Goal: Task Accomplishment & Management: Manage account settings

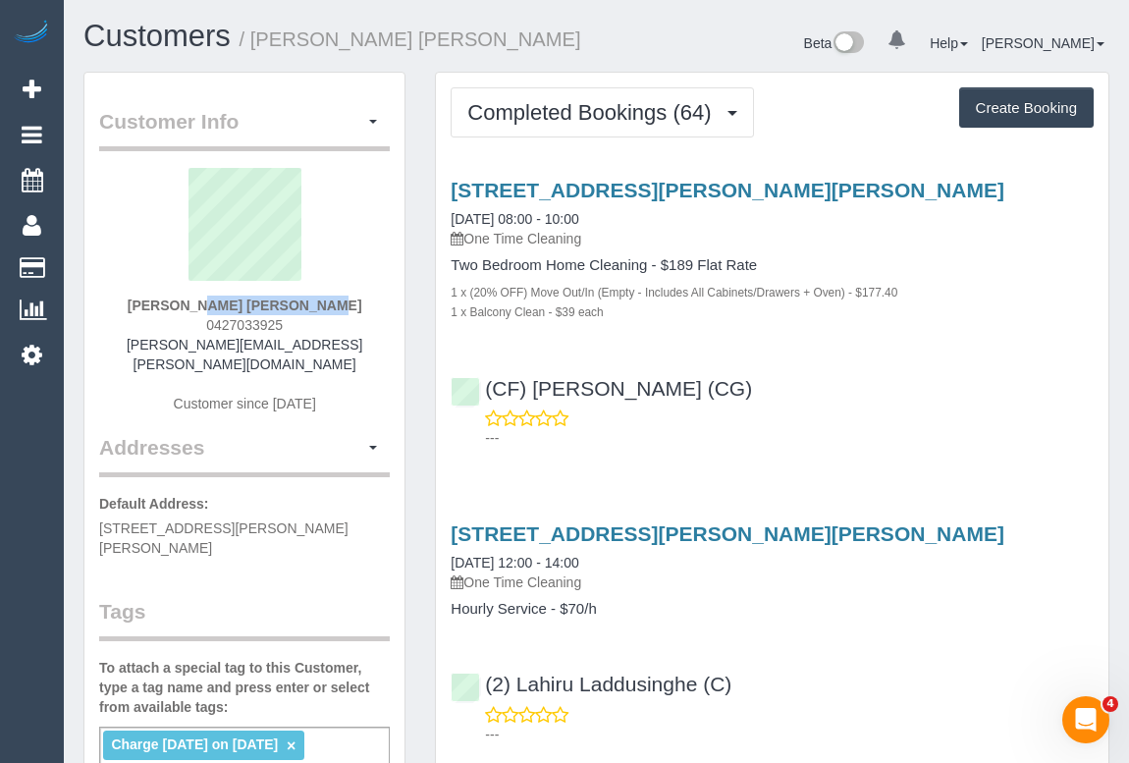
drag, startPoint x: 178, startPoint y: 300, endPoint x: 351, endPoint y: 298, distance: 172.8
click at [351, 298] on div "Sanjana Shahreen 0427033925 sanjana.shahreen@gmail.com Customer since 2022" at bounding box center [244, 300] width 291 height 265
copy strong "Sanjana Shahreen"
click at [164, 302] on div "Sanjana Shahreen 0427033925 sanjana.shahreen@gmail.com Customer since 2022" at bounding box center [244, 300] width 291 height 265
drag, startPoint x: 164, startPoint y: 303, endPoint x: 329, endPoint y: 310, distance: 165.1
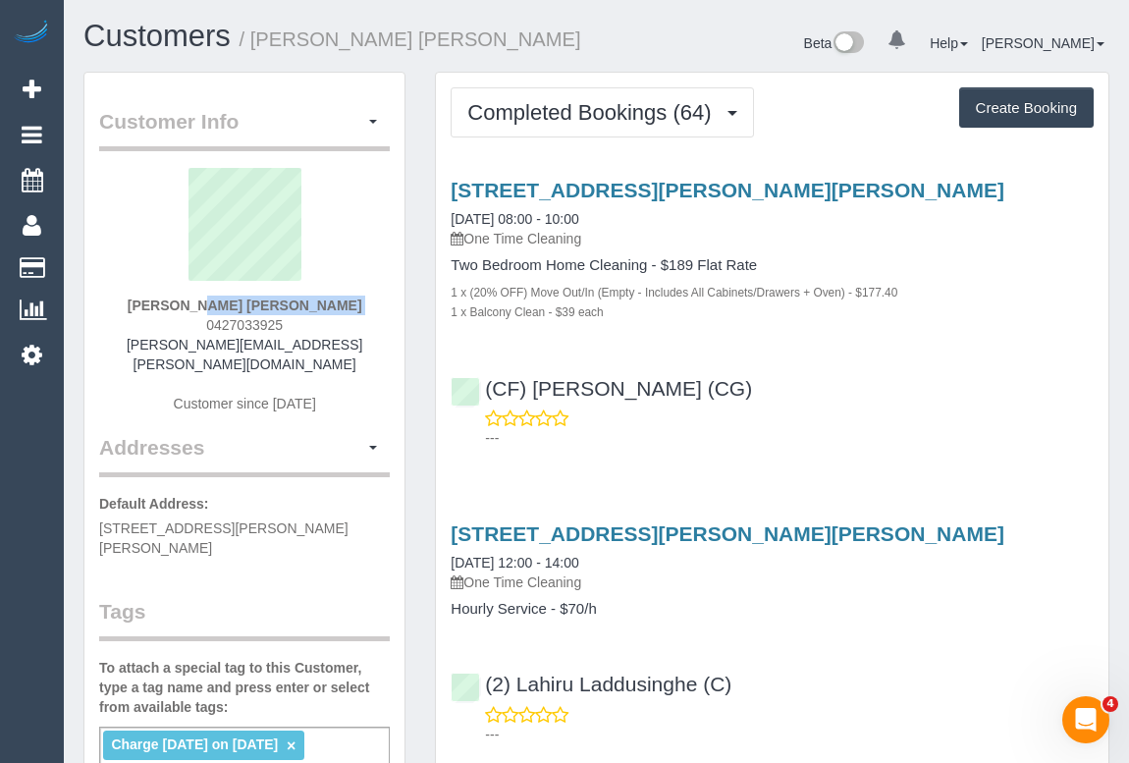
click at [329, 310] on div "Sanjana Shahreen 0427033925 sanjana.shahreen@gmail.com Customer since 2022" at bounding box center [244, 300] width 291 height 265
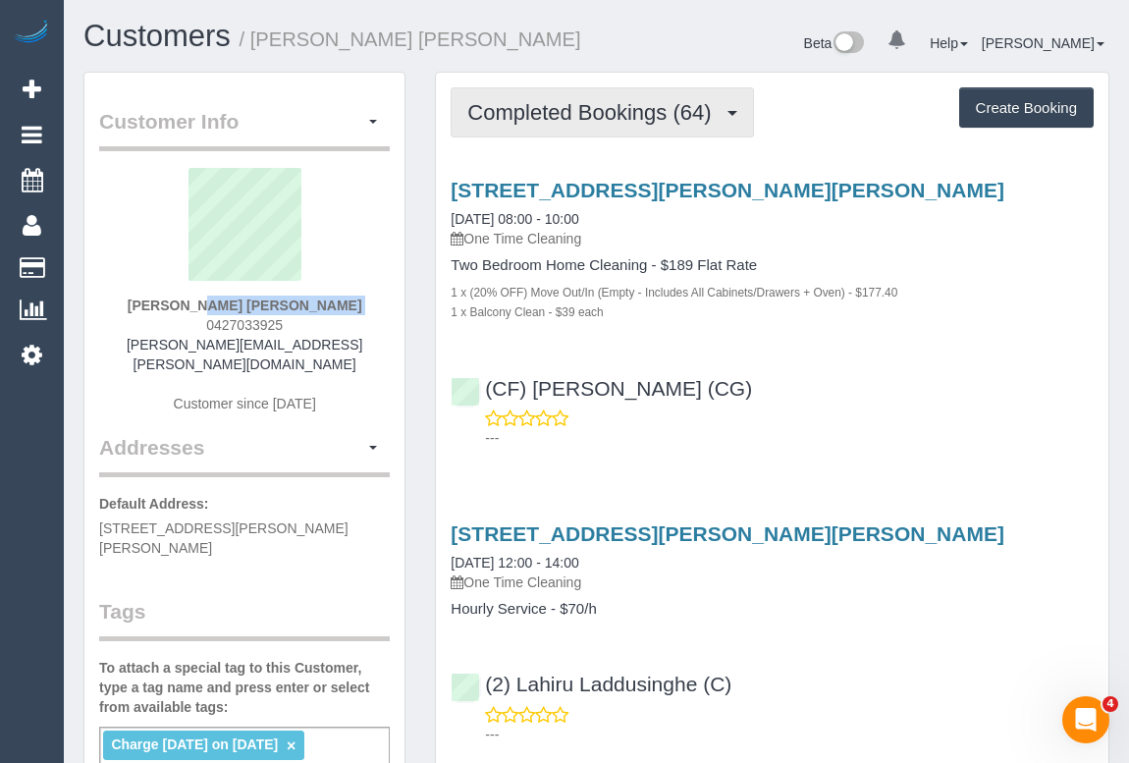
click at [591, 111] on span "Completed Bookings (64)" at bounding box center [593, 112] width 253 height 25
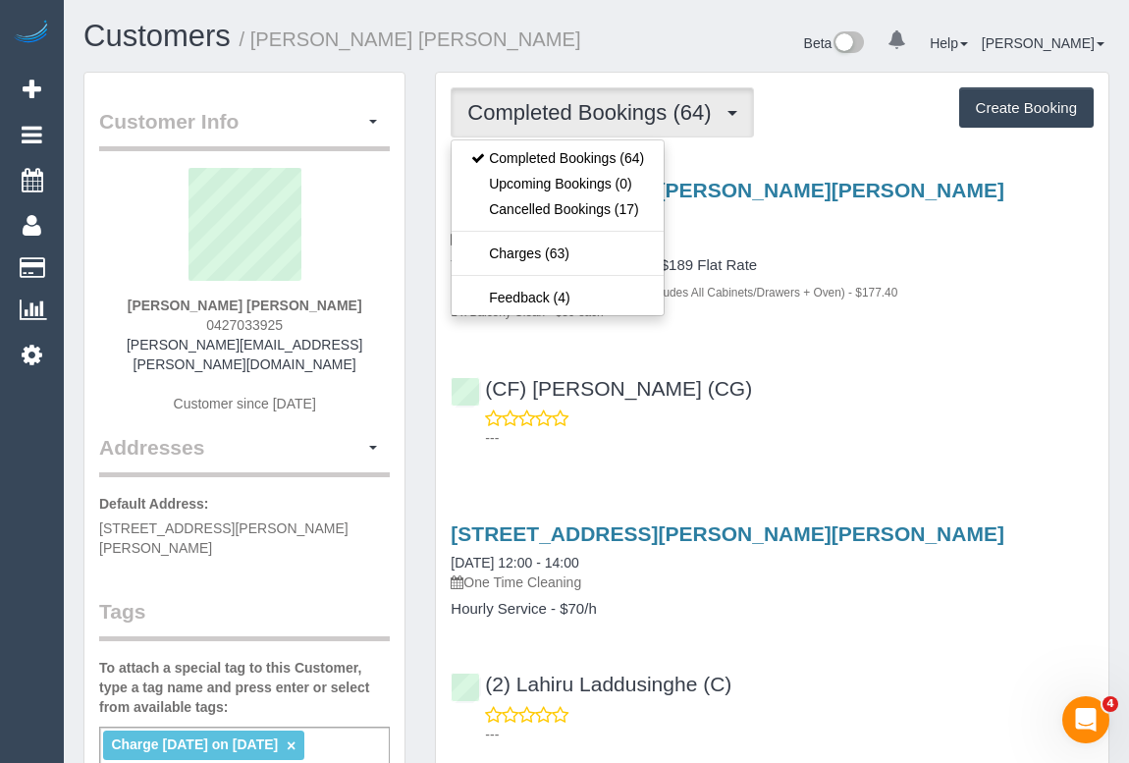
click at [875, 403] on div "(CF) Kasun De Silva (CG) ---" at bounding box center [772, 404] width 673 height 88
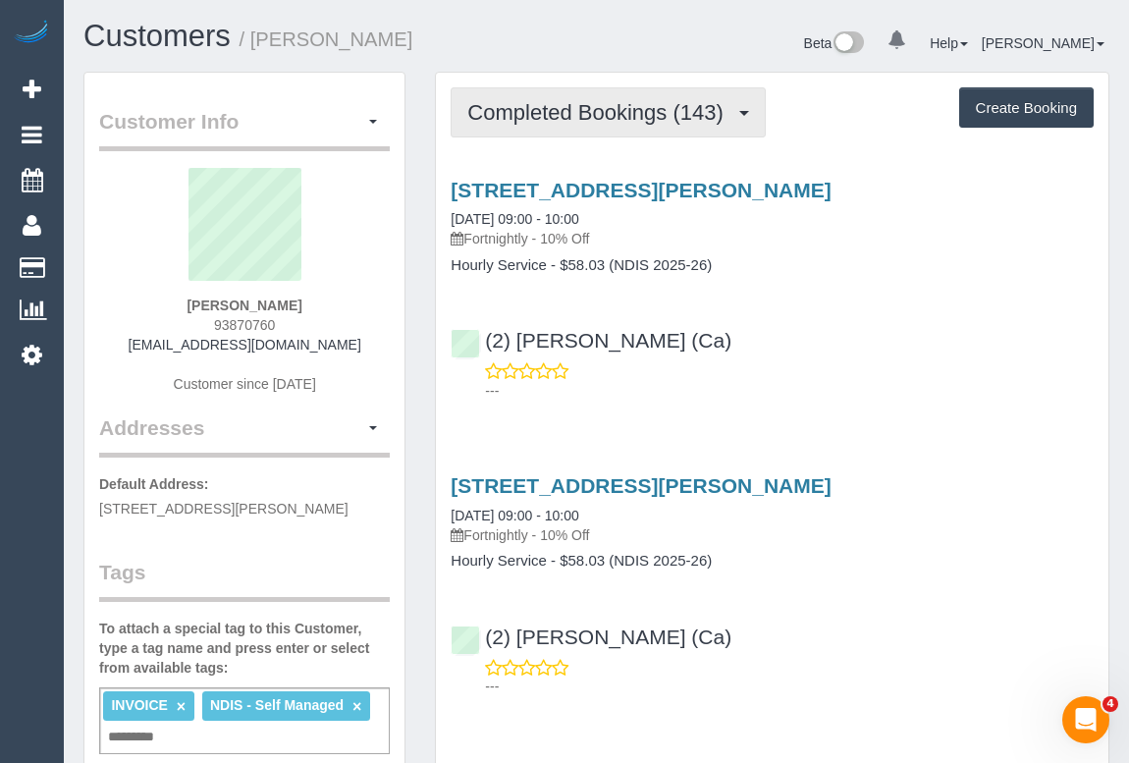
click at [598, 124] on button "Completed Bookings (143)" at bounding box center [608, 112] width 315 height 50
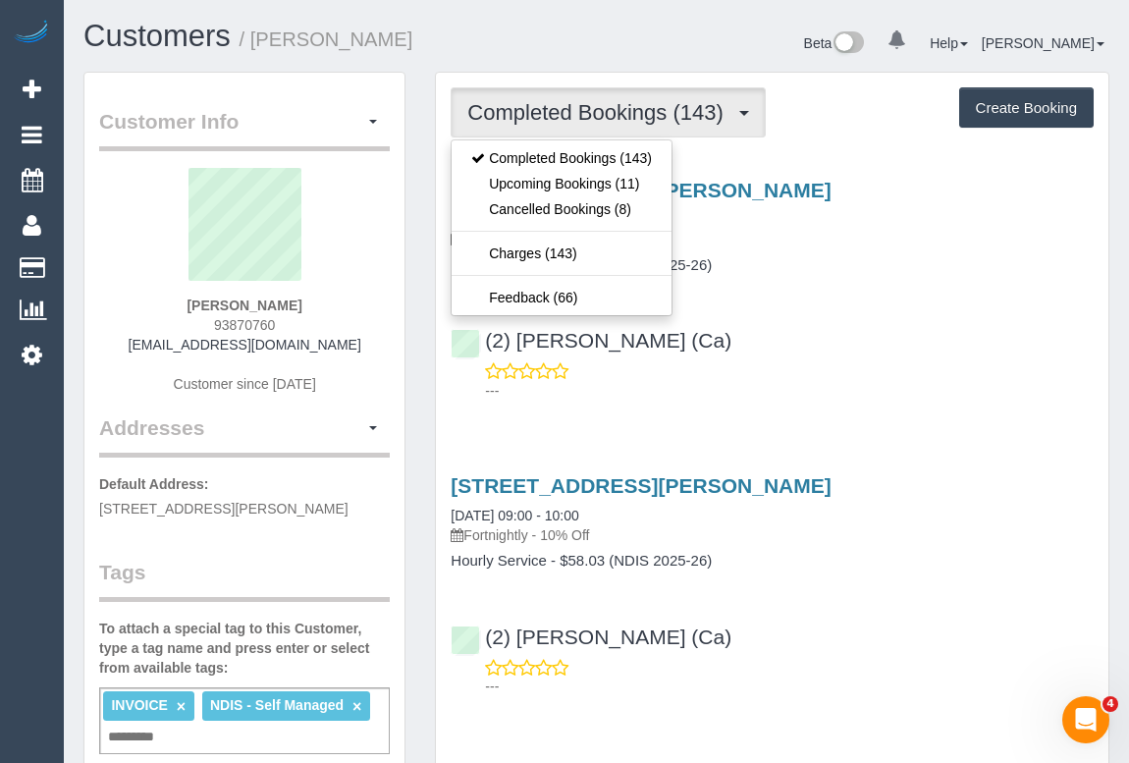
click at [793, 284] on div "51 Ryan St, Brunswick East, VIC 3057 24/09/2025 09:00 - 10:00 Fortnightly - 10%…" at bounding box center [772, 285] width 673 height 247
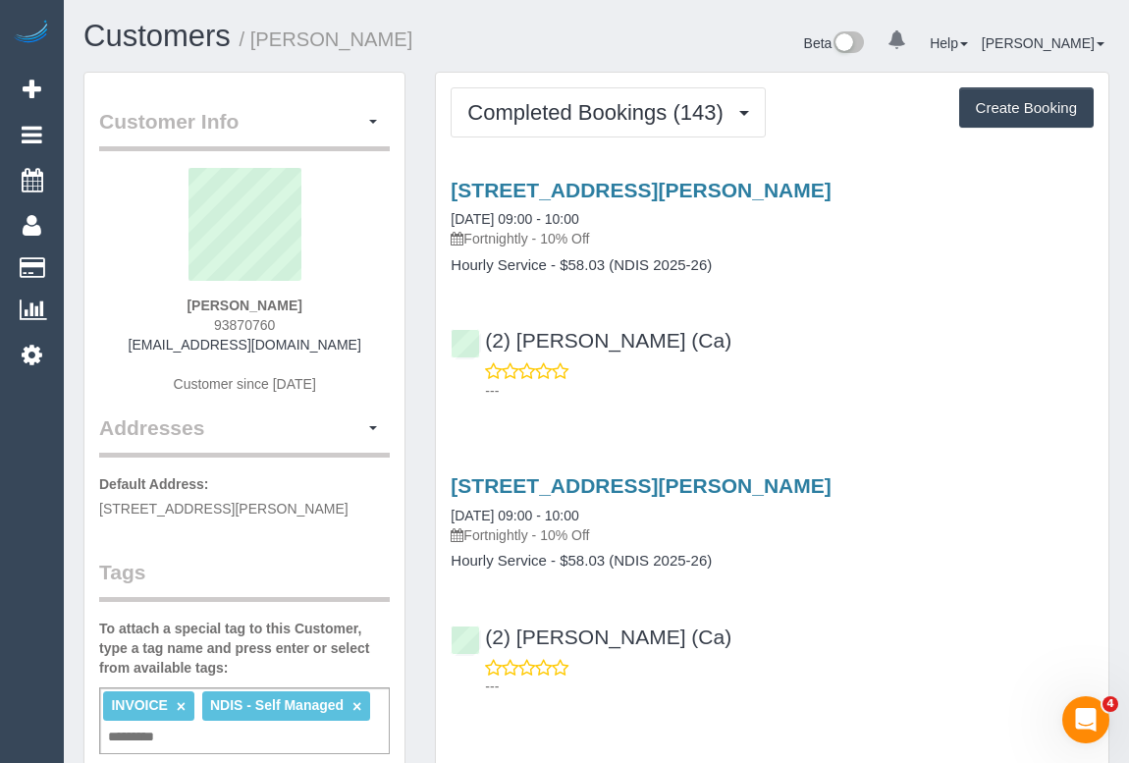
click at [791, 349] on div "(2) Suzi Belas (Ca) ---" at bounding box center [772, 356] width 673 height 88
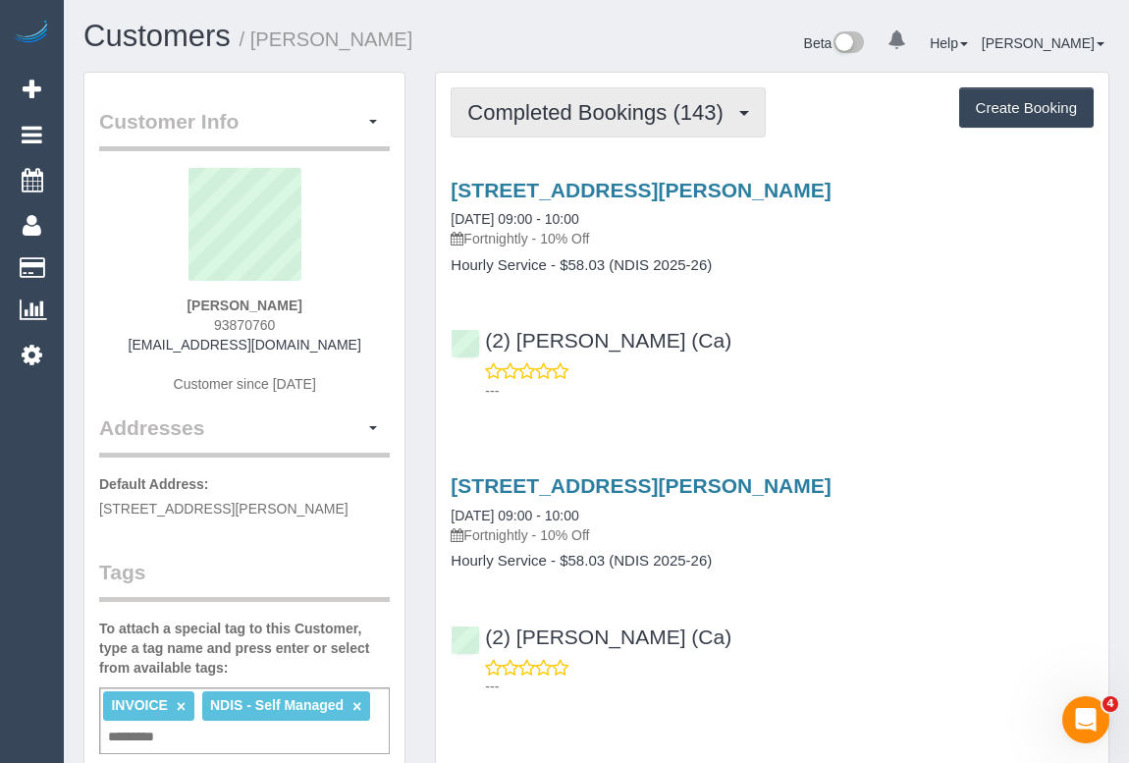
click at [616, 112] on span "Completed Bookings (143)" at bounding box center [599, 112] width 265 height 25
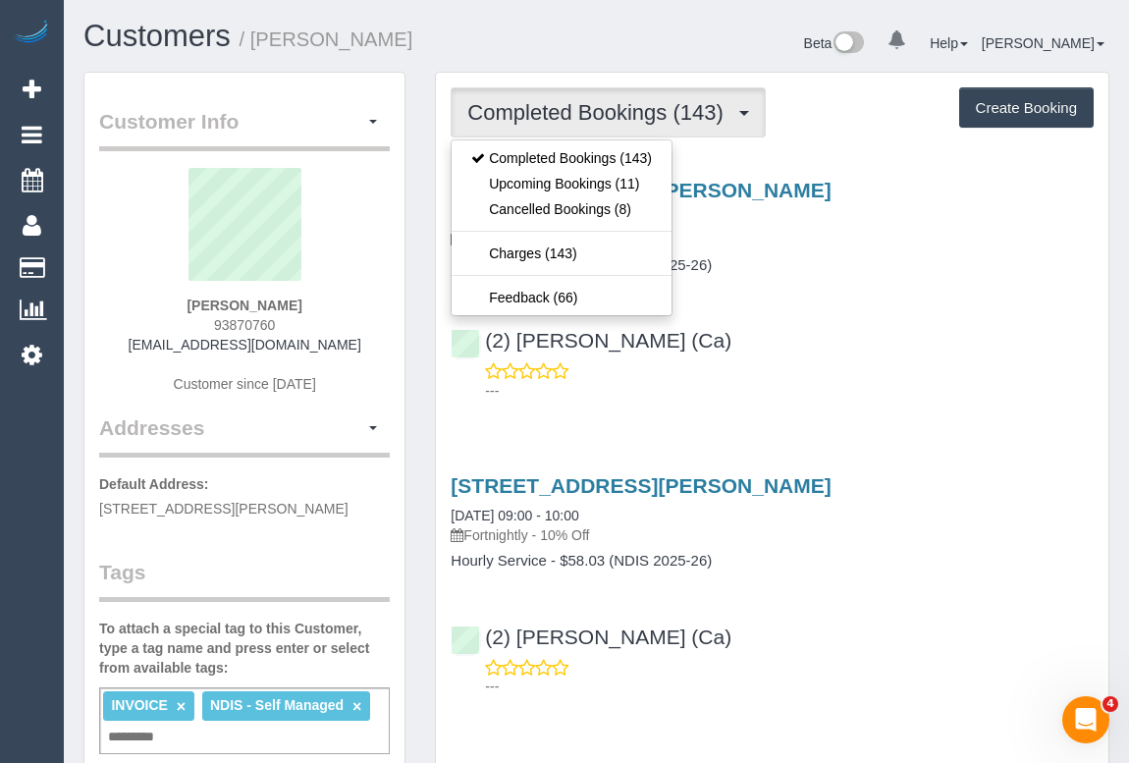
click at [853, 312] on div "(2) Suzi Belas (Ca) ---" at bounding box center [772, 356] width 673 height 88
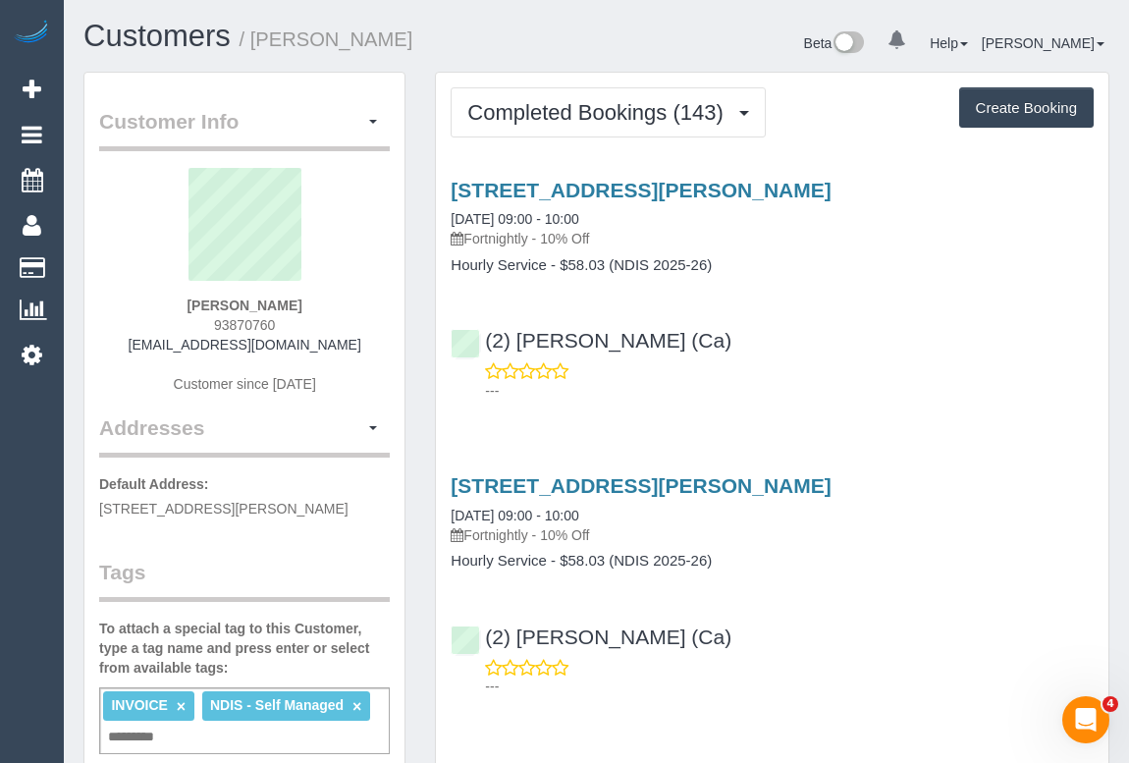
click at [768, 381] on p "---" at bounding box center [789, 391] width 609 height 20
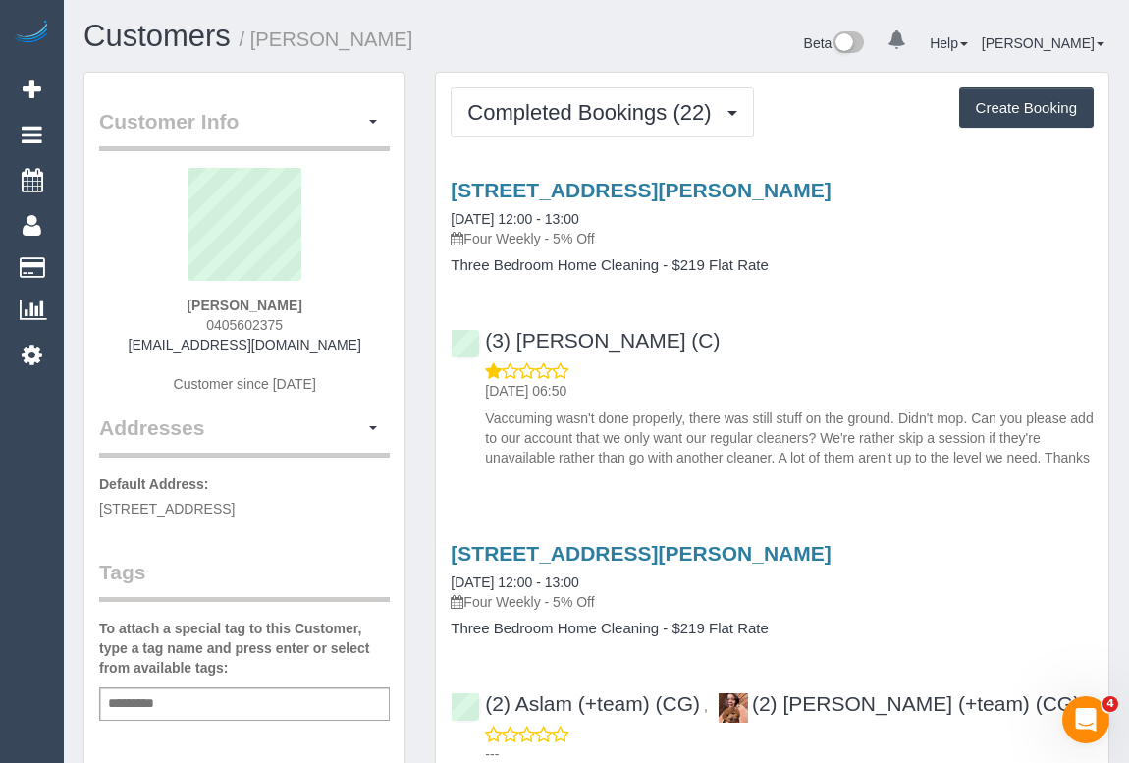
click at [197, 704] on div "Add a tag" at bounding box center [244, 703] width 291 height 33
type input "**********"
click at [878, 304] on div "13/2 Kerr Street, Fitzroy, VIC 3065 24/09/2025 12:00 - 13:00 Four Weekly - 5% O…" at bounding box center [772, 319] width 673 height 314
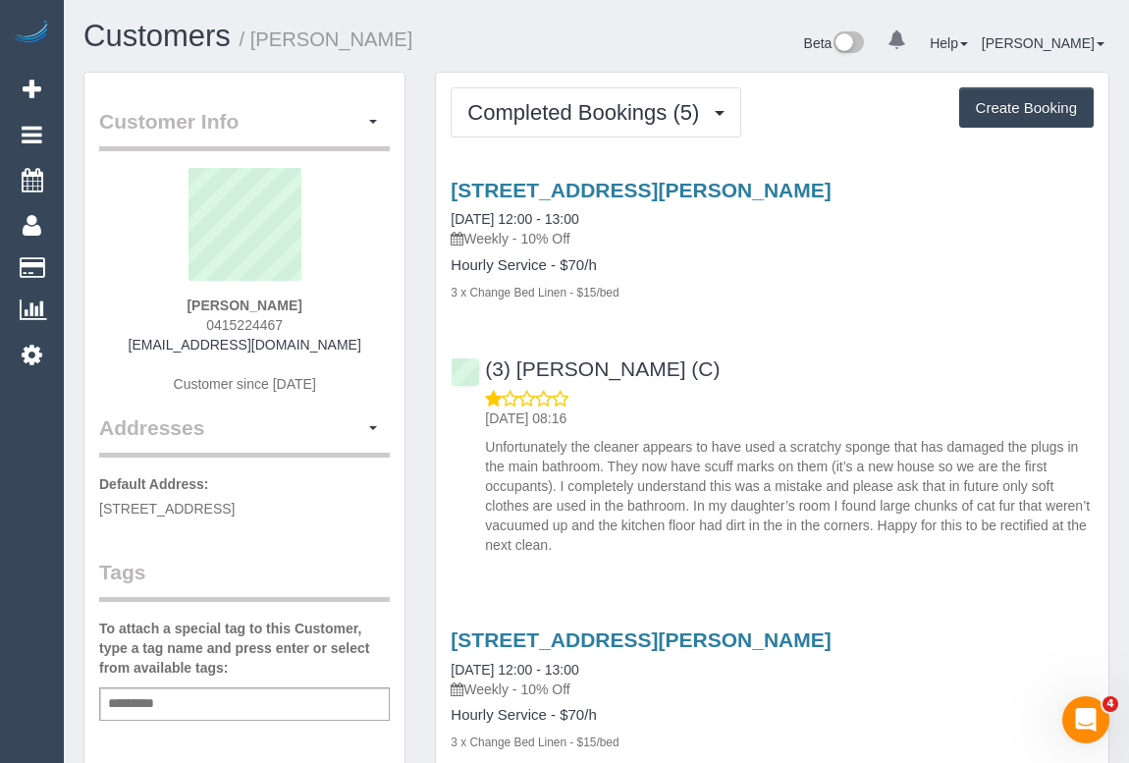
click at [218, 696] on div "Add a tag" at bounding box center [244, 703] width 291 height 33
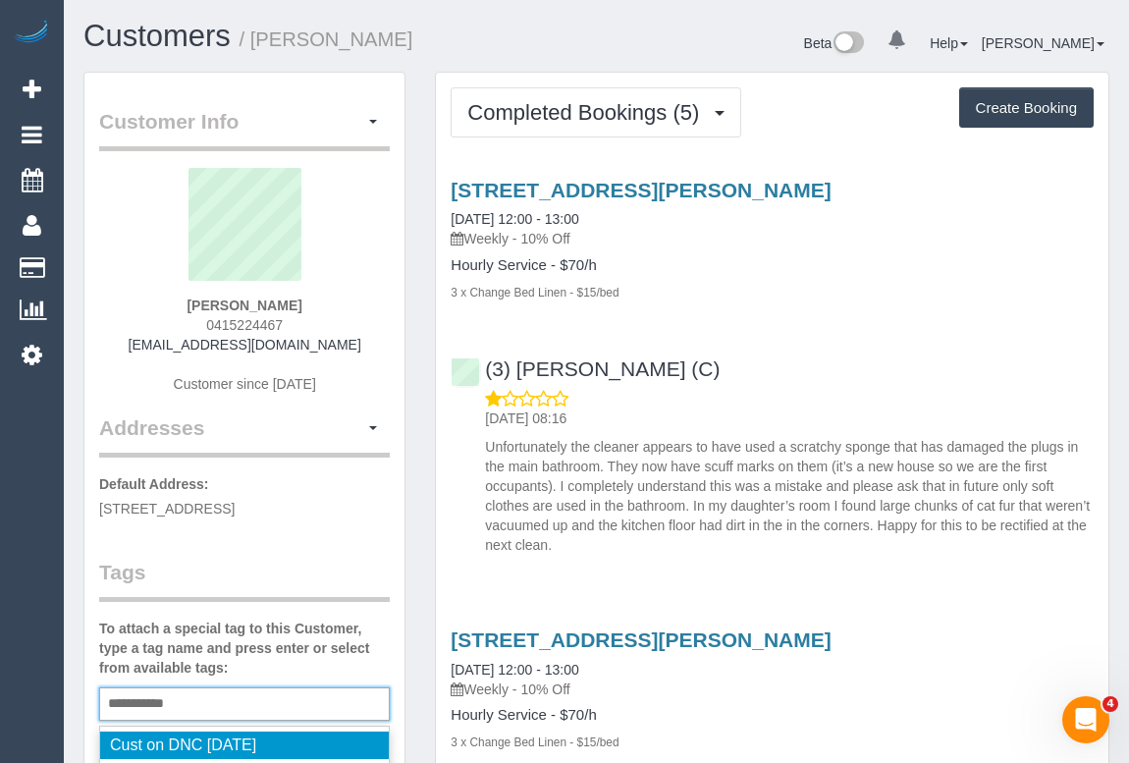
type input "**********"
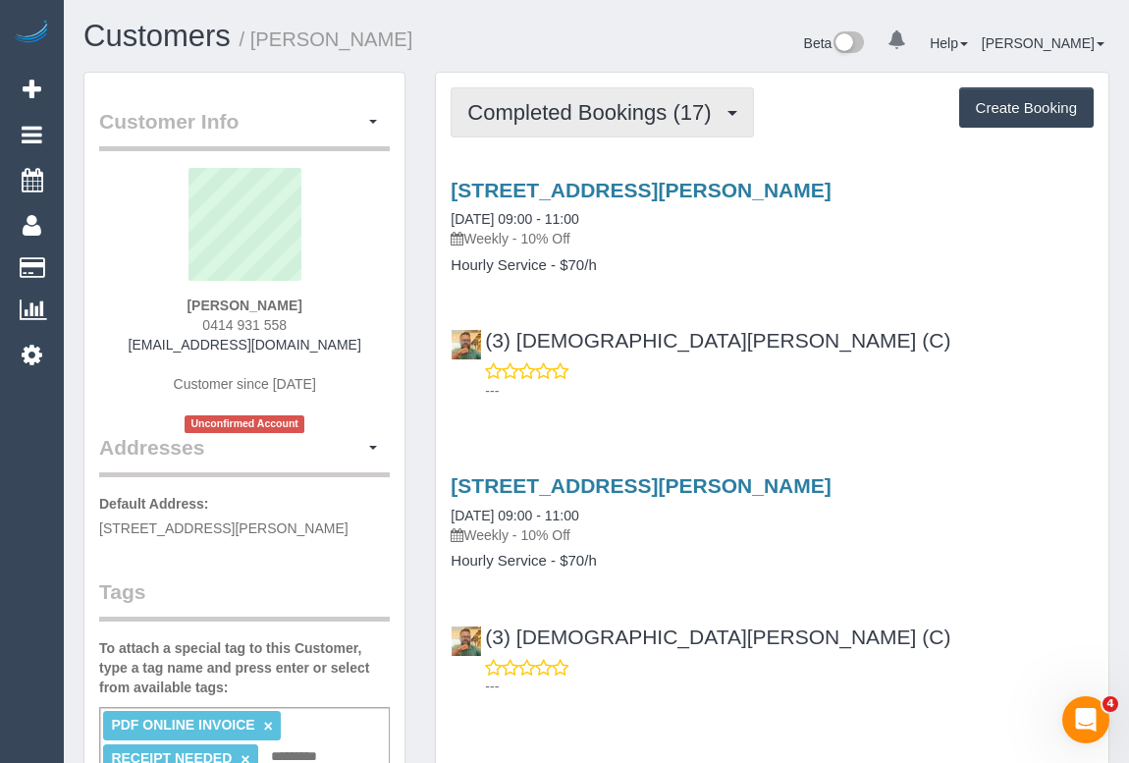
click at [602, 117] on span "Completed Bookings (17)" at bounding box center [593, 112] width 253 height 25
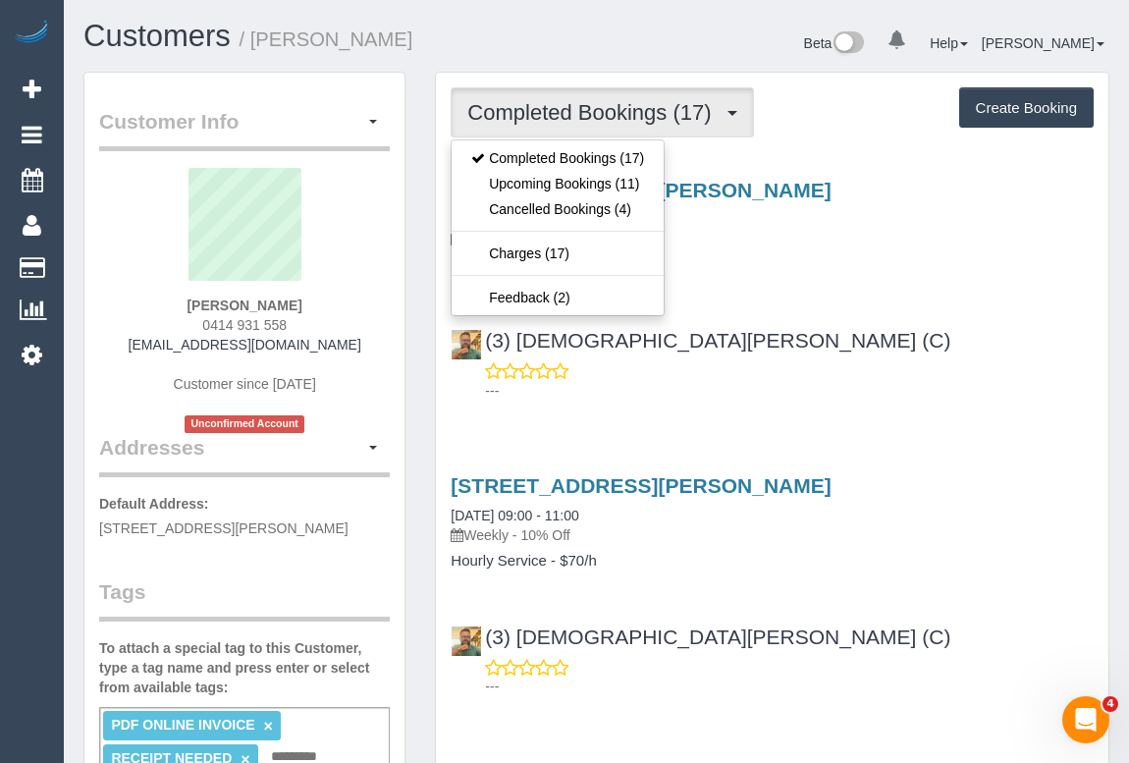
drag, startPoint x: 747, startPoint y: 416, endPoint x: 658, endPoint y: 439, distance: 92.2
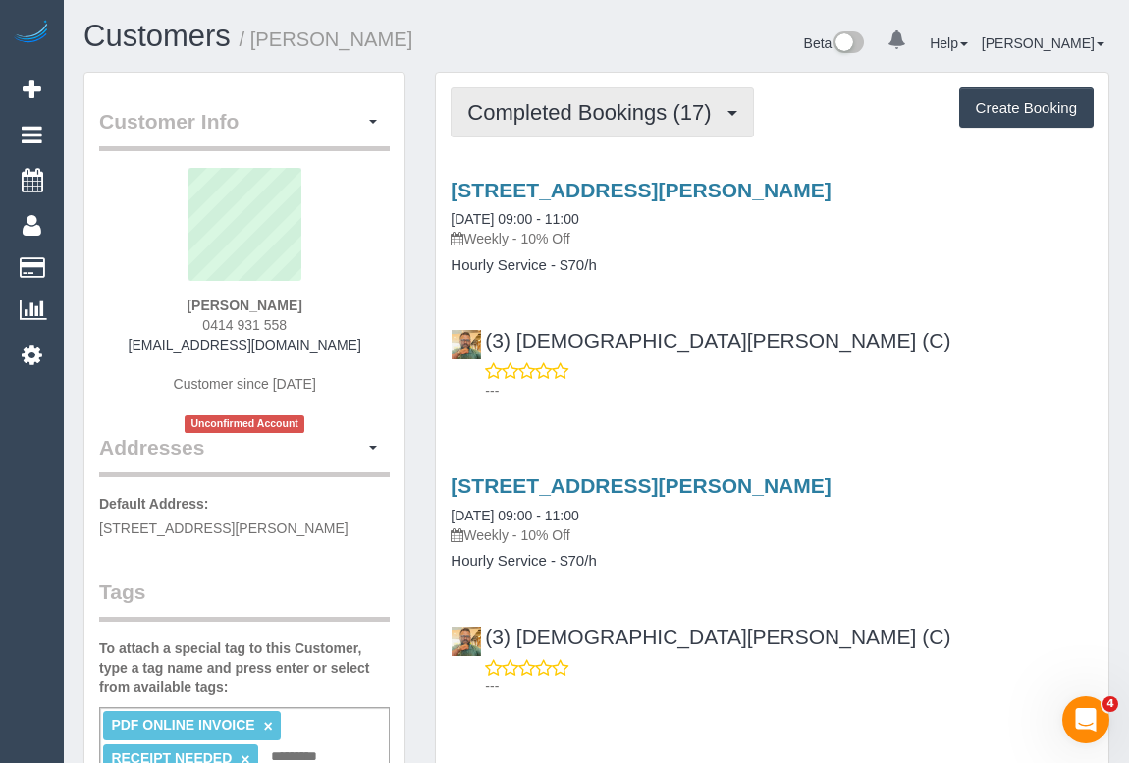
click at [631, 125] on button "Completed Bookings (17)" at bounding box center [602, 112] width 302 height 50
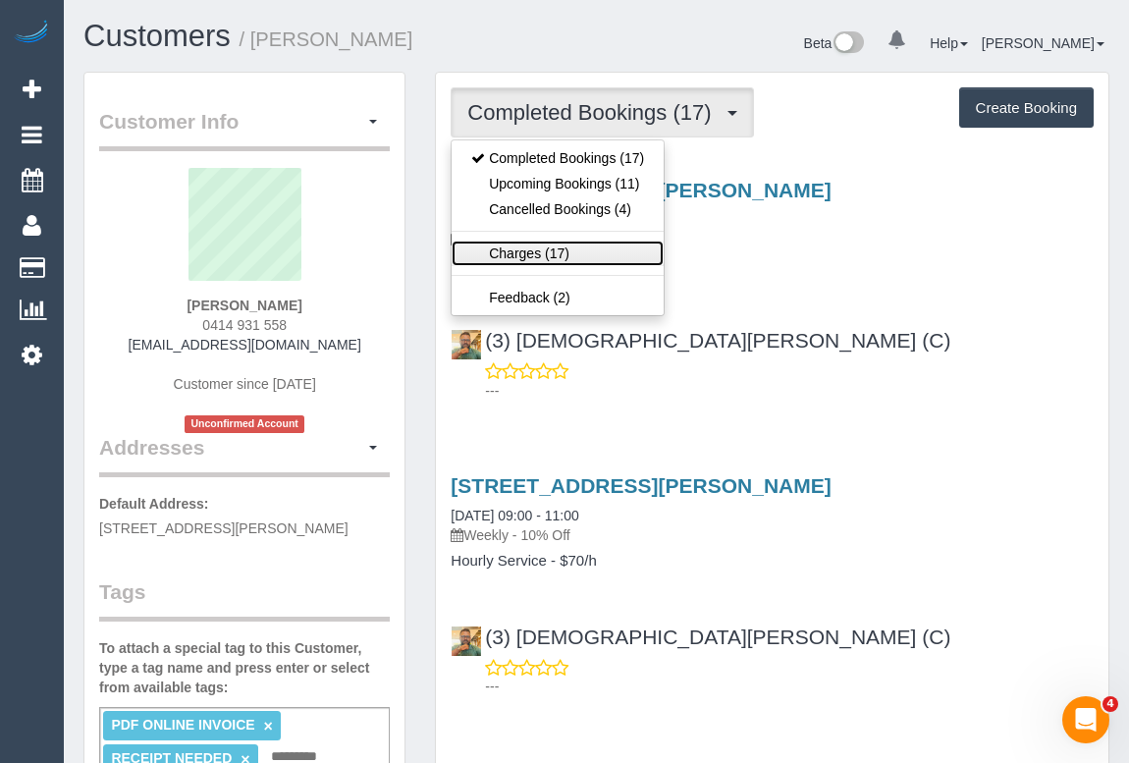
click at [516, 254] on link "Charges (17)" at bounding box center [558, 254] width 212 height 26
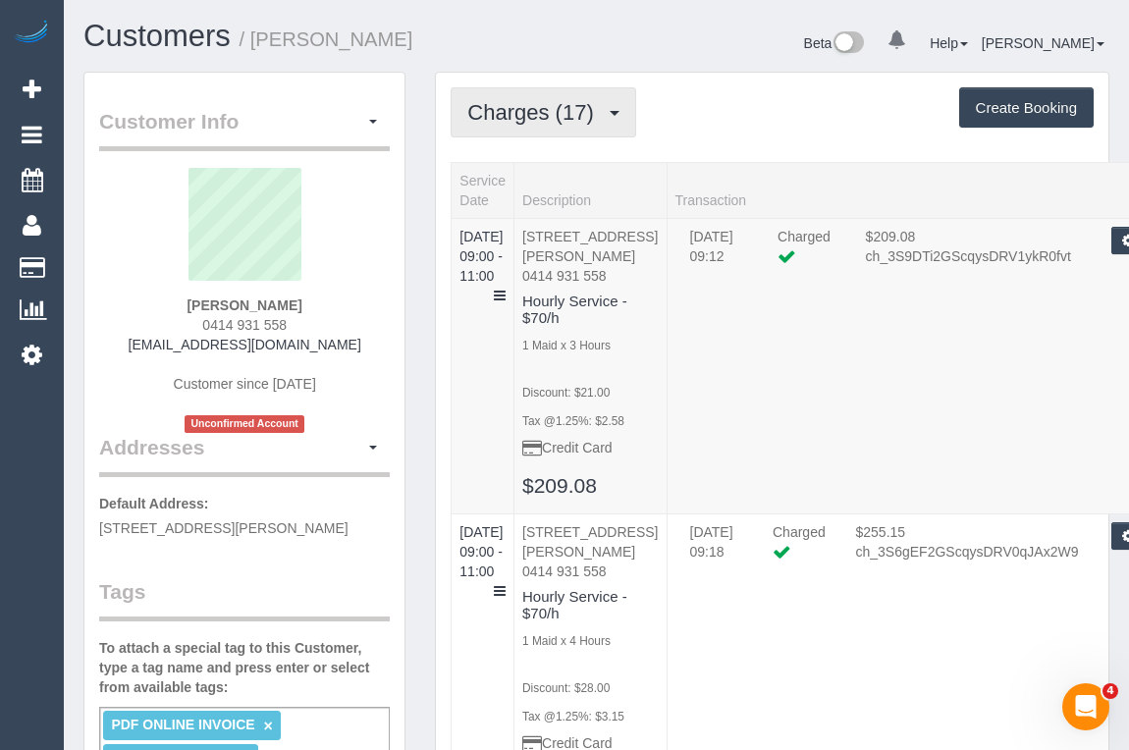
click at [603, 111] on span "Charges (17)" at bounding box center [535, 112] width 136 height 25
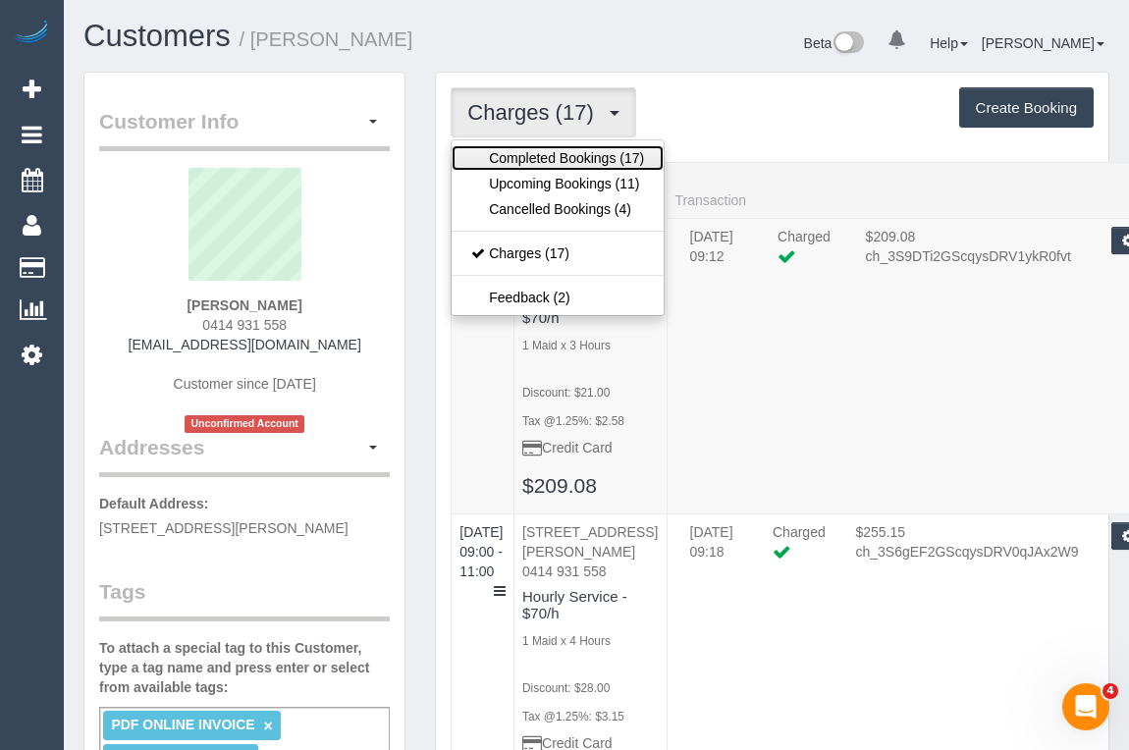
click at [561, 156] on link "Completed Bookings (17)" at bounding box center [558, 158] width 212 height 26
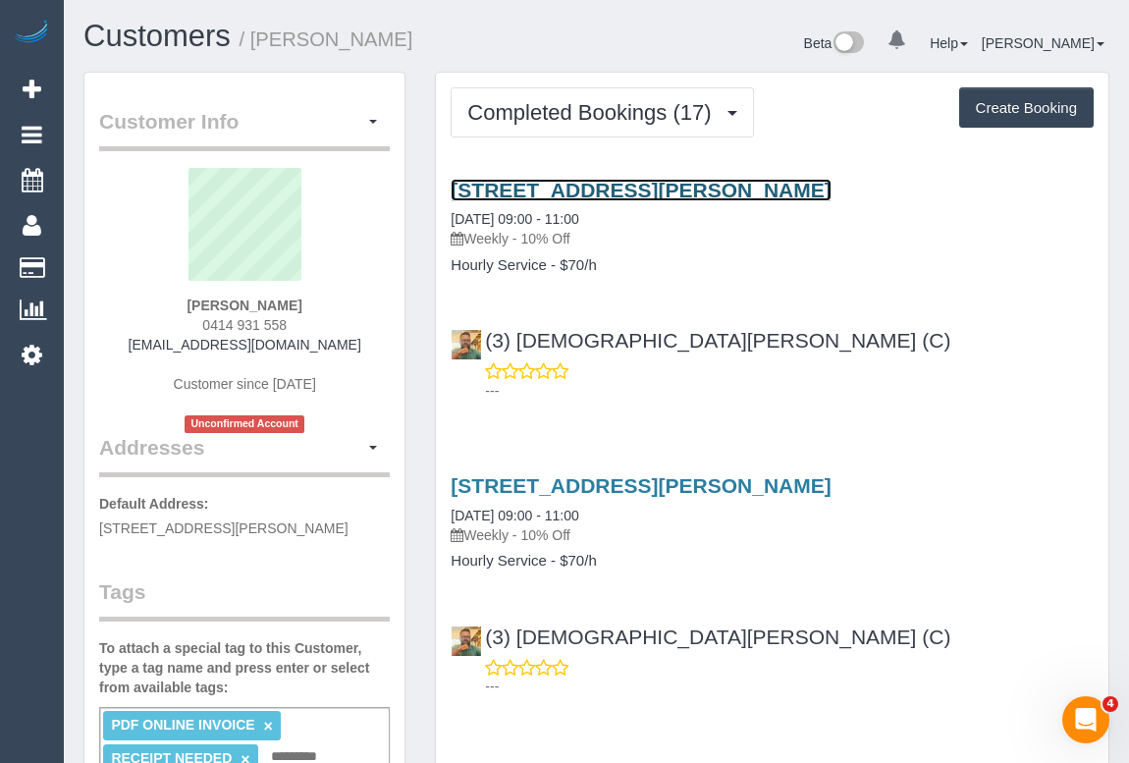
click at [638, 187] on link "16 Viola Street, Donnybrook, VIC 3064" at bounding box center [641, 190] width 380 height 23
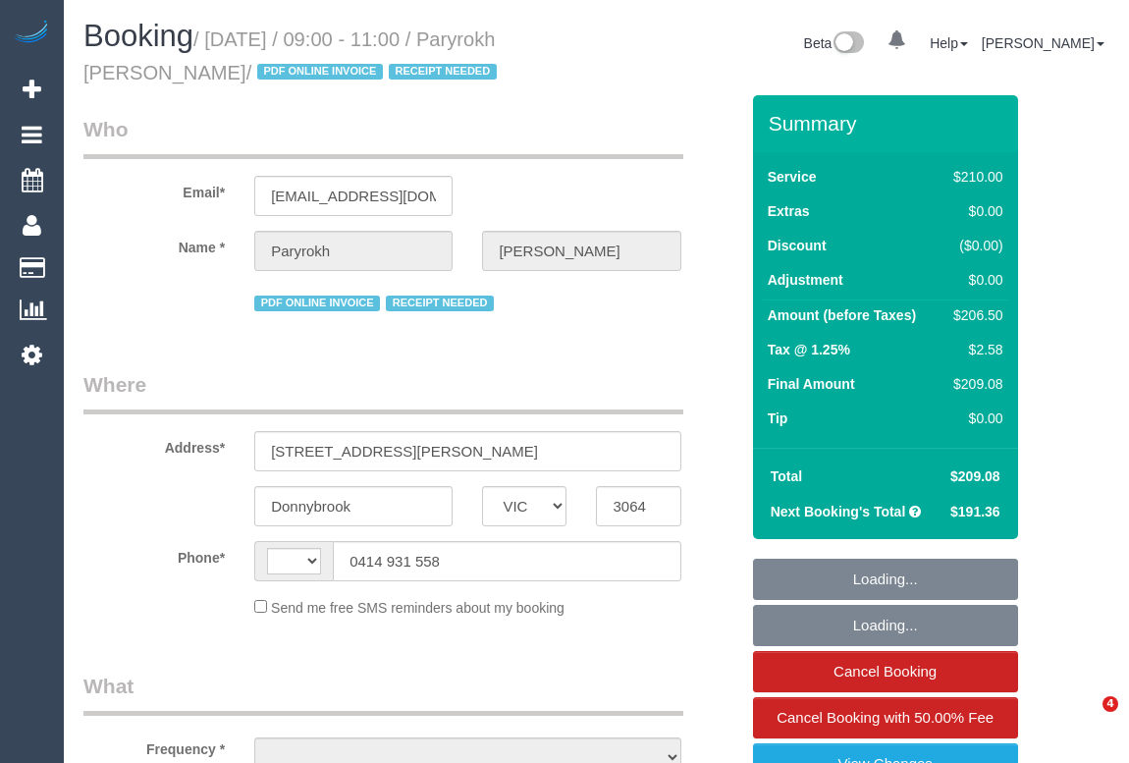
select select "VIC"
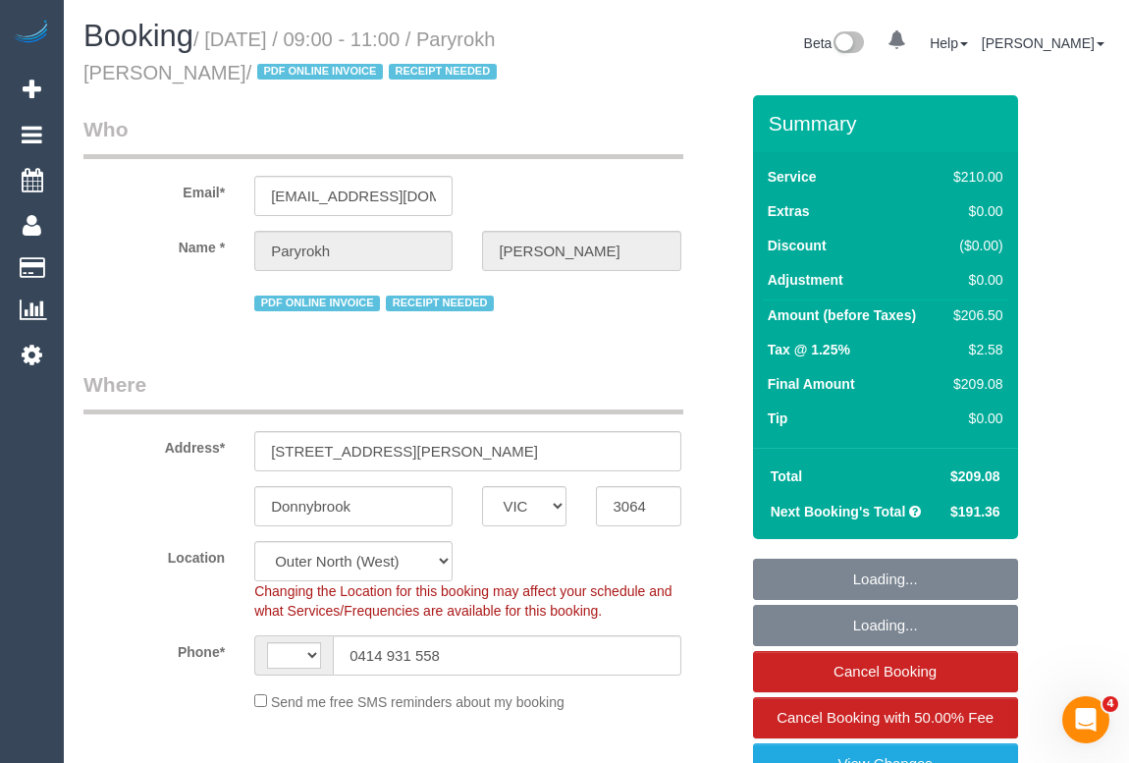
select select "string:AU"
select select "string:stripe-pm_1RIkwB2GScqysDRVO7FxyKXl"
select select "180"
select select "number:29"
select select "number:14"
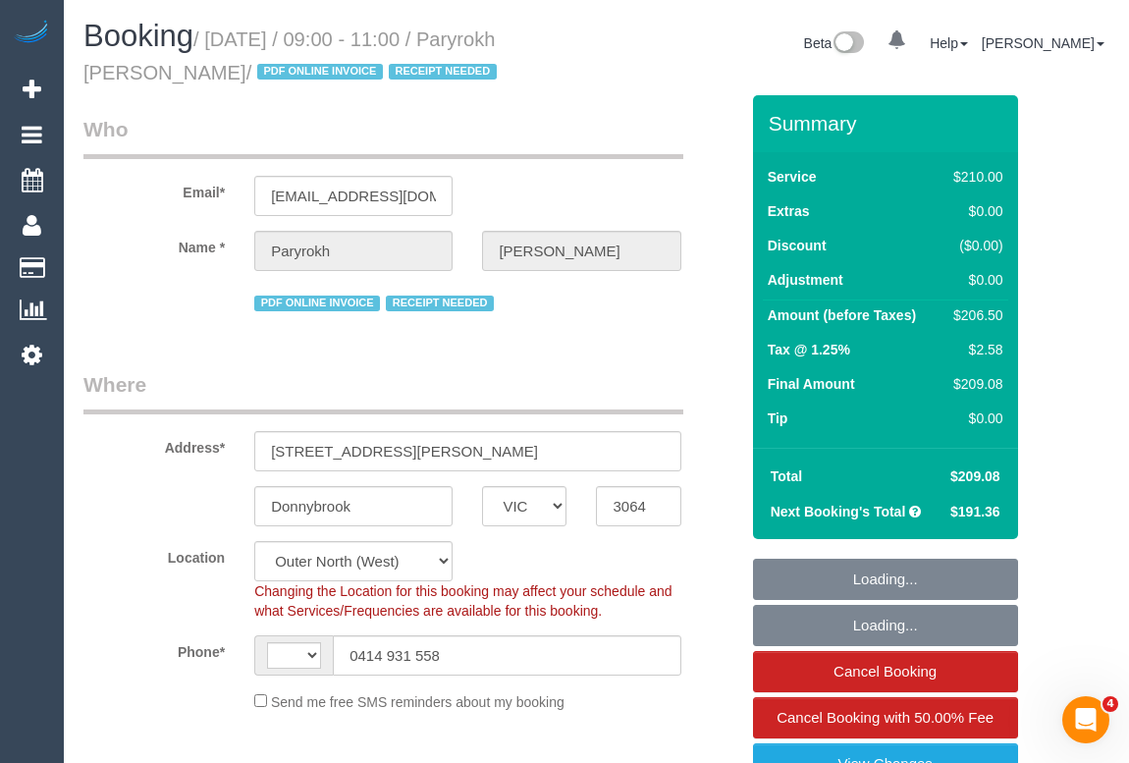
select select "number:19"
select select "number:22"
select select "number:34"
select select "object:1344"
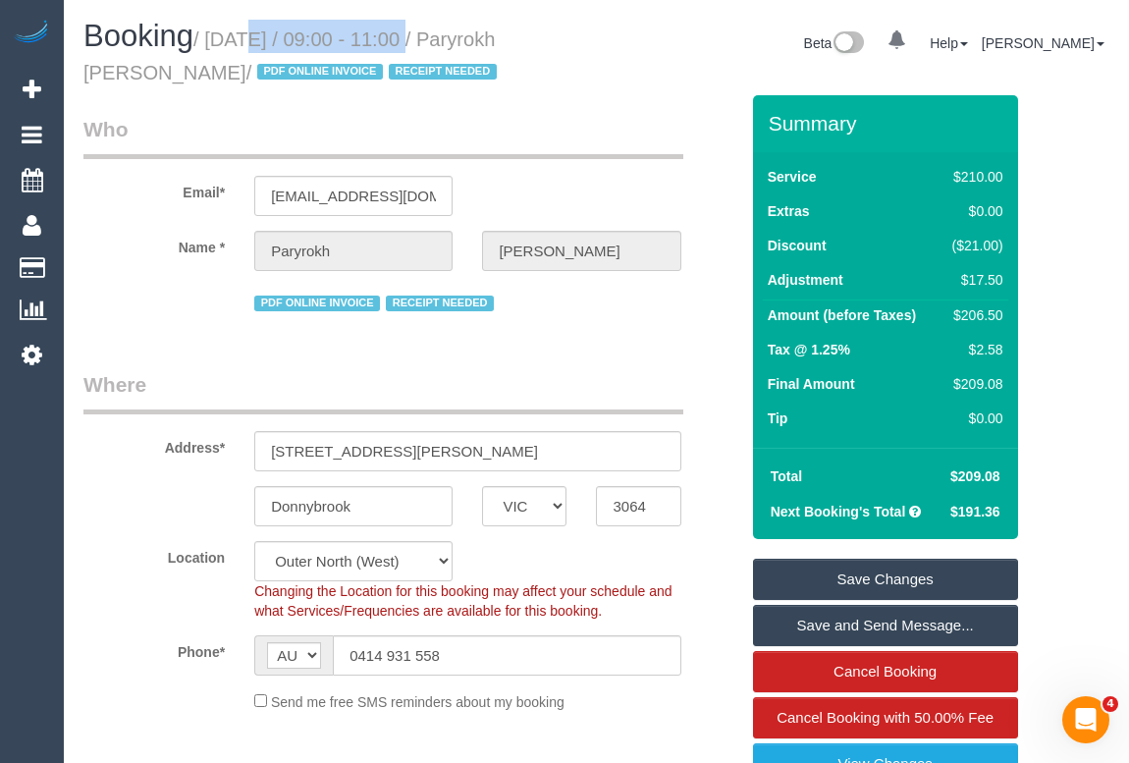
drag, startPoint x: 217, startPoint y: 36, endPoint x: 399, endPoint y: 37, distance: 181.7
click at [399, 37] on small "/ [DATE] / 09:00 - 11:00 / Paryrokh [PERSON_NAME] / PDF ONLINE INVOICE RECEIPT …" at bounding box center [292, 55] width 419 height 55
copy small "[DATE]"
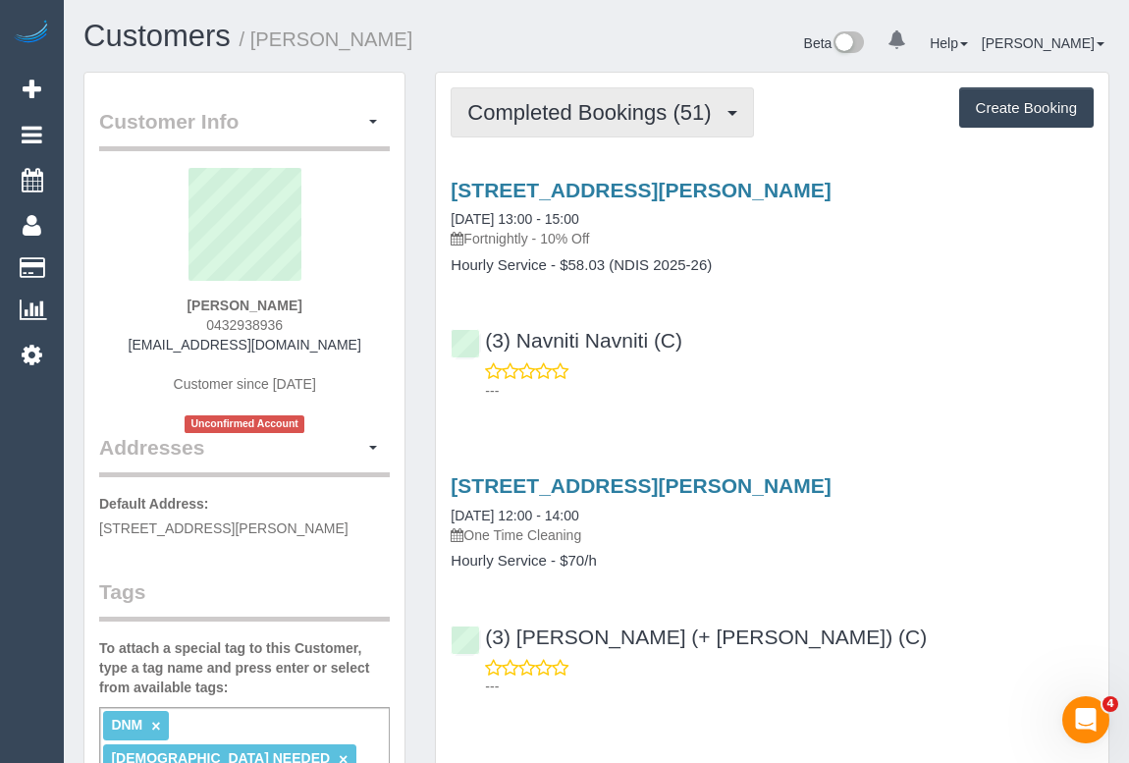
click at [543, 122] on span "Completed Bookings (51)" at bounding box center [593, 112] width 253 height 25
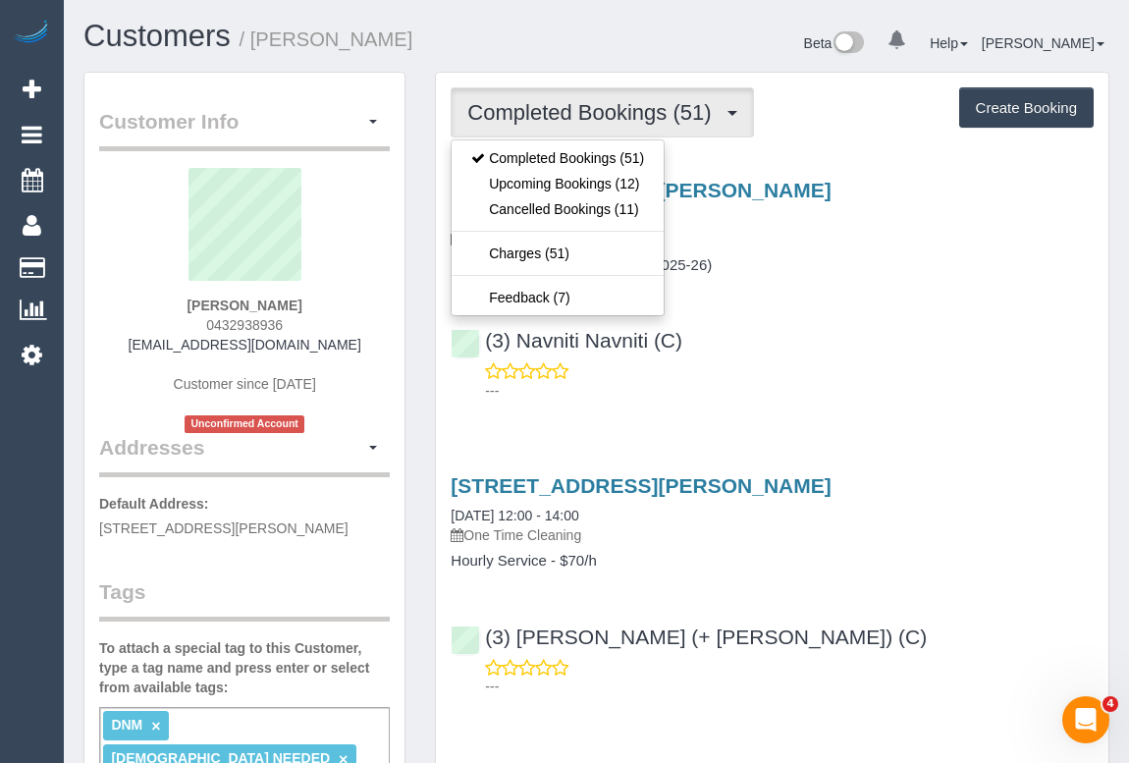
click at [801, 284] on div "105/137 High Street, Preston, VIC 3072 11/09/2025 13:00 - 15:00 Fortnightly - 1…" at bounding box center [772, 285] width 673 height 247
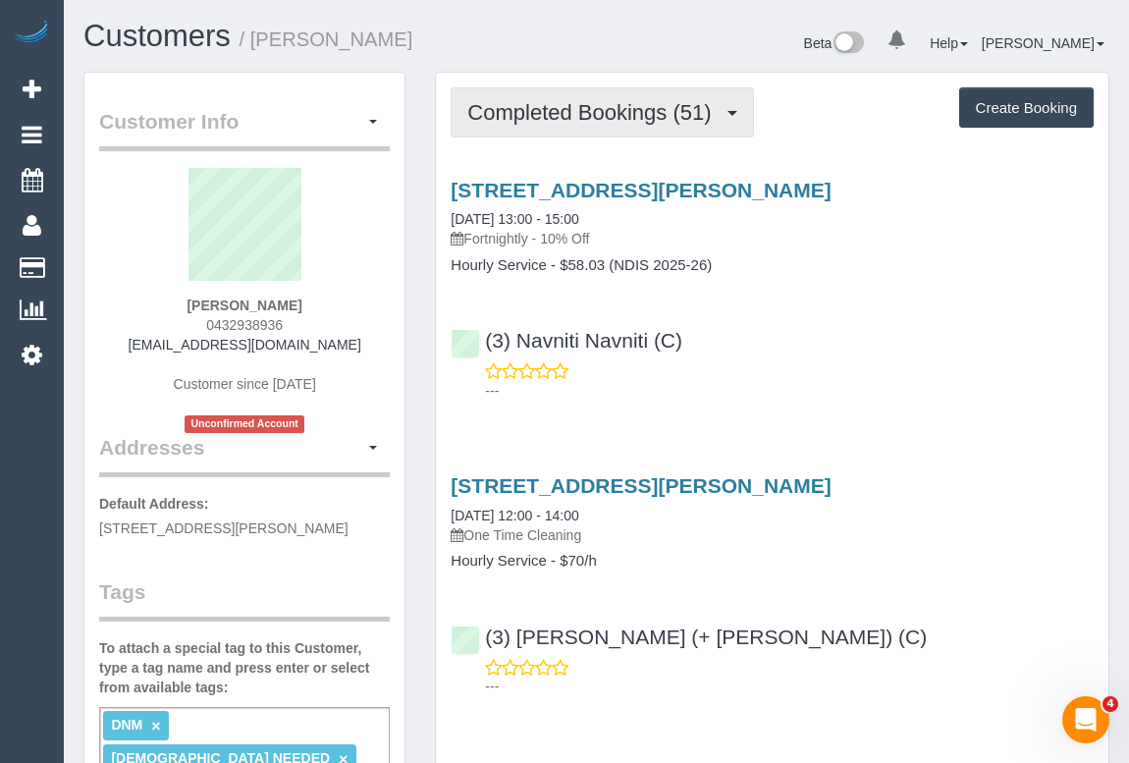
click at [607, 114] on span "Completed Bookings (51)" at bounding box center [593, 112] width 253 height 25
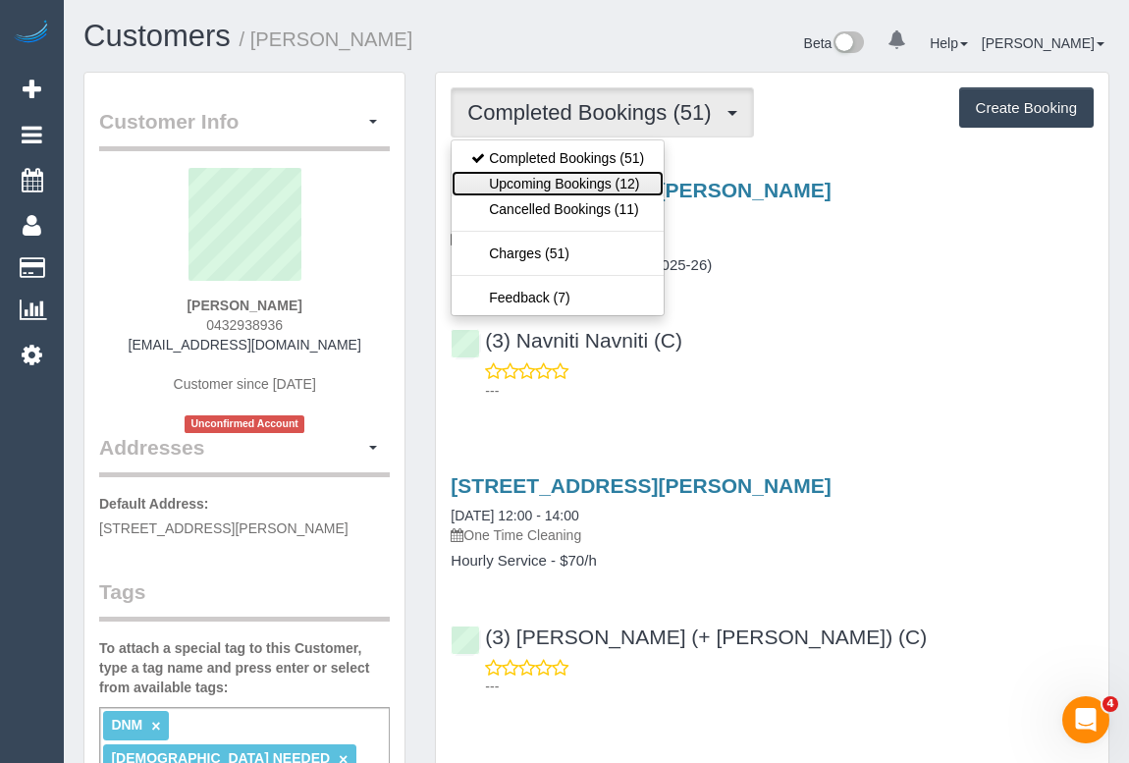
click at [565, 189] on link "Upcoming Bookings (12)" at bounding box center [558, 184] width 212 height 26
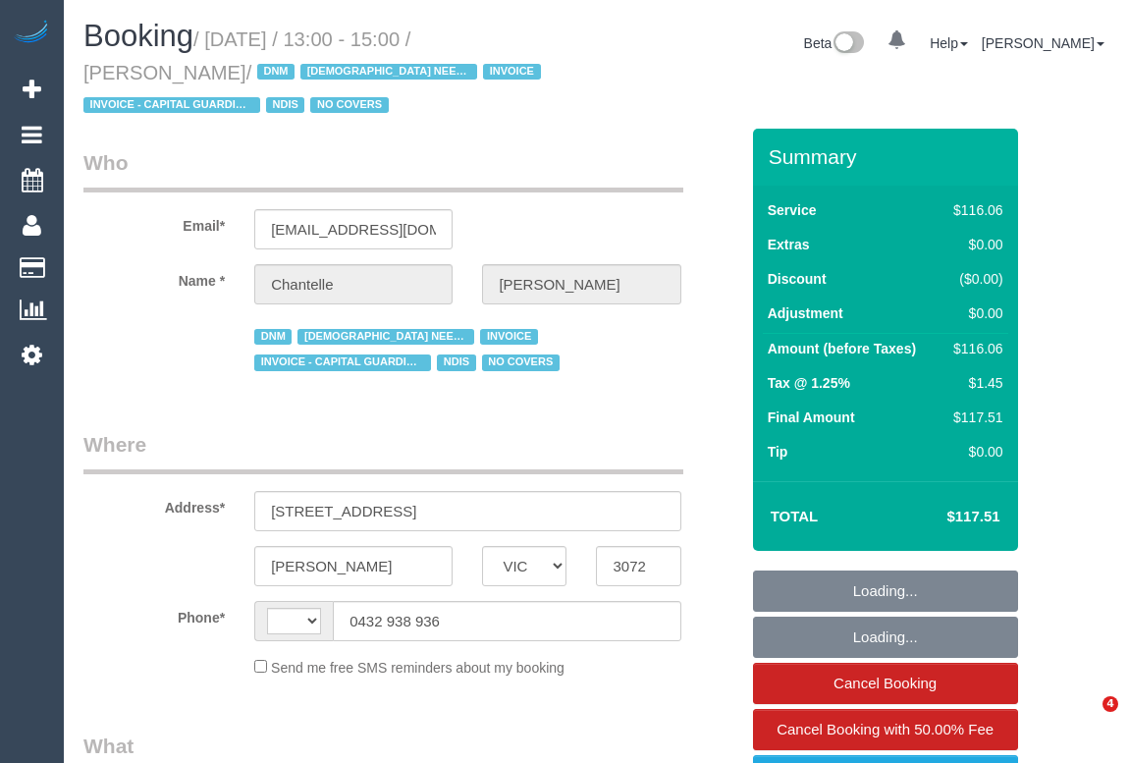
select select "VIC"
select select "string:AU"
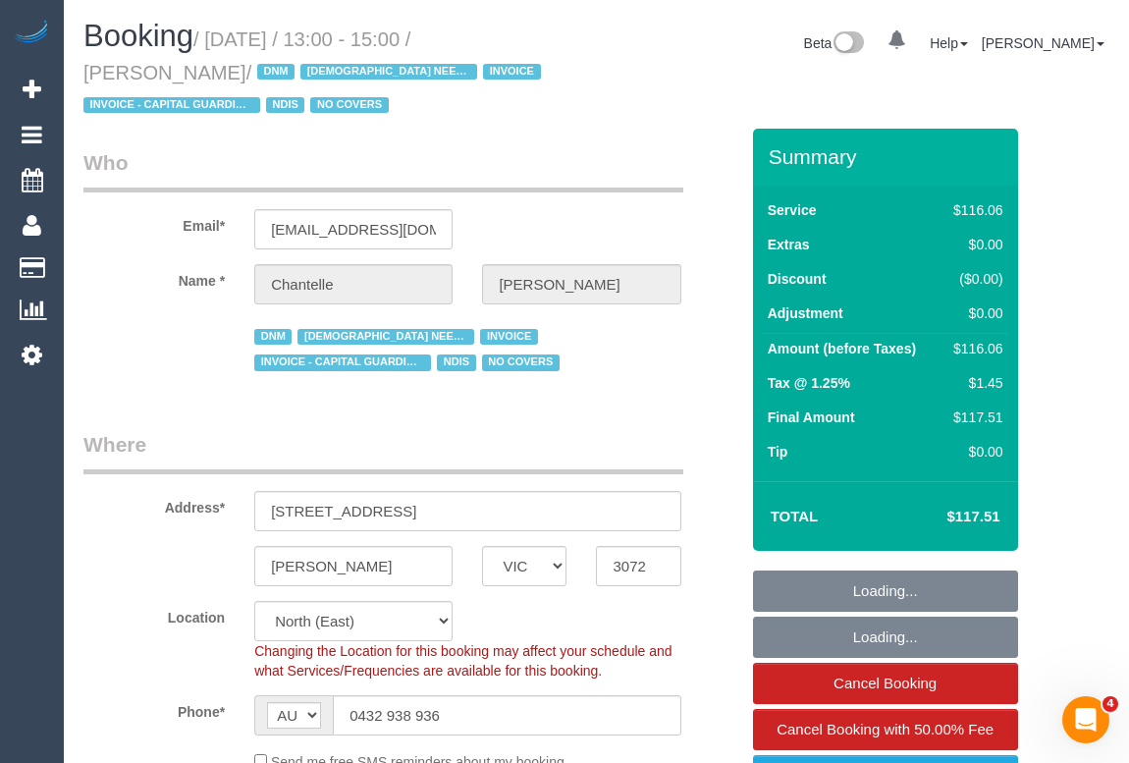
select select "object:800"
select select "number:29"
select select "number:14"
select select "number:19"
select select "number:25"
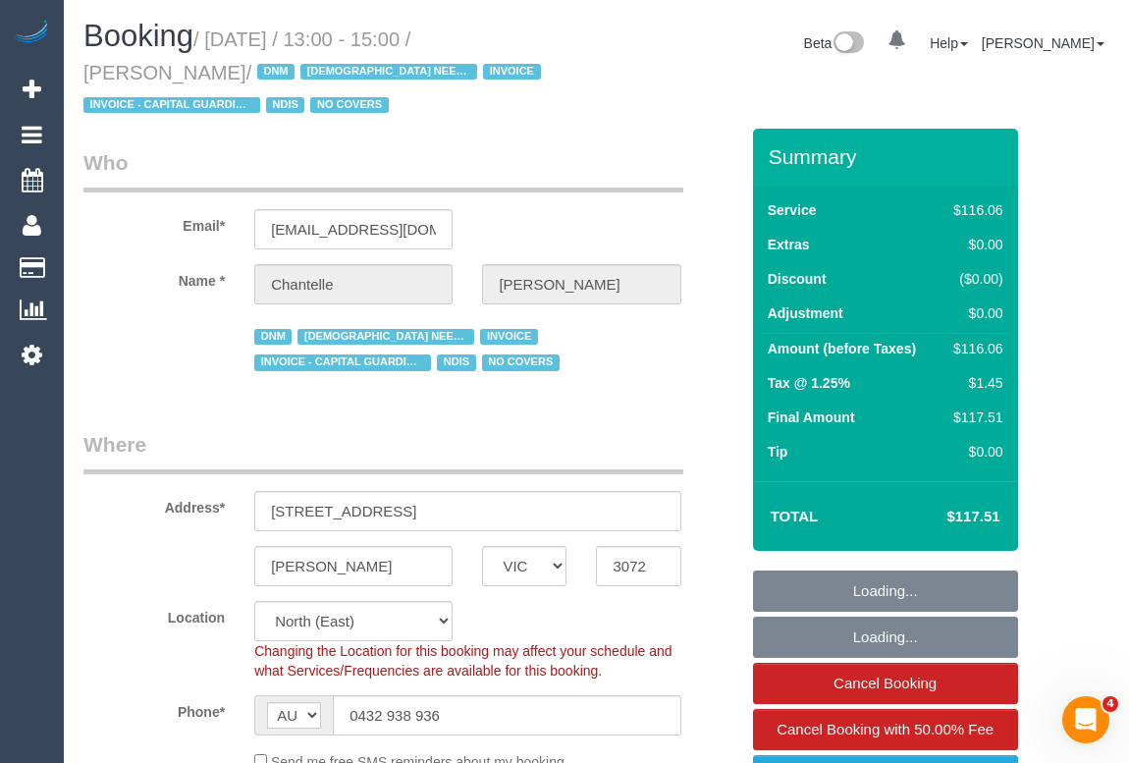
select select "number:35"
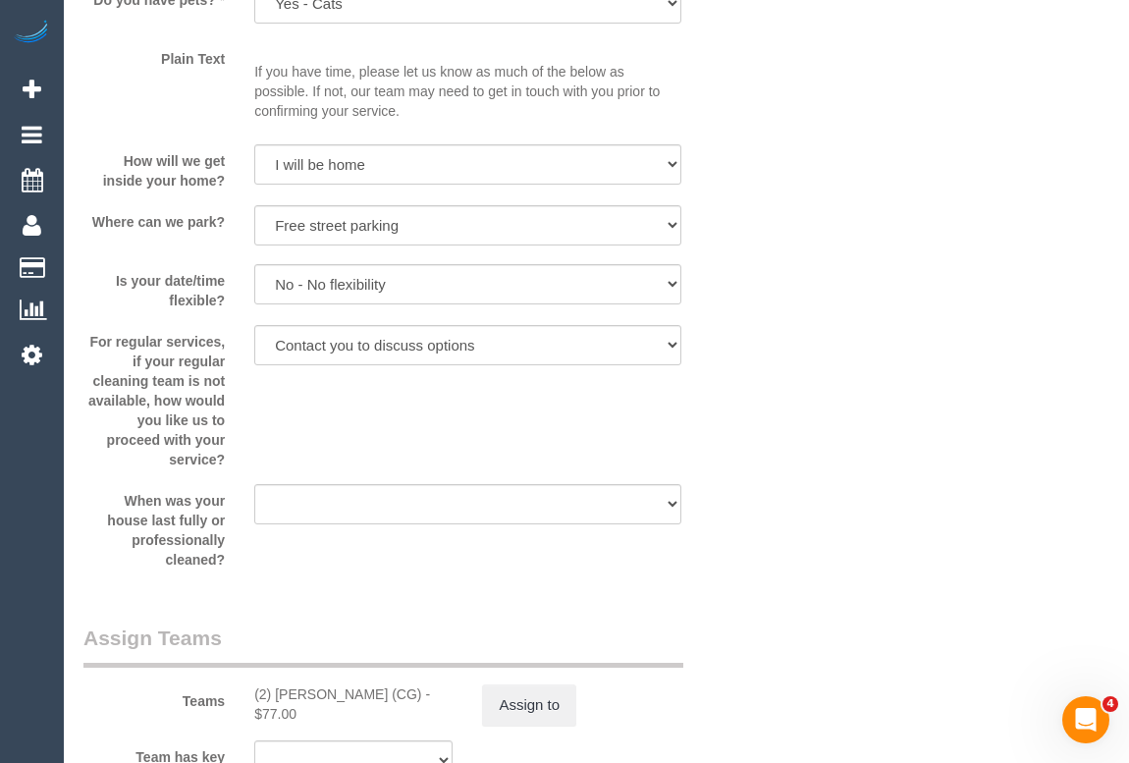
scroll to position [2320, 0]
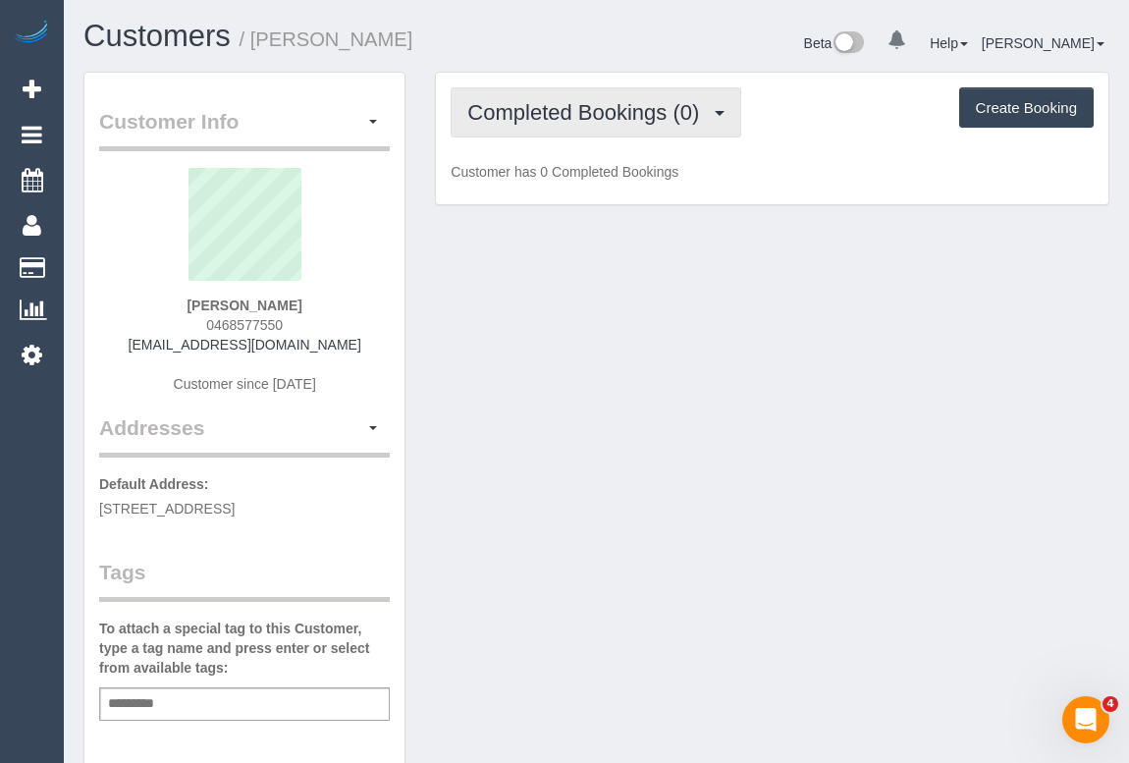
click at [596, 110] on span "Completed Bookings (0)" at bounding box center [588, 112] width 242 height 25
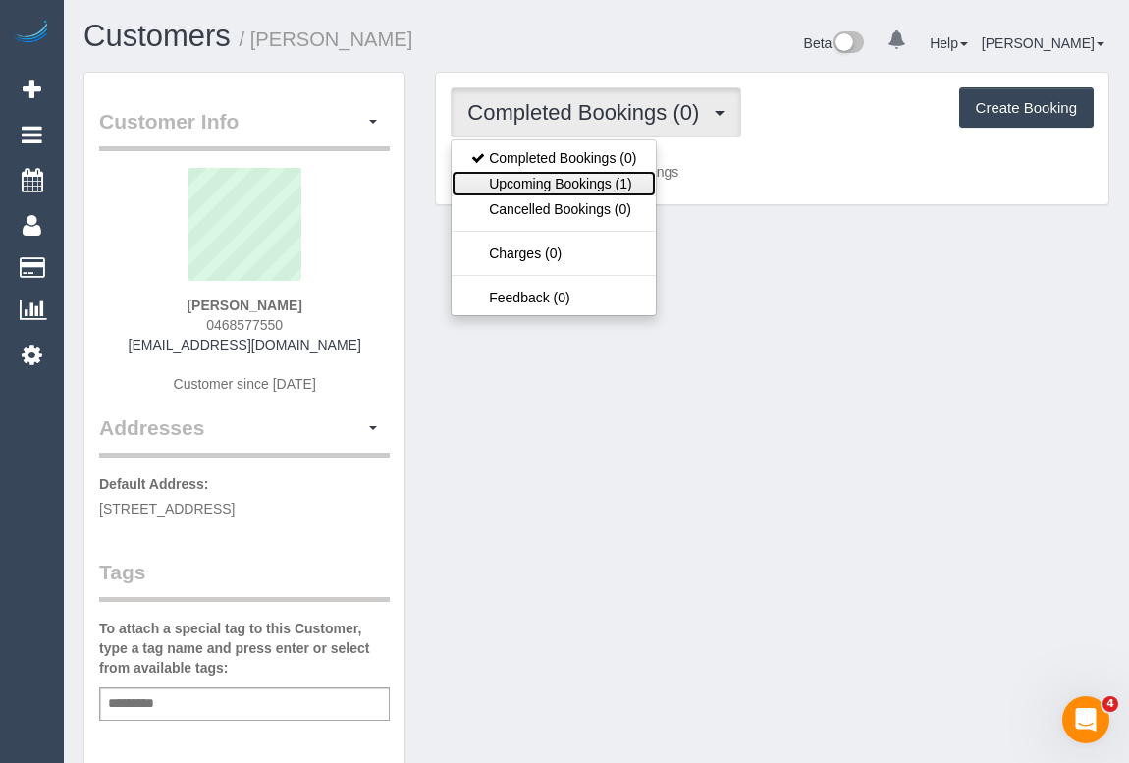
click at [582, 177] on link "Upcoming Bookings (1)" at bounding box center [554, 184] width 204 height 26
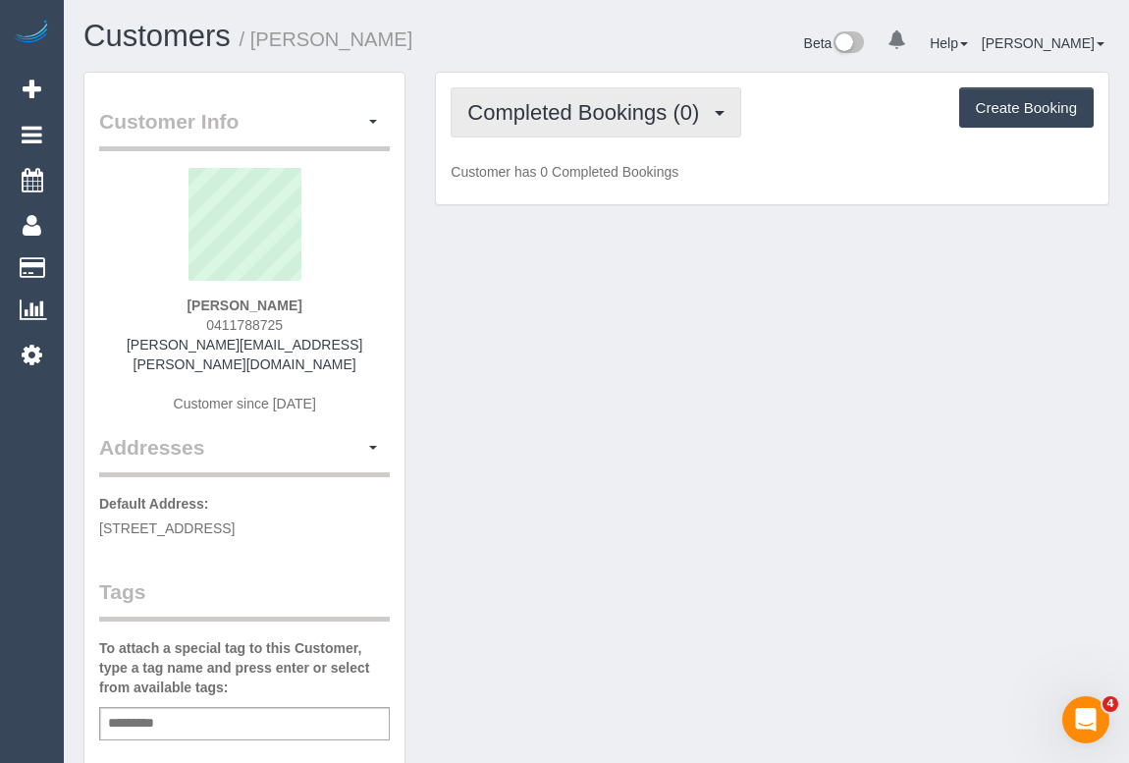
click at [573, 107] on span "Completed Bookings (0)" at bounding box center [588, 112] width 242 height 25
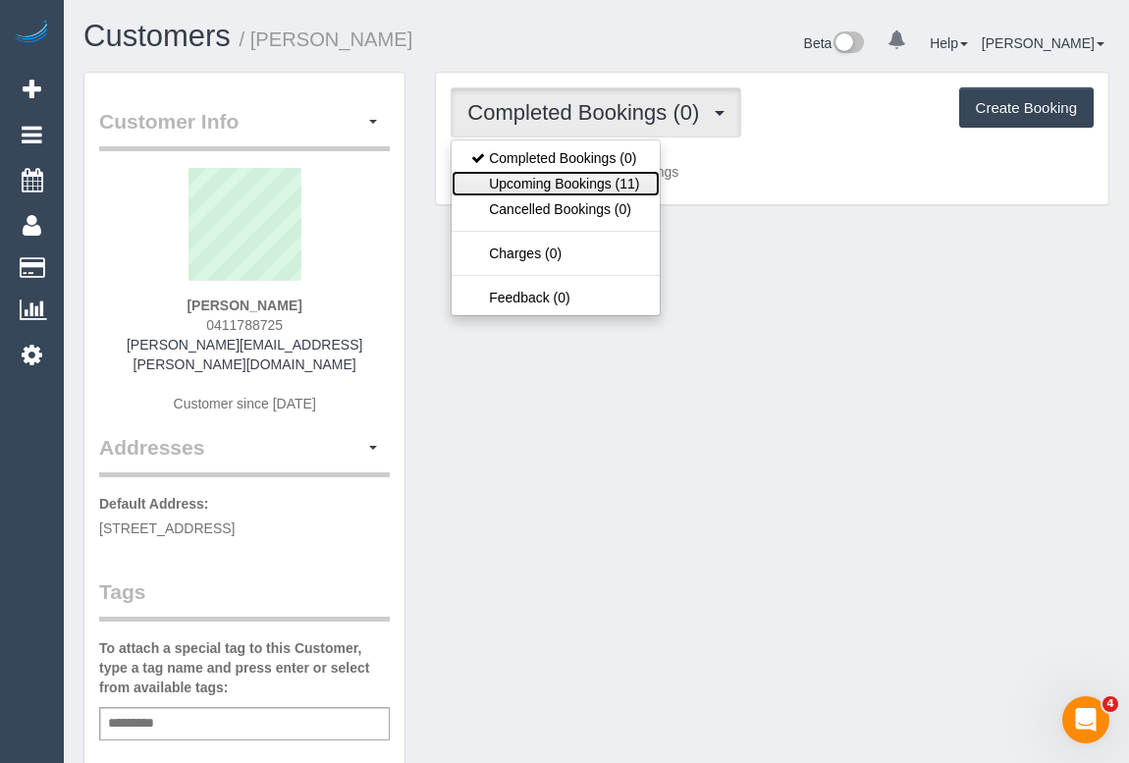
click at [570, 178] on link "Upcoming Bookings (11)" at bounding box center [555, 184] width 207 height 26
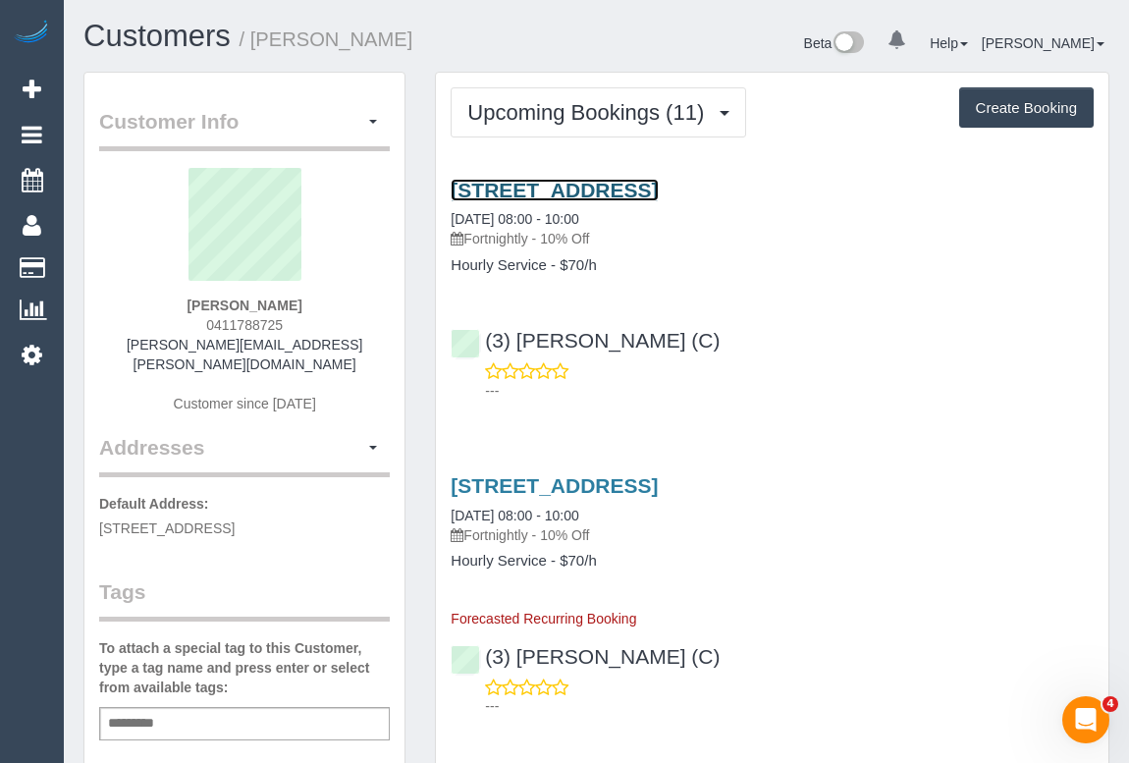
click at [638, 189] on link "2/48 Goegan Street, Werribee, VIC 3030" at bounding box center [554, 190] width 207 height 23
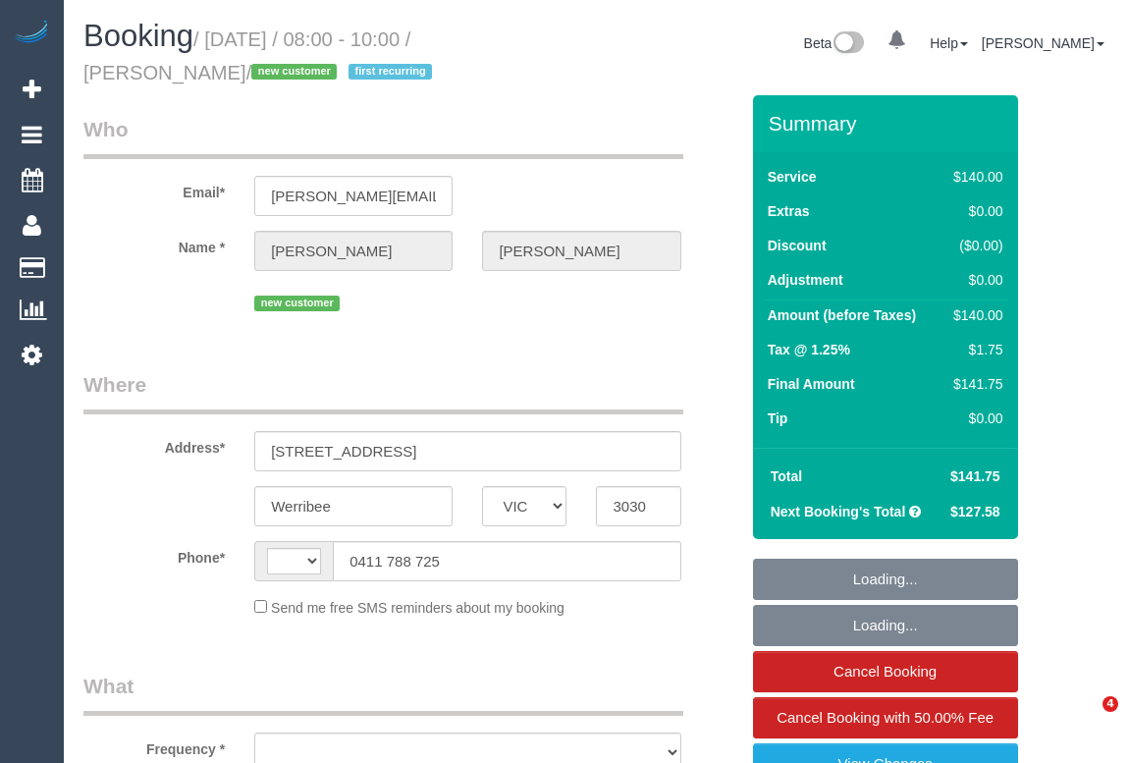
select select "VIC"
select select "string:AU"
select select "string:stripe-pm_1S2Ljz2GScqysDRVxxHeqWLO"
select select "number:28"
select select "number:17"
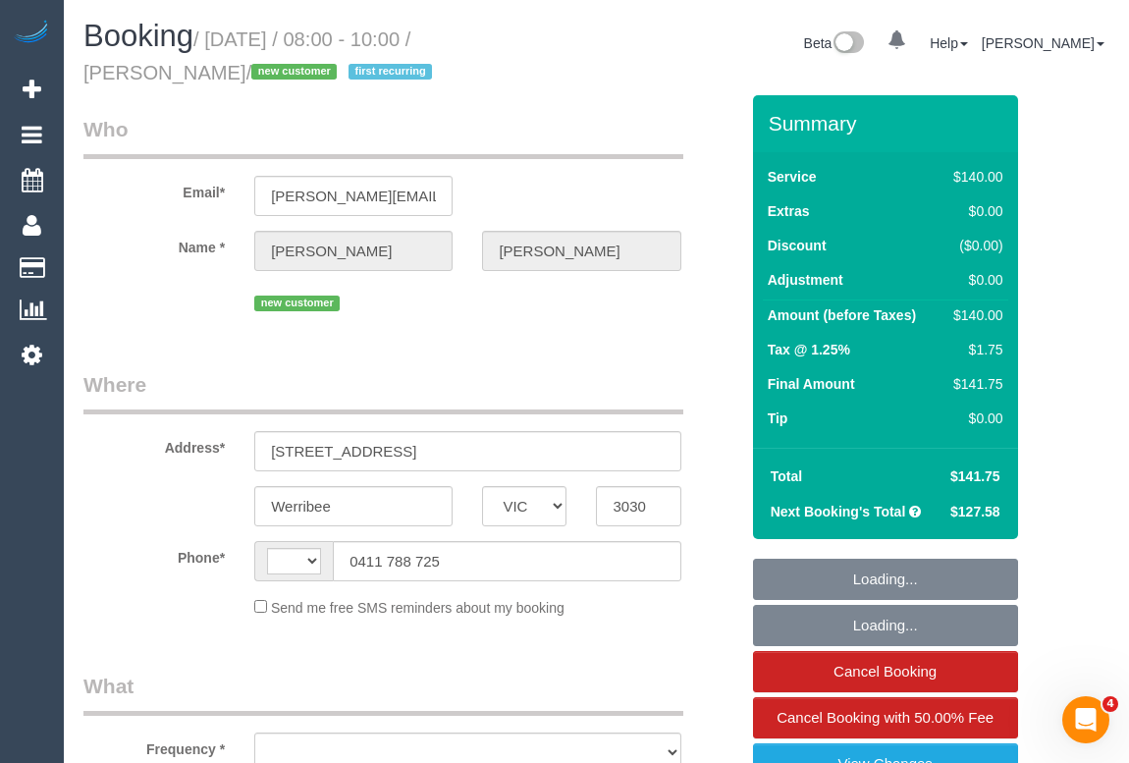
select select "number:19"
select select "number:24"
select select "number:34"
select select "number:26"
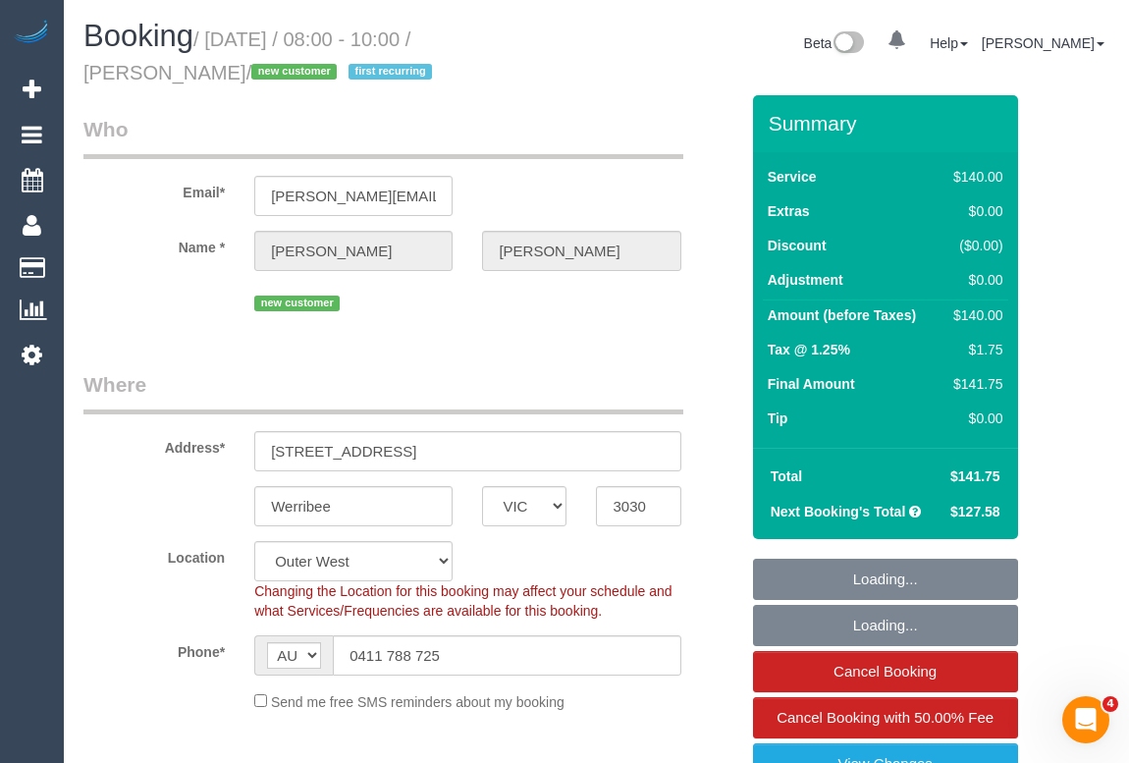
select select "object:1266"
select select "spot1"
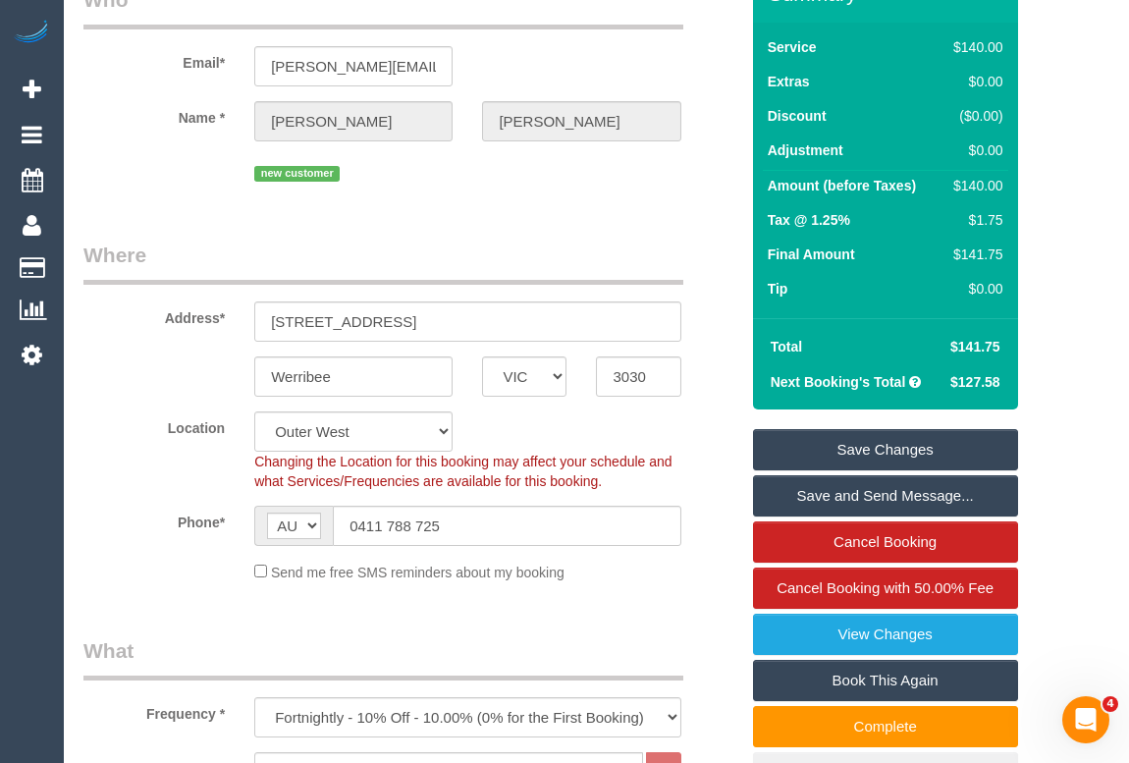
scroll to position [267, 0]
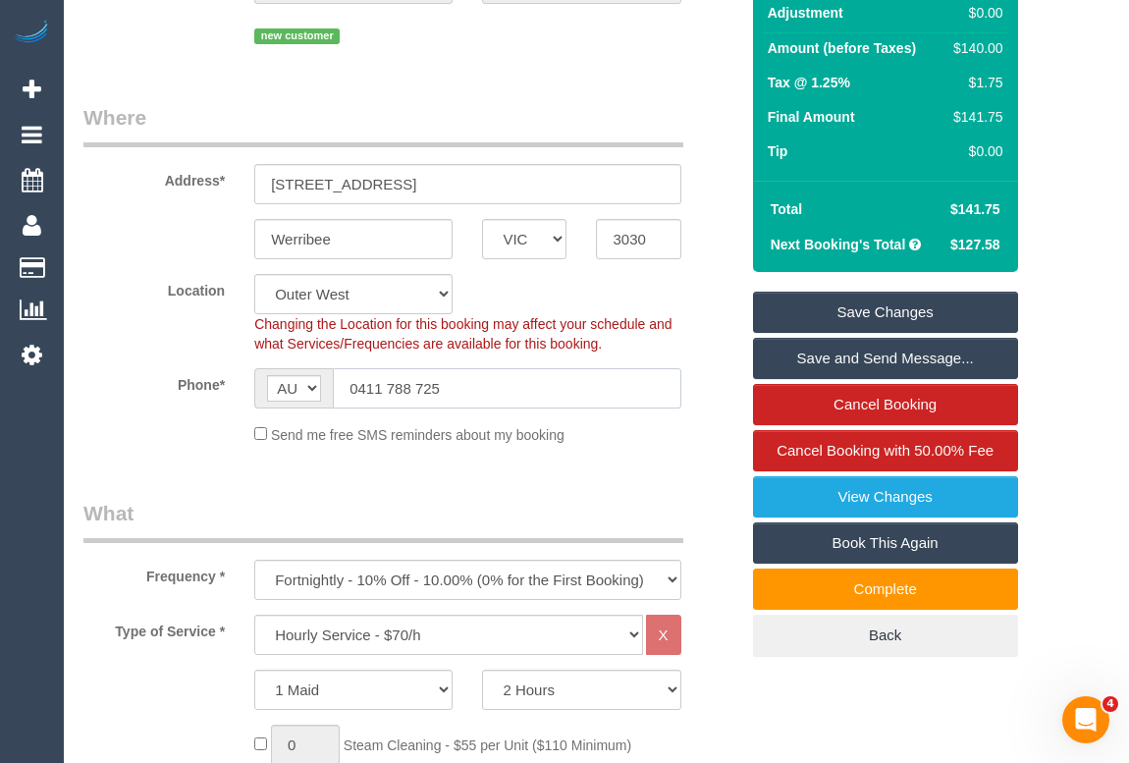
drag, startPoint x: 463, startPoint y: 390, endPoint x: 235, endPoint y: 393, distance: 228.8
click at [235, 393] on div "Phone* AF AL DZ AD AO AI AQ AG AR AM AW AU AT AZ BS BH BD BB BY BE BZ BJ BM BT …" at bounding box center [411, 388] width 684 height 40
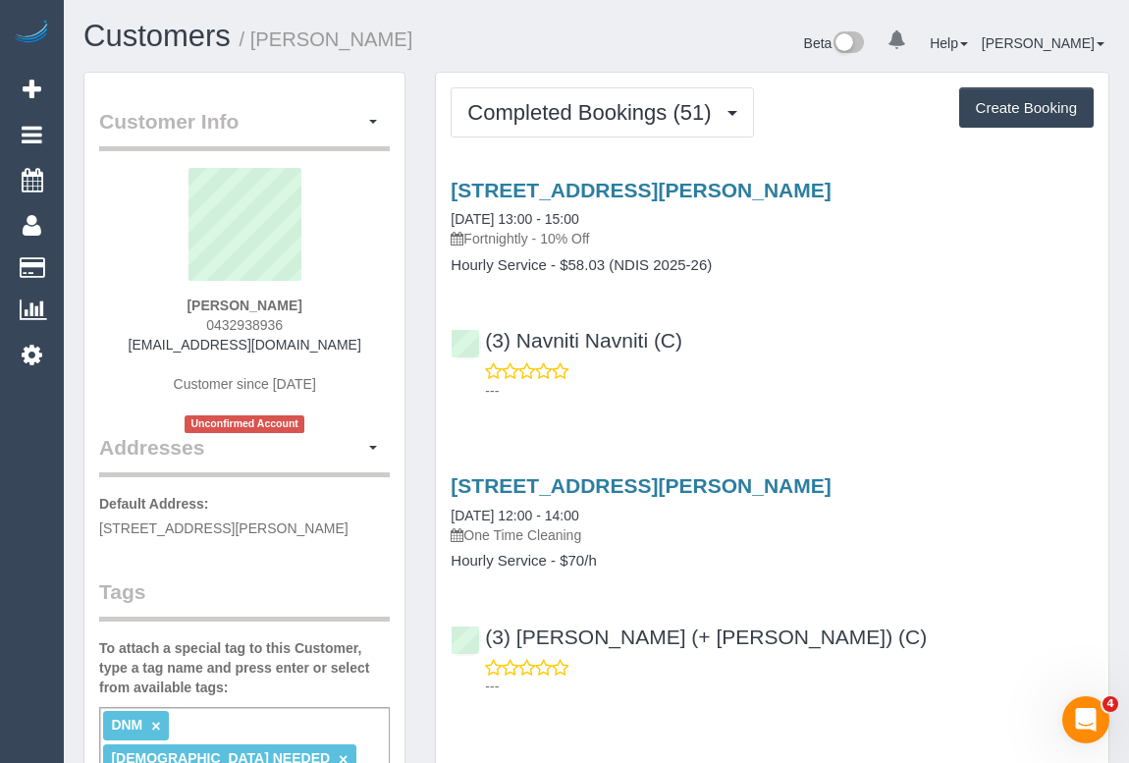
click at [896, 371] on div "---" at bounding box center [772, 380] width 643 height 39
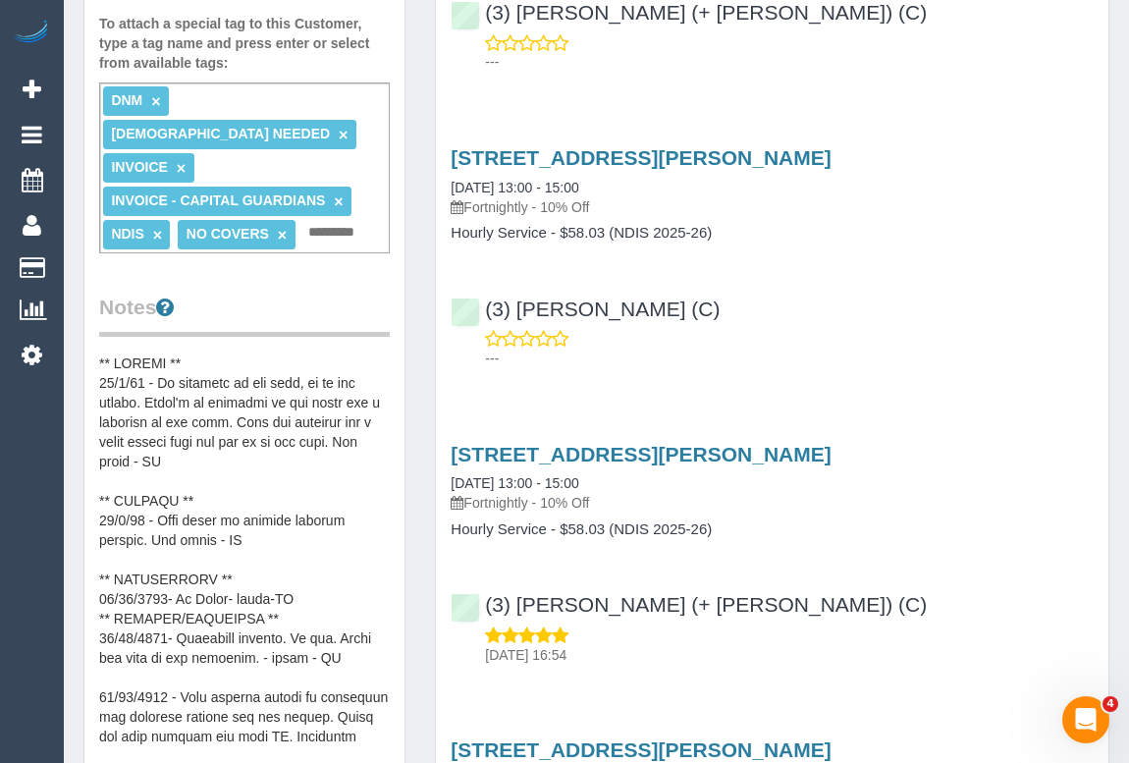
scroll to position [356, 0]
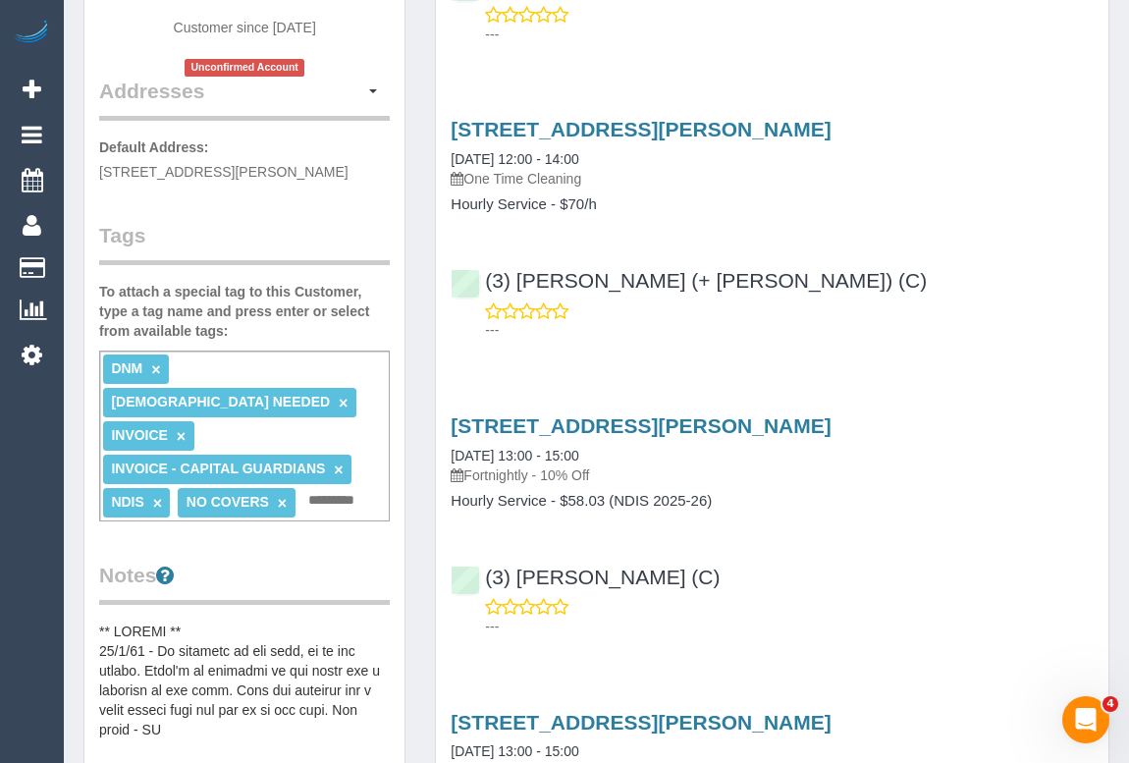
click at [885, 597] on div "---" at bounding box center [772, 616] width 643 height 39
click at [883, 537] on div "105/137 High Street, Preston, VIC 3072 14/08/2025 13:00 - 15:00 Fortnightly - 1…" at bounding box center [772, 521] width 673 height 247
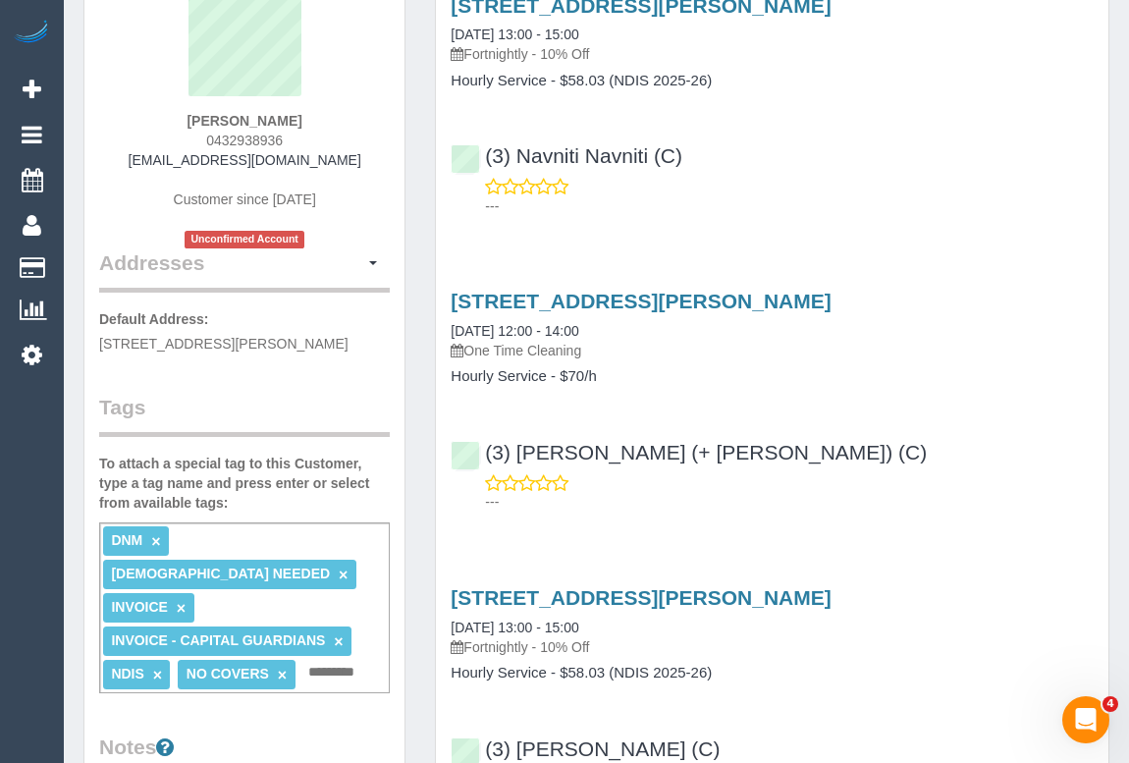
scroll to position [0, 0]
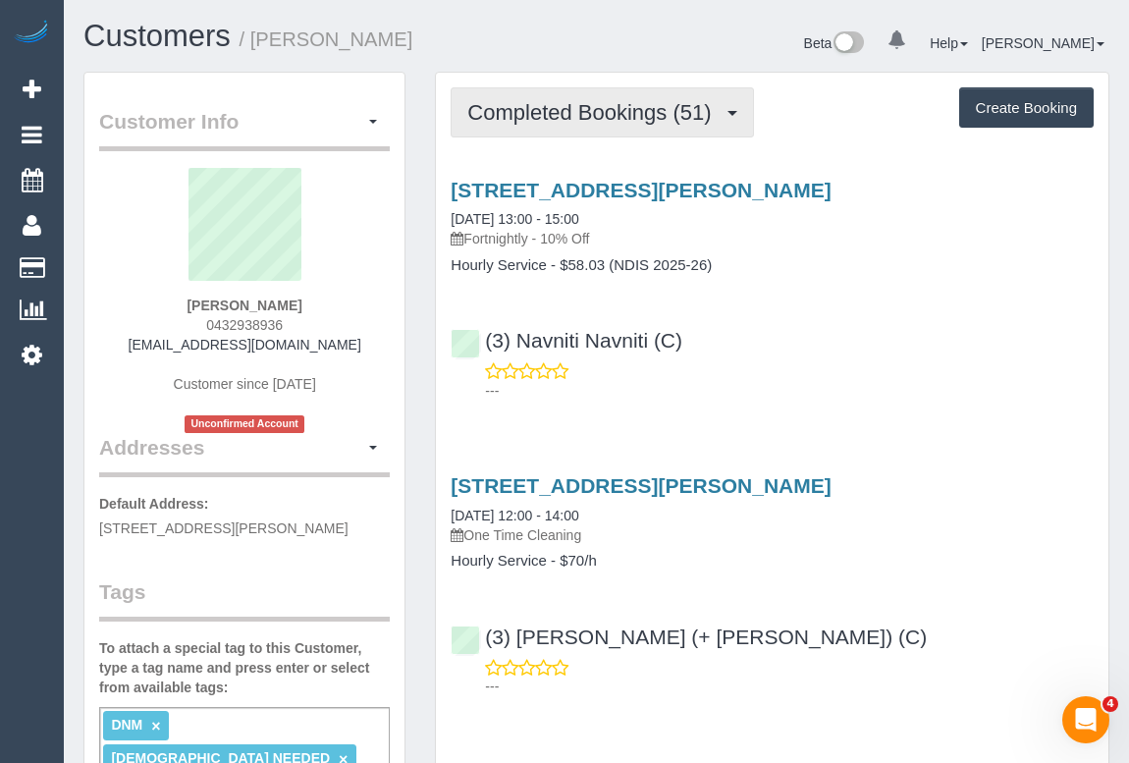
click at [609, 106] on span "Completed Bookings (51)" at bounding box center [593, 112] width 253 height 25
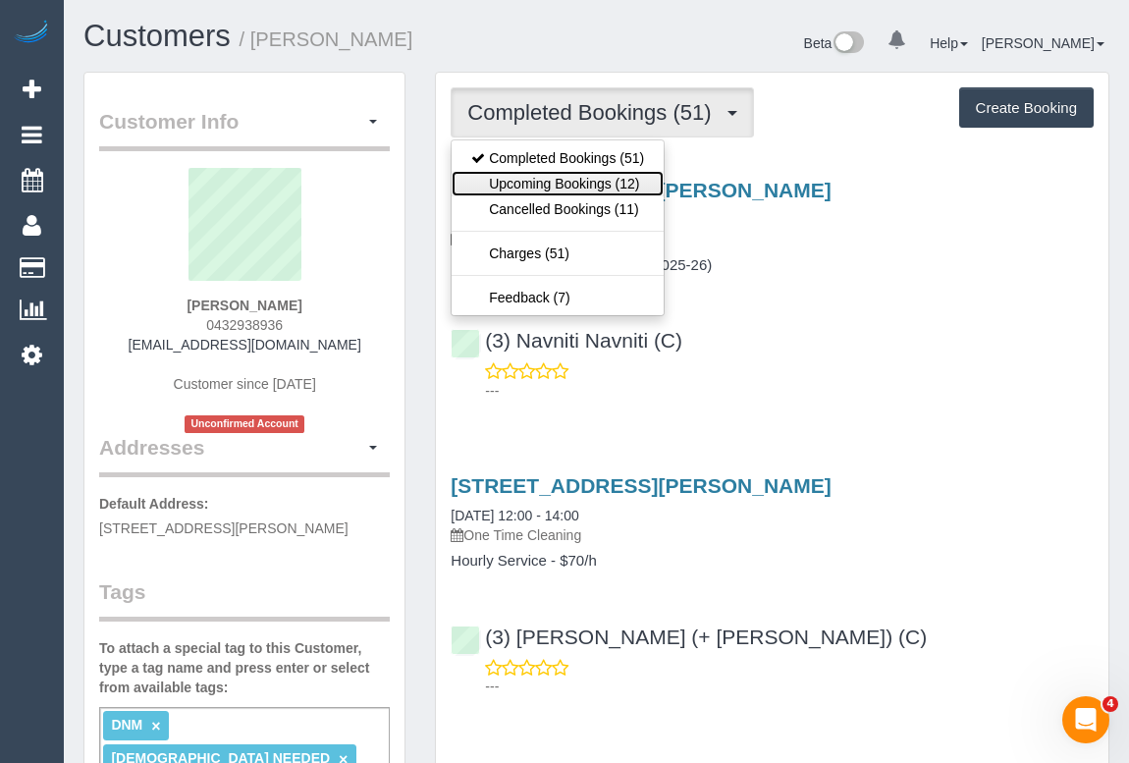
click at [596, 178] on link "Upcoming Bookings (12)" at bounding box center [558, 184] width 212 height 26
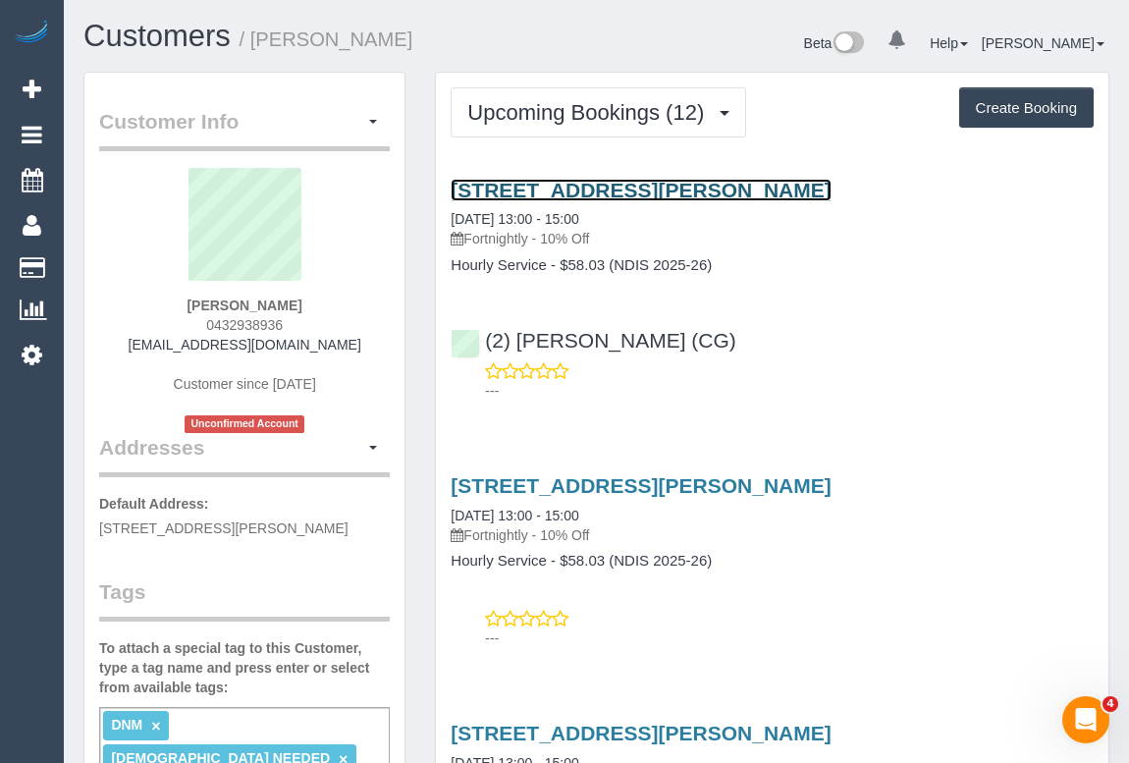
click at [628, 179] on link "105/137 High Street, Preston, VIC 3072" at bounding box center [641, 190] width 380 height 23
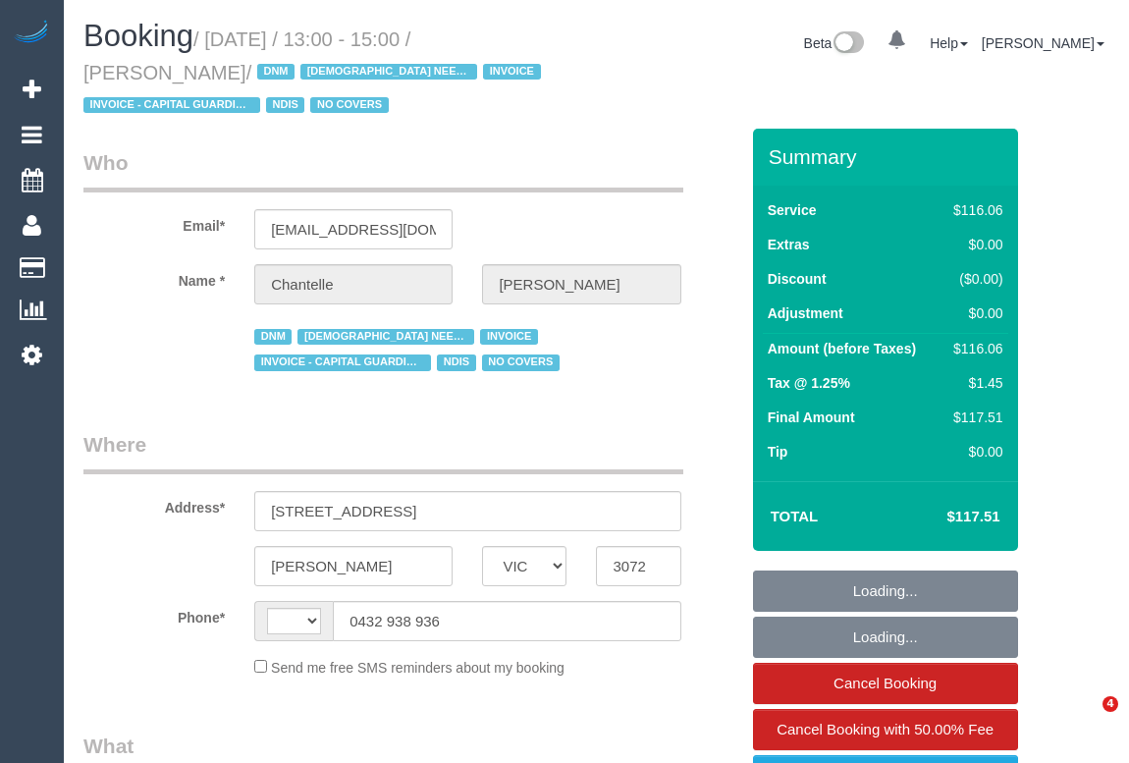
select select "VIC"
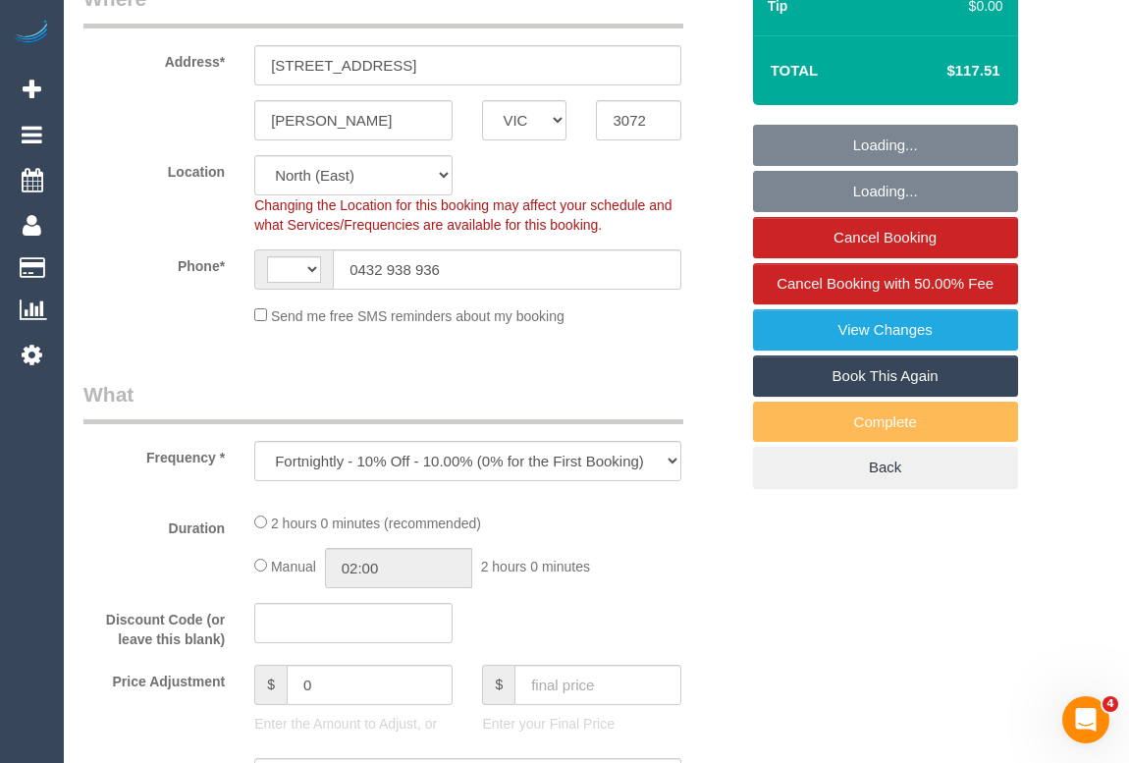
select select "object:737"
select select "string:AU"
select select "number:29"
select select "number:14"
select select "number:19"
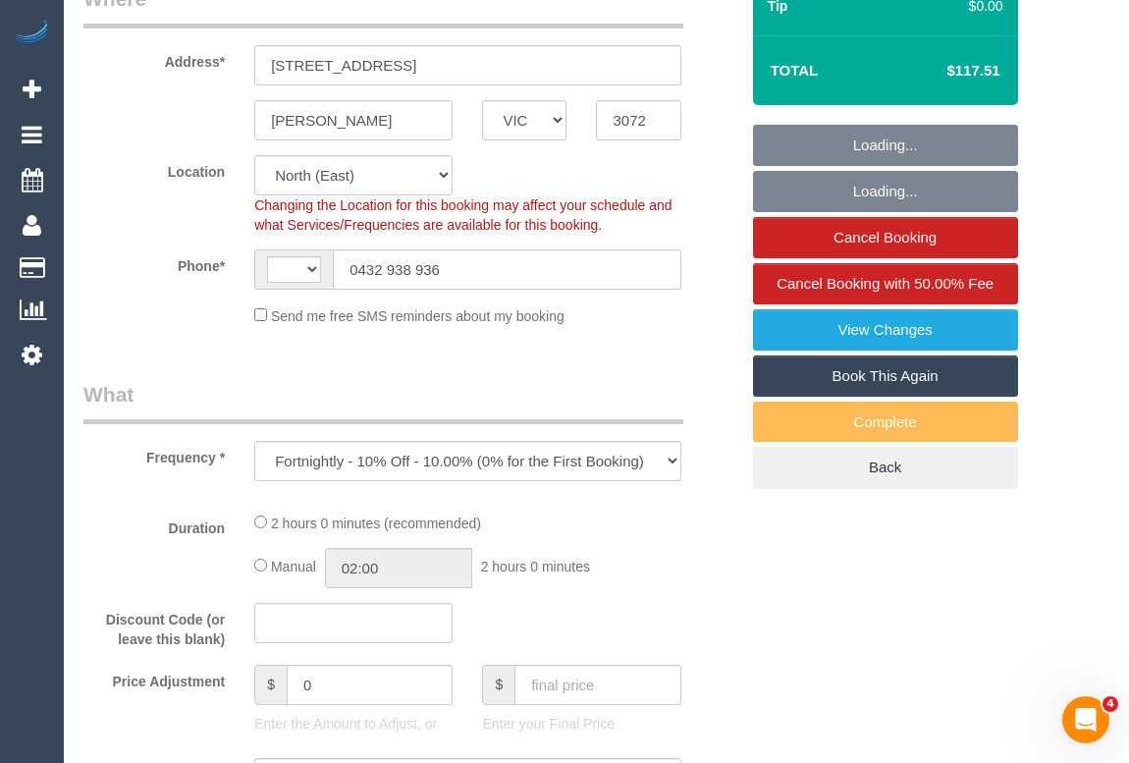
select select "number:25"
select select "number:35"
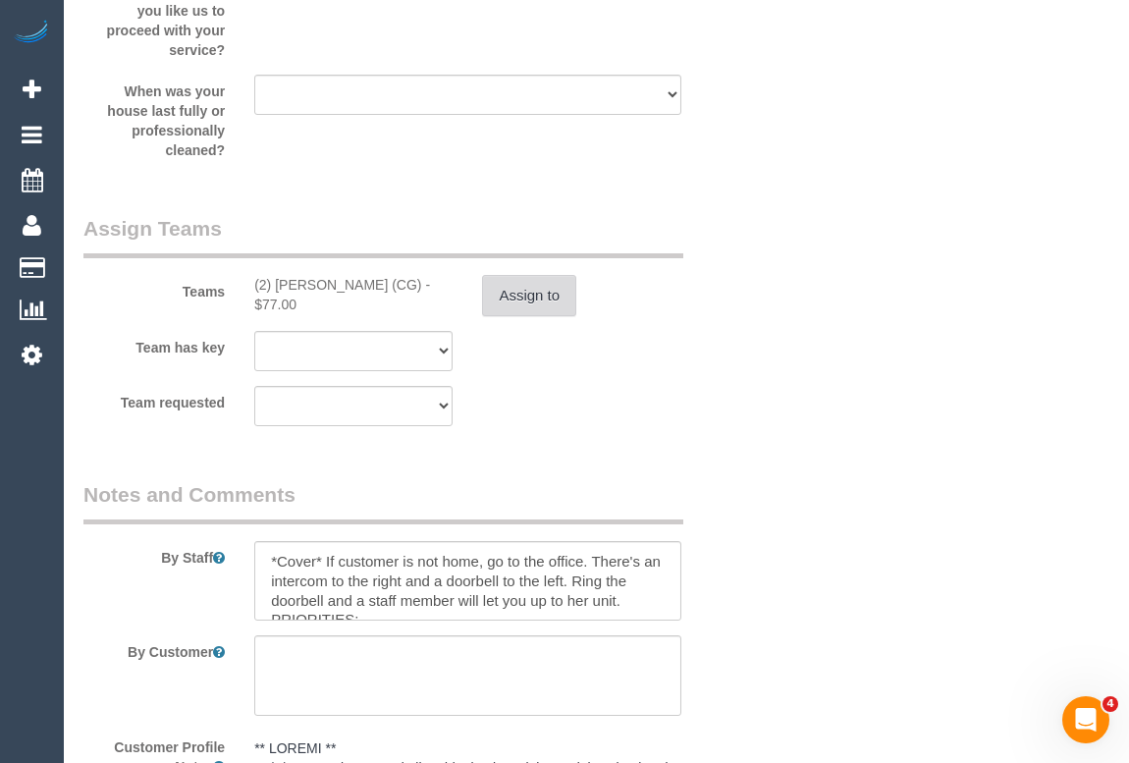
click at [532, 289] on button "Assign to" at bounding box center [529, 295] width 94 height 41
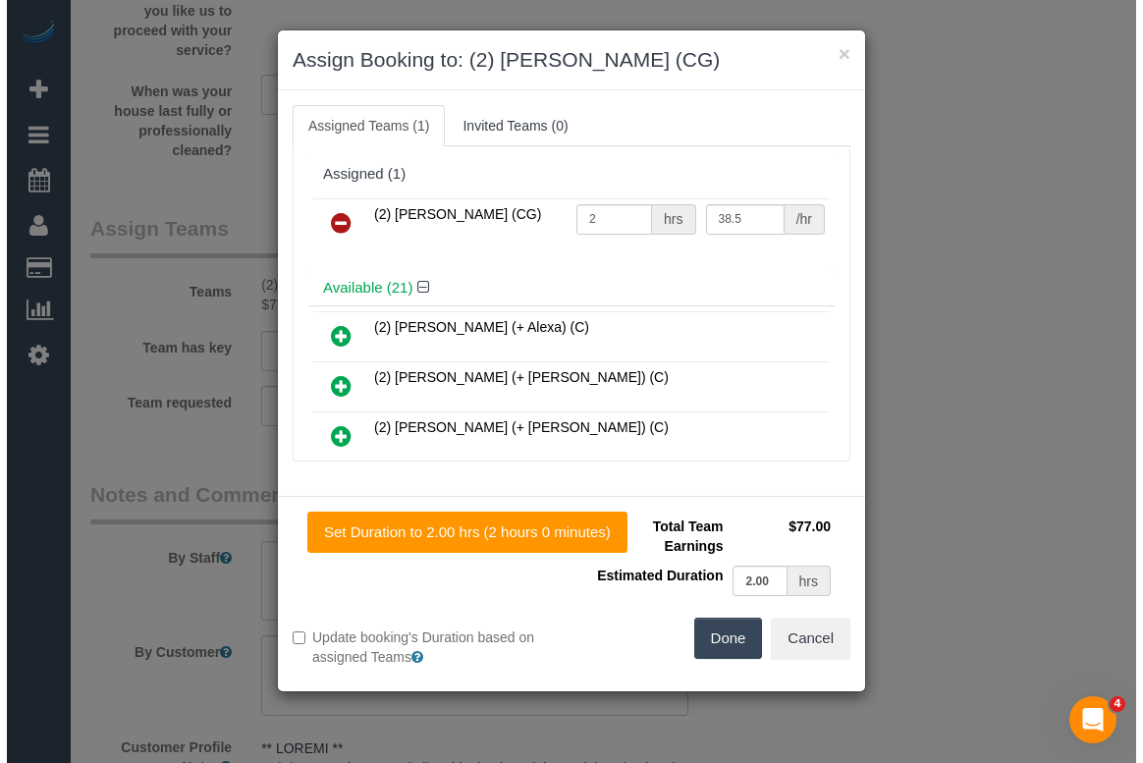
scroll to position [2569, 0]
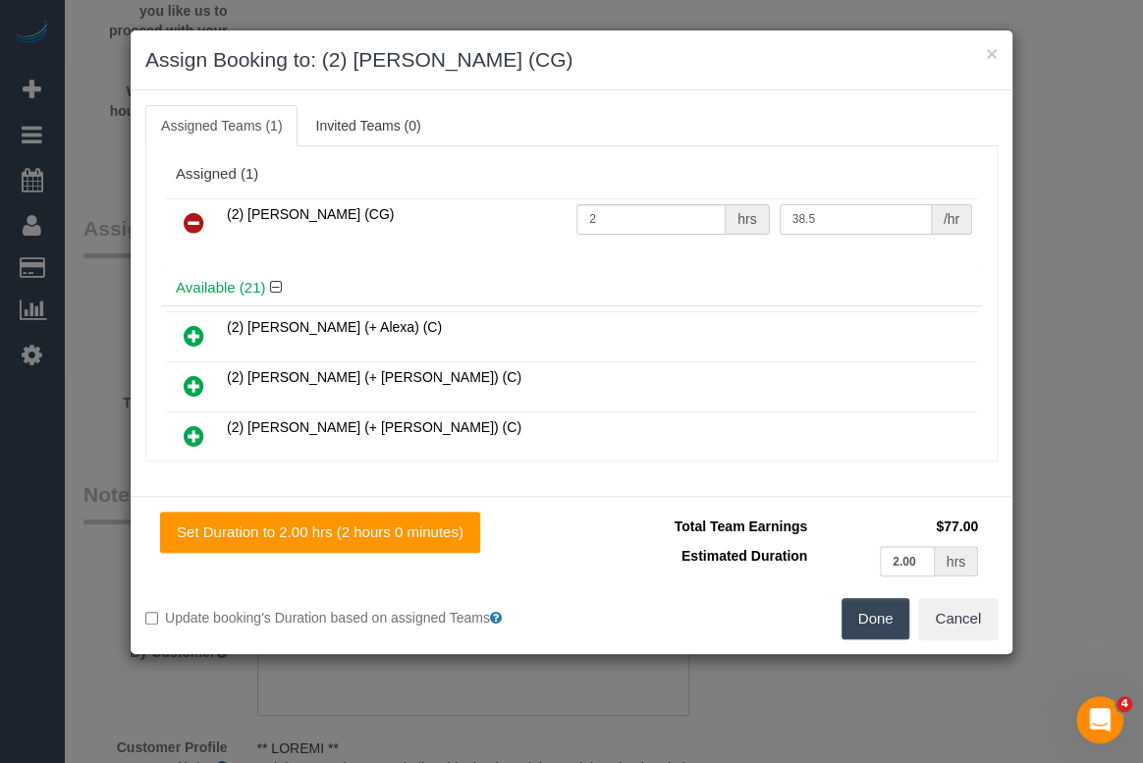
drag, startPoint x: 844, startPoint y: 213, endPoint x: 763, endPoint y: 215, distance: 81.5
click at [763, 215] on tr "(2) Mohd Che Manir (CG) 2 hrs 38.5 /hr" at bounding box center [571, 223] width 811 height 50
type input "41.25"
click at [769, 323] on td "(2) [PERSON_NAME] (+ Alexa) (C)" at bounding box center [599, 337] width 755 height 50
click at [866, 617] on button "Done" at bounding box center [875, 618] width 69 height 41
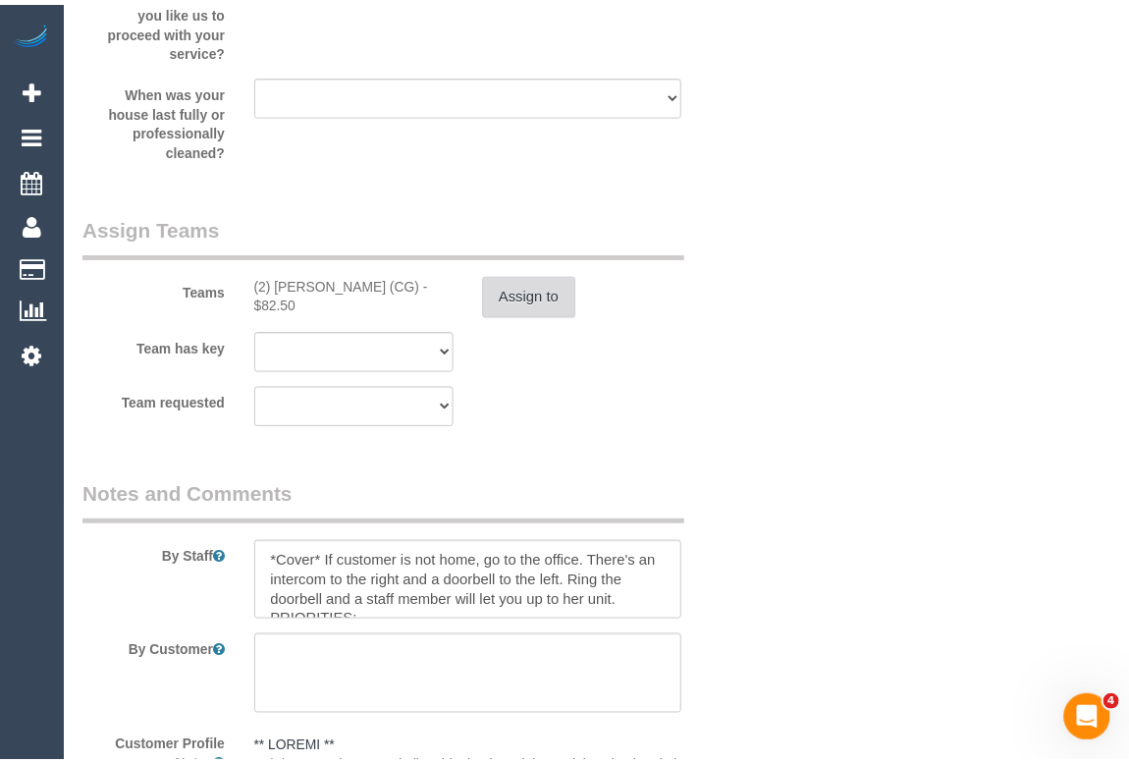
scroll to position [2588, 0]
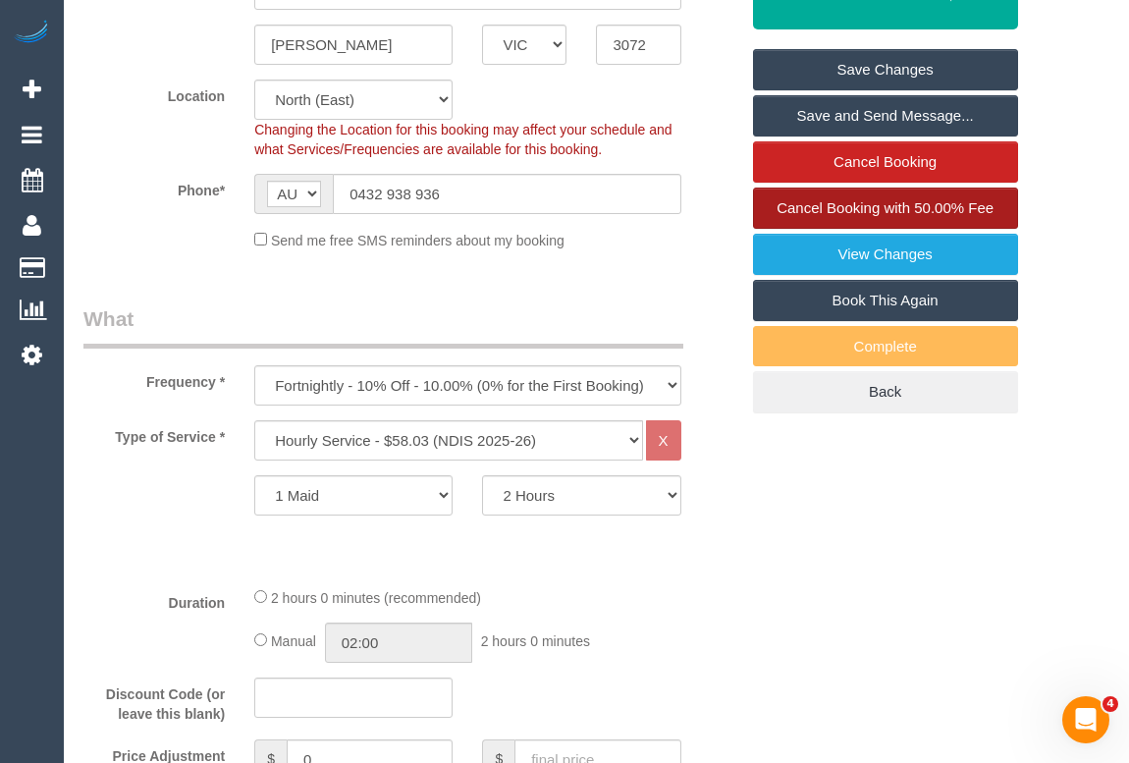
scroll to position [356, 0]
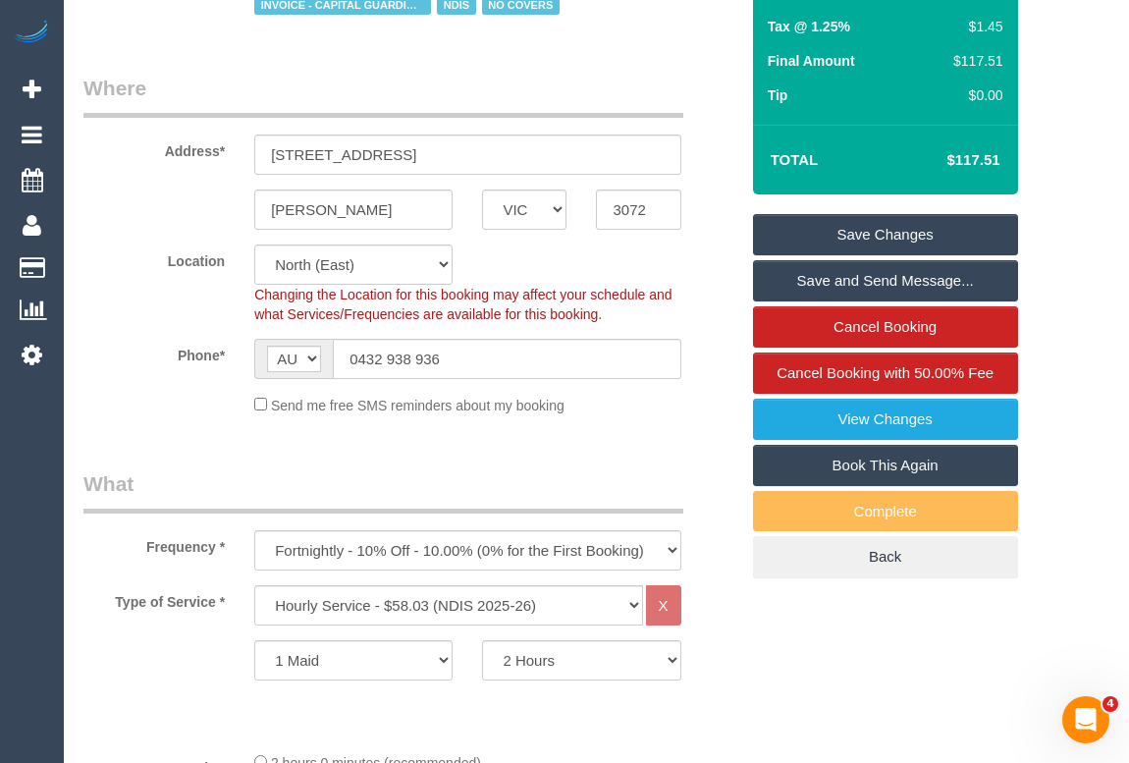
click at [873, 222] on link "Save Changes" at bounding box center [885, 234] width 265 height 41
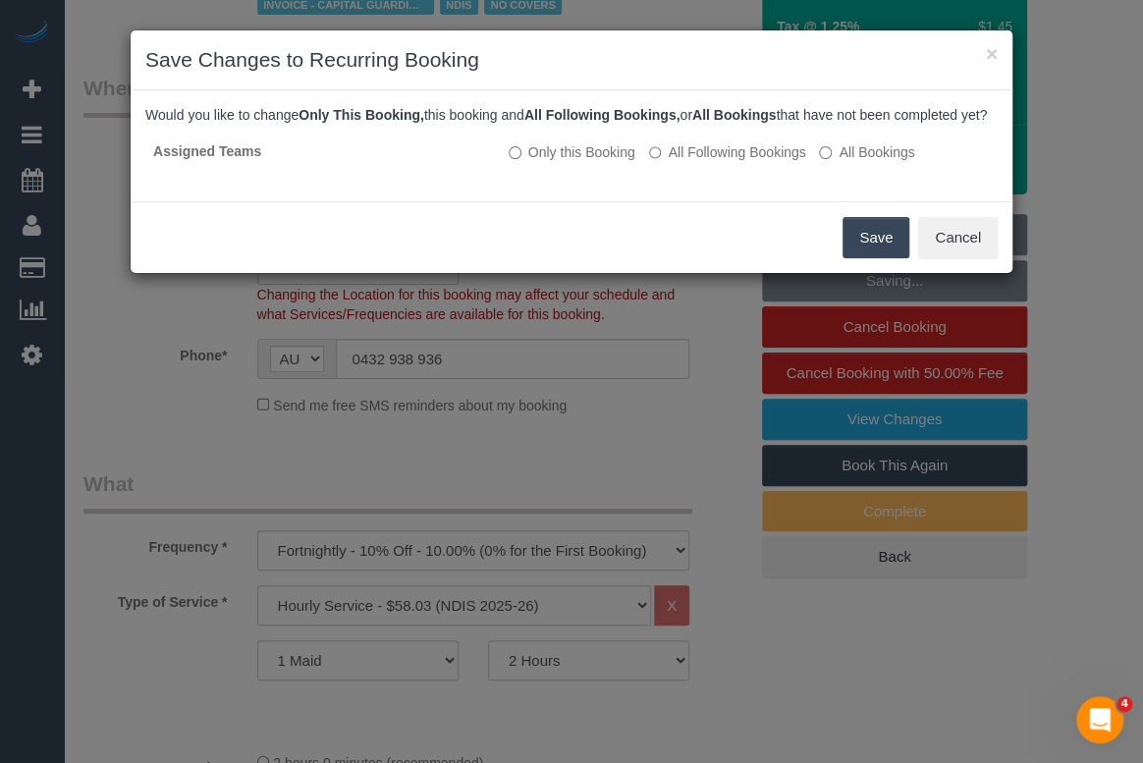
click at [861, 248] on button "Save" at bounding box center [875, 237] width 67 height 41
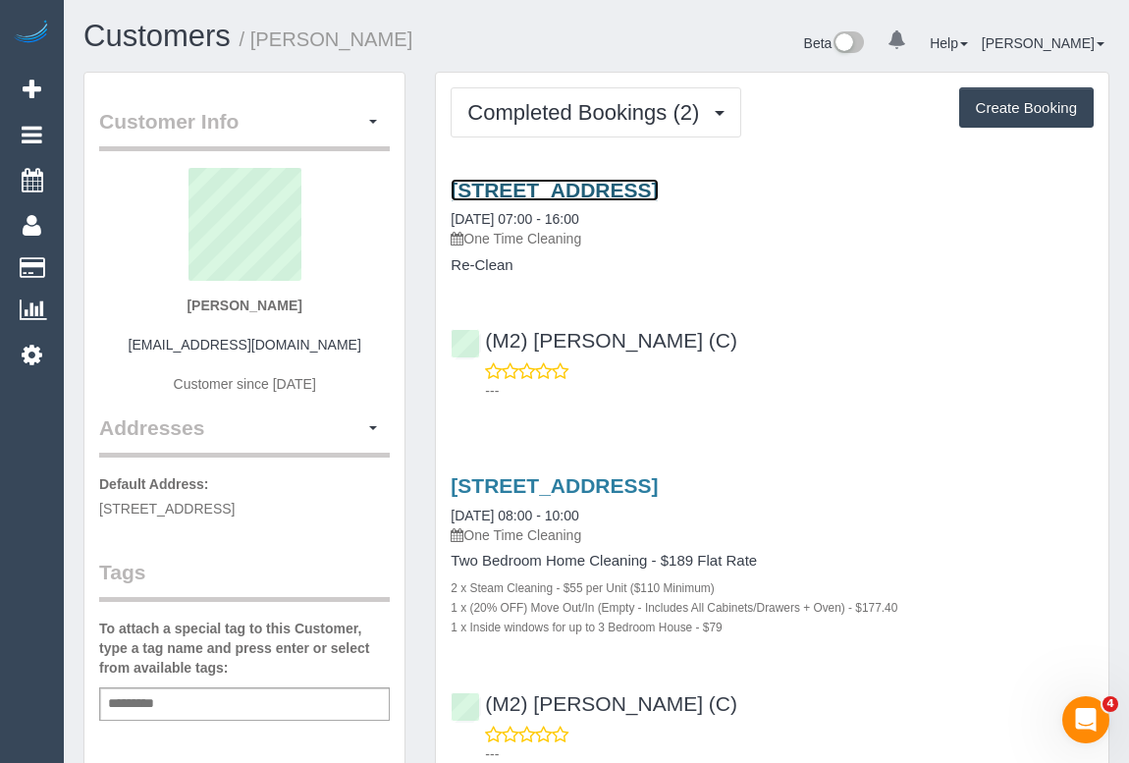
click at [658, 185] on link "[STREET_ADDRESS]" at bounding box center [554, 190] width 207 height 23
click at [861, 347] on div "(M2) [PERSON_NAME] (C) ---" at bounding box center [772, 356] width 673 height 88
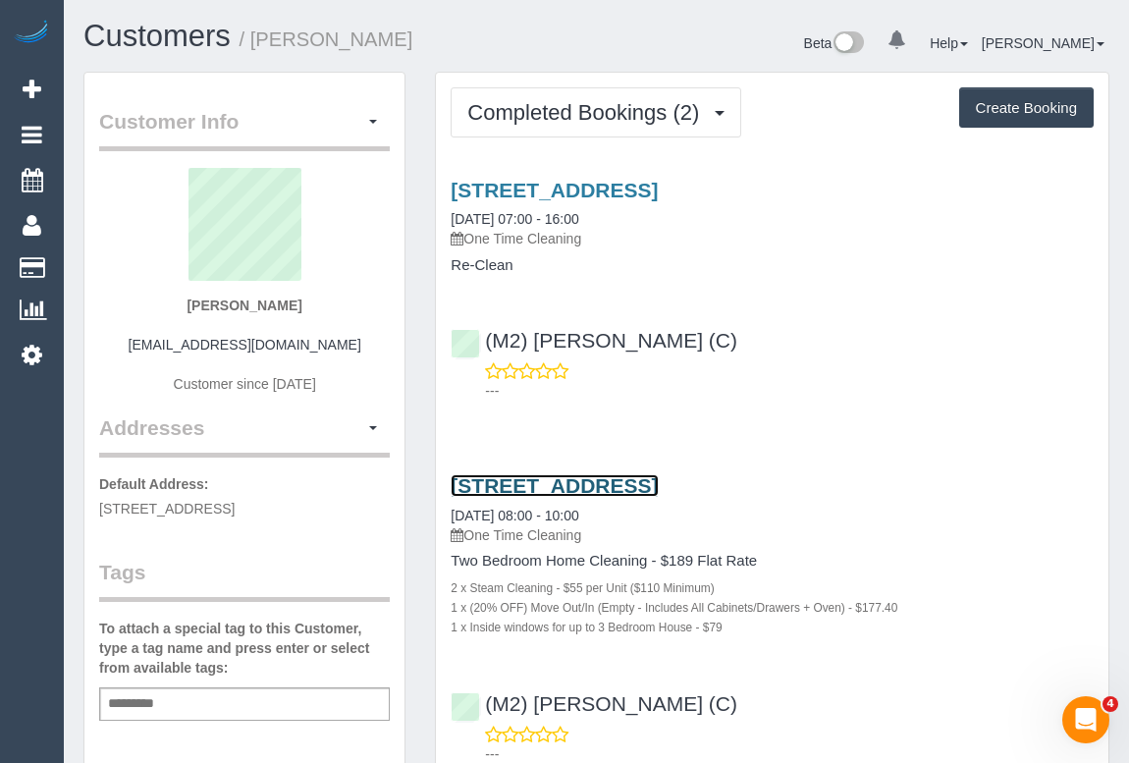
click at [585, 487] on link "[STREET_ADDRESS]" at bounding box center [554, 485] width 207 height 23
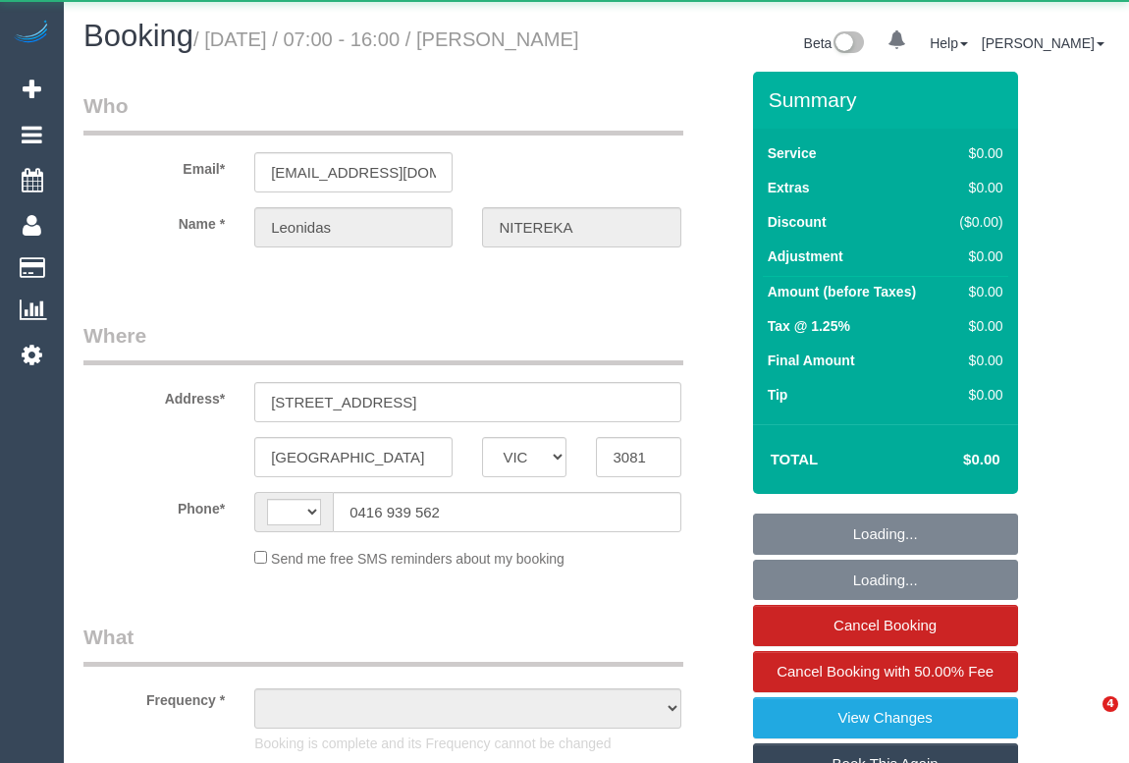
select select "VIC"
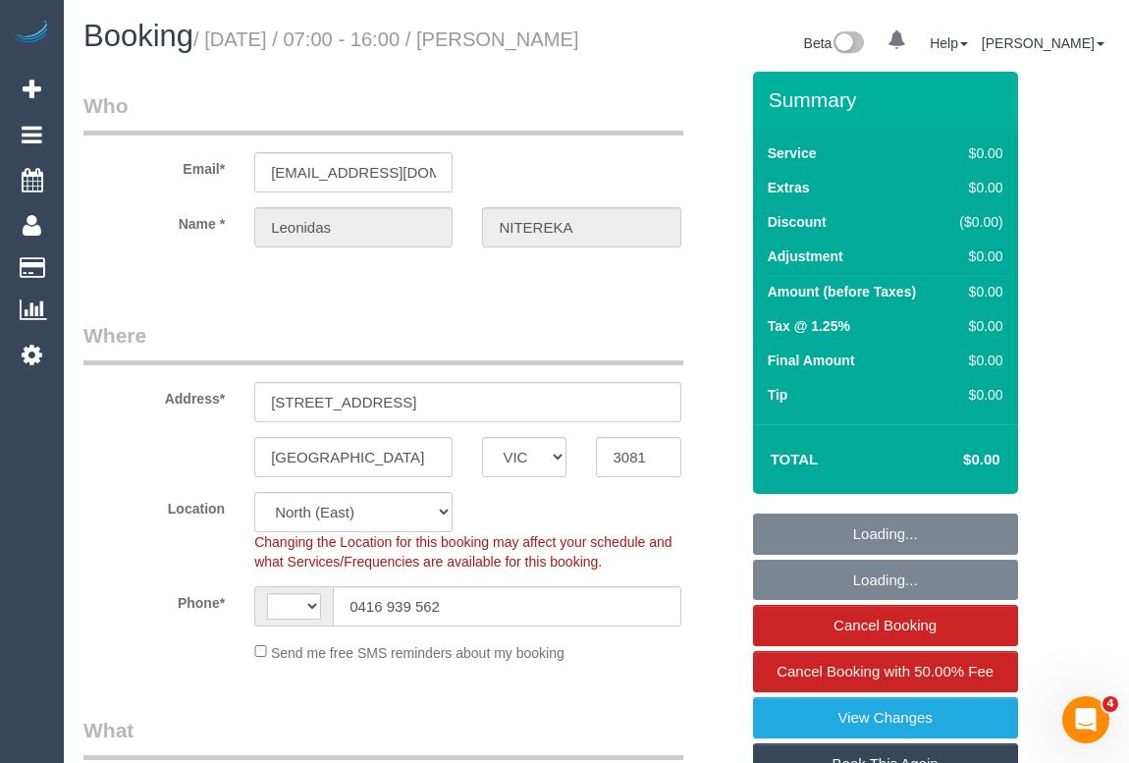
select select "string:AU"
select select "object:596"
select select "string:stripe-pm_1RvXCL2GScqysDRV3LeLWFmB"
select select "object:617"
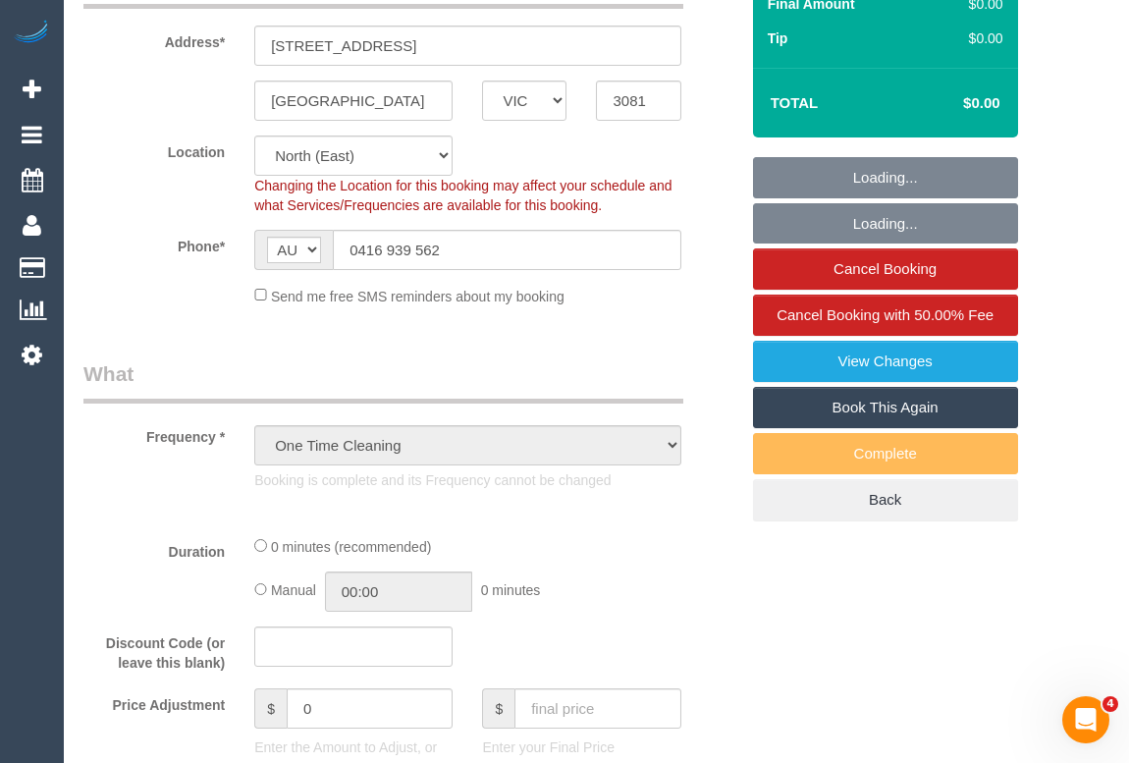
select select "number:28"
select select "number:14"
select select "number:18"
select select "number:24"
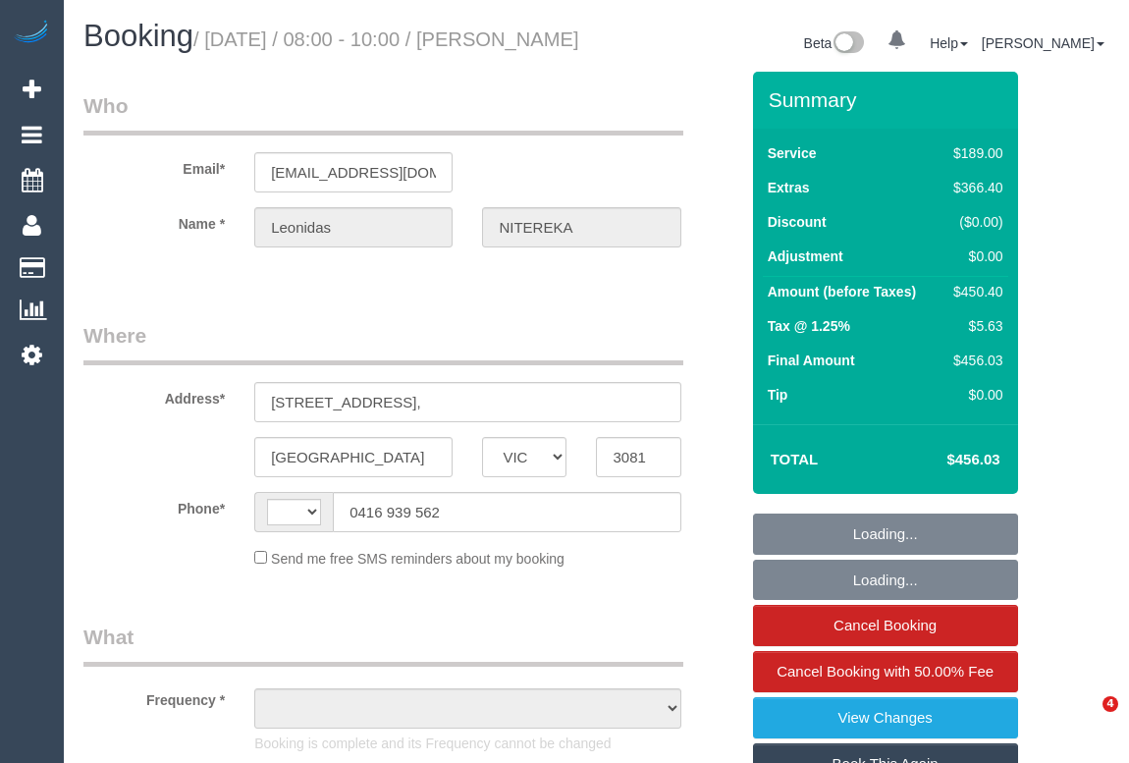
select select "VIC"
select select "string:AU"
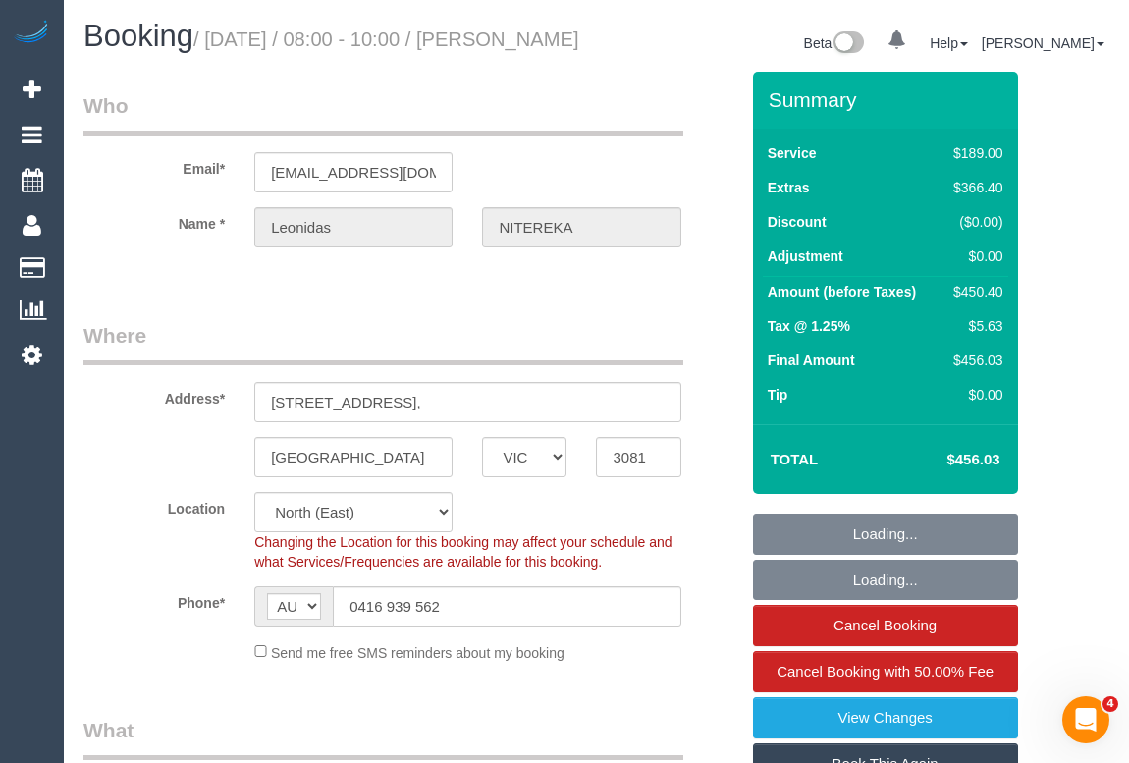
select select "object:596"
select select "string:stripe-pm_1RvXCL2GScqysDRV3LeLWFmB"
select select "object:1236"
select select "spot1"
select select "number:28"
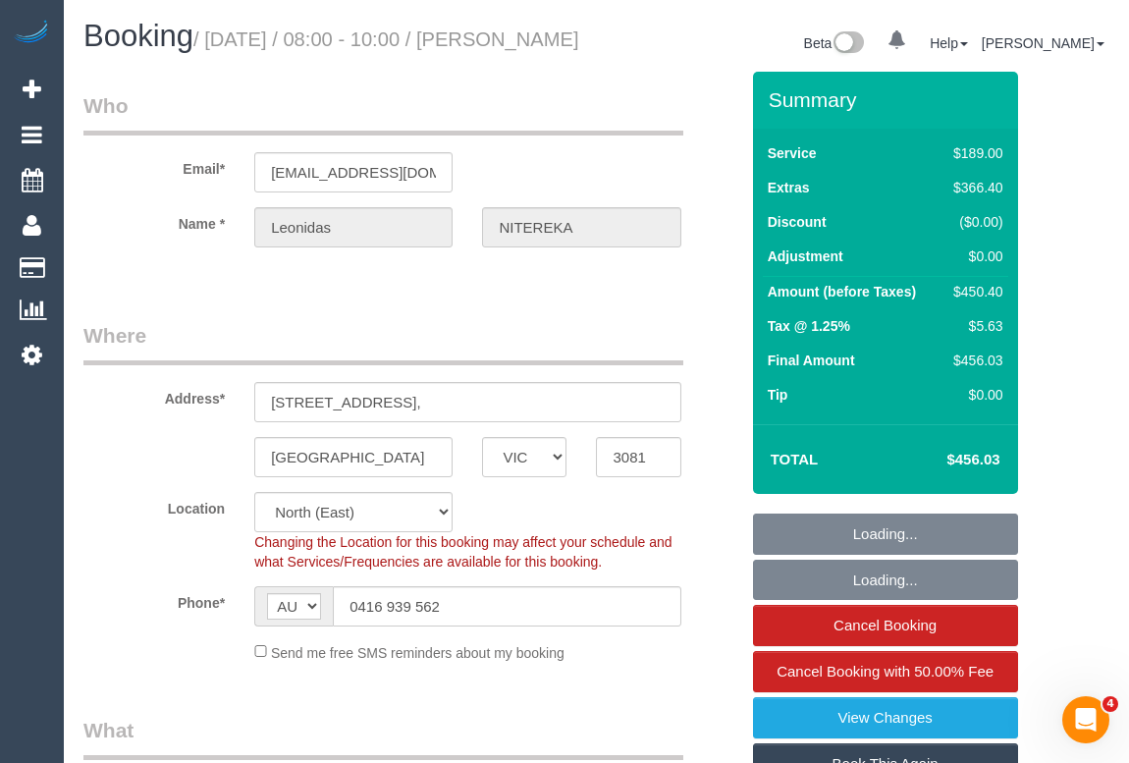
select select "number:14"
select select "number:18"
select select "number:24"
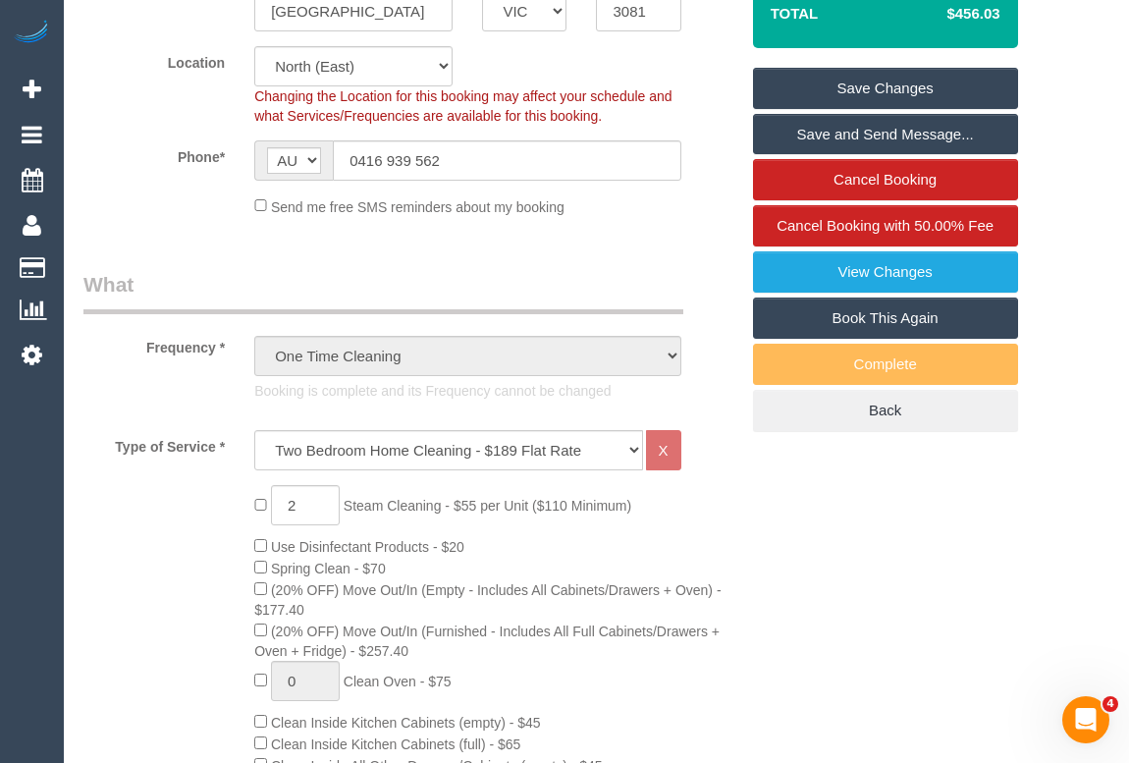
scroll to position [88, 0]
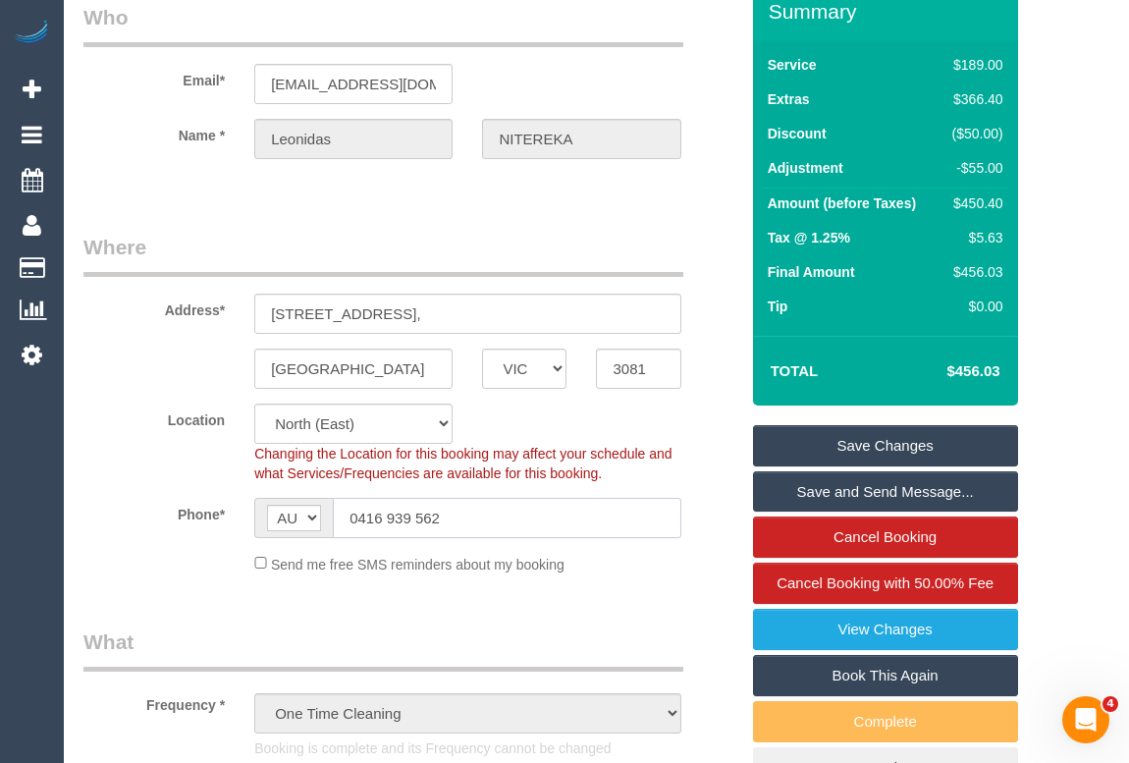
drag, startPoint x: 475, startPoint y: 525, endPoint x: 266, endPoint y: 515, distance: 209.4
click at [266, 515] on sui-booking-location "Location Office City East (North) East (South) Inner East Inner North (East) In…" at bounding box center [410, 489] width 655 height 171
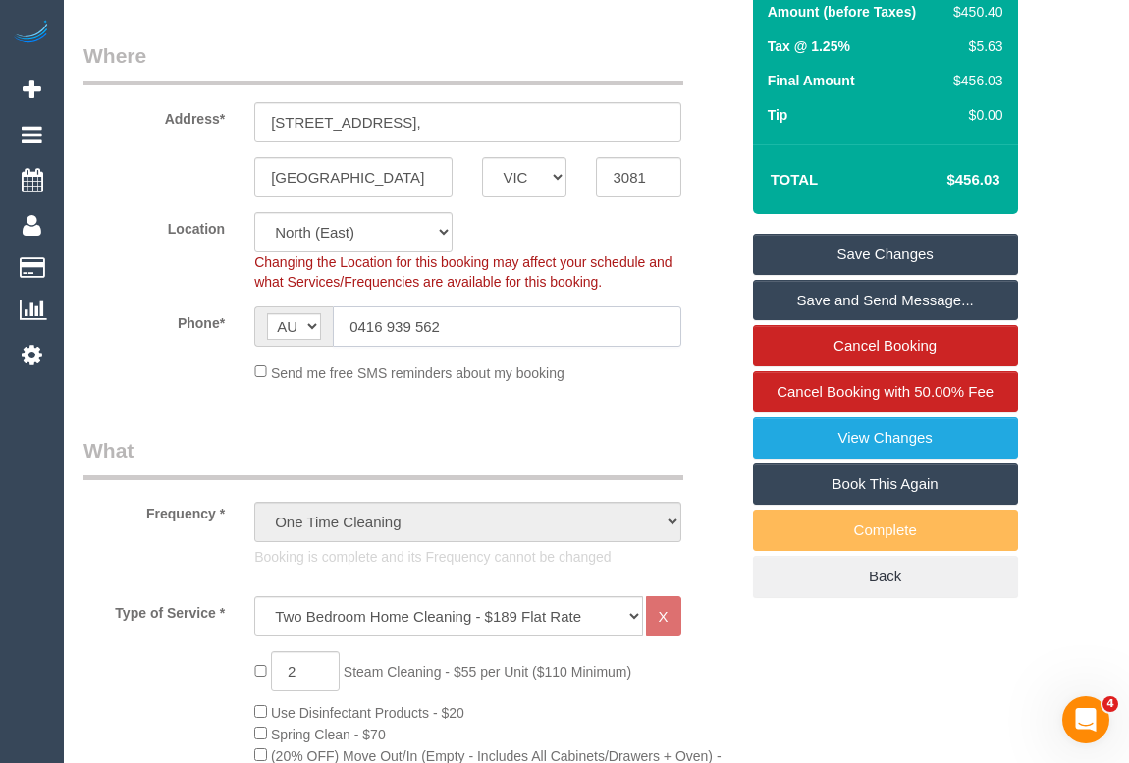
scroll to position [178, 0]
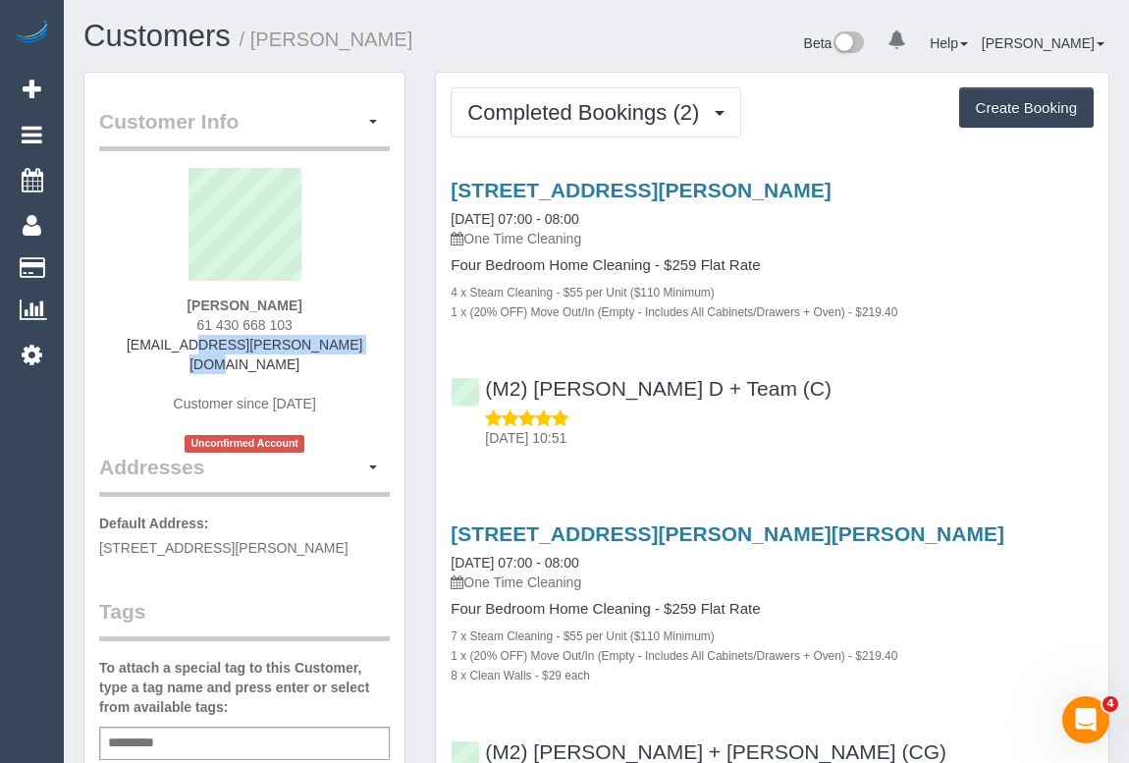
drag, startPoint x: 139, startPoint y: 344, endPoint x: 370, endPoint y: 346, distance: 230.8
click at [370, 346] on div "[PERSON_NAME] 61 430 668 103 [EMAIL_ADDRESS][PERSON_NAME][DOMAIN_NAME] Customer…" at bounding box center [244, 310] width 291 height 285
copy link "[EMAIL_ADDRESS][PERSON_NAME][DOMAIN_NAME]"
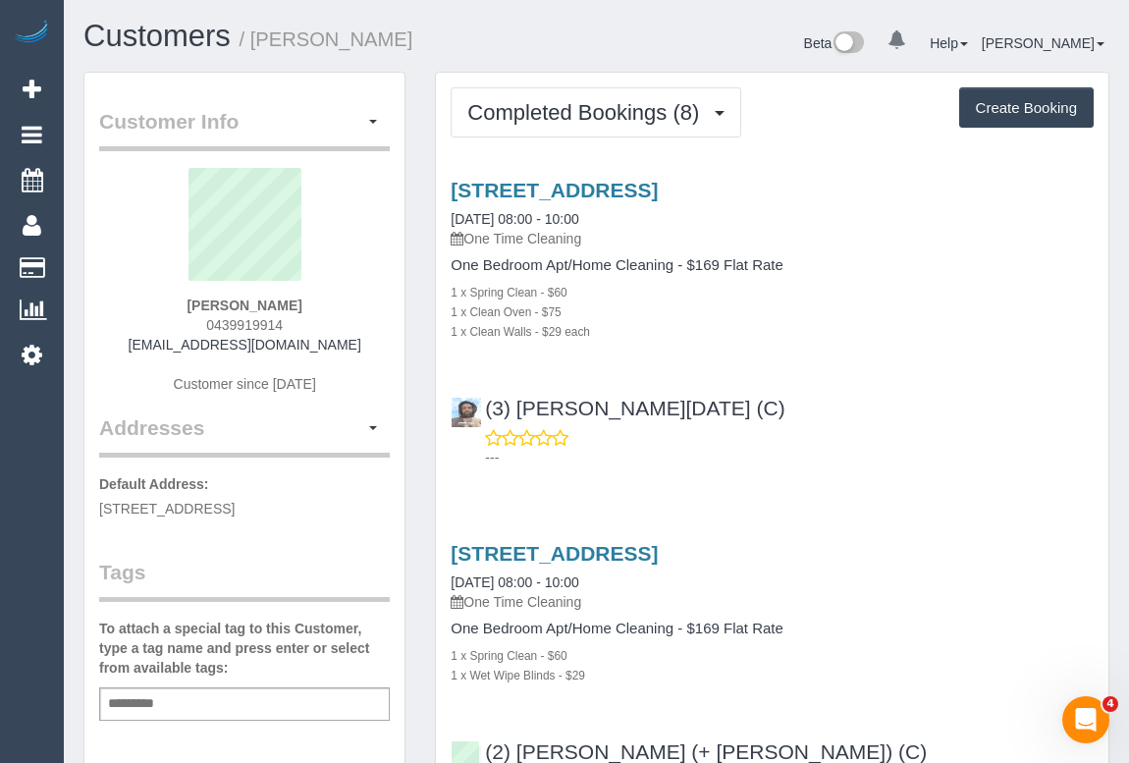
drag, startPoint x: 118, startPoint y: 340, endPoint x: 403, endPoint y: 348, distance: 284.9
click at [386, 352] on div "[PERSON_NAME] 0439919914 [EMAIL_ADDRESS][DOMAIN_NAME] Customer since [DATE]" at bounding box center [244, 290] width 291 height 245
drag, startPoint x: 363, startPoint y: 345, endPoint x: 121, endPoint y: 345, distance: 242.5
click at [121, 345] on div "[PERSON_NAME] 0439919914 [EMAIL_ADDRESS][DOMAIN_NAME] Customer since [DATE]" at bounding box center [244, 290] width 291 height 245
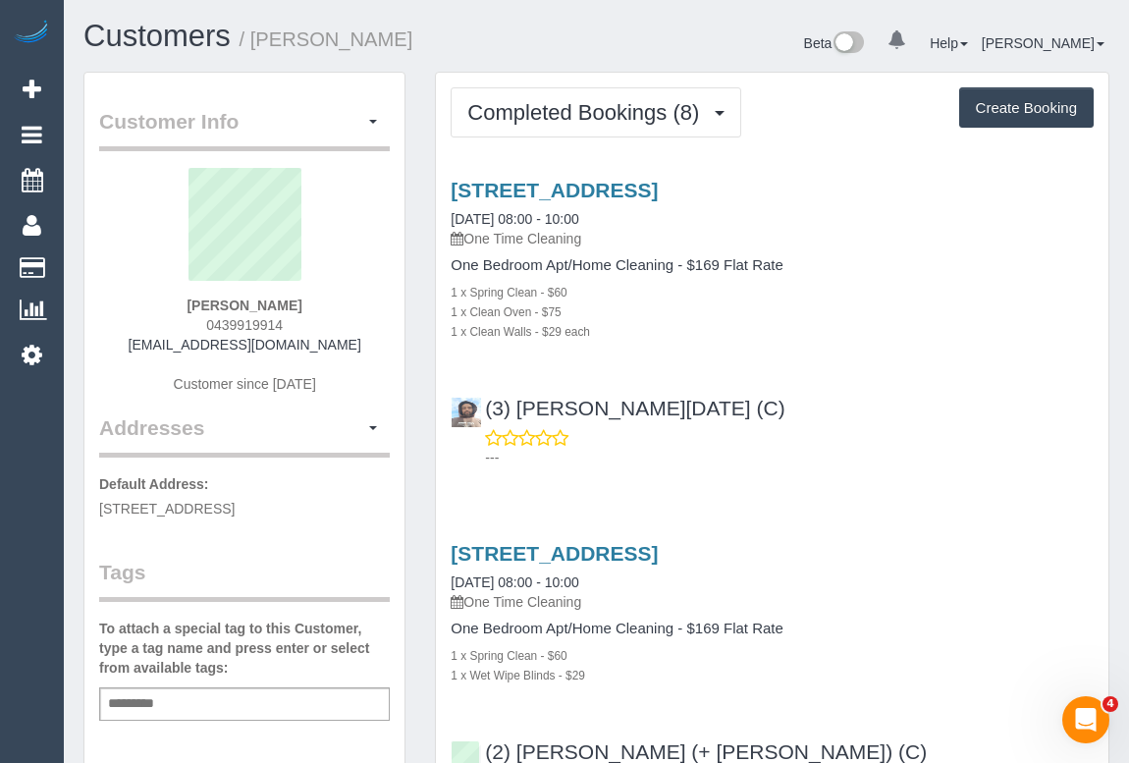
copy link "[EMAIL_ADDRESS][DOMAIN_NAME]"
click at [120, 348] on div "Adeline Teh 0439919914 jaded.masquerade@hotmail.com Customer since 2020" at bounding box center [244, 290] width 291 height 245
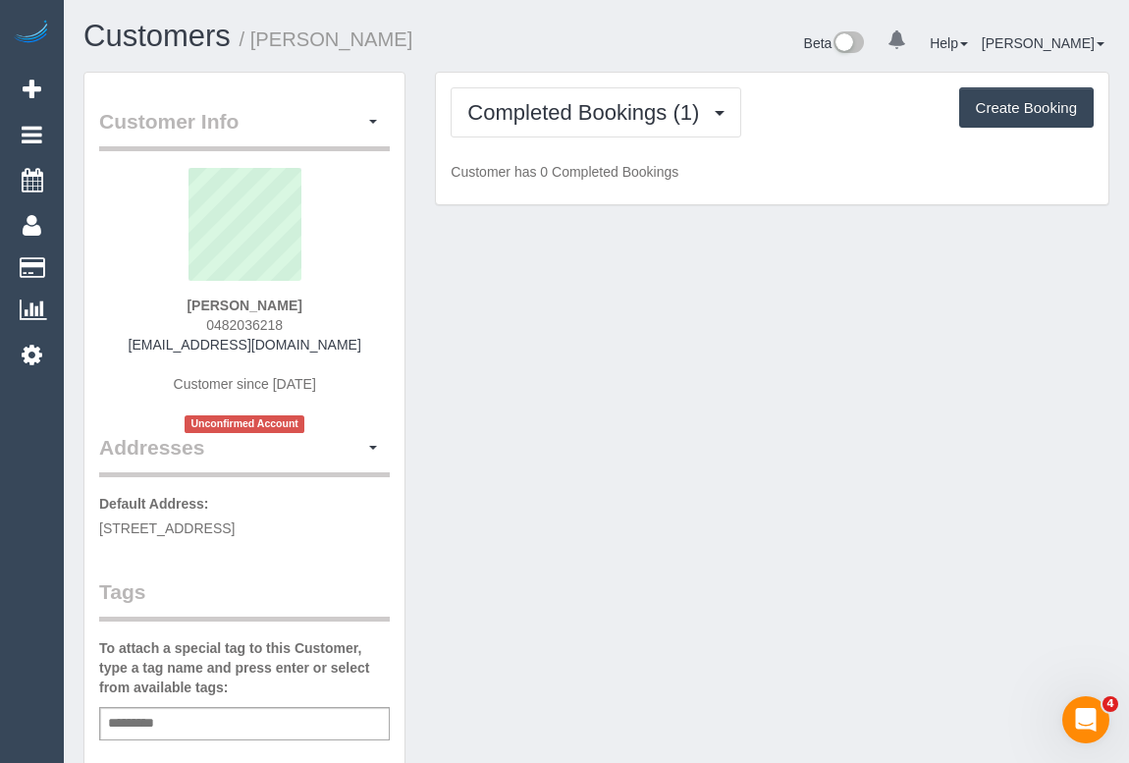
drag, startPoint x: 128, startPoint y: 348, endPoint x: 356, endPoint y: 350, distance: 228.8
click at [356, 350] on div "[PERSON_NAME] 0482036218 [EMAIL_ADDRESS][DOMAIN_NAME] Customer since [DATE] Unc…" at bounding box center [244, 300] width 291 height 265
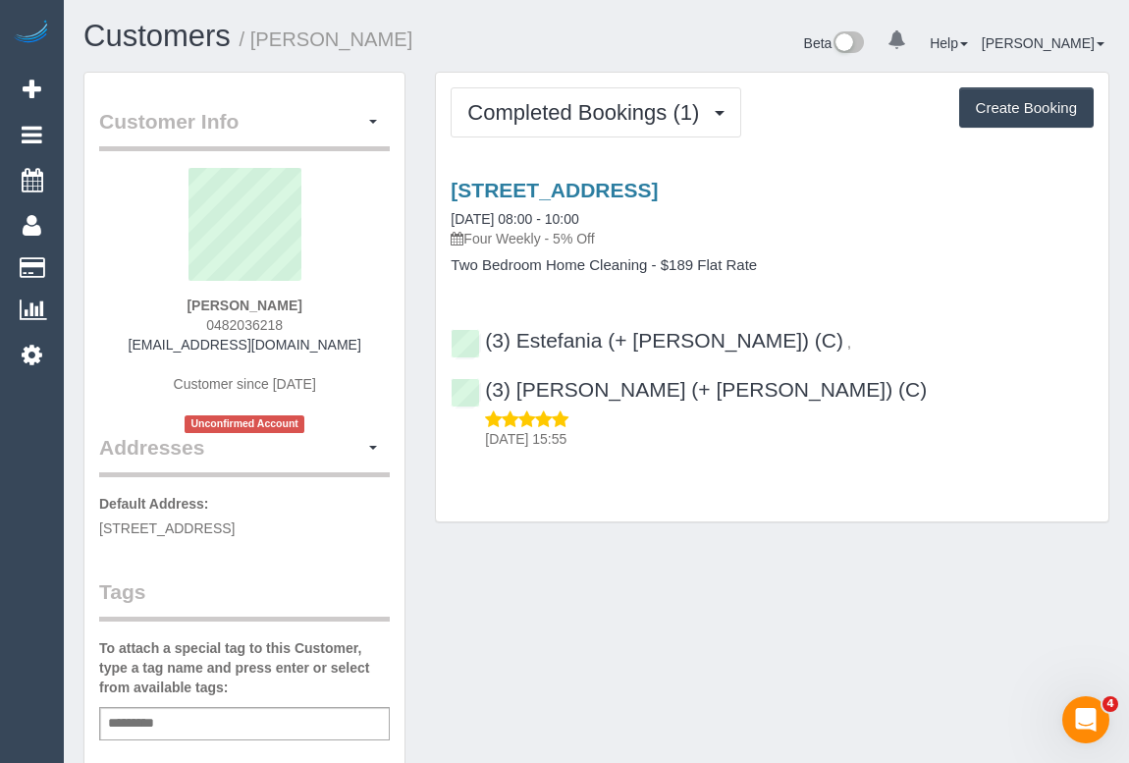
copy link "[EMAIL_ADDRESS][DOMAIN_NAME]"
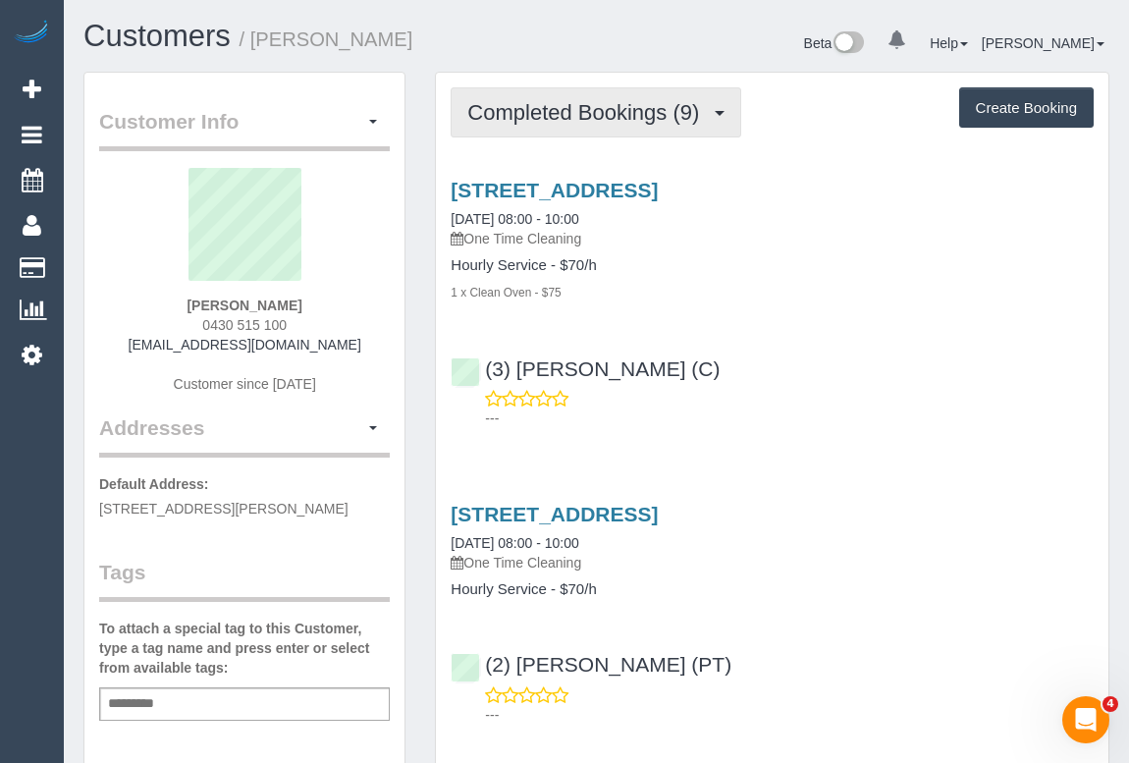
click at [580, 108] on span "Completed Bookings (9)" at bounding box center [588, 112] width 242 height 25
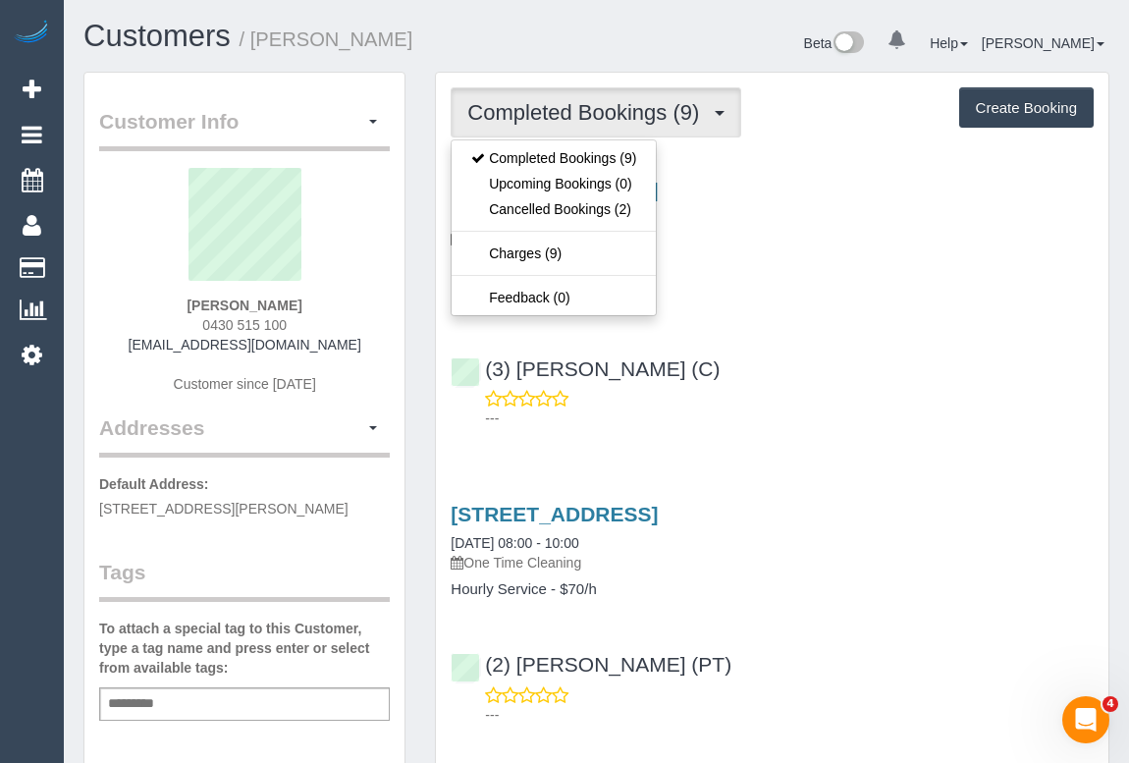
click at [843, 383] on div "(3) Andrea Di Bella (C) ---" at bounding box center [772, 385] width 673 height 88
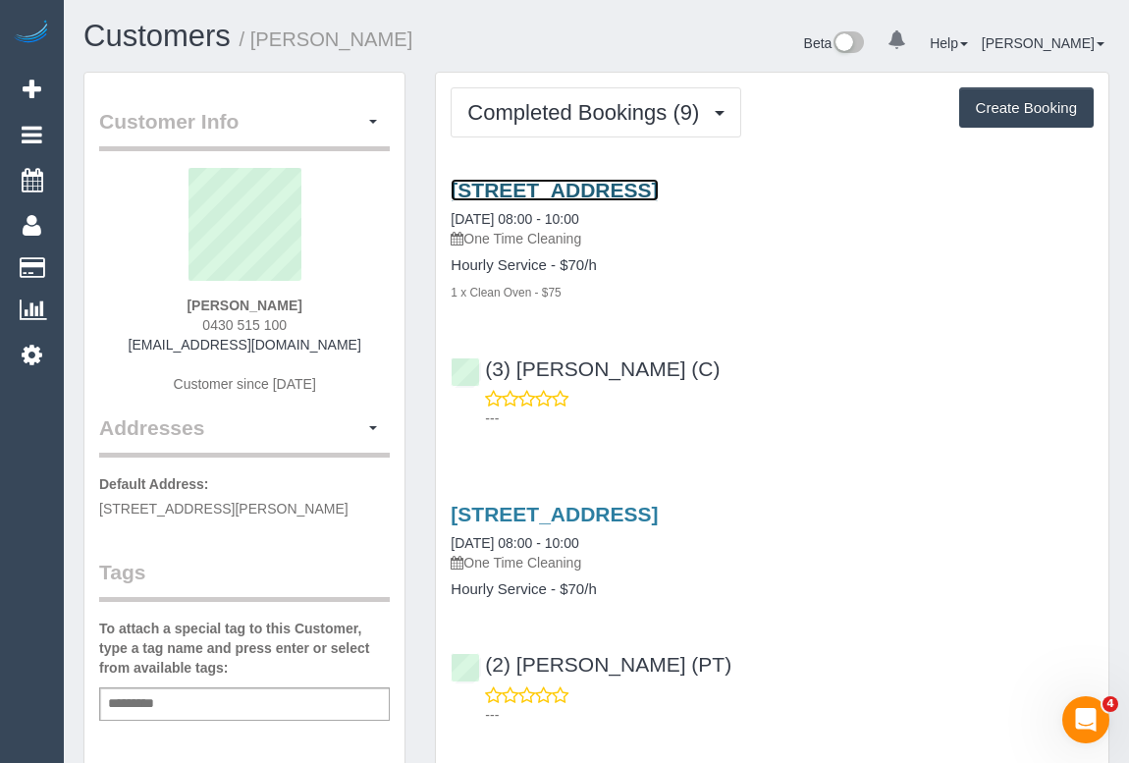
click at [589, 195] on link "[STREET_ADDRESS]" at bounding box center [554, 190] width 207 height 23
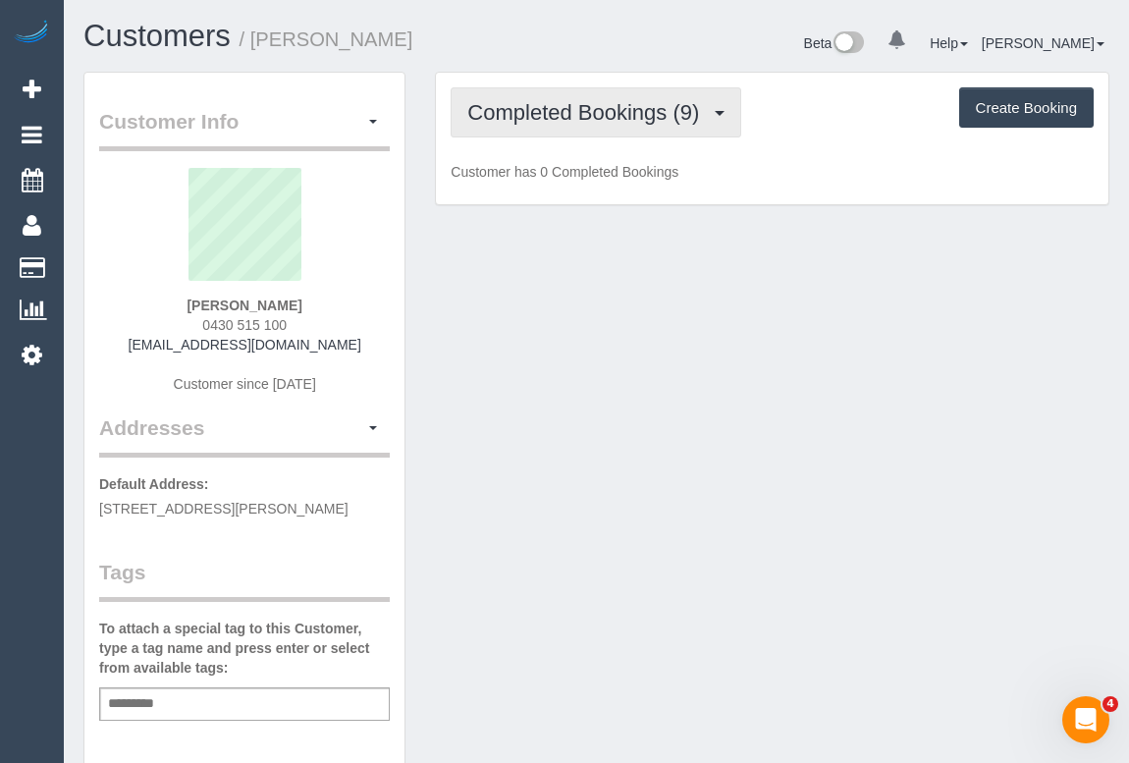
click at [568, 115] on span "Completed Bookings (9)" at bounding box center [588, 112] width 242 height 25
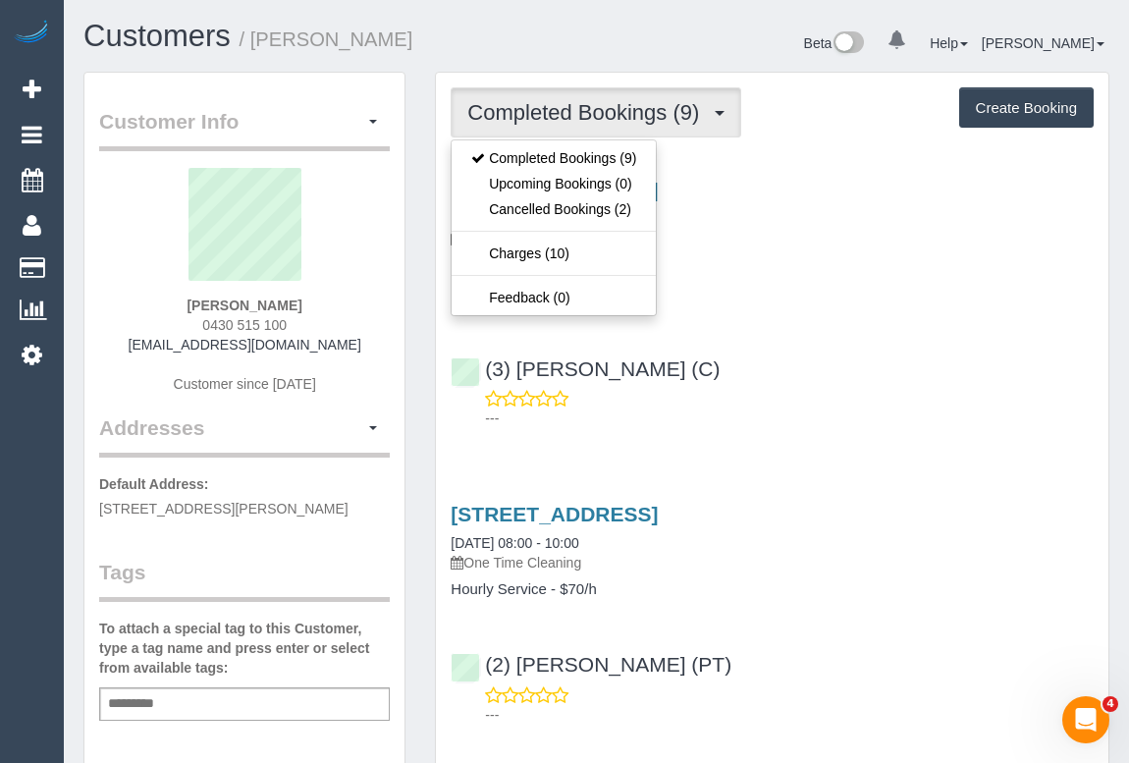
drag, startPoint x: 820, startPoint y: 286, endPoint x: 801, endPoint y: 255, distance: 35.7
click at [820, 286] on div "1 x Clean Oven - $75" at bounding box center [772, 292] width 643 height 20
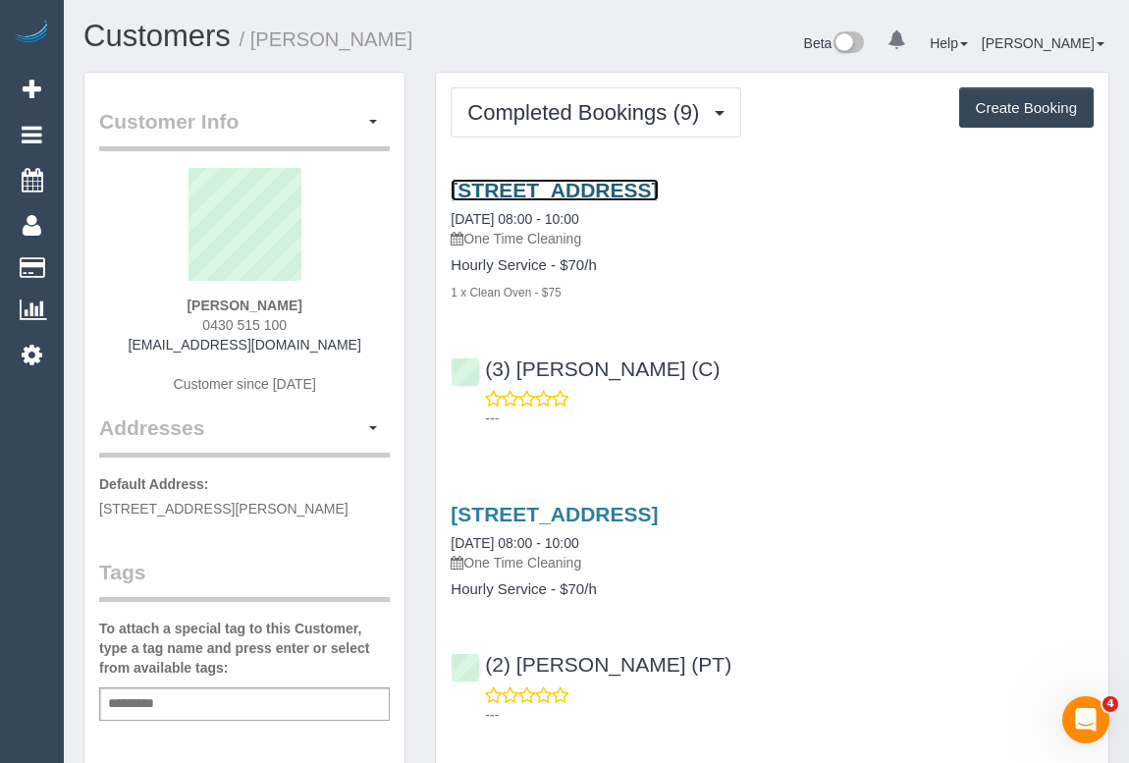
click at [638, 186] on link "[STREET_ADDRESS]" at bounding box center [554, 190] width 207 height 23
click at [778, 429] on div "[STREET_ADDRESS] [DATE] 08:00 - 10:00 One Time Cleaning Hourly Service - $70/h …" at bounding box center [772, 299] width 673 height 275
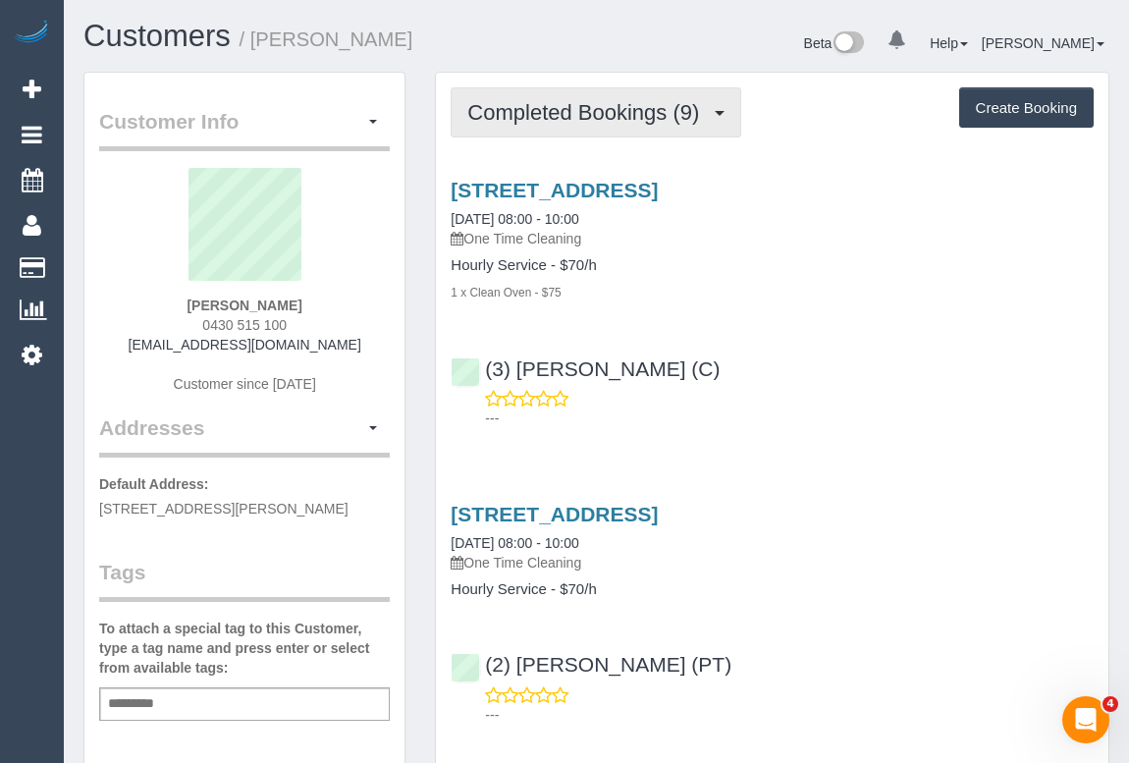
click at [554, 118] on span "Completed Bookings (9)" at bounding box center [588, 112] width 242 height 25
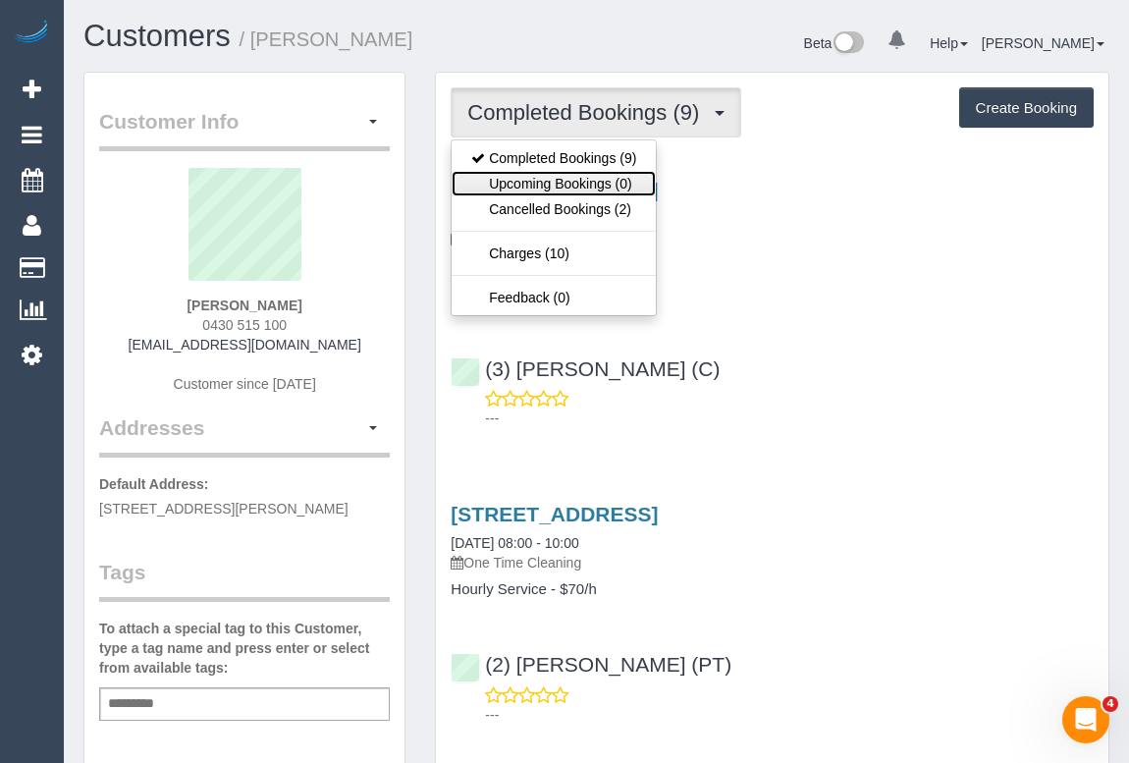
click at [539, 182] on link "Upcoming Bookings (0)" at bounding box center [554, 184] width 204 height 26
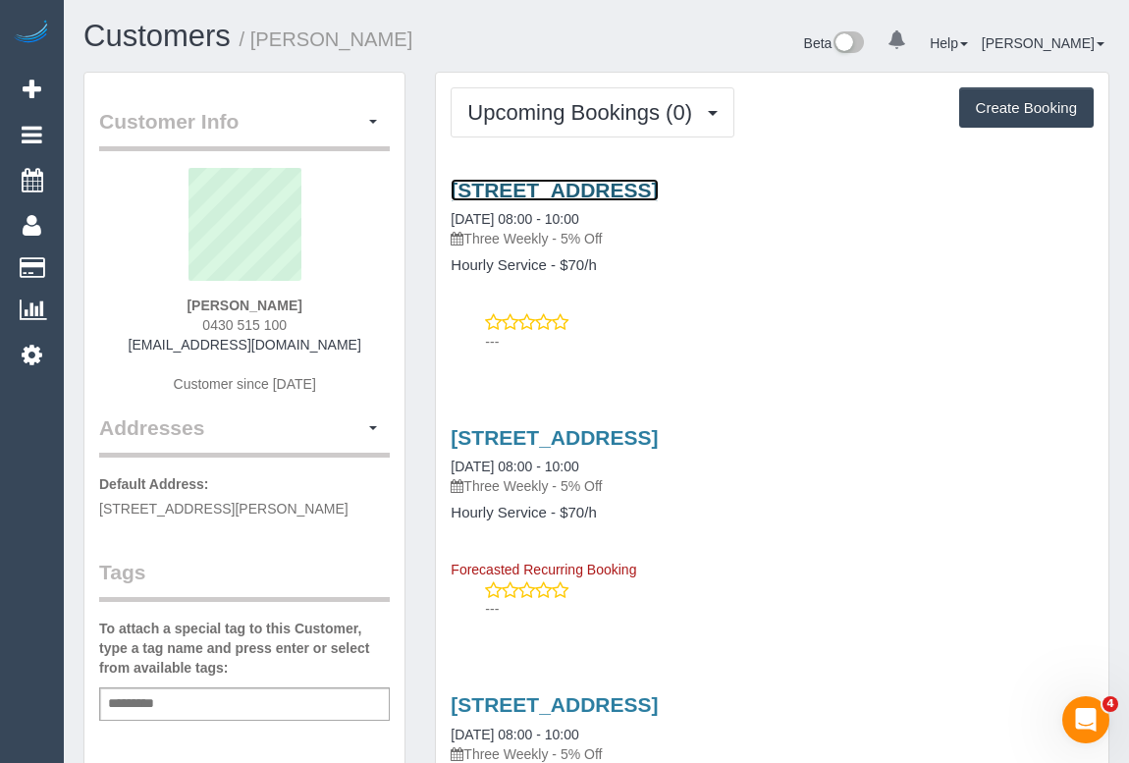
click at [658, 182] on link "[STREET_ADDRESS]" at bounding box center [554, 190] width 207 height 23
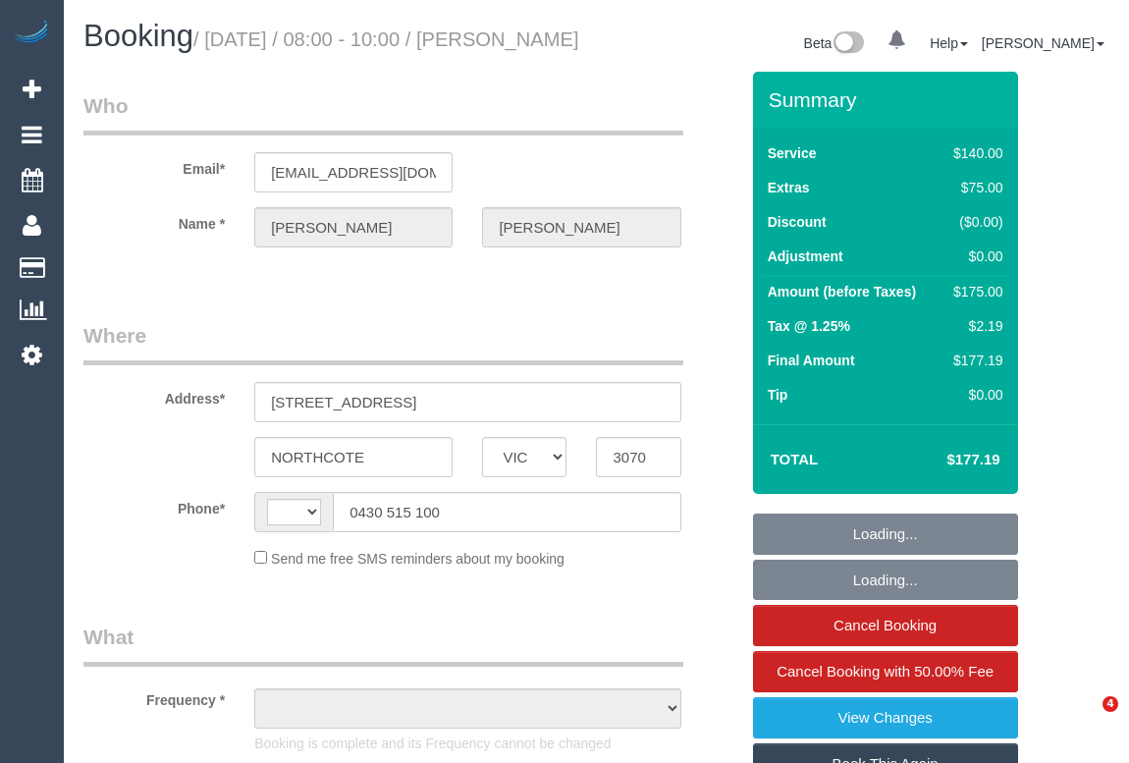
select select "VIC"
select select "string:AU"
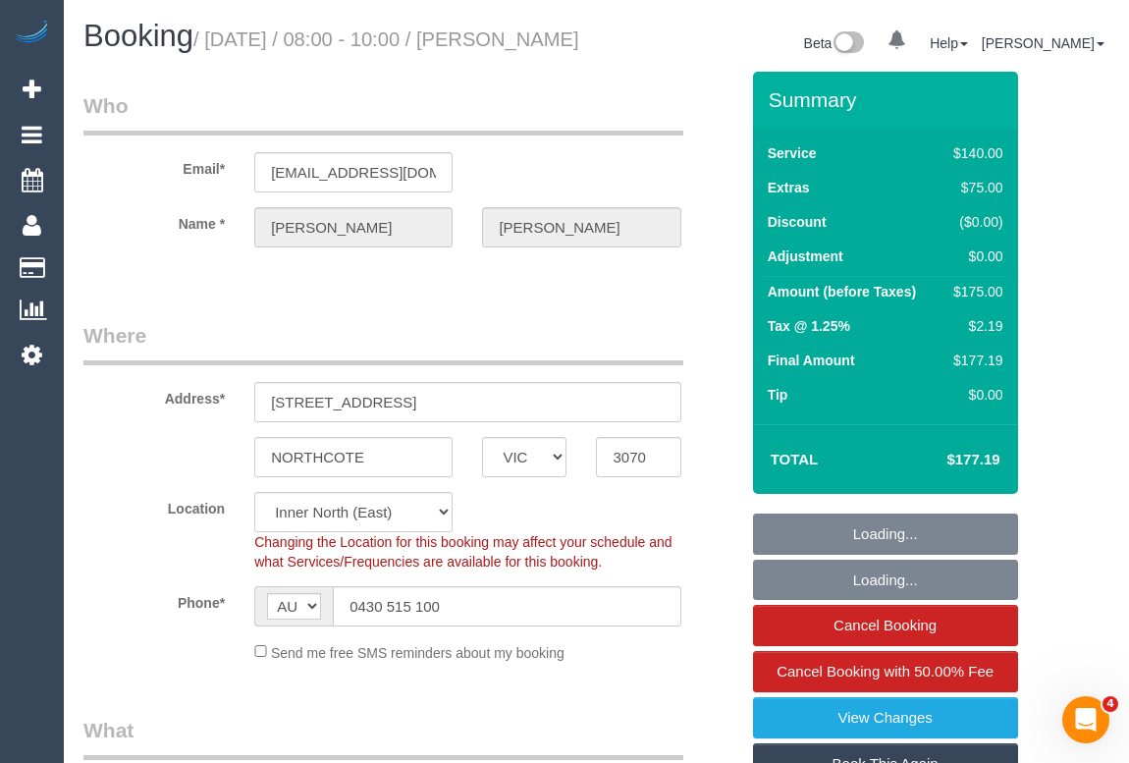
select select "number:27"
select select "number:15"
select select "number:19"
select select "number:24"
select select "number:13"
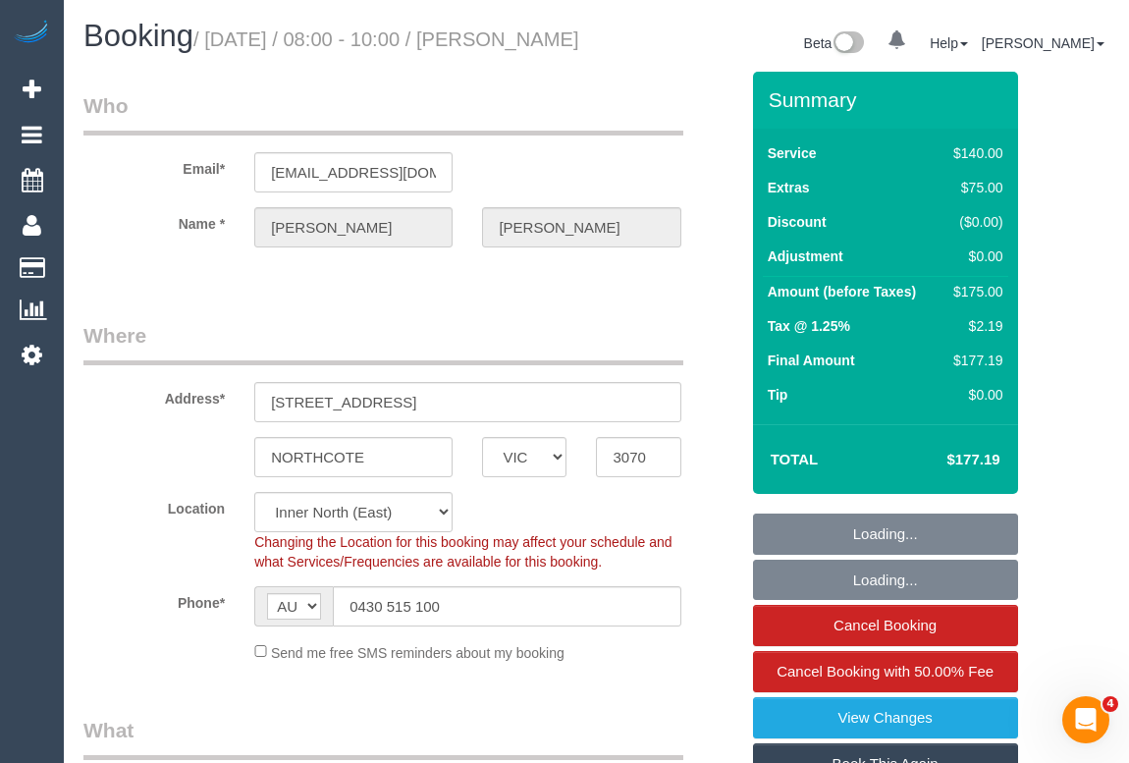
drag, startPoint x: 541, startPoint y: 333, endPoint x: 525, endPoint y: 329, distance: 16.2
select select "object:1688"
select select "string:stripe-pm_1S4Vko2GScqysDRVqP3tJVC5"
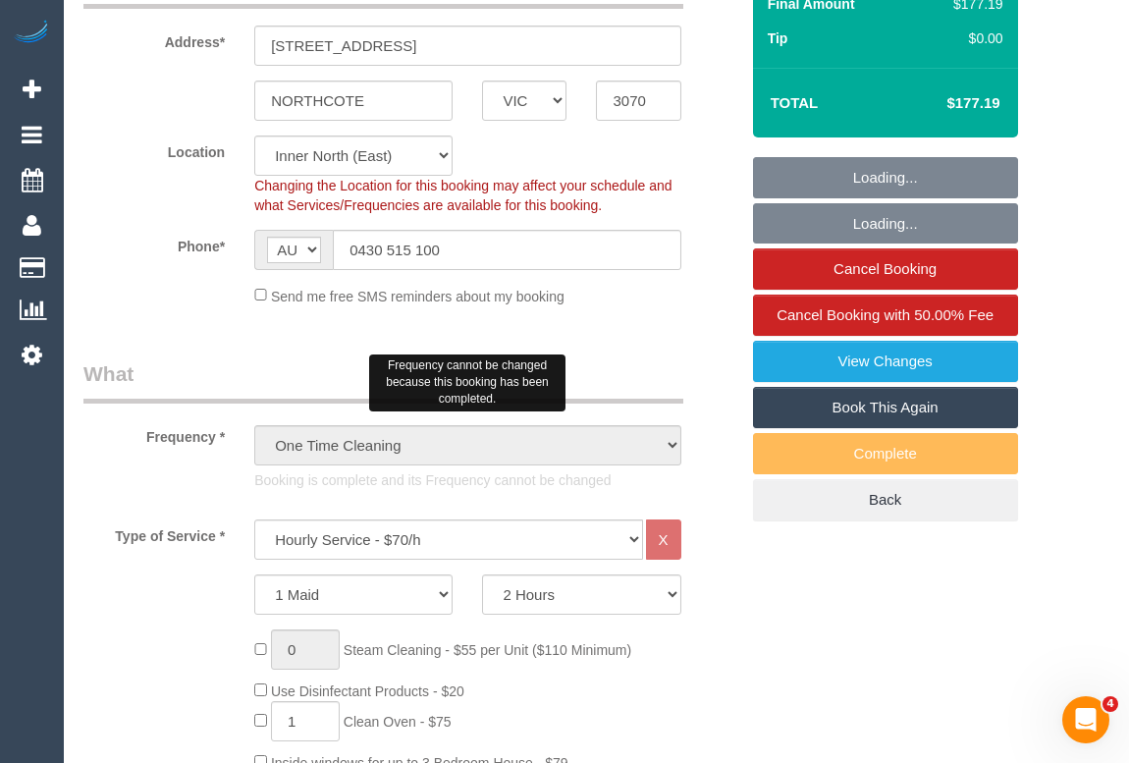
scroll to position [624, 0]
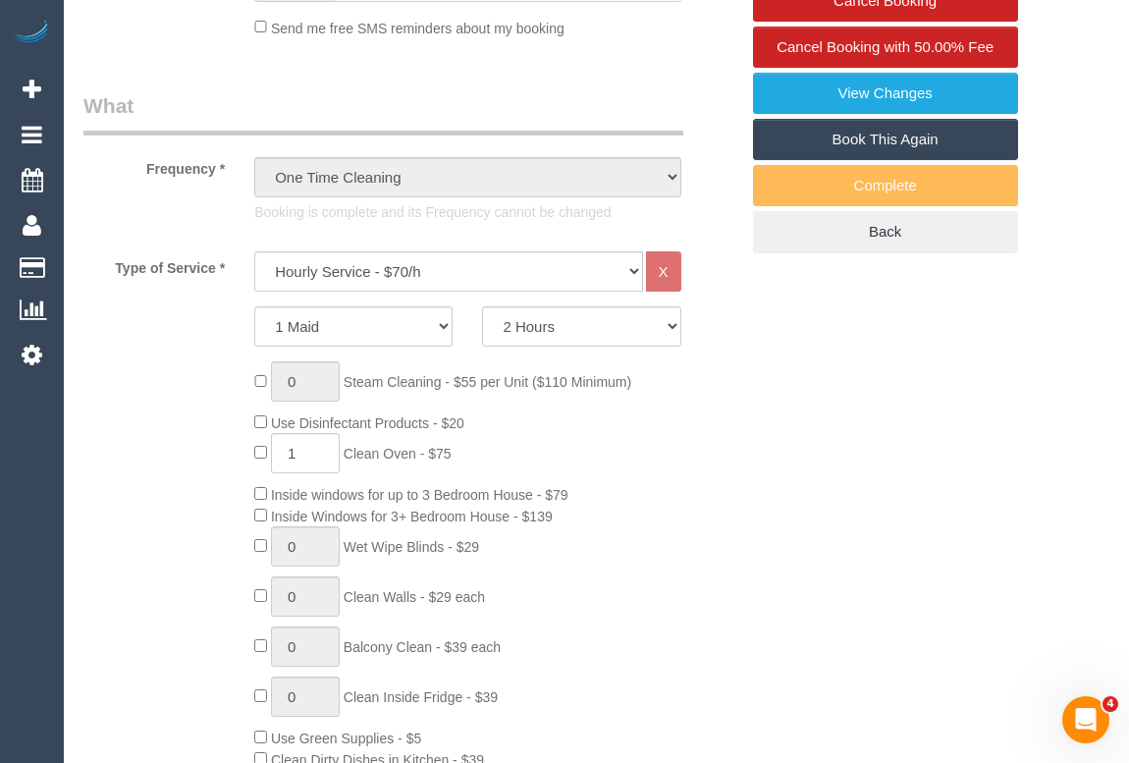
click at [869, 153] on link "Book This Again" at bounding box center [885, 139] width 265 height 41
select select "VIC"
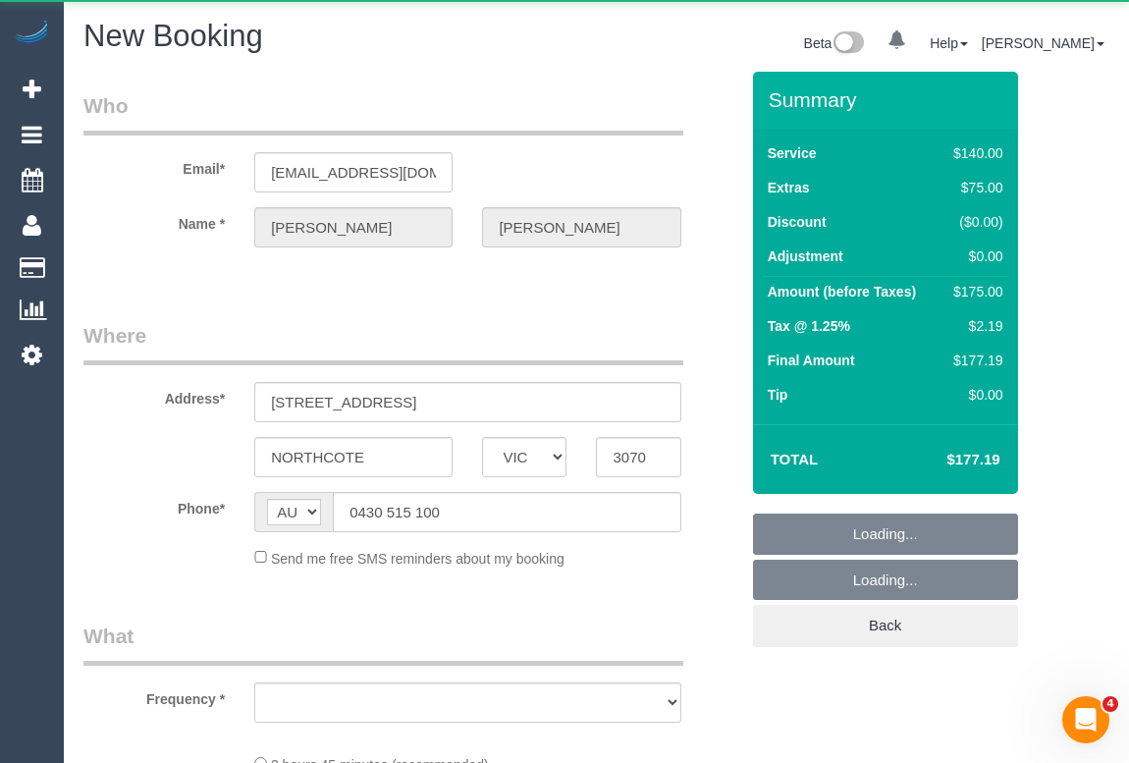
select select "object:2840"
select select "number:27"
select select "number:15"
select select "number:19"
select select "number:24"
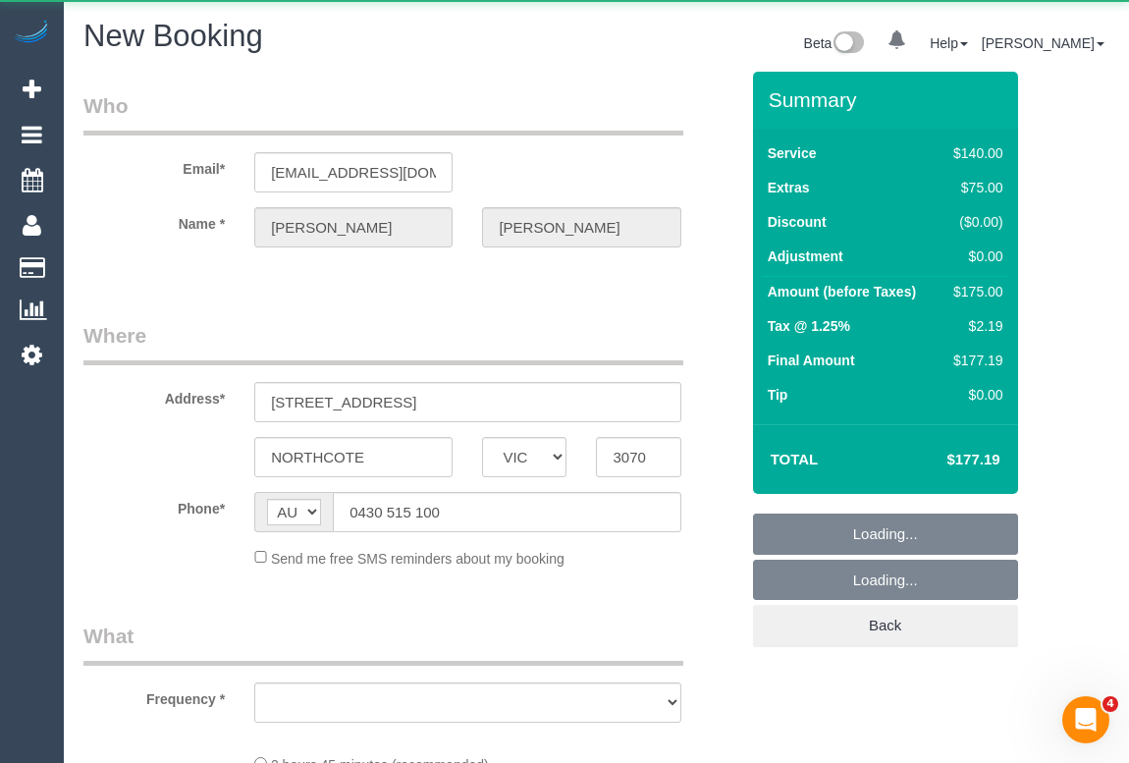
select select "number:13"
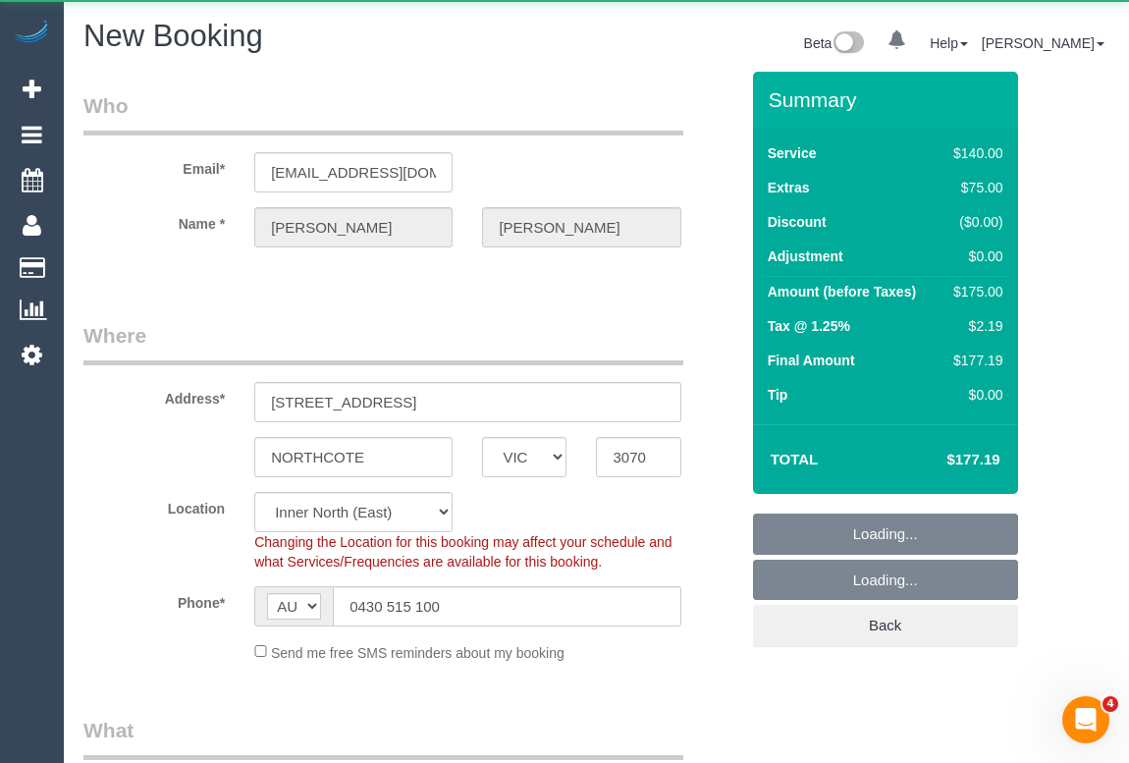
select select "string:stripe-pm_1S4Vko2GScqysDRVqP3tJVC5"
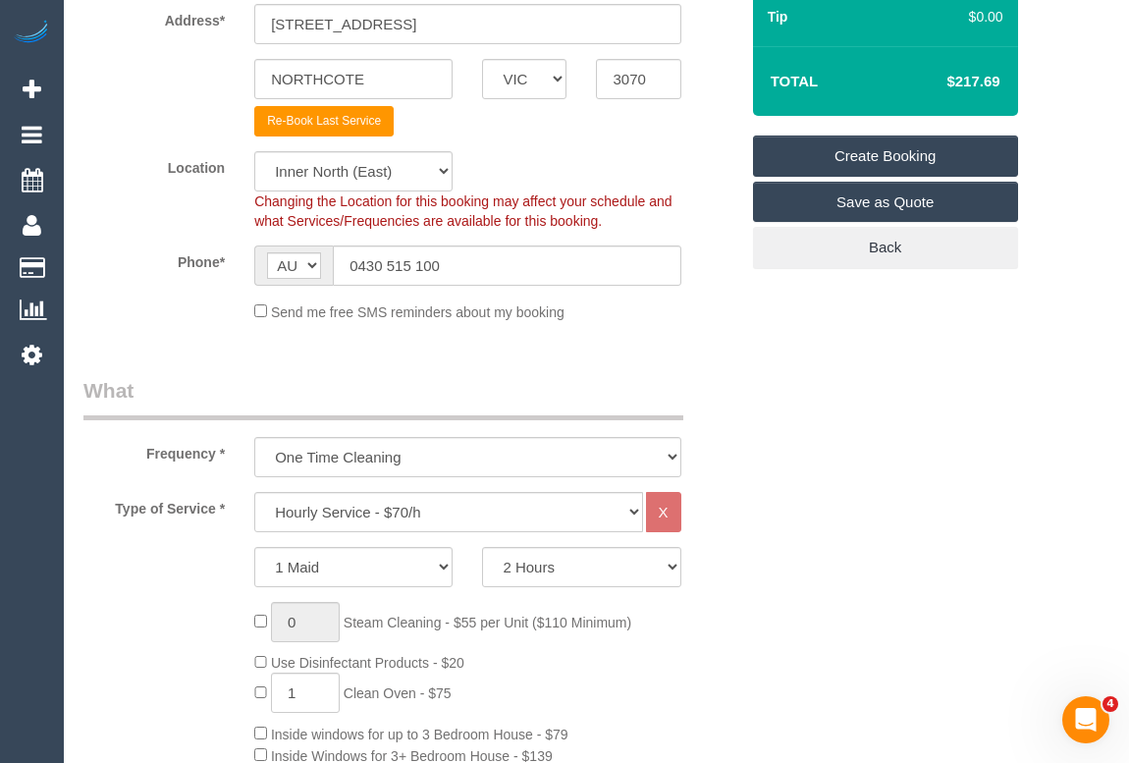
scroll to position [624, 0]
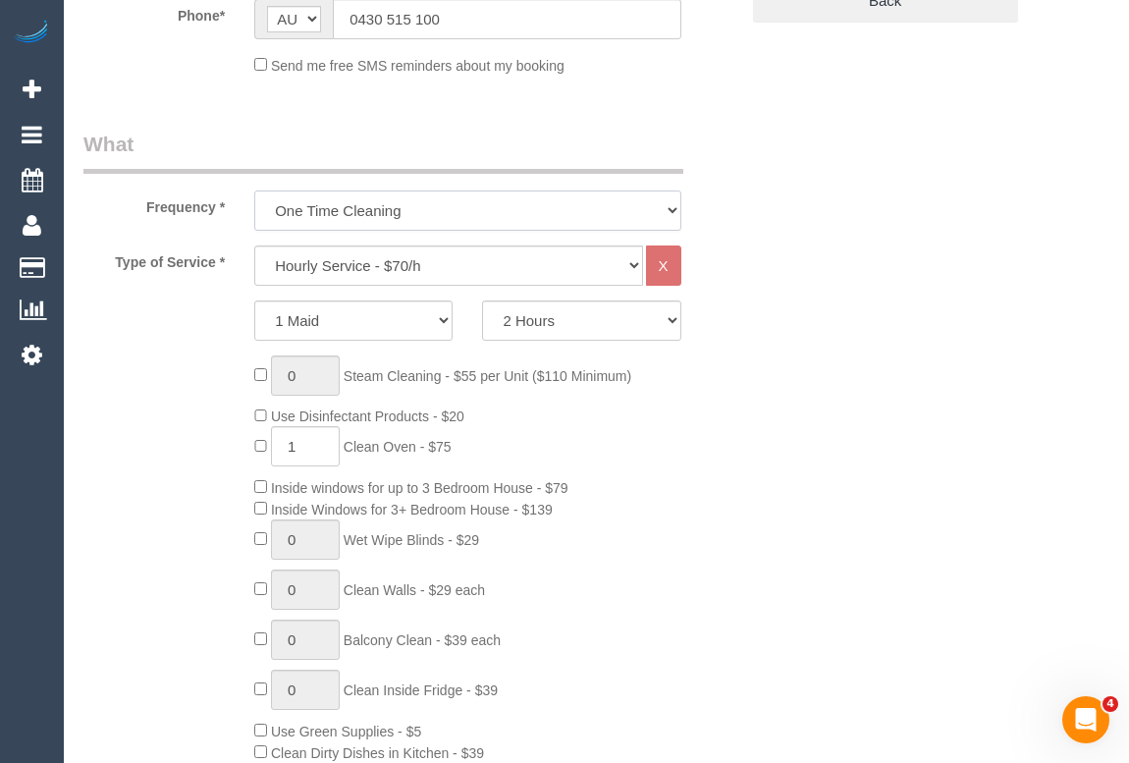
click at [671, 204] on select "One Time Cleaning Weekly - 10% Off - 10.00% (0% for the First Booking) Fortnigh…" at bounding box center [467, 210] width 426 height 40
select select "object:3840"
click at [254, 190] on select "One Time Cleaning Weekly - 10% Off - 10.00% (0% for the First Booking) Fortnigh…" at bounding box center [467, 210] width 426 height 40
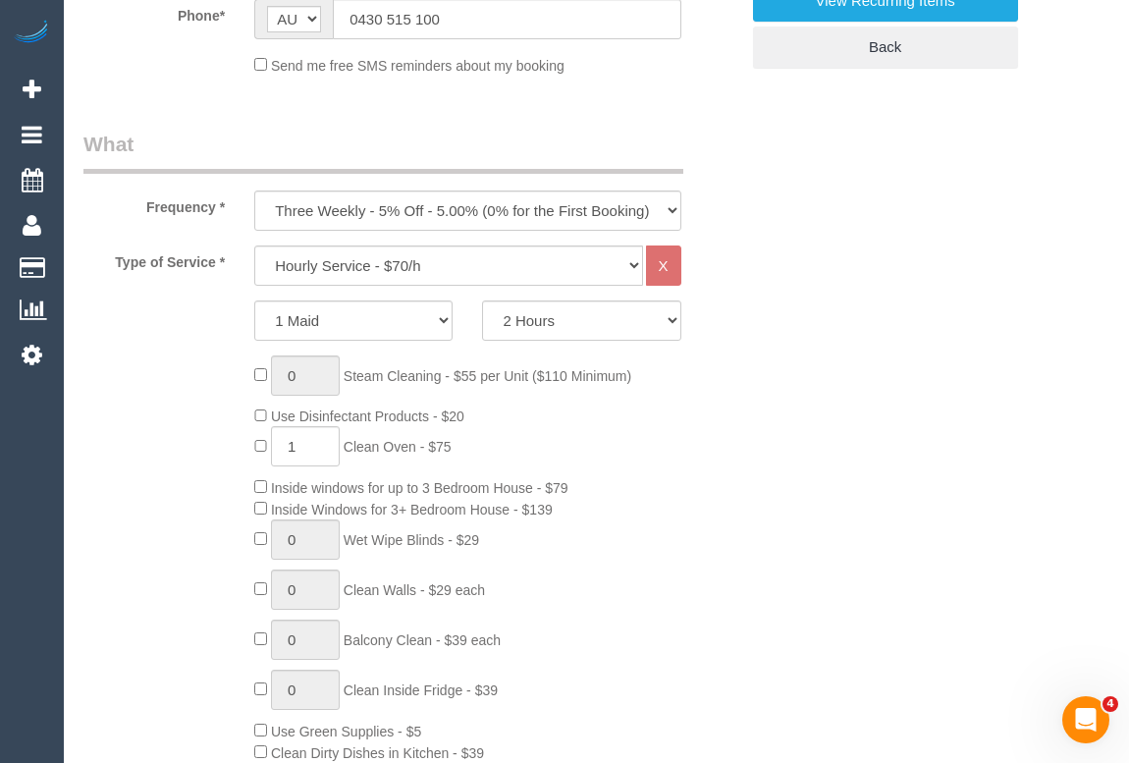
click at [703, 474] on div "0 Steam Cleaning - $55 per Unit ($110 Minimum) Use Disinfectant Products - $20 …" at bounding box center [496, 644] width 513 height 579
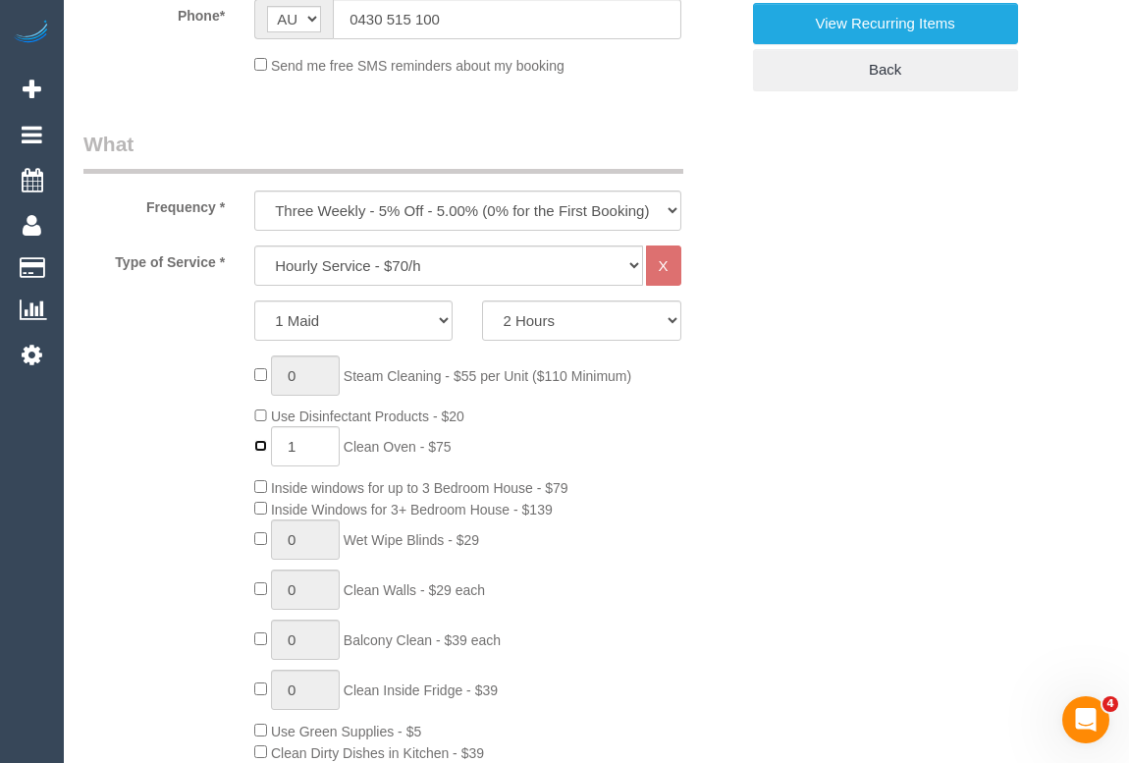
type input "0"
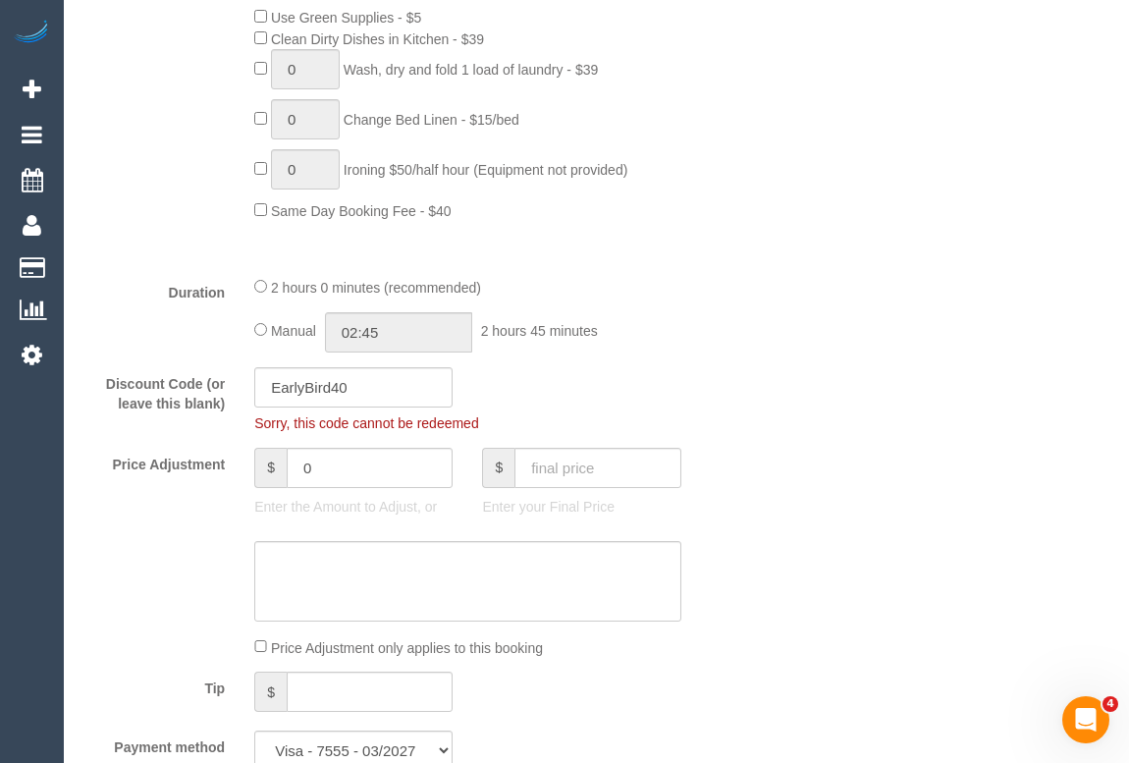
scroll to position [1696, 0]
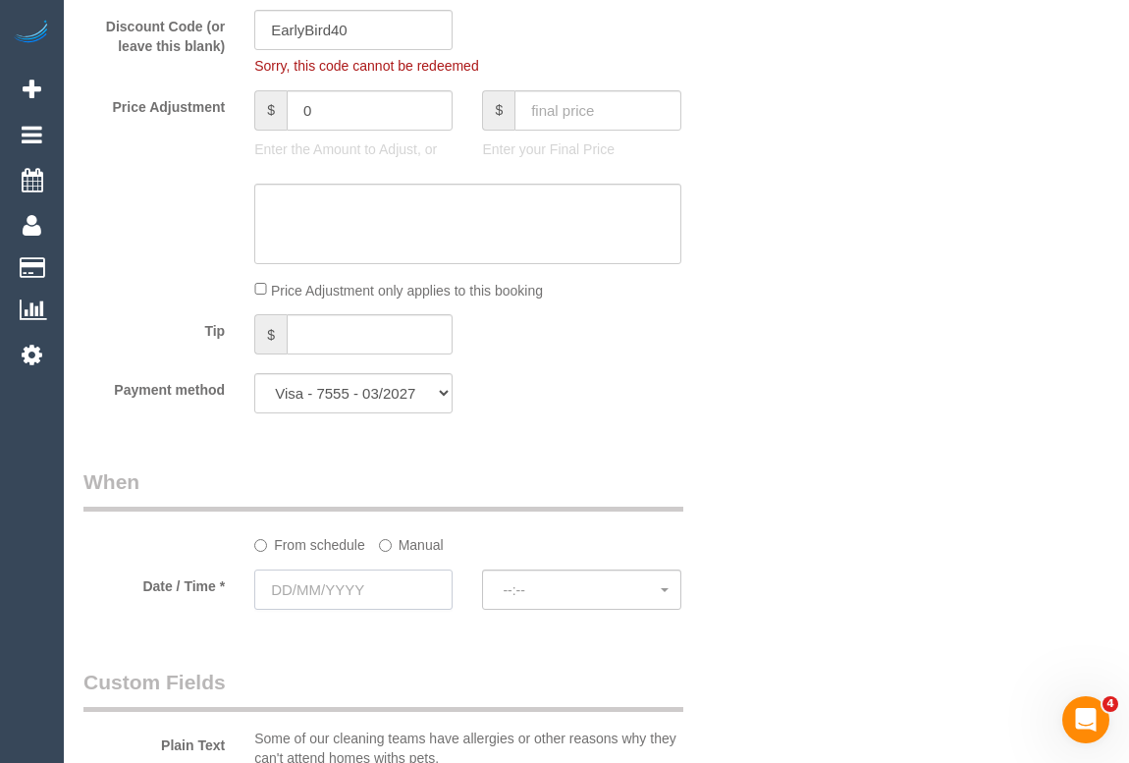
click at [307, 581] on input "text" at bounding box center [353, 590] width 198 height 40
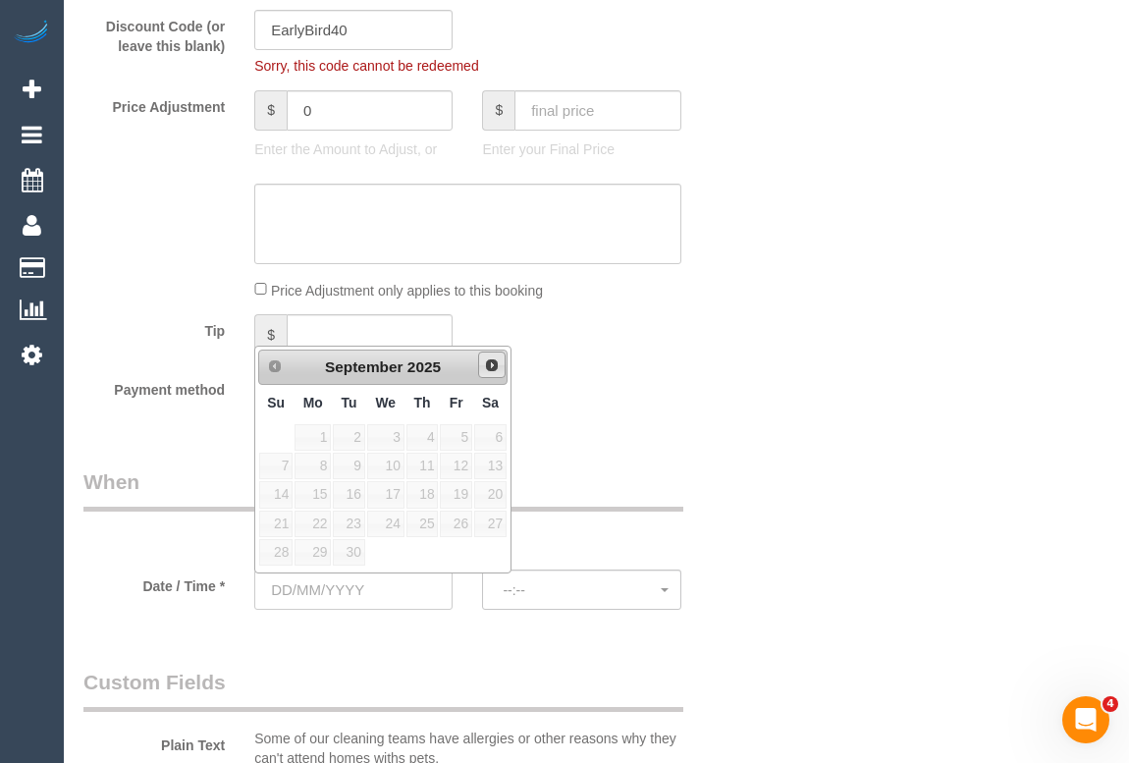
click at [491, 373] on link "Next" at bounding box center [491, 365] width 27 height 27
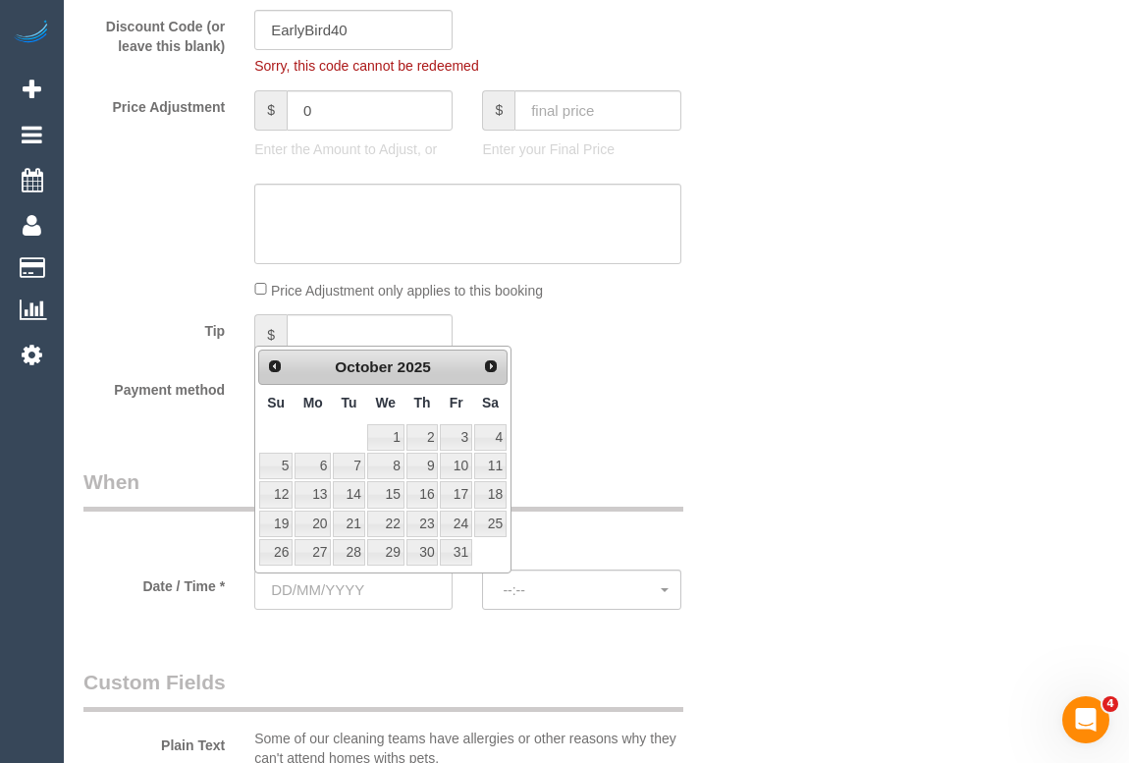
type input "16/10/2025"
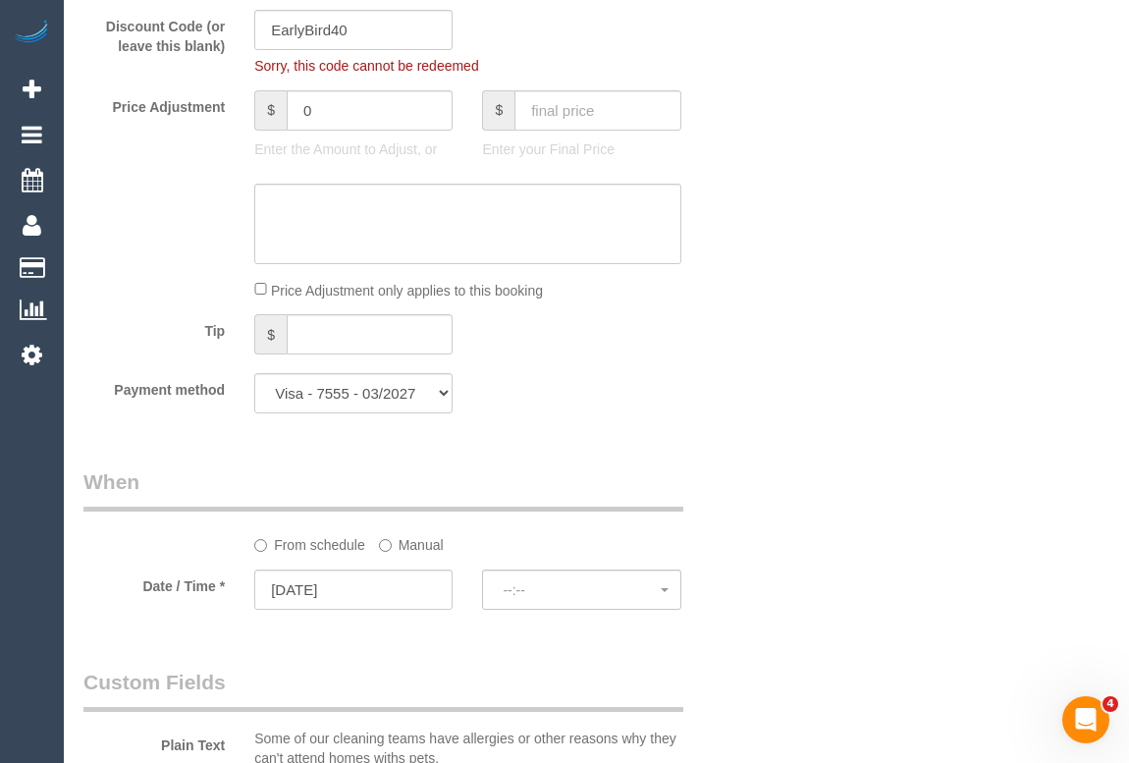
click at [714, 492] on div "From schedule Manual" at bounding box center [411, 510] width 684 height 87
click at [530, 591] on span "--:--" at bounding box center [581, 590] width 157 height 16
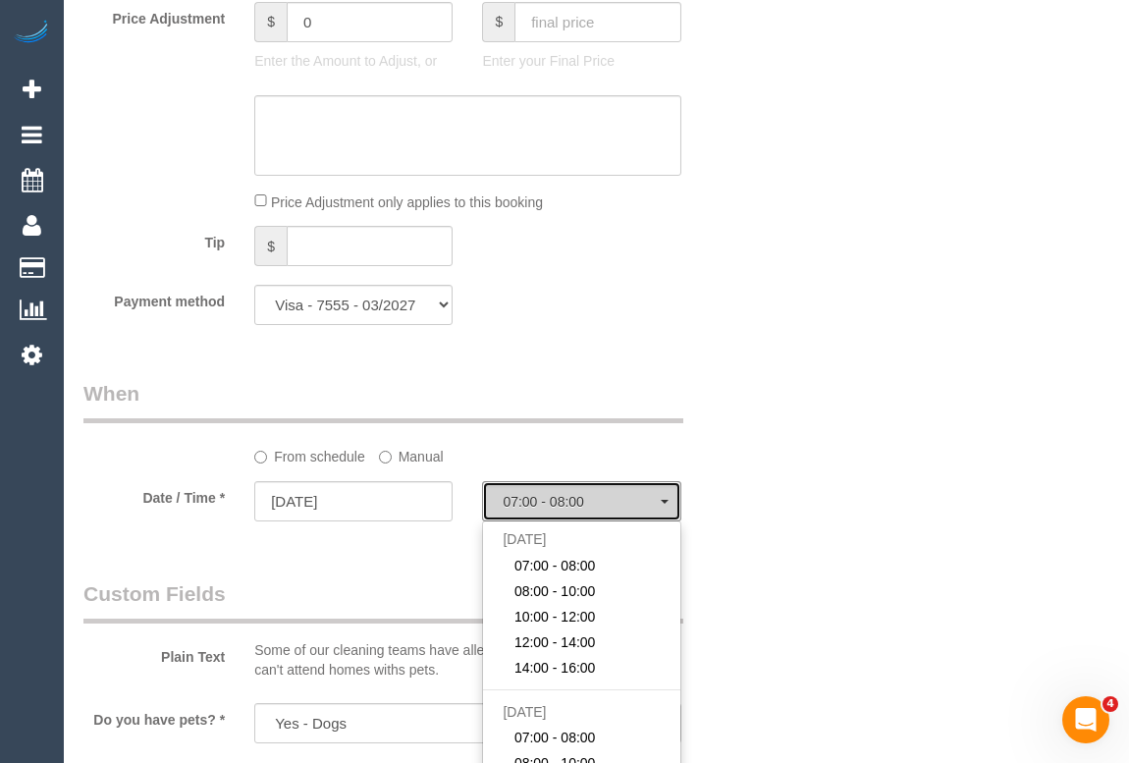
scroll to position [1785, 0]
click at [754, 580] on div "Who Email* zoemclaughlin94@outlook.com Name * Zoe Mclaughlin Where Address* 84A…" at bounding box center [596, 123] width 1026 height 3673
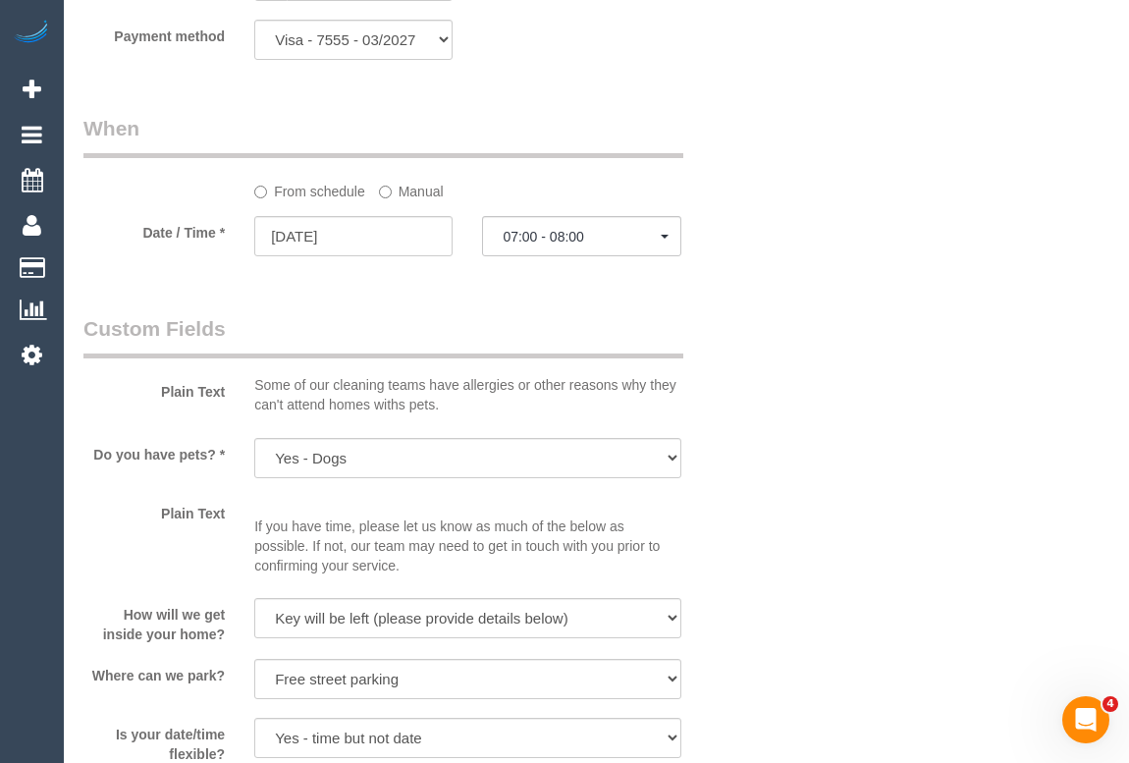
scroll to position [2052, 0]
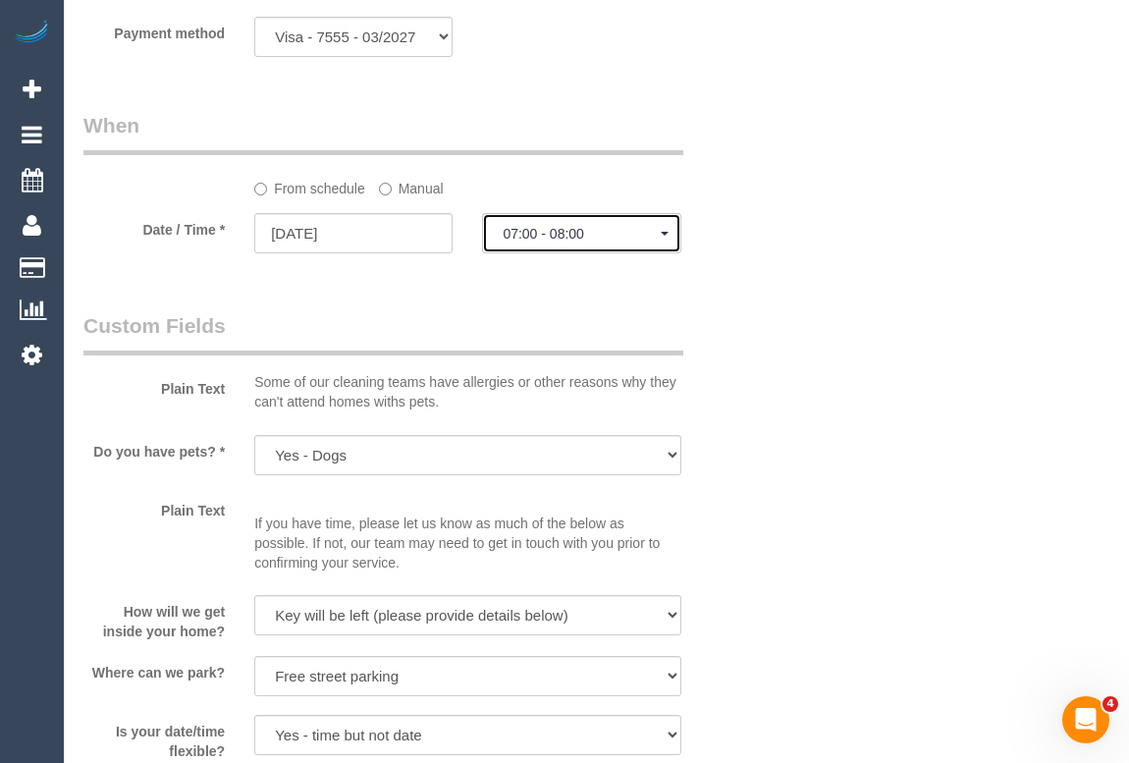
click at [663, 239] on button "07:00 - 08:00" at bounding box center [581, 233] width 198 height 40
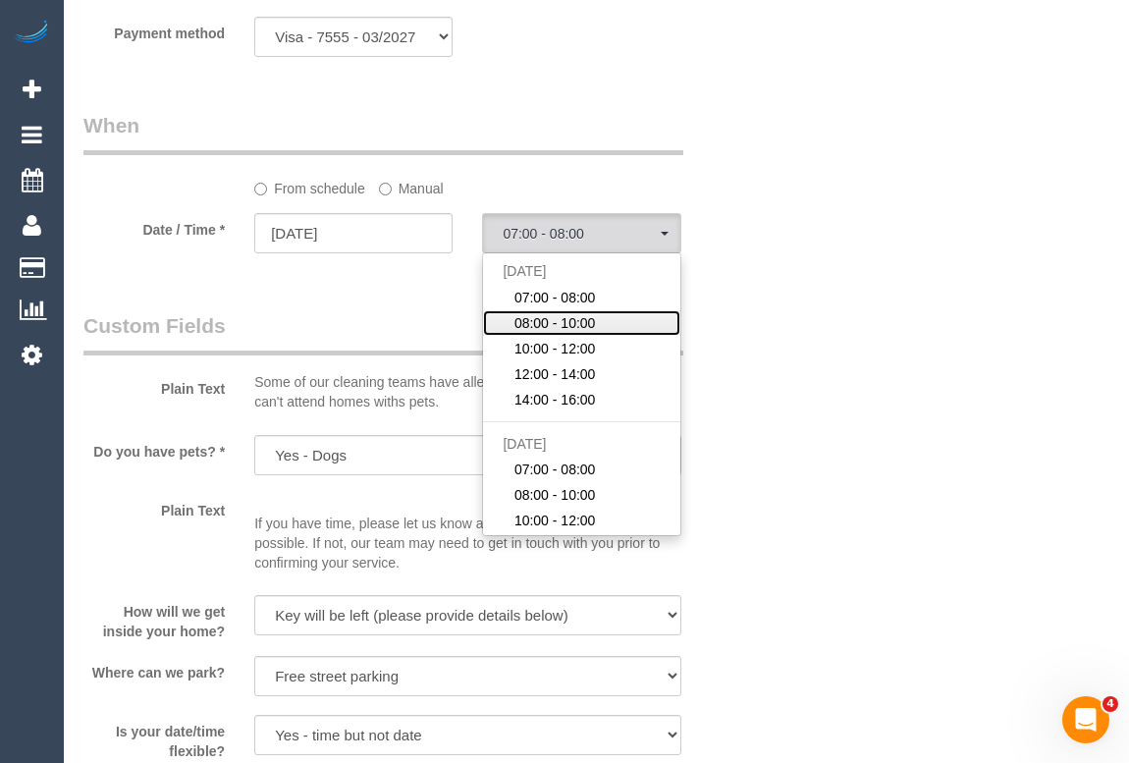
click at [573, 321] on span "08:00 - 10:00" at bounding box center [555, 323] width 81 height 20
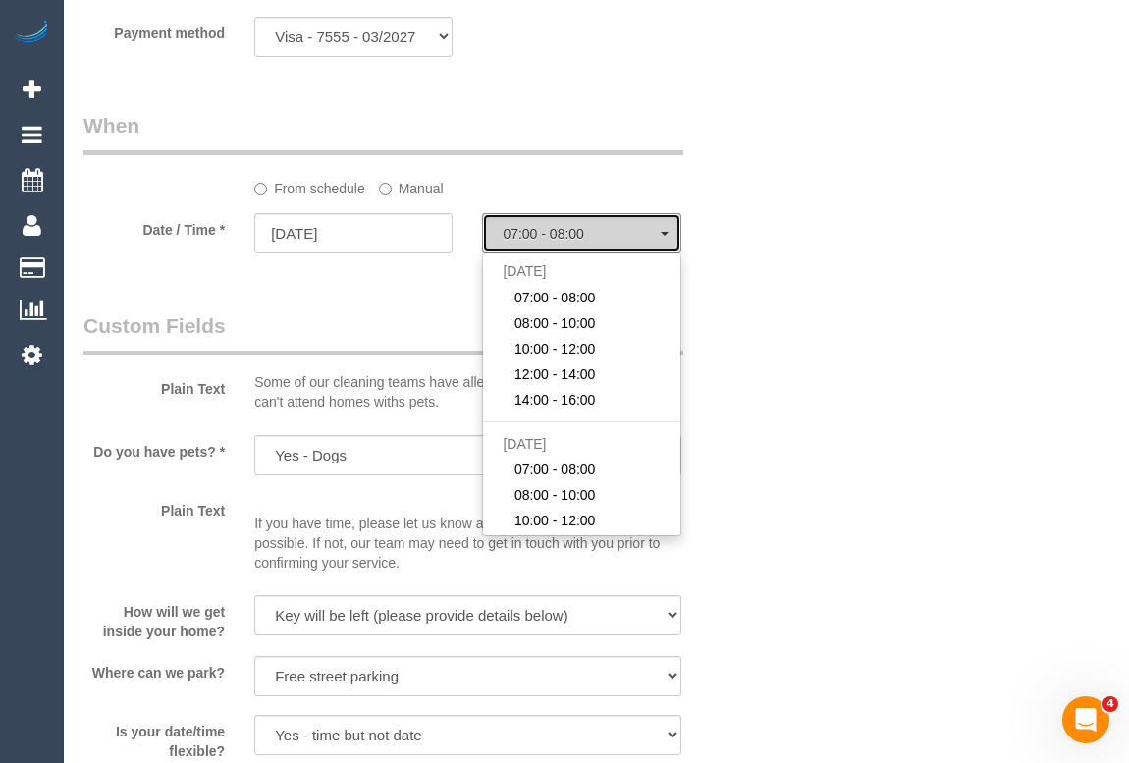
select select "spot7"
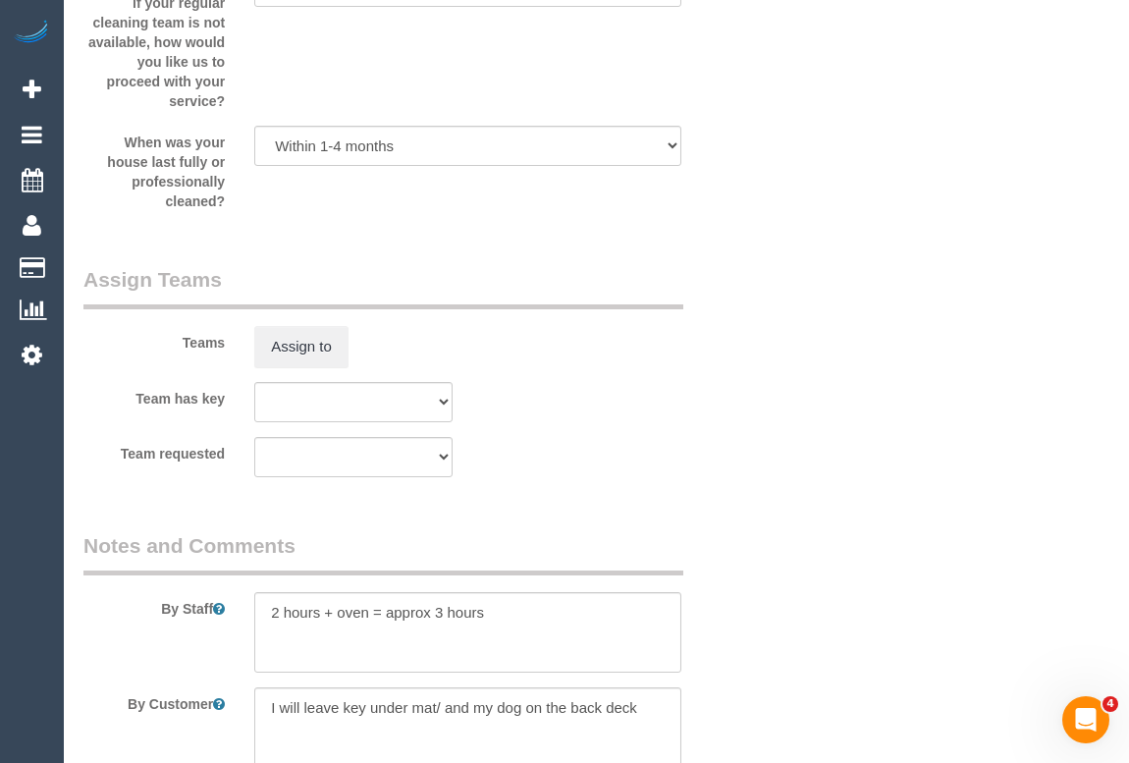
scroll to position [3049, 0]
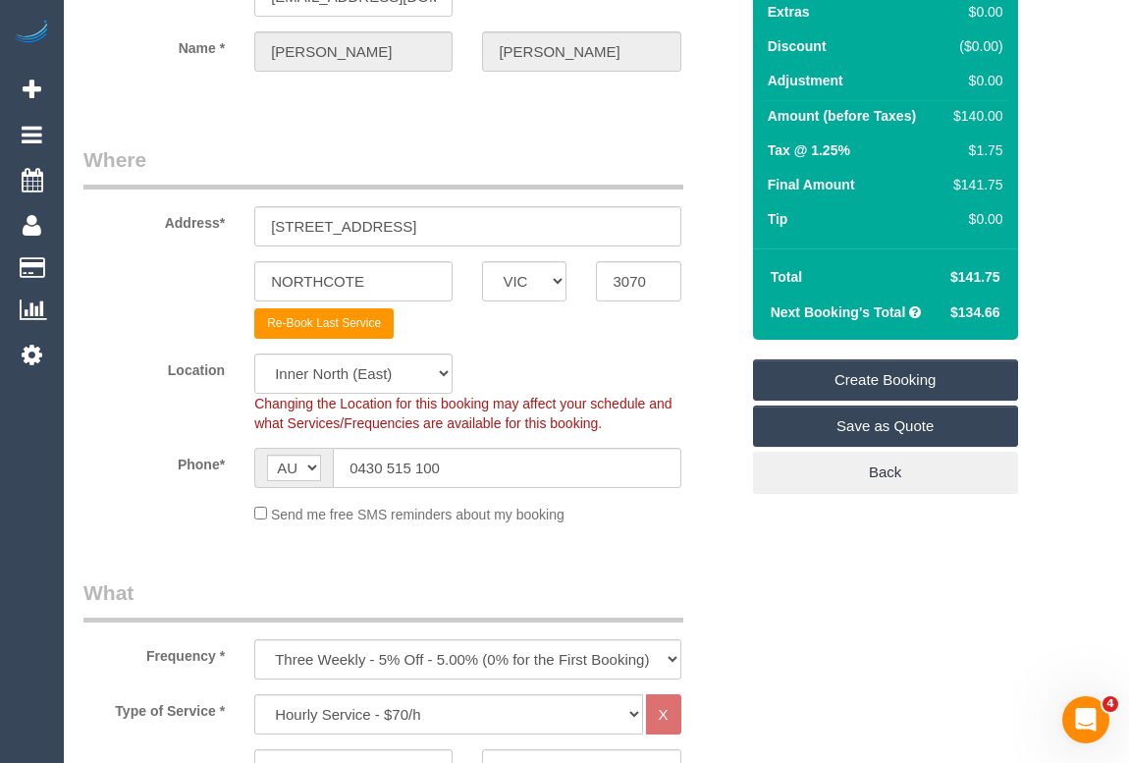
scroll to position [14, 0]
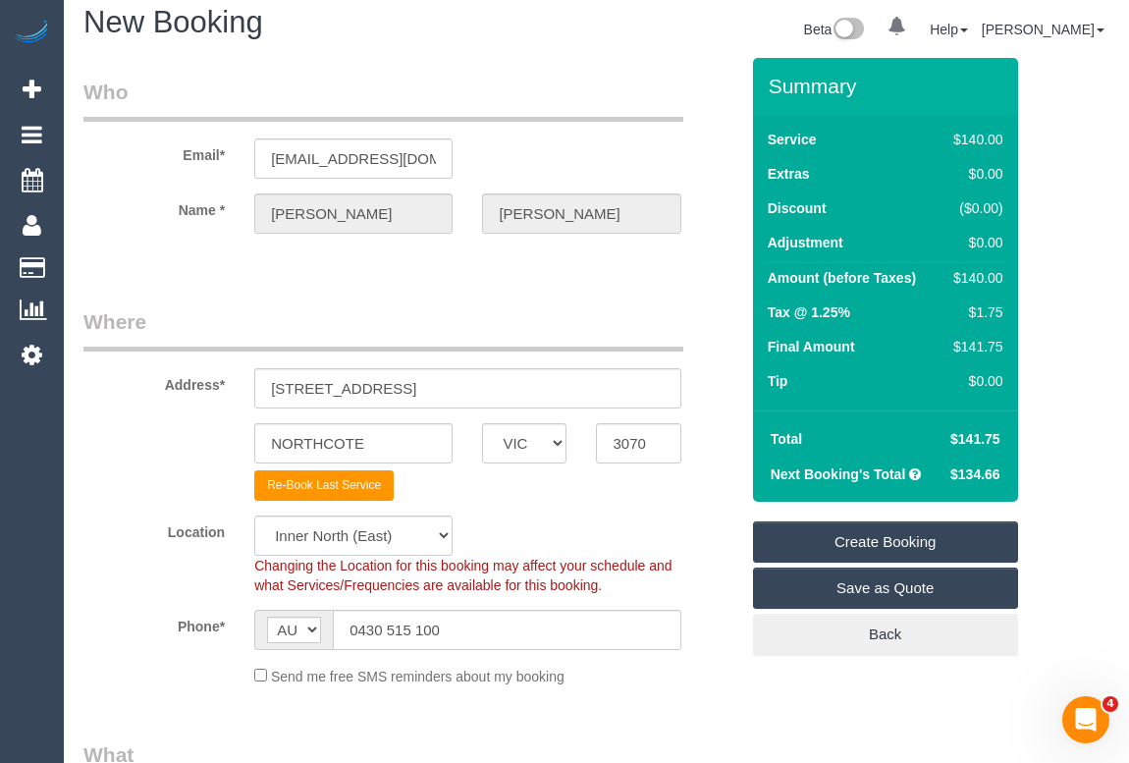
click at [881, 548] on link "Create Booking" at bounding box center [885, 541] width 265 height 41
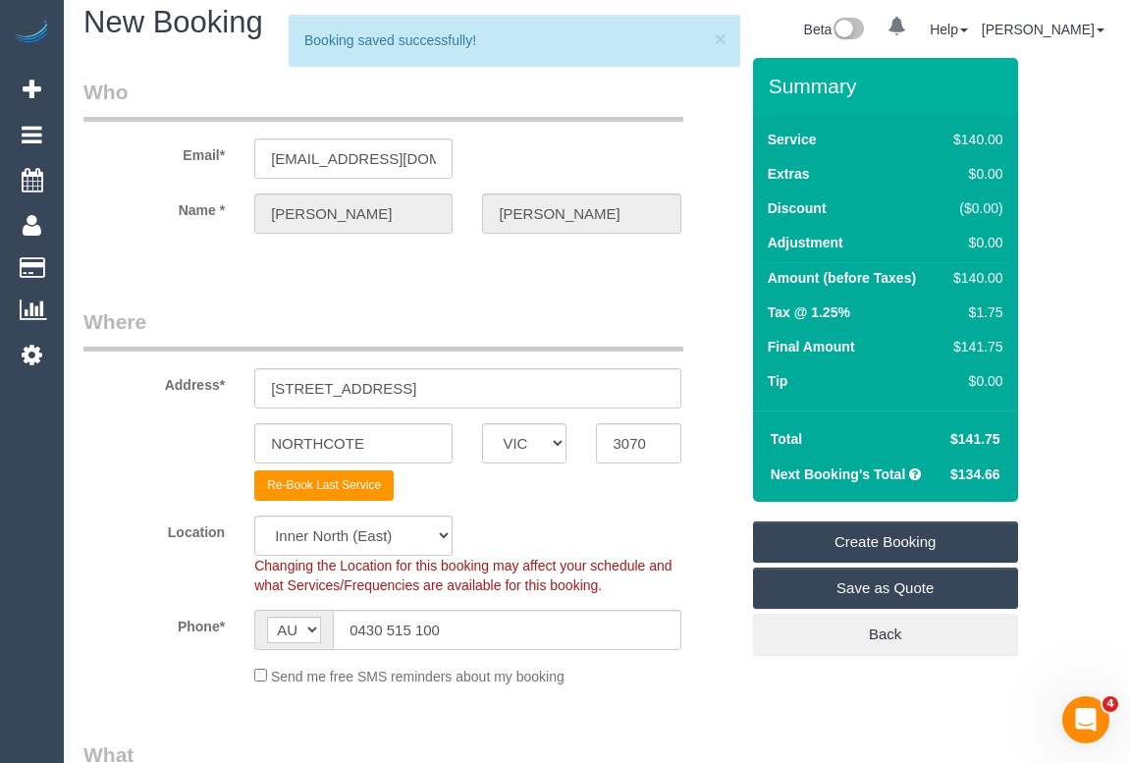
scroll to position [282, 0]
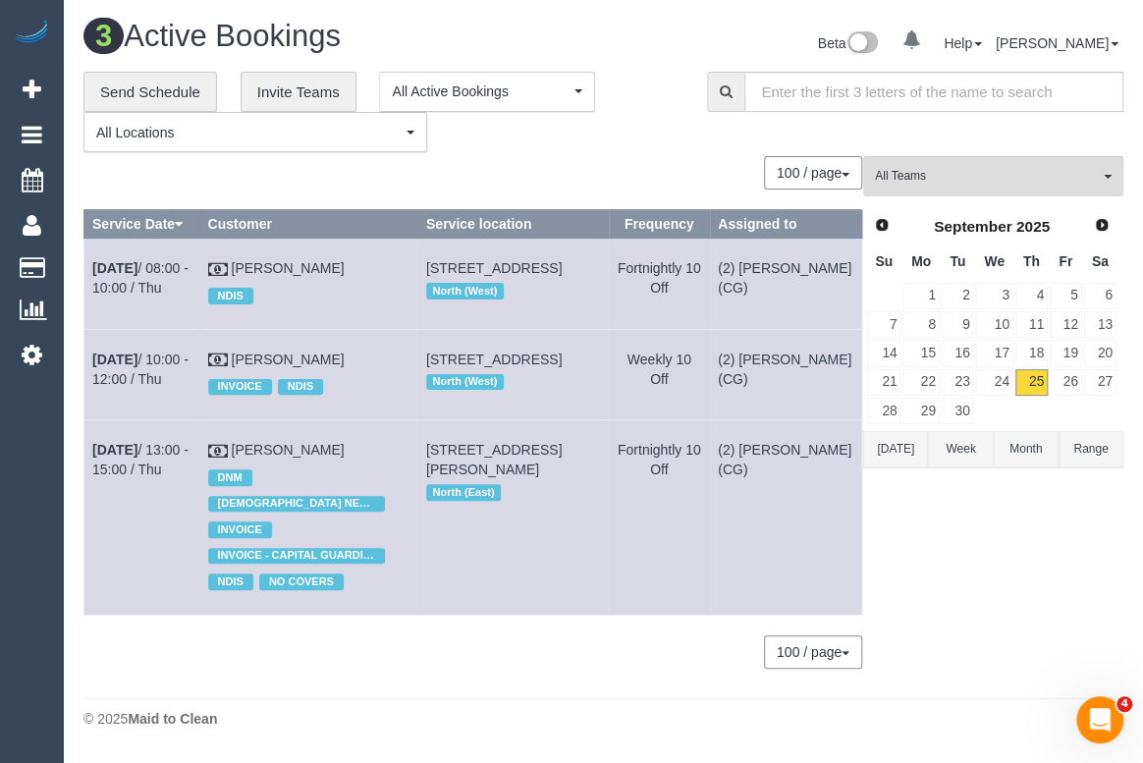
click at [940, 566] on div "All Teams Remove Team Filters We are loading your active teams. Prev Next Septe…" at bounding box center [993, 421] width 260 height 531
click at [647, 174] on div "100 / page 10 / page 20 / page 30 / page 40 / page 50 / page 100 / page" at bounding box center [472, 172] width 779 height 33
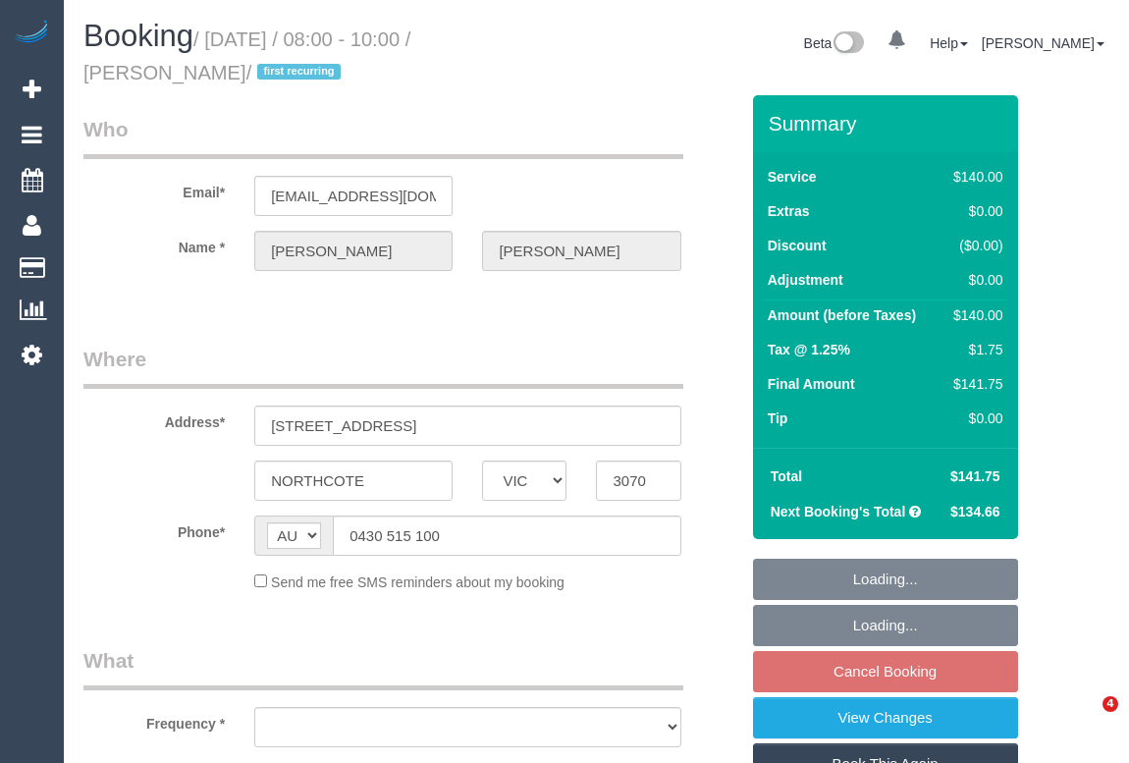
select select "VIC"
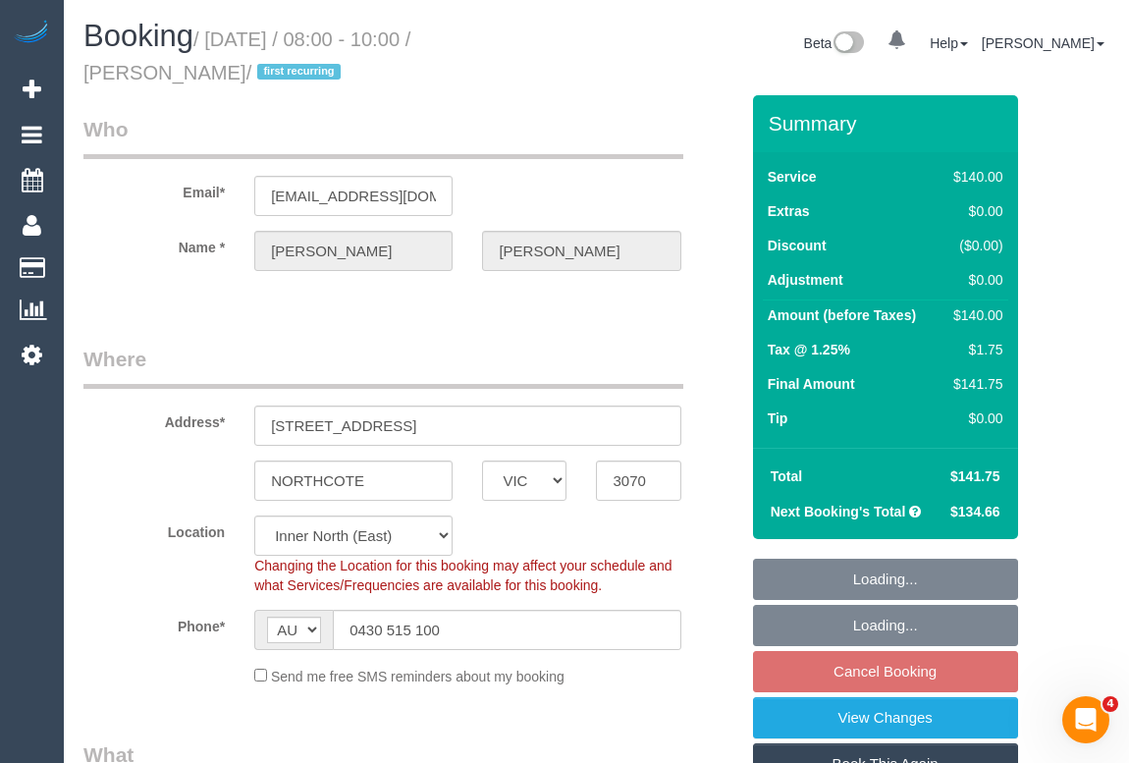
select select "object:531"
select select "string:stripe-pm_1S4Vko2GScqysDRVqP3tJVC5"
select select "object:700"
select select "number:27"
select select "number:15"
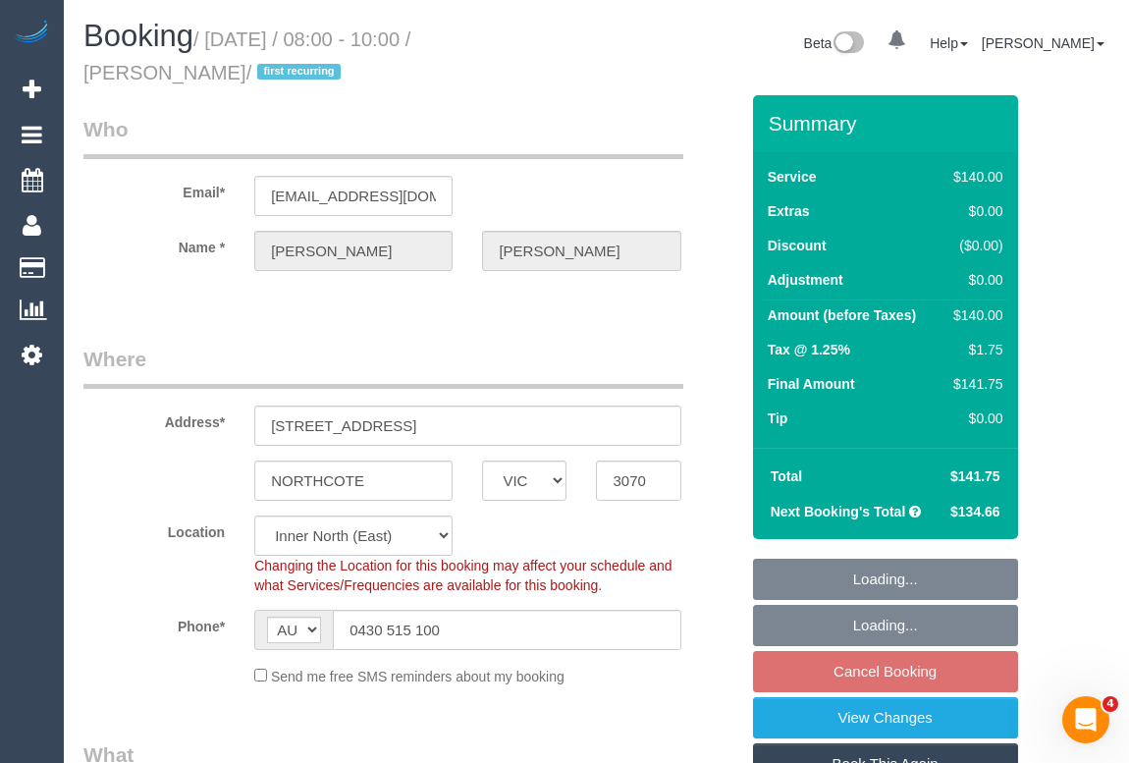
select select "number:19"
select select "number:24"
select select "number:13"
select select "spot2"
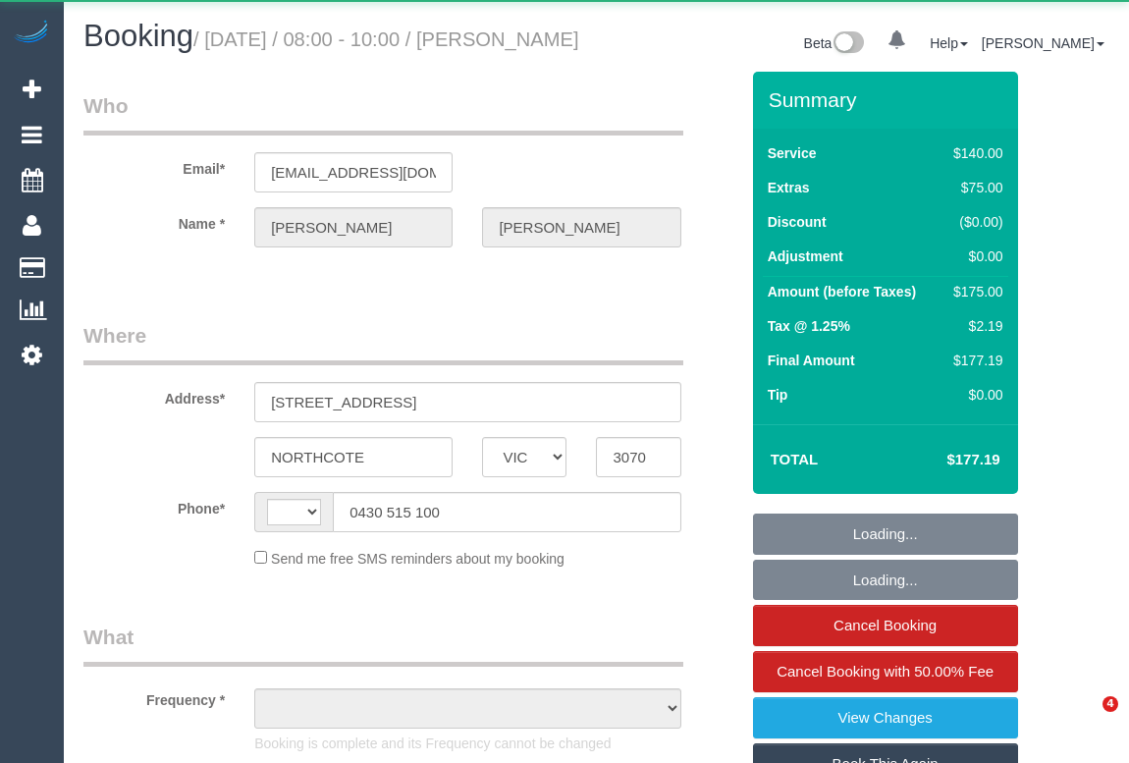
select select "VIC"
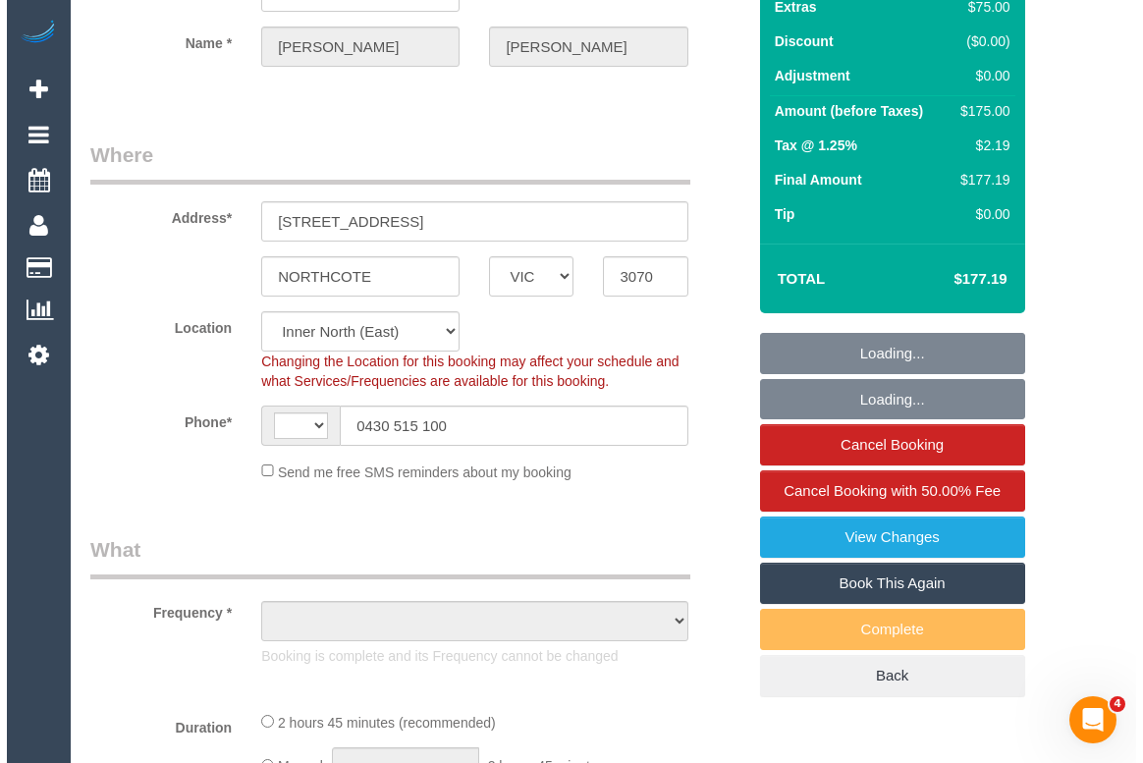
scroll to position [267, 0]
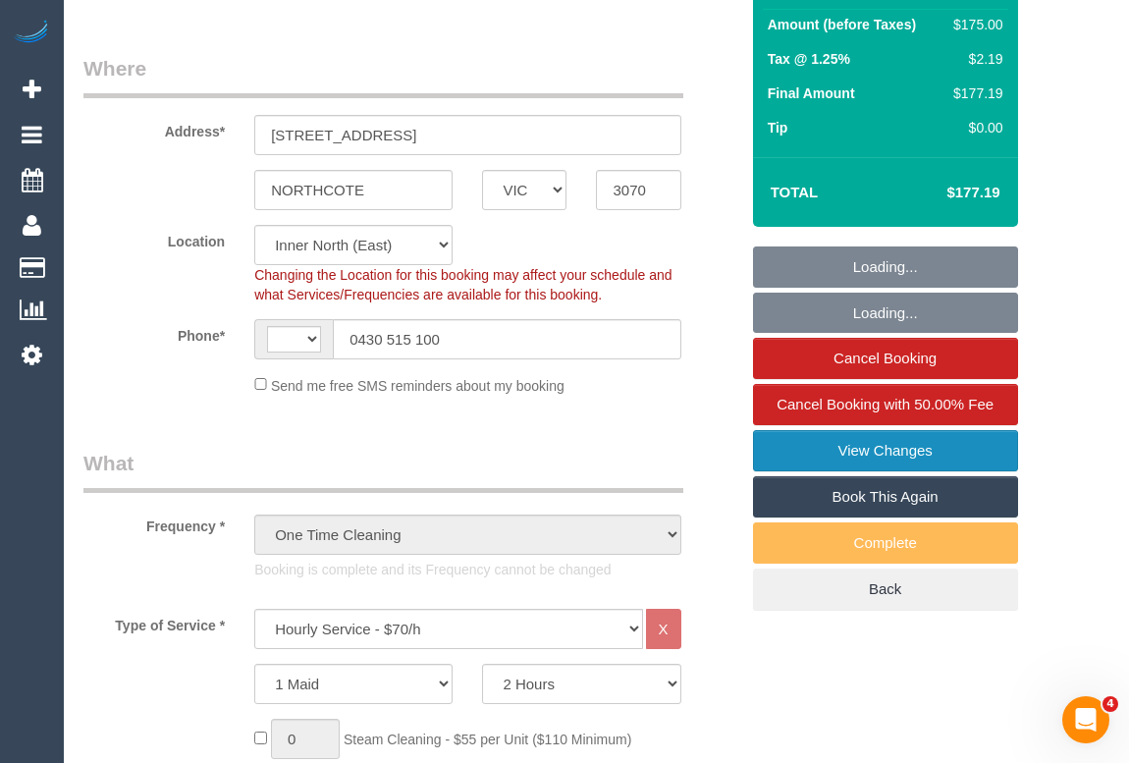
select select "object:459"
select select "string:stripe-pm_1S4Vko2GScqysDRVqP3tJVC5"
select select "number:27"
select select "number:15"
select select "number:19"
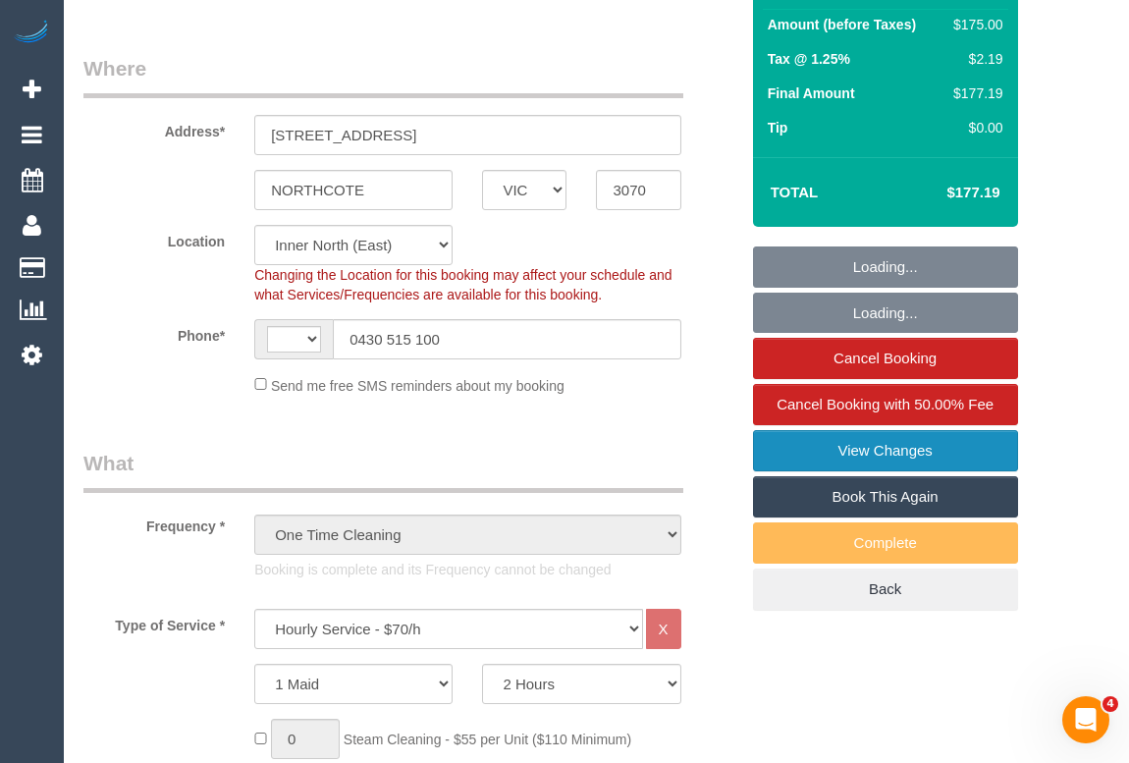
select select "number:24"
select select "number:13"
select select "string:AU"
select select "object:1545"
click at [879, 471] on link "View Changes" at bounding box center [885, 450] width 265 height 41
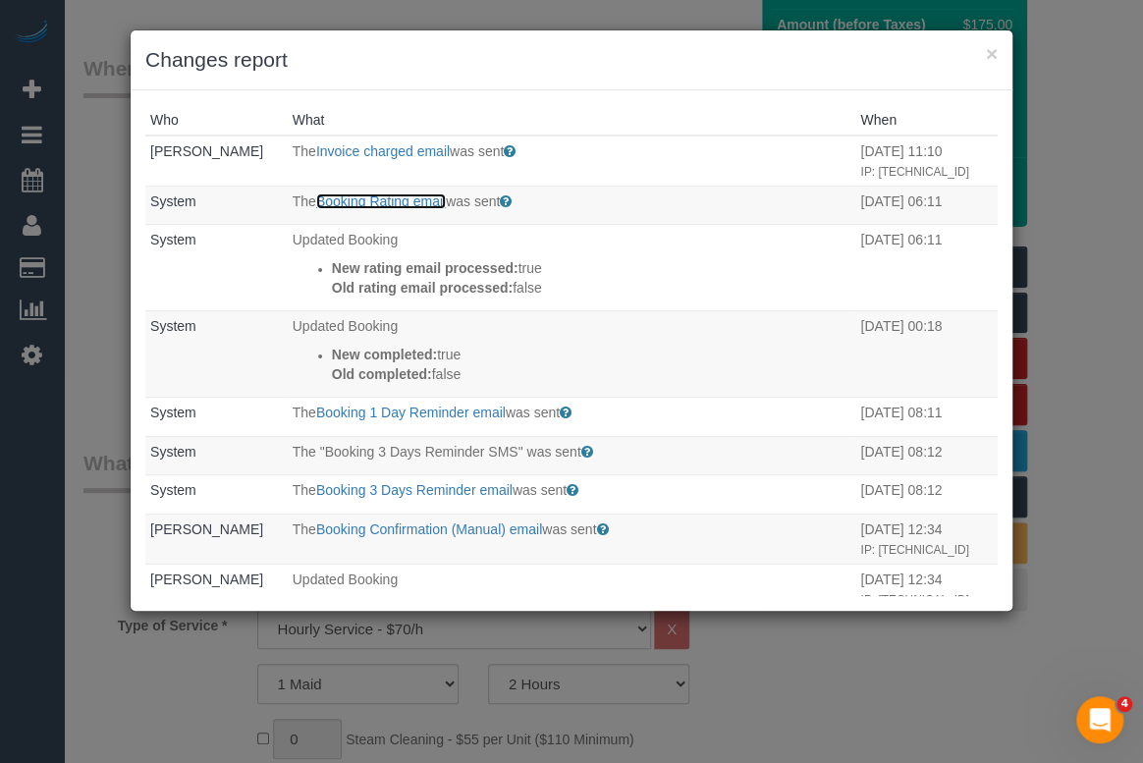
click at [359, 209] on link "Booking Rating email" at bounding box center [381, 201] width 130 height 16
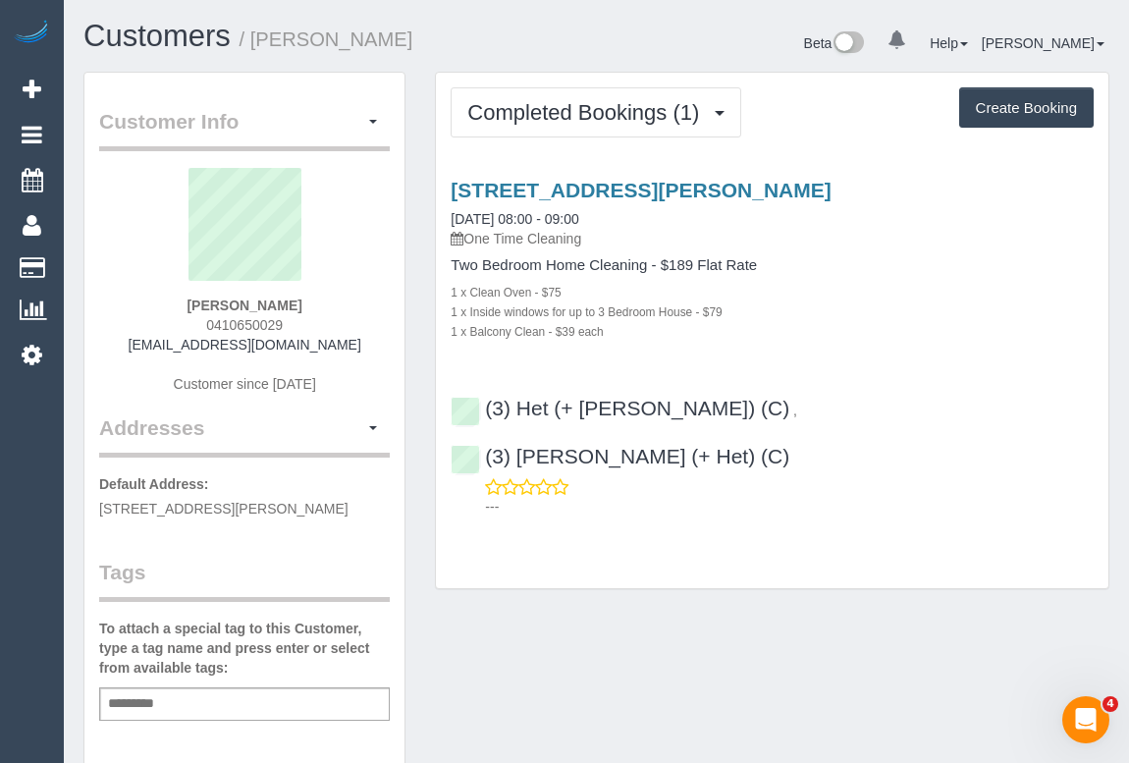
drag, startPoint x: 187, startPoint y: 347, endPoint x: 383, endPoint y: 351, distance: 196.4
click at [383, 351] on div "[PERSON_NAME] 0410650029 [EMAIL_ADDRESS][DOMAIN_NAME] Customer since [DATE]" at bounding box center [244, 290] width 291 height 245
copy link "[EMAIL_ADDRESS][DOMAIN_NAME]"
click at [650, 589] on div "Customer Info Edit Contact Info Send Message Email Preferences Special Sales Ta…" at bounding box center [597, 730] width 1056 height 1316
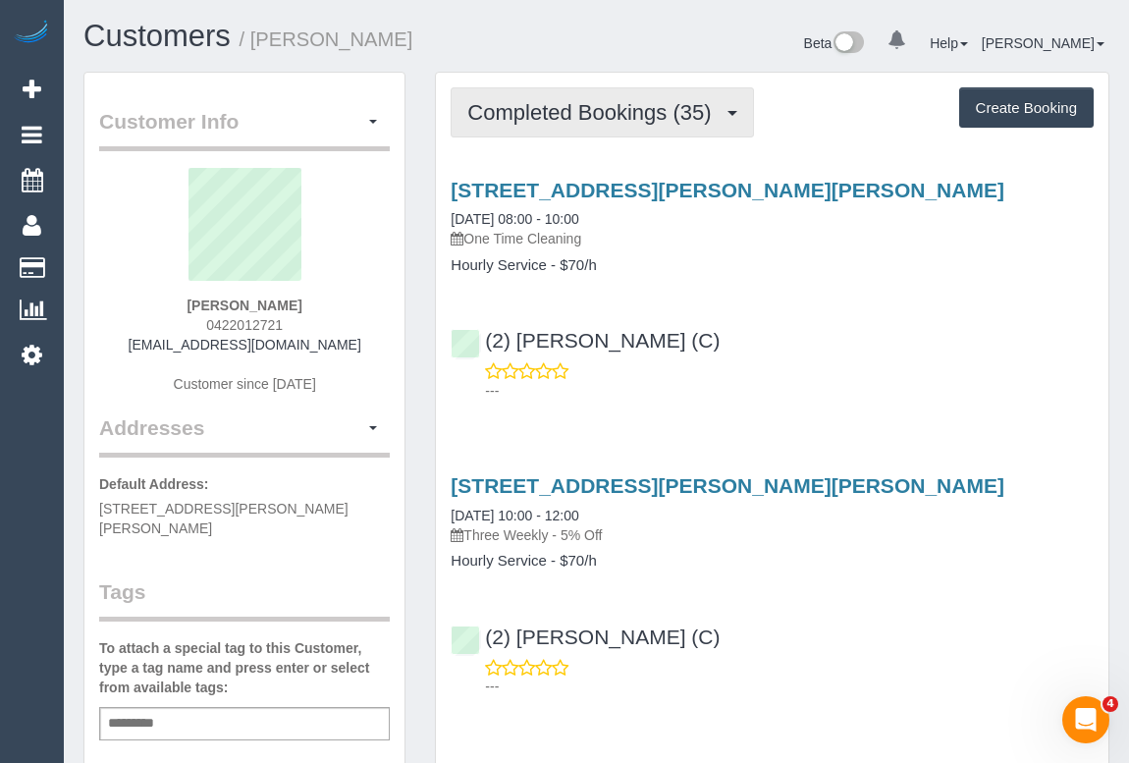
click at [555, 115] on span "Completed Bookings (35)" at bounding box center [593, 112] width 253 height 25
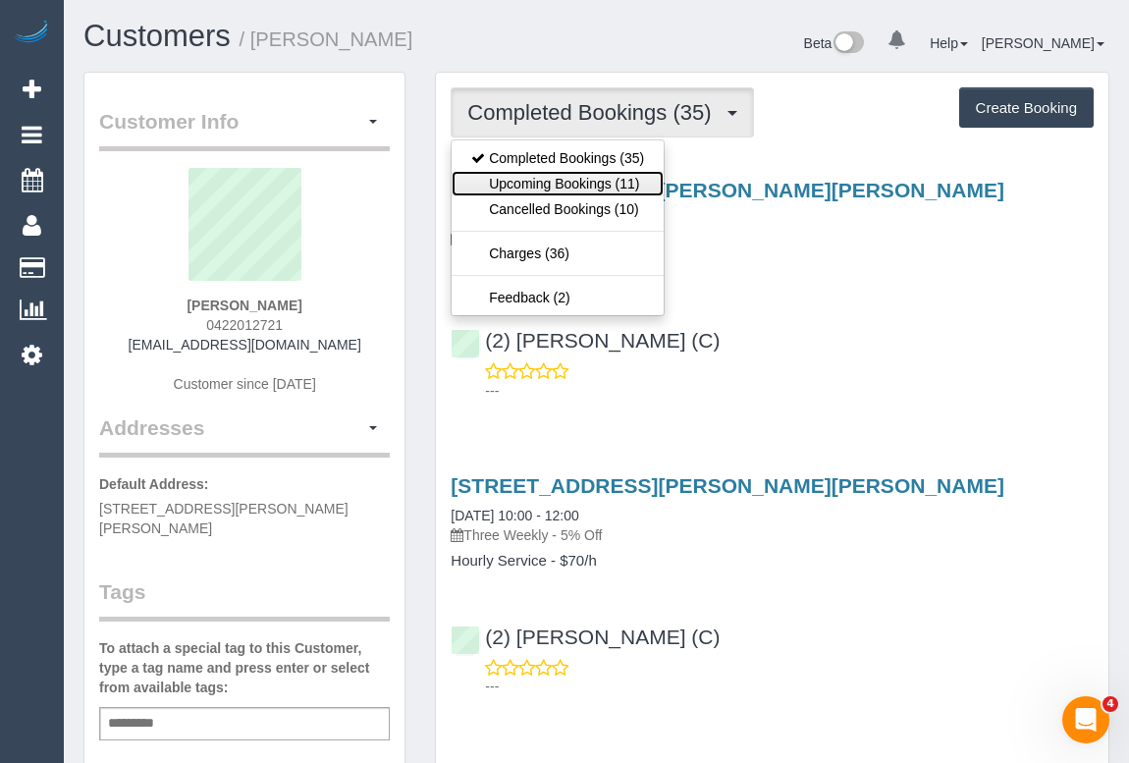
click at [591, 175] on link "Upcoming Bookings (11)" at bounding box center [558, 184] width 212 height 26
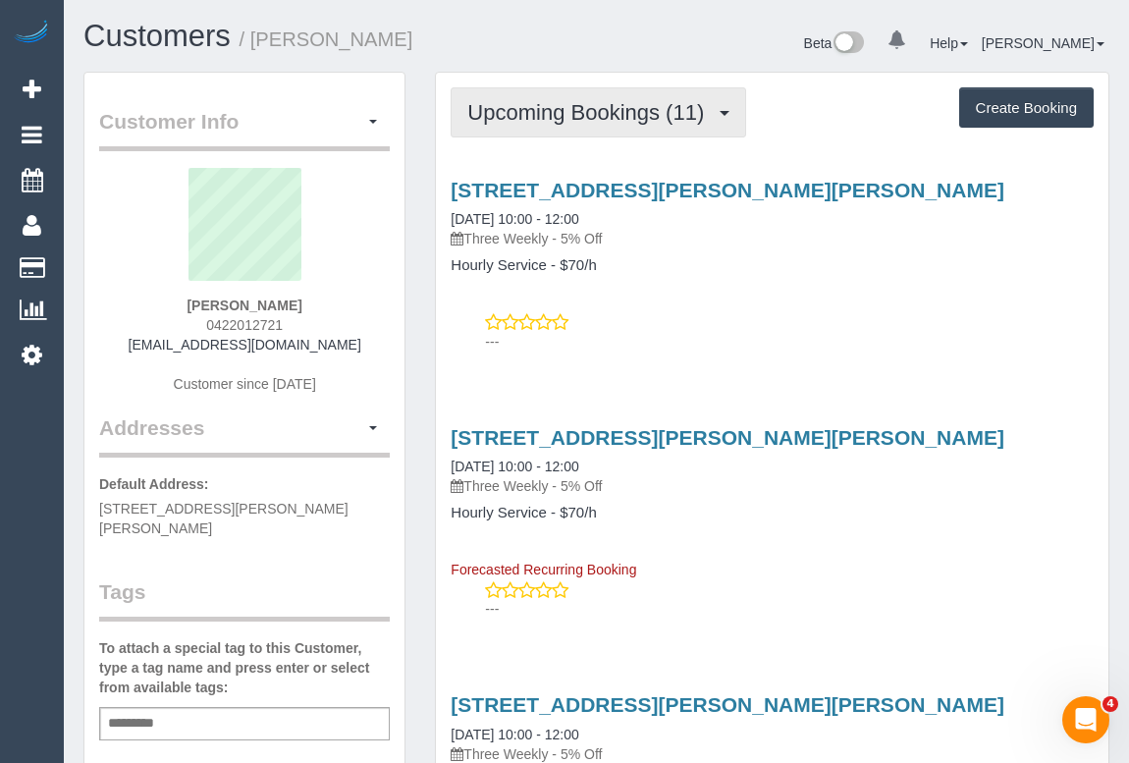
click at [562, 106] on span "Upcoming Bookings (11)" at bounding box center [590, 112] width 246 height 25
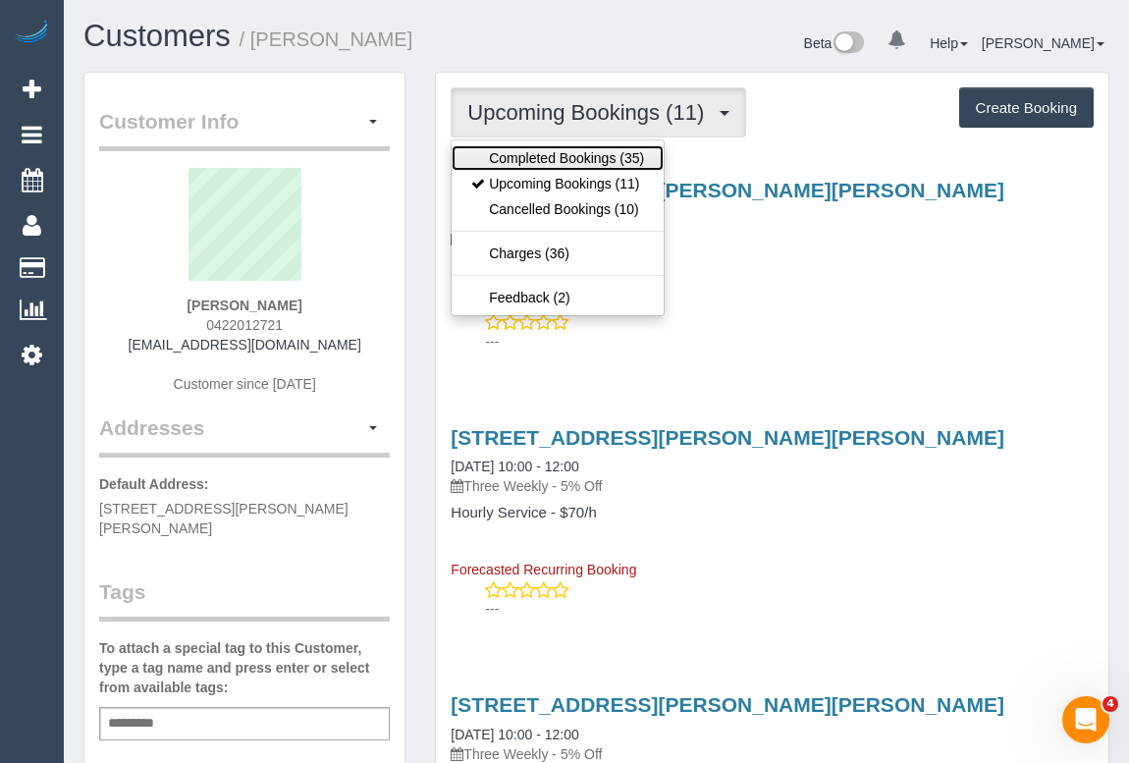
click at [558, 153] on link "Completed Bookings (35)" at bounding box center [558, 158] width 212 height 26
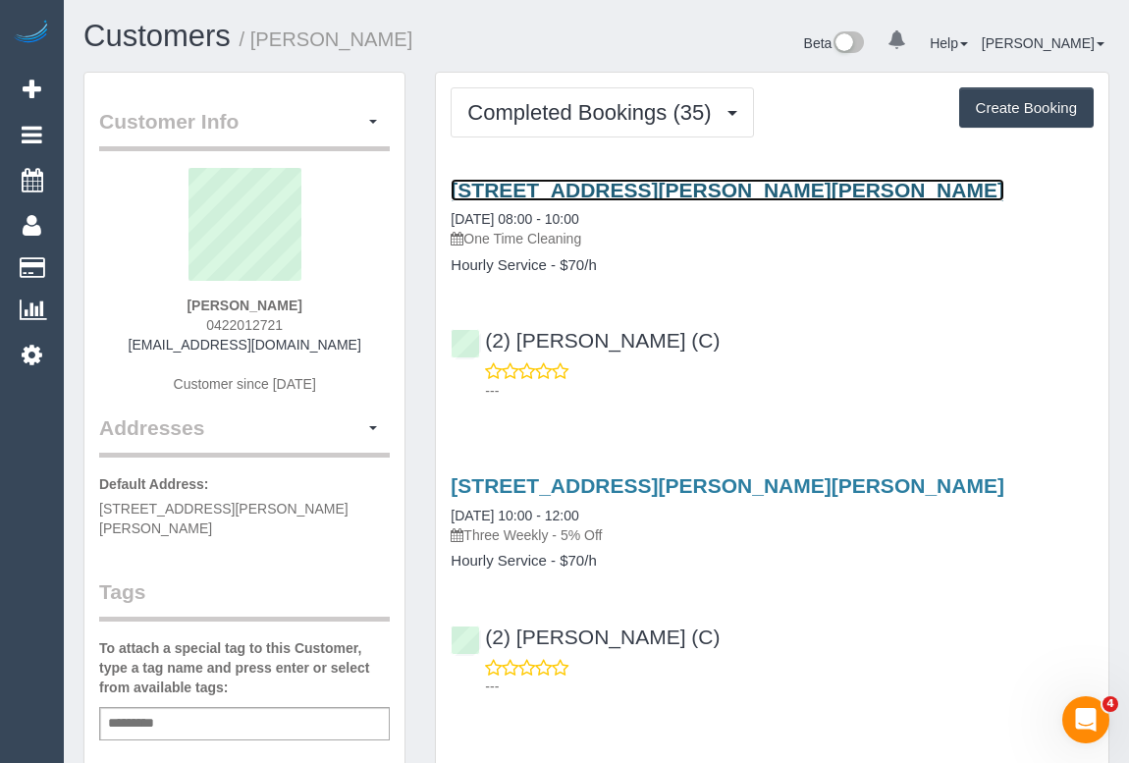
click at [620, 194] on link "6 Hilary Grove, Bentleigh East, VIC 3165" at bounding box center [728, 190] width 554 height 23
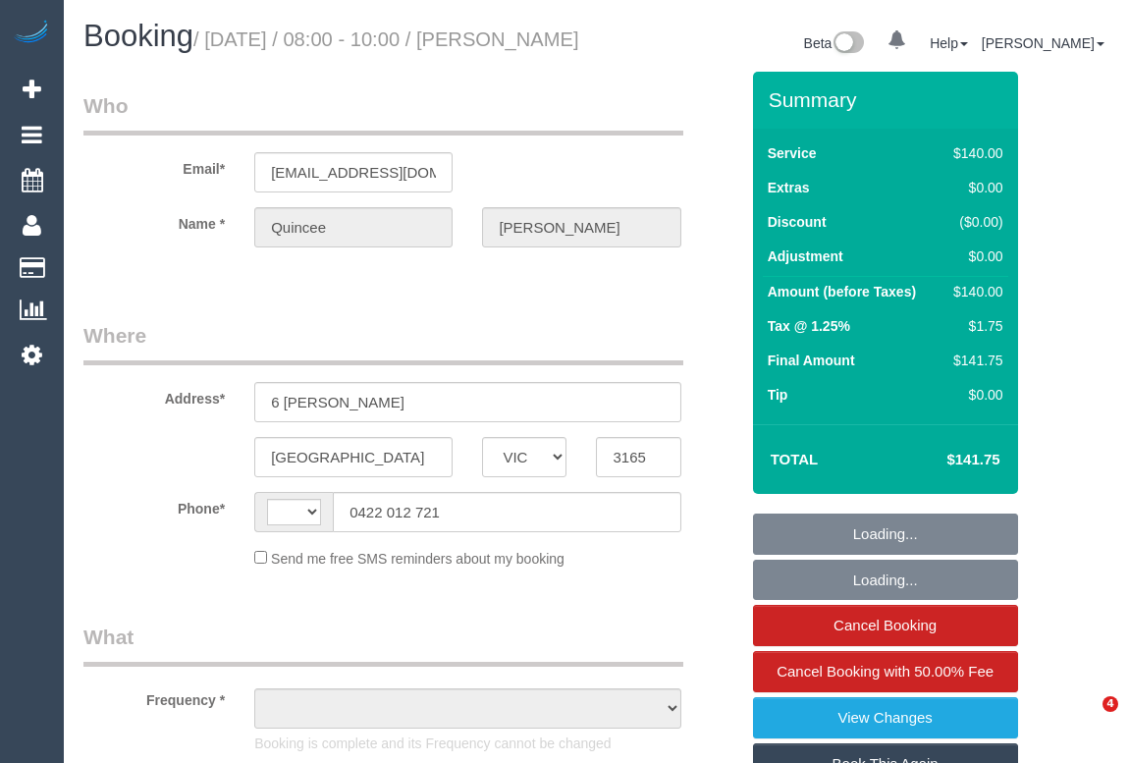
select select "VIC"
select select "string:AU"
select select "object:537"
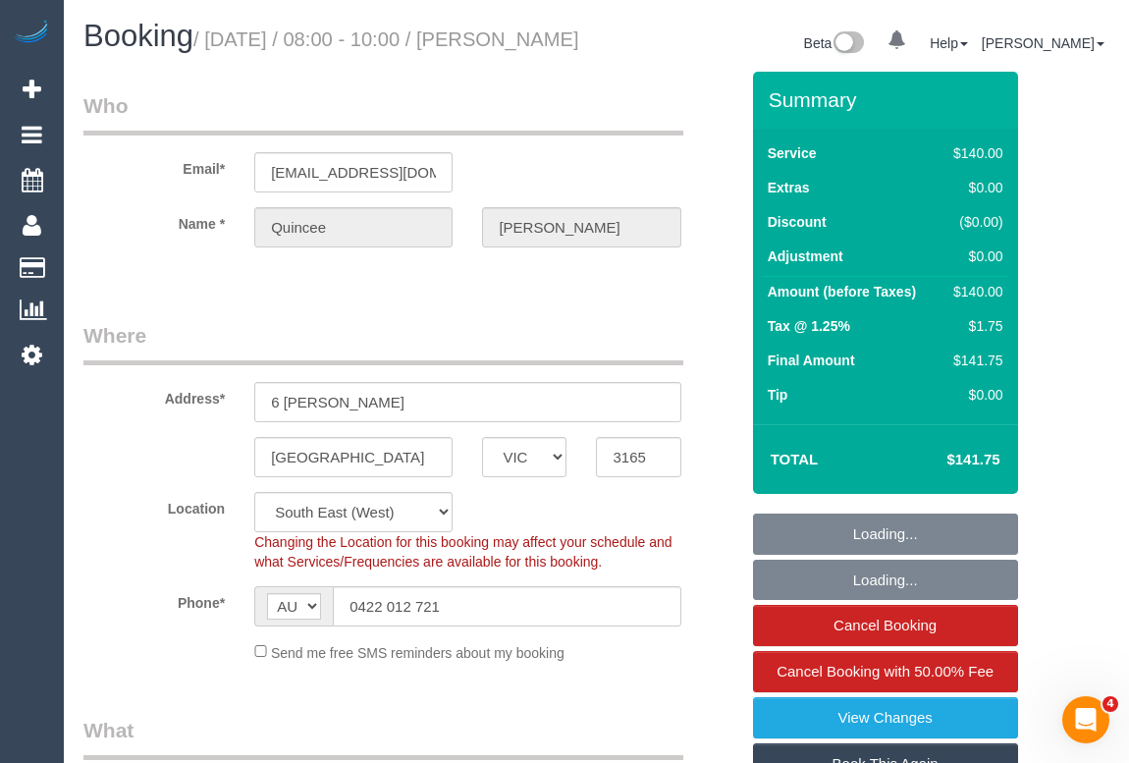
select select "string:stripe-pm_1NqRdR2GScqysDRVbrKYVmdd"
select select "number:27"
select select "number:17"
select select "number:19"
select select "number:22"
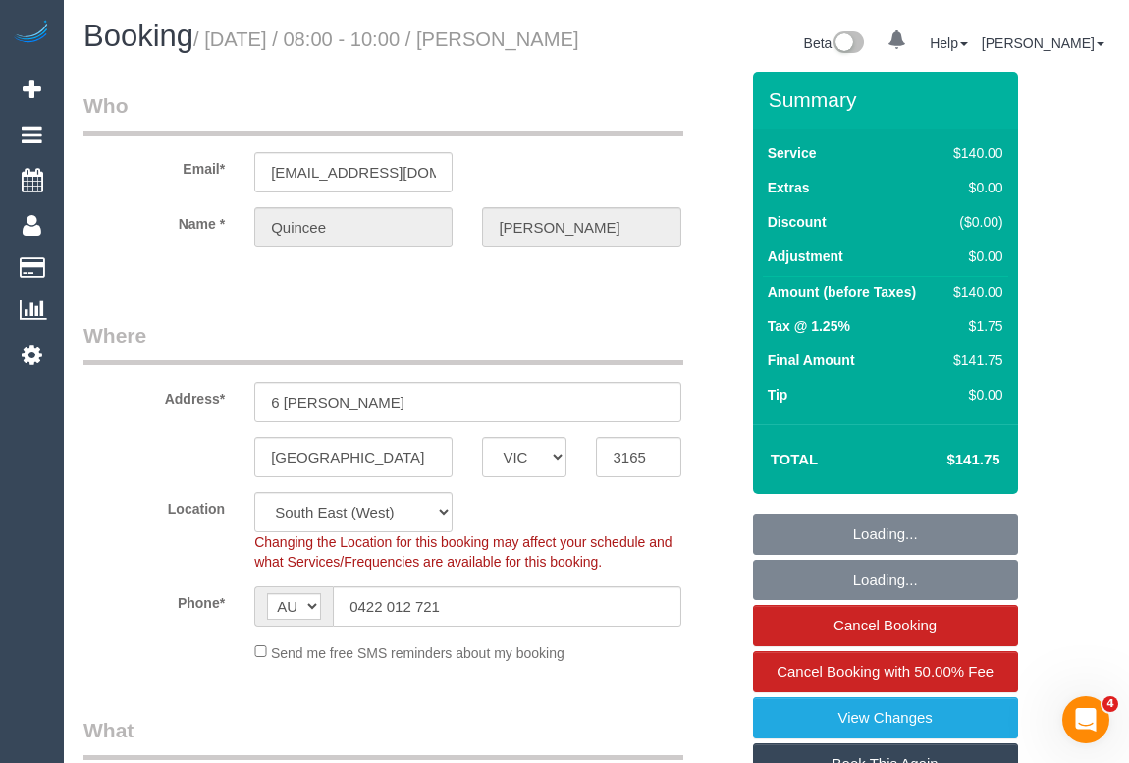
select select "number:33"
select select "number:12"
select select "object:1393"
click at [878, 733] on link "View Changes" at bounding box center [885, 717] width 265 height 41
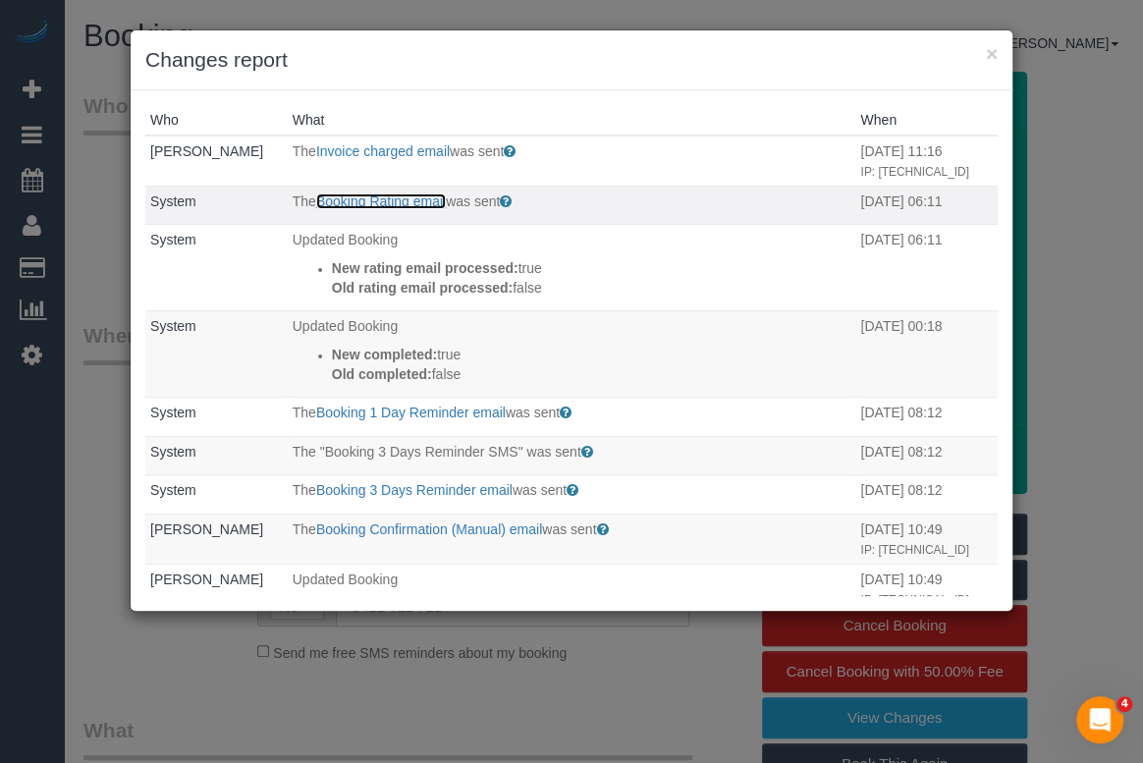
click at [336, 209] on link "Booking Rating email" at bounding box center [381, 201] width 130 height 16
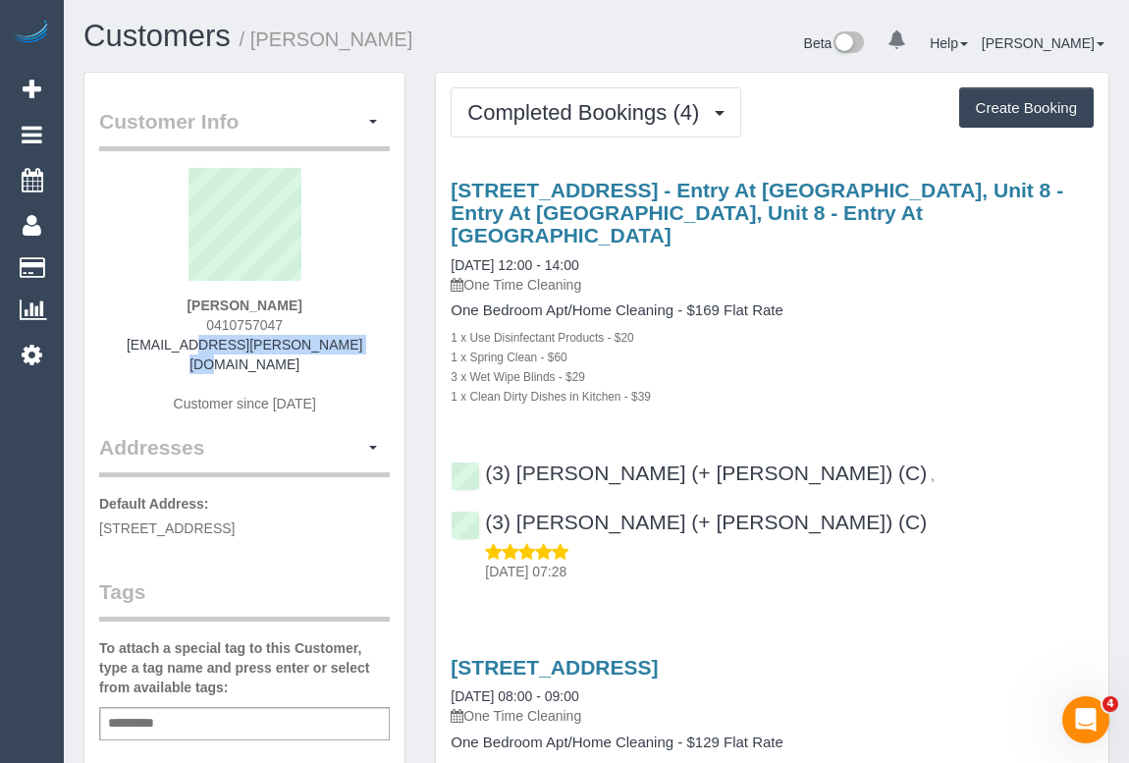
drag, startPoint x: 197, startPoint y: 344, endPoint x: 356, endPoint y: 344, distance: 159.1
click at [356, 344] on div "[PERSON_NAME] 0410757047 [EMAIL_ADDRESS][PERSON_NAME][DOMAIN_NAME] Customer sin…" at bounding box center [244, 300] width 291 height 265
copy link "alyson.furey@gmail.com"
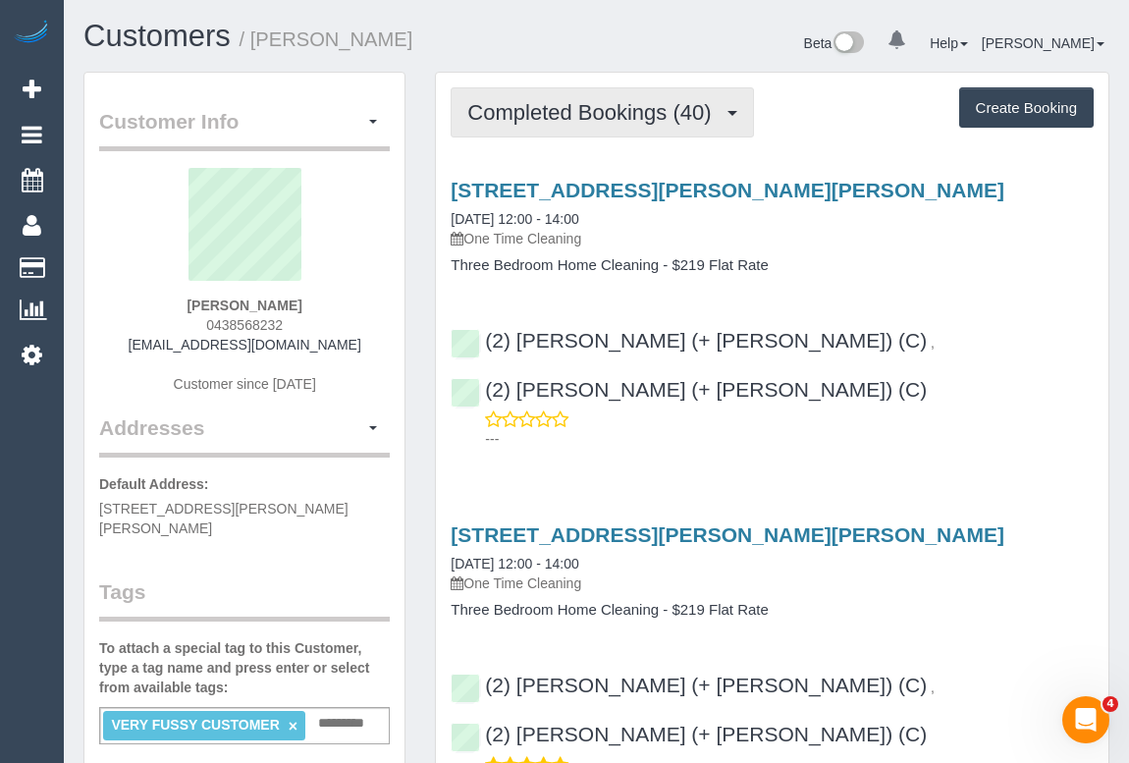
click at [569, 122] on button "Completed Bookings (40)" at bounding box center [602, 112] width 302 height 50
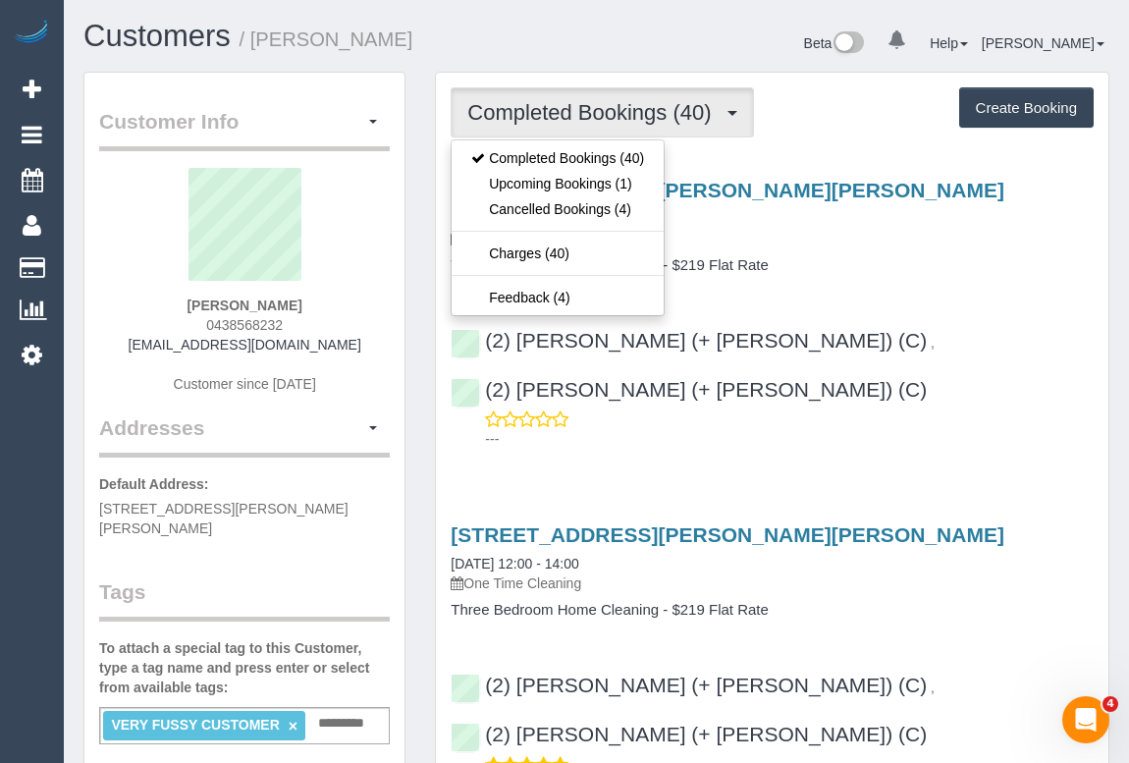
click at [883, 230] on p "One Time Cleaning" at bounding box center [772, 239] width 643 height 20
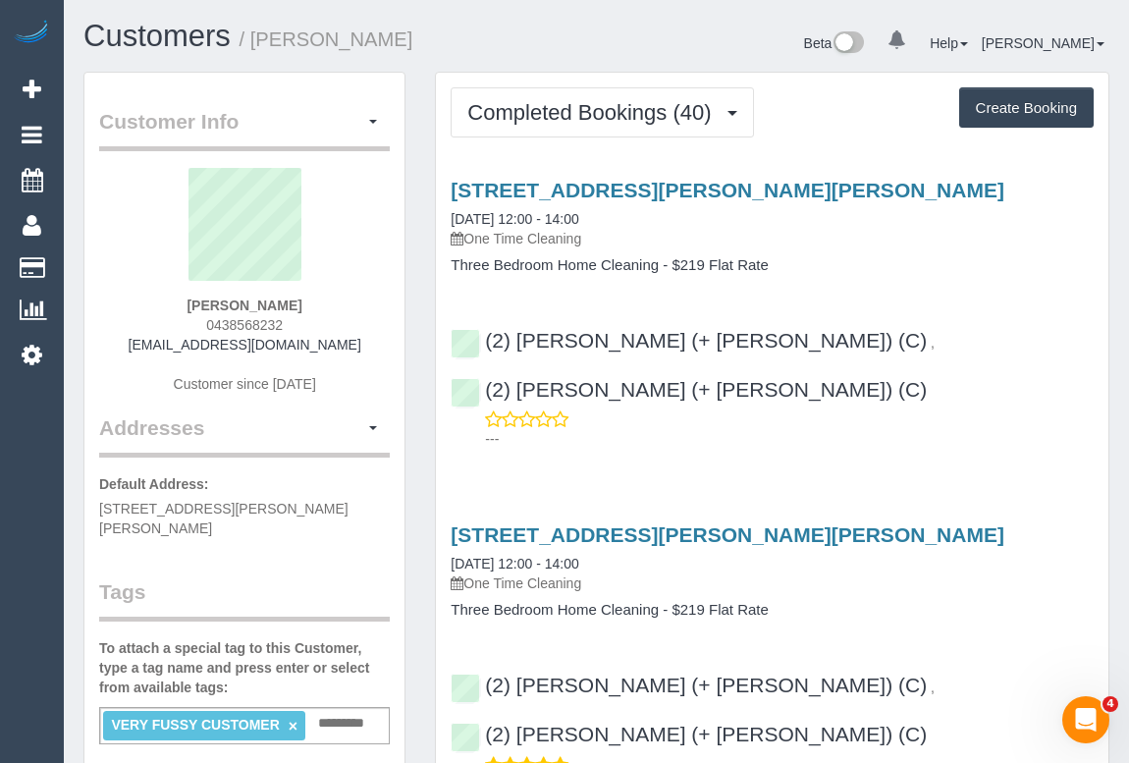
drag, startPoint x: 156, startPoint y: 343, endPoint x: 408, endPoint y: 348, distance: 252.4
click at [370, 349] on div "Vivien Amiel 0438568232 vamiel@bigpond.net.au Customer since 2023" at bounding box center [244, 290] width 291 height 245
drag, startPoint x: 334, startPoint y: 343, endPoint x: 160, endPoint y: 345, distance: 173.8
click at [160, 345] on div "Vivien Amiel 0438568232 vamiel@bigpond.net.au Customer since 2023" at bounding box center [244, 290] width 291 height 245
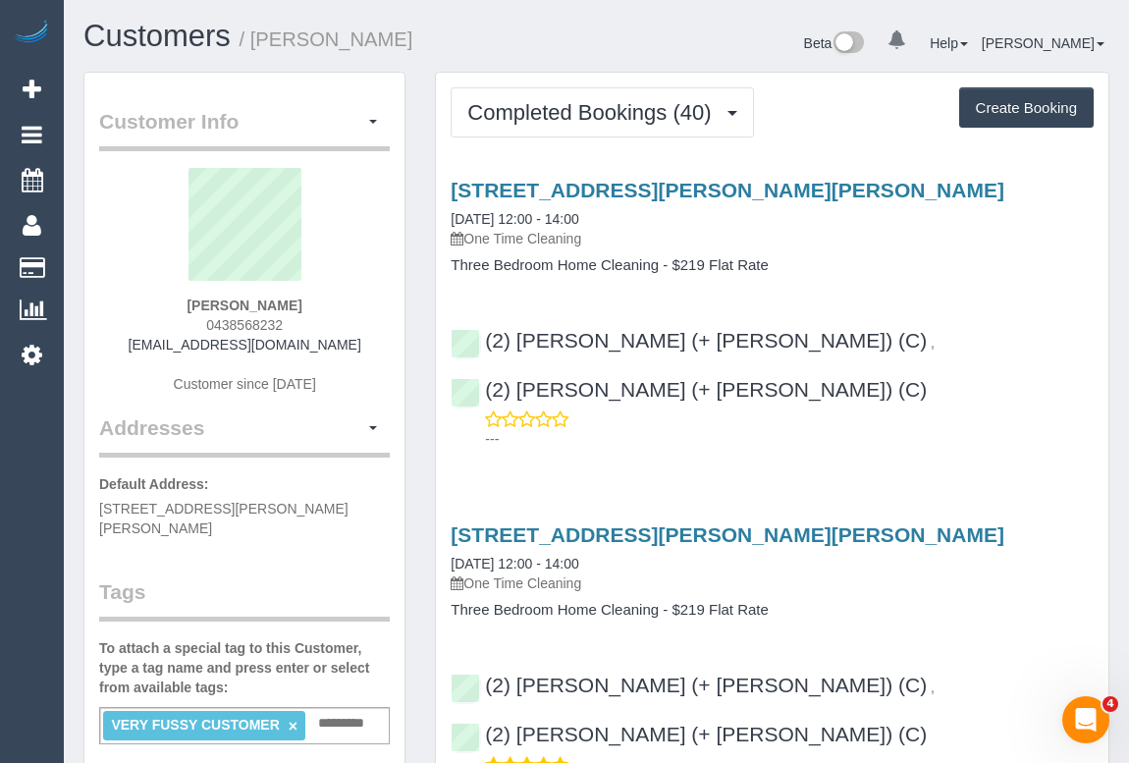
copy link "vamiel@bigpond.net.au"
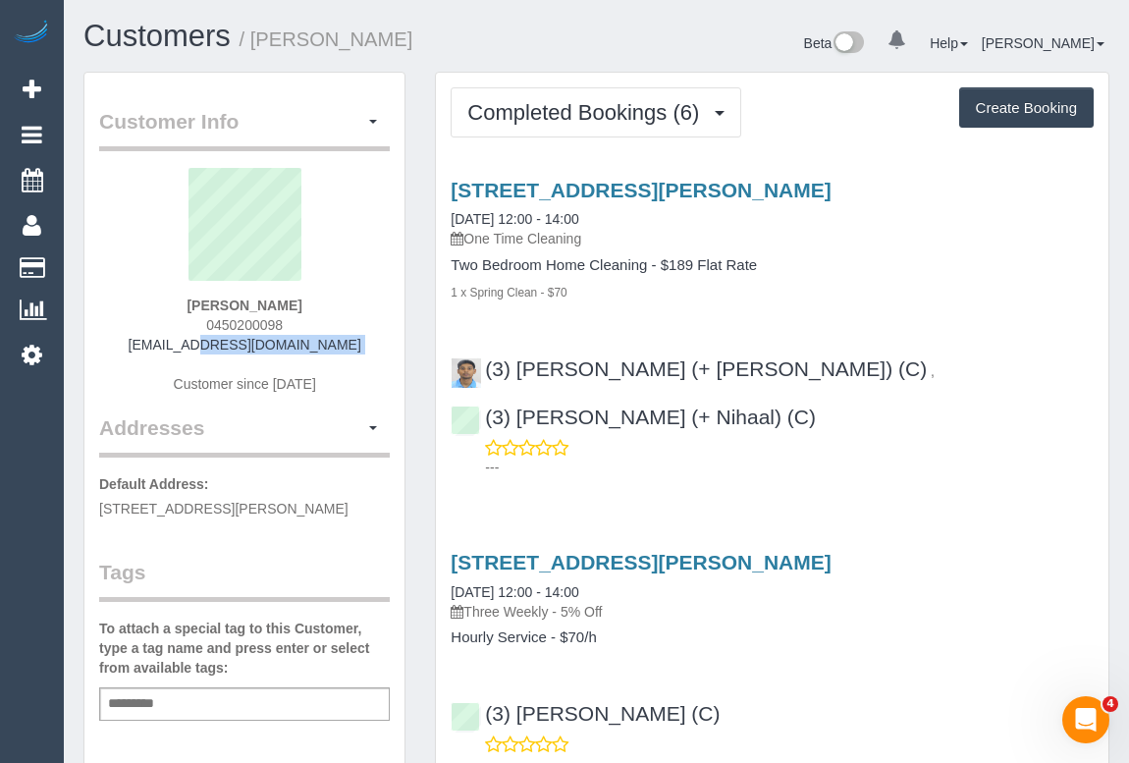
drag, startPoint x: 126, startPoint y: 339, endPoint x: 369, endPoint y: 353, distance: 244.0
click at [369, 353] on div "[PERSON_NAME] 0450200098 [EMAIL_ADDRESS][DOMAIN_NAME] Customer since [DATE]" at bounding box center [244, 290] width 291 height 245
copy div "[EMAIL_ADDRESS][DOMAIN_NAME]"
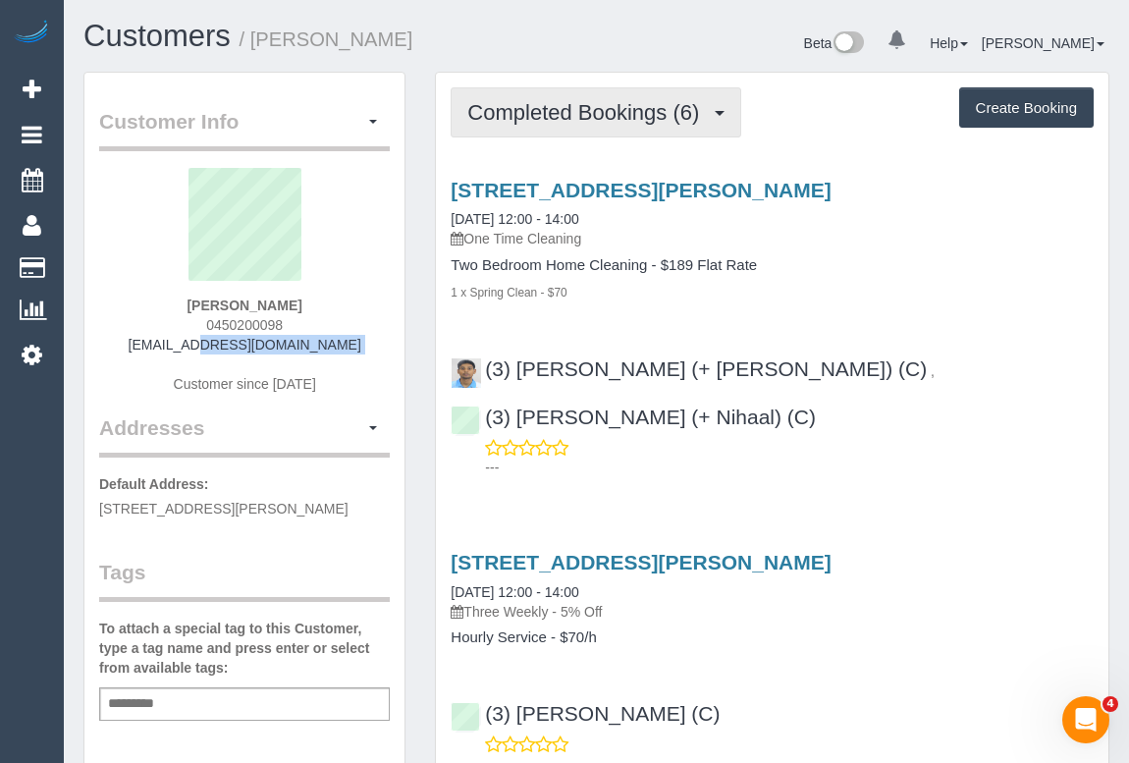
click at [604, 121] on span "Completed Bookings (6)" at bounding box center [588, 112] width 242 height 25
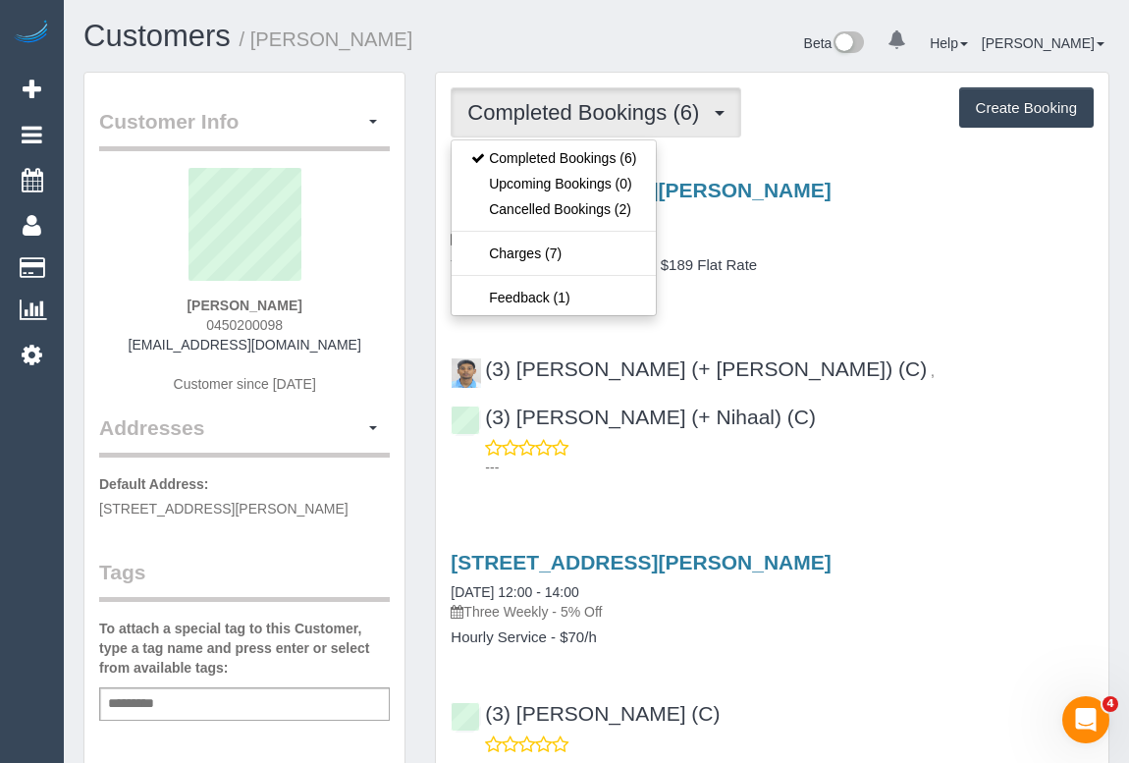
click at [905, 265] on h4 "Two Bedroom Home Cleaning - $189 Flat Rate" at bounding box center [772, 265] width 643 height 17
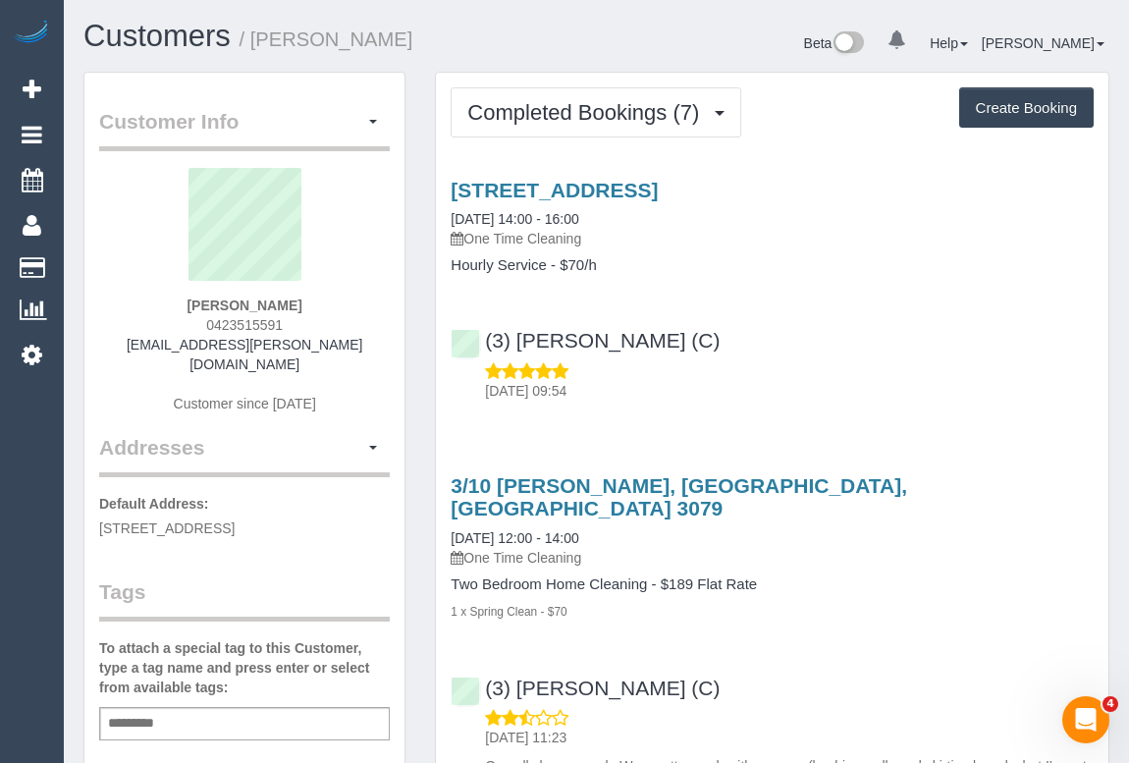
click at [786, 340] on div "(3) [PERSON_NAME] (C) [DATE] 09:54" at bounding box center [772, 356] width 673 height 88
drag, startPoint x: 707, startPoint y: 352, endPoint x: 486, endPoint y: 344, distance: 221.1
click at [486, 344] on div "(3) Andrea Di Bella (C) 23/09/2025 09:54" at bounding box center [772, 356] width 673 height 88
copy link "(3) Andrea Di Bella (C)"
click at [796, 373] on div "23/09/2025 09:54" at bounding box center [772, 380] width 643 height 39
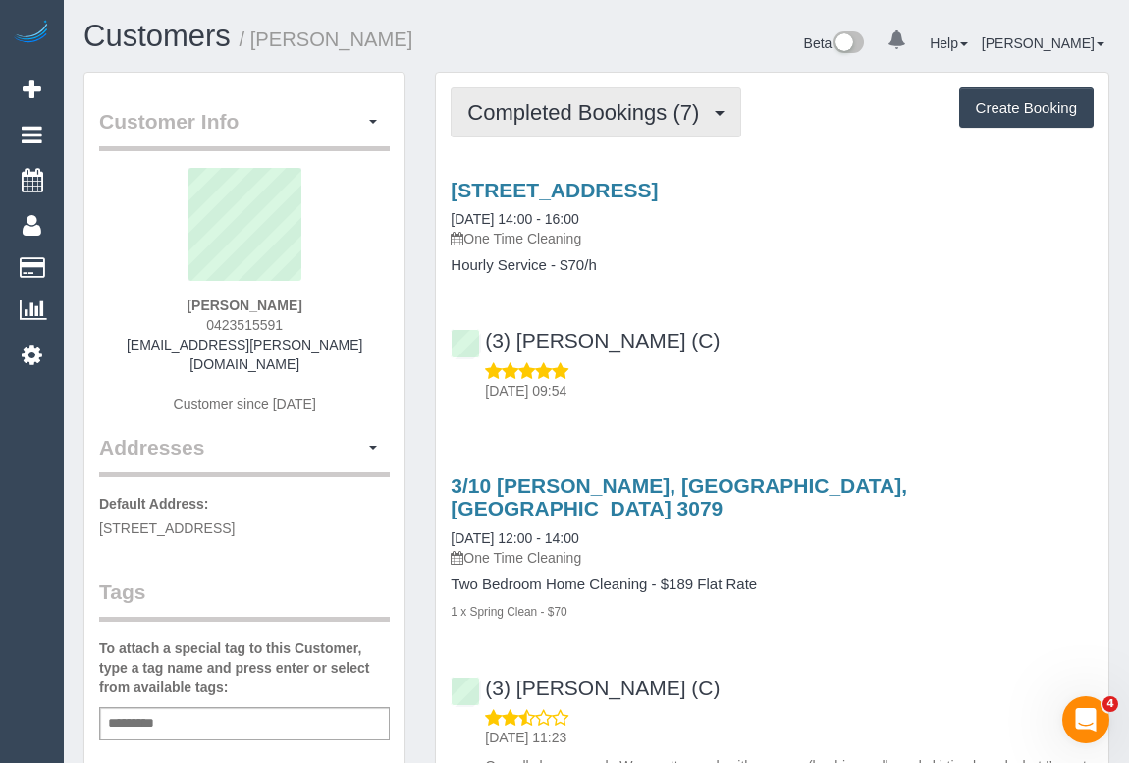
click at [622, 117] on span "Completed Bookings (7)" at bounding box center [588, 112] width 242 height 25
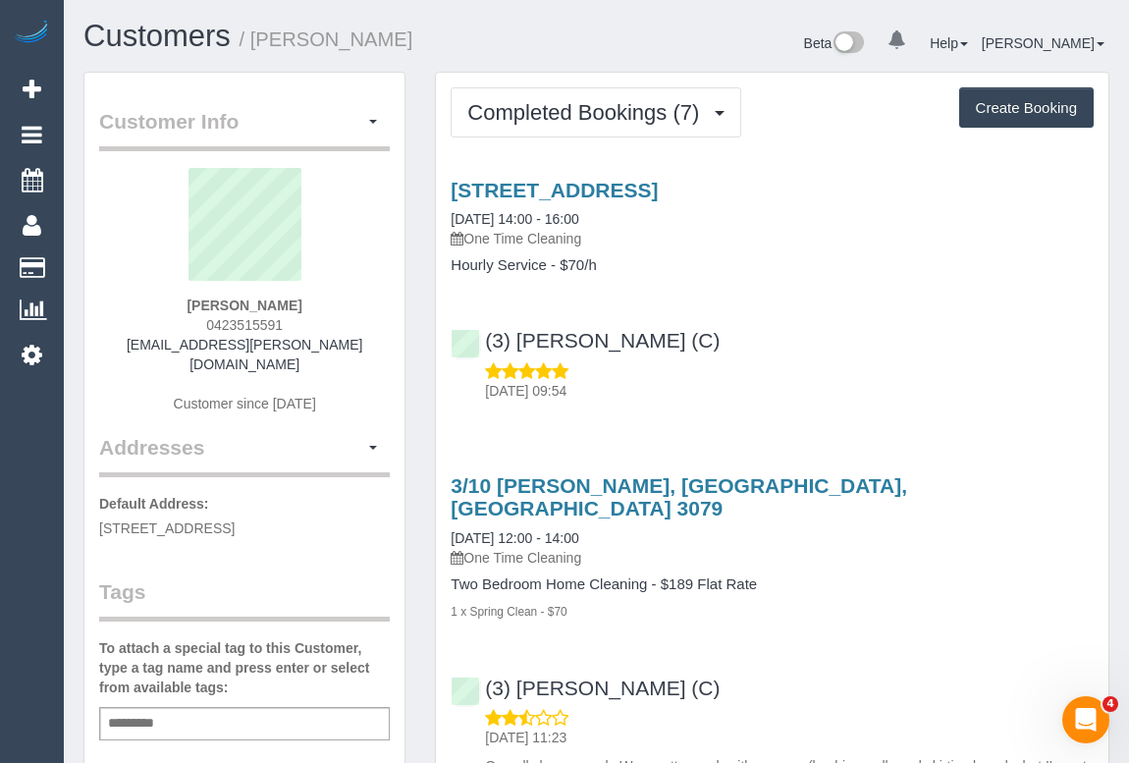
click at [842, 382] on p "23/09/2025 09:54" at bounding box center [789, 391] width 609 height 20
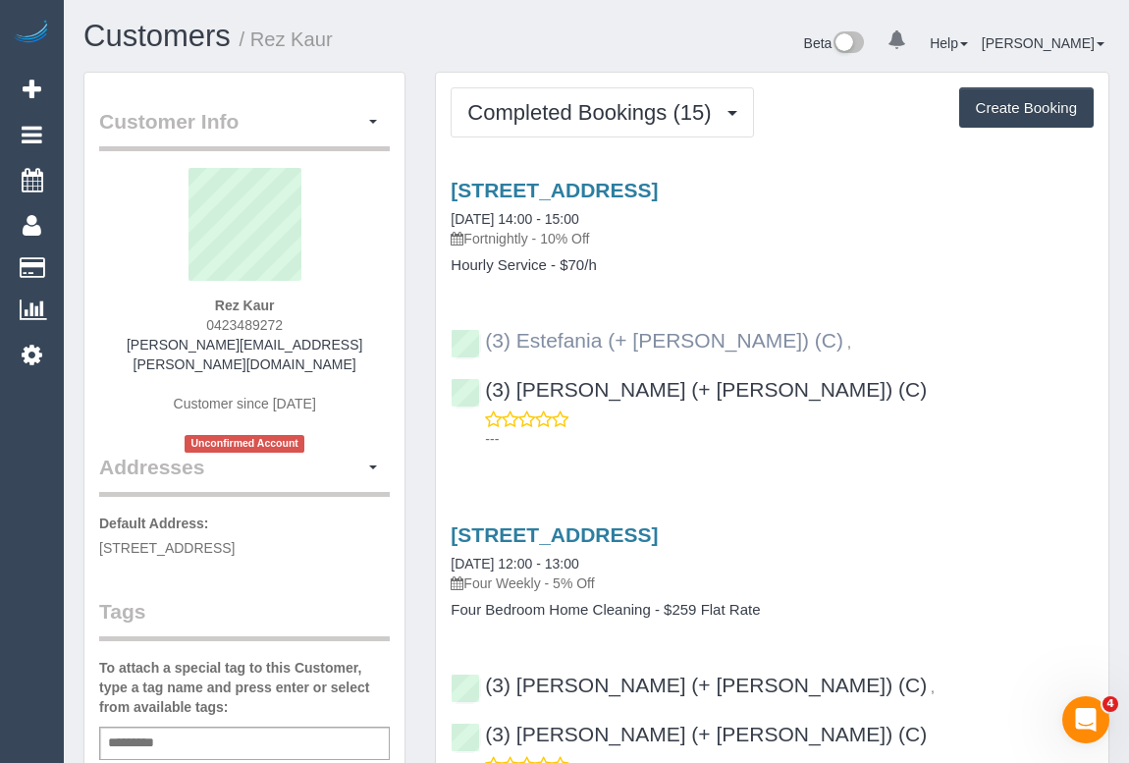
click at [695, 409] on div "---" at bounding box center [772, 428] width 643 height 39
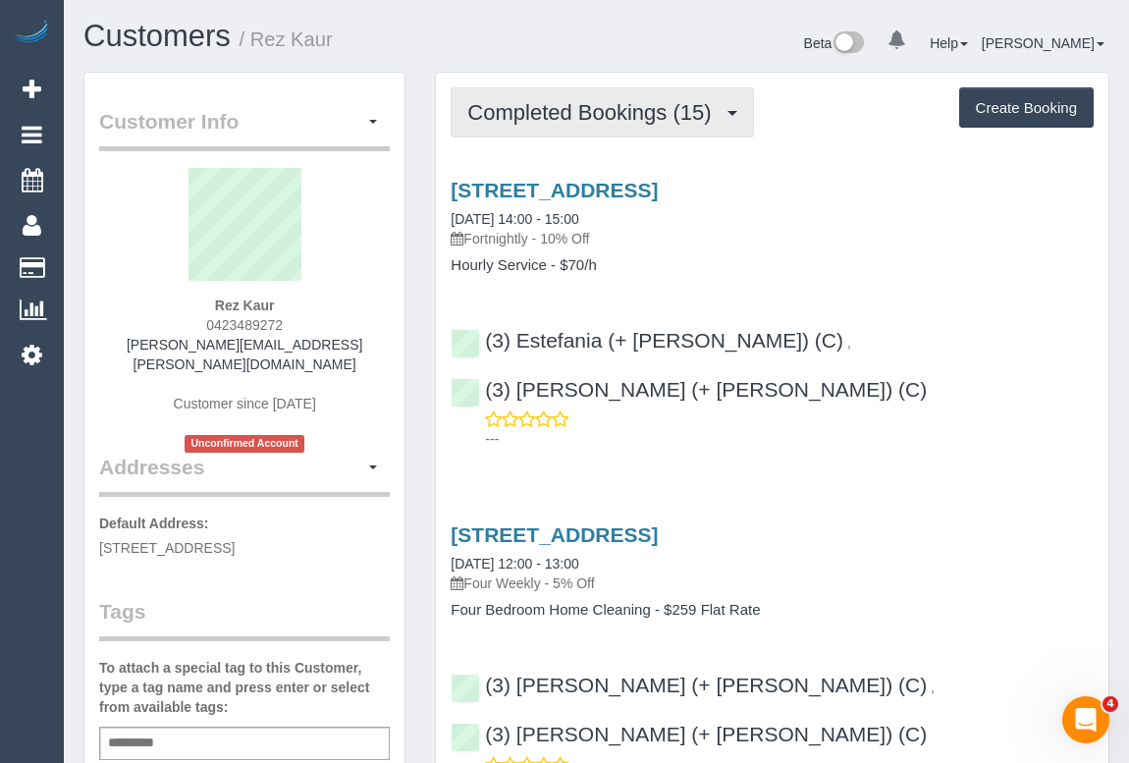
click at [589, 100] on span "Completed Bookings (15)" at bounding box center [593, 112] width 253 height 25
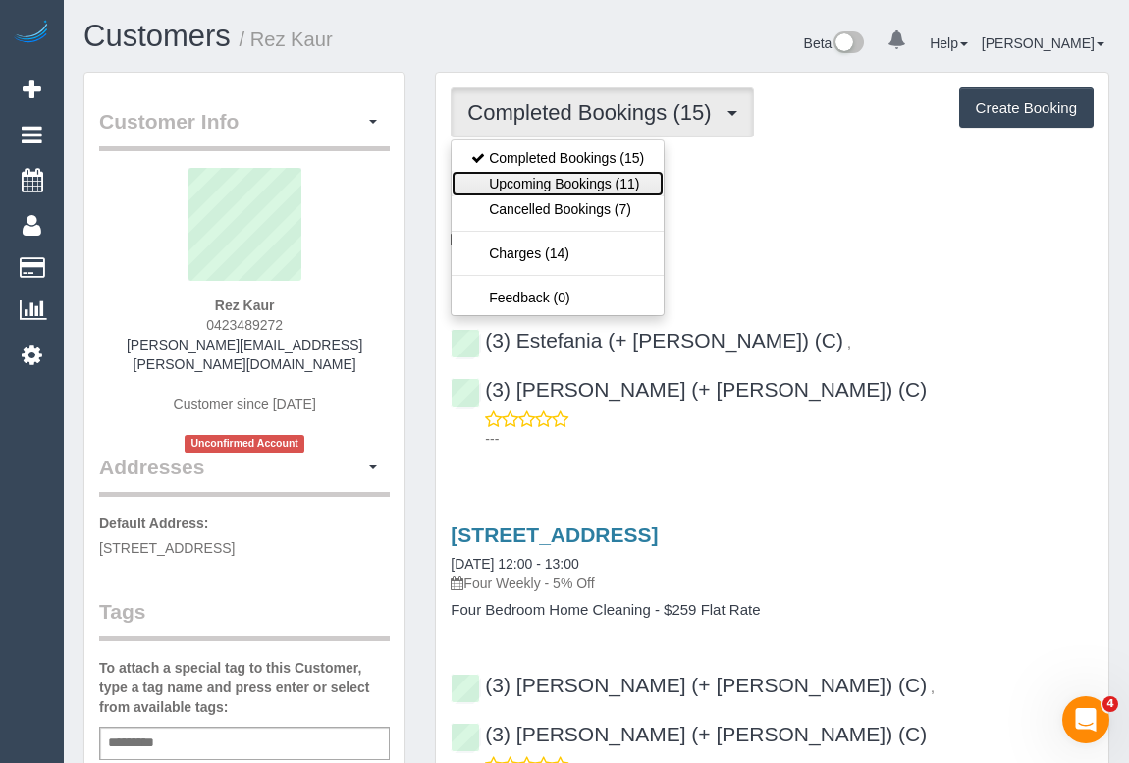
click at [553, 176] on link "Upcoming Bookings (11)" at bounding box center [558, 184] width 212 height 26
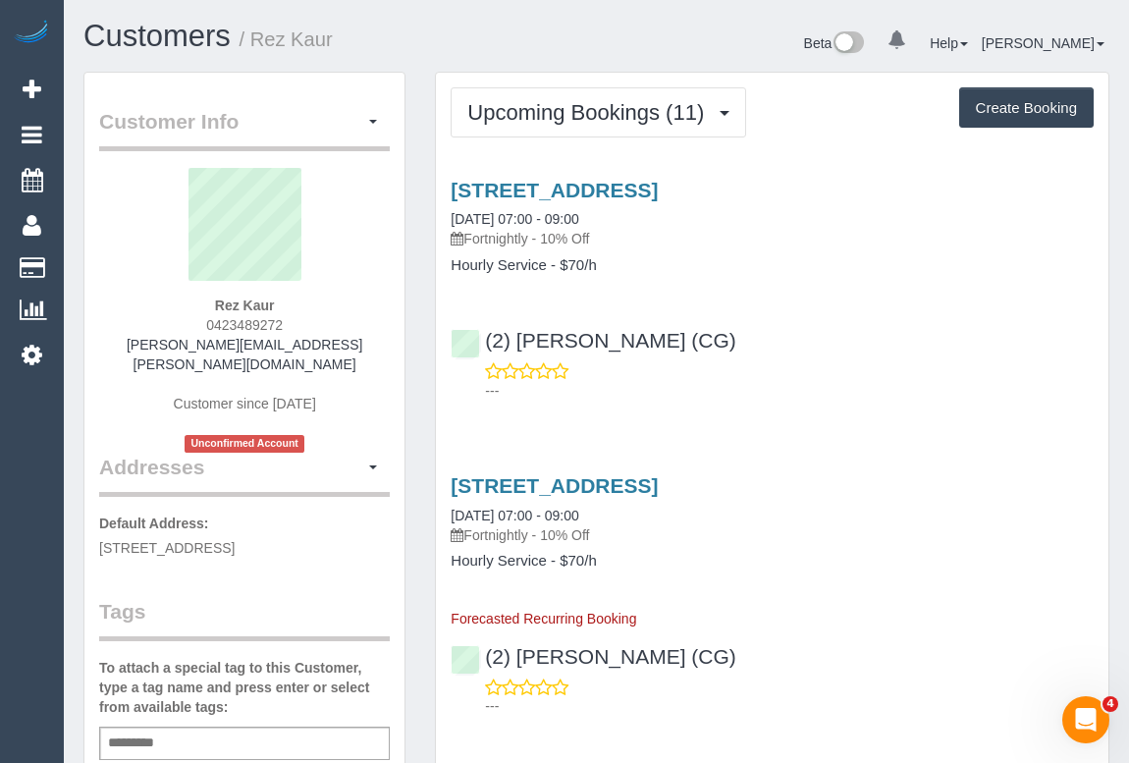
click at [932, 305] on div "197 Glenlion Road, Brunswick East, VIC 3057 06/10/2025 07:00 - 09:00 Fortnightl…" at bounding box center [772, 285] width 673 height 247
click at [598, 187] on link "197 Glenlion Road, Brunswick East, VIC 3057" at bounding box center [554, 190] width 207 height 23
click at [862, 332] on div "(2) Binoy Adheesha (CG) ---" at bounding box center [772, 356] width 673 height 88
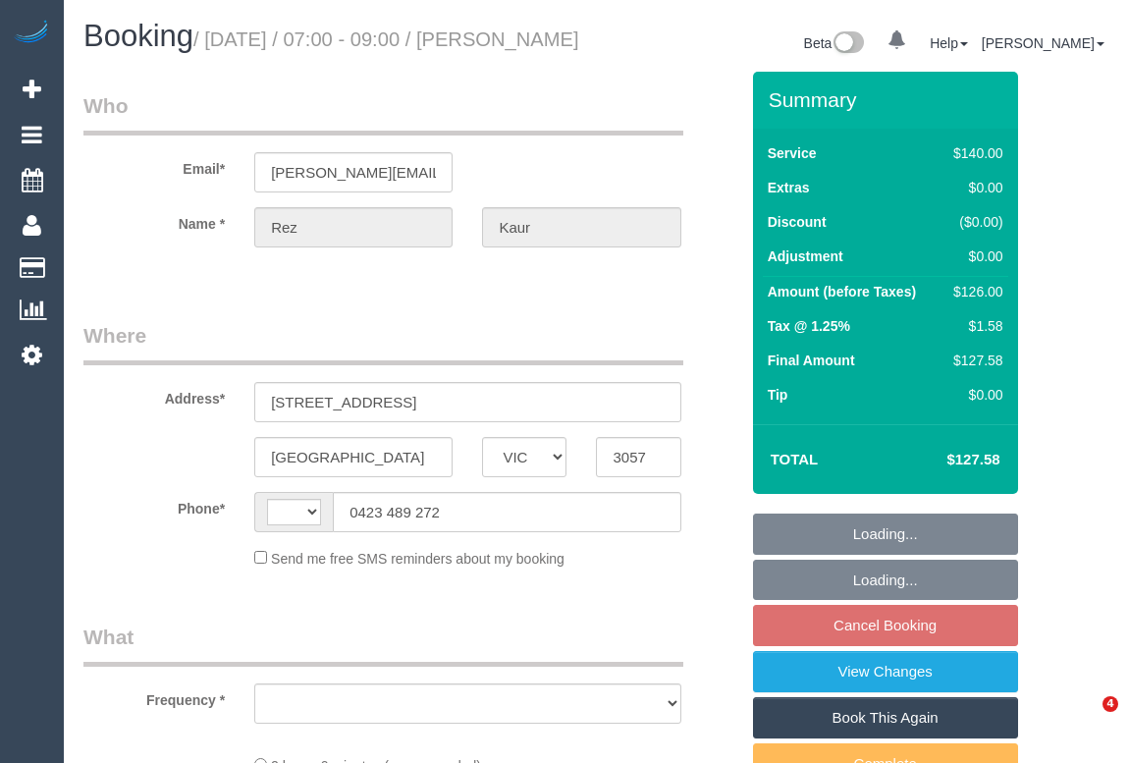
select select "VIC"
select select "string:AU"
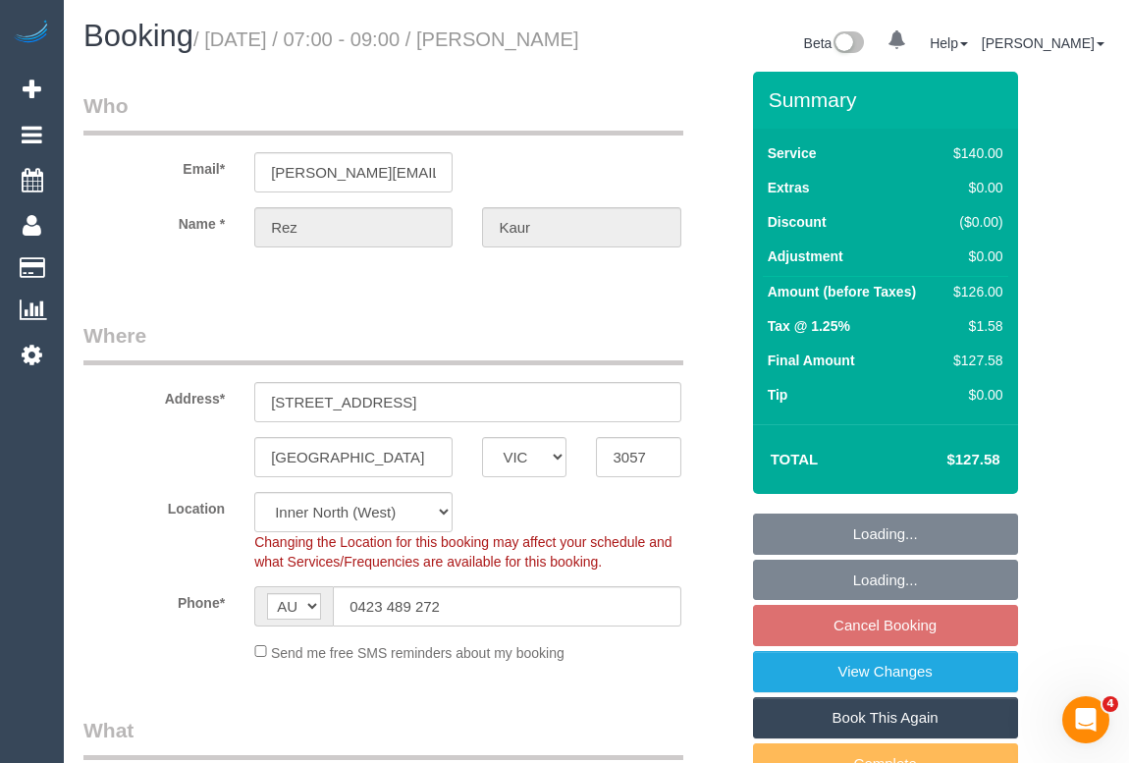
select select "number:27"
select select "number:14"
select select "number:19"
select select "number:36"
select select "object:840"
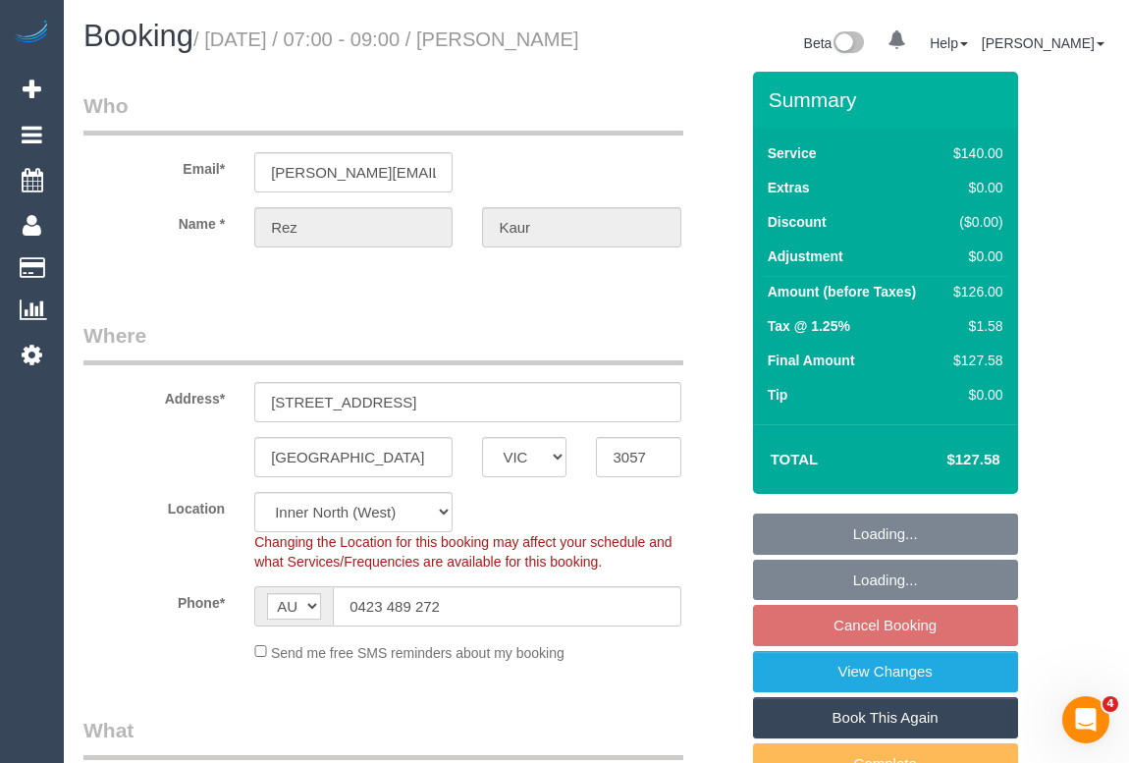
select select "string:stripe-pm_1OCGZW2GScqysDRV6QN54hgo"
select select "object:1733"
select select "spot1"
click at [703, 659] on sui-booking-location "Location Office City East (North) East (South) Inner East Inner North (East) In…" at bounding box center [410, 577] width 655 height 171
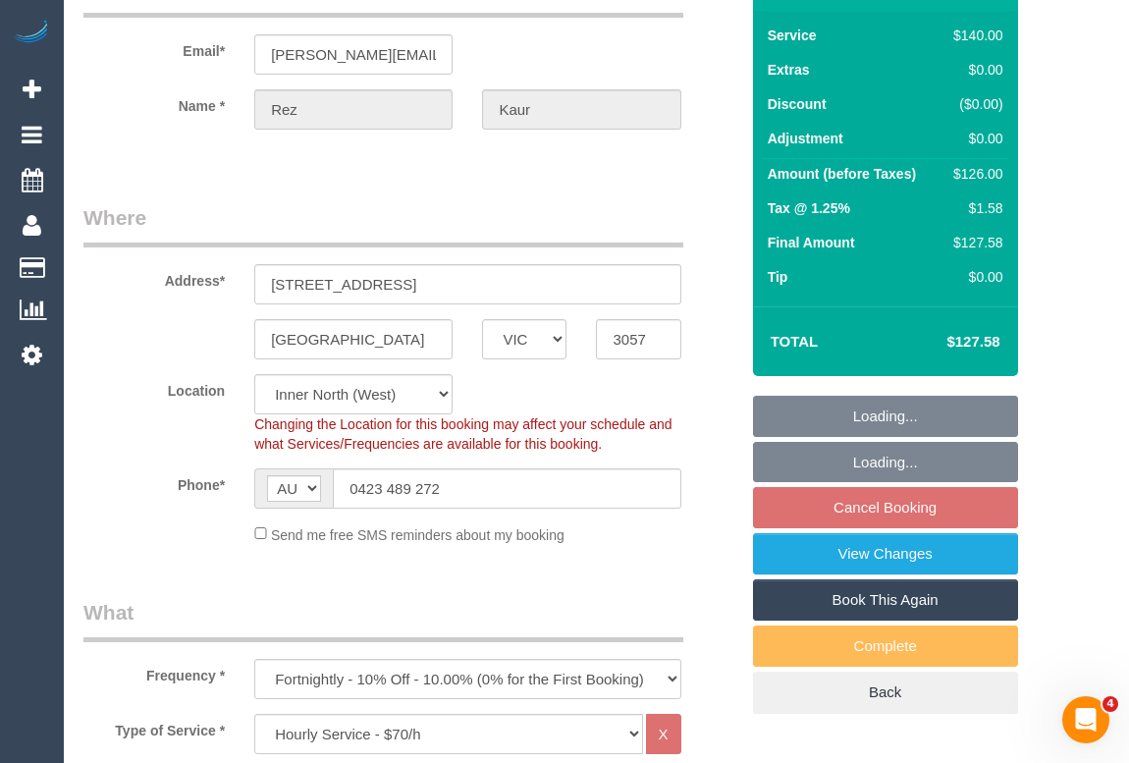
scroll to position [267, 0]
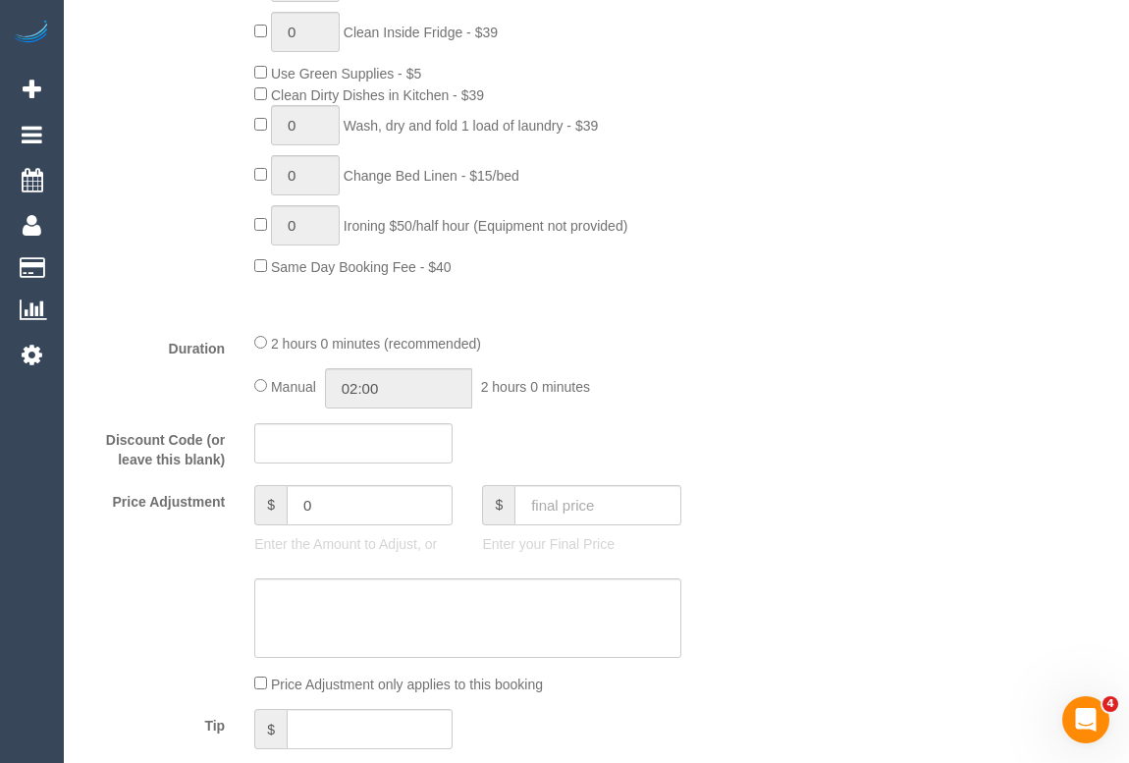
scroll to position [1338, 0]
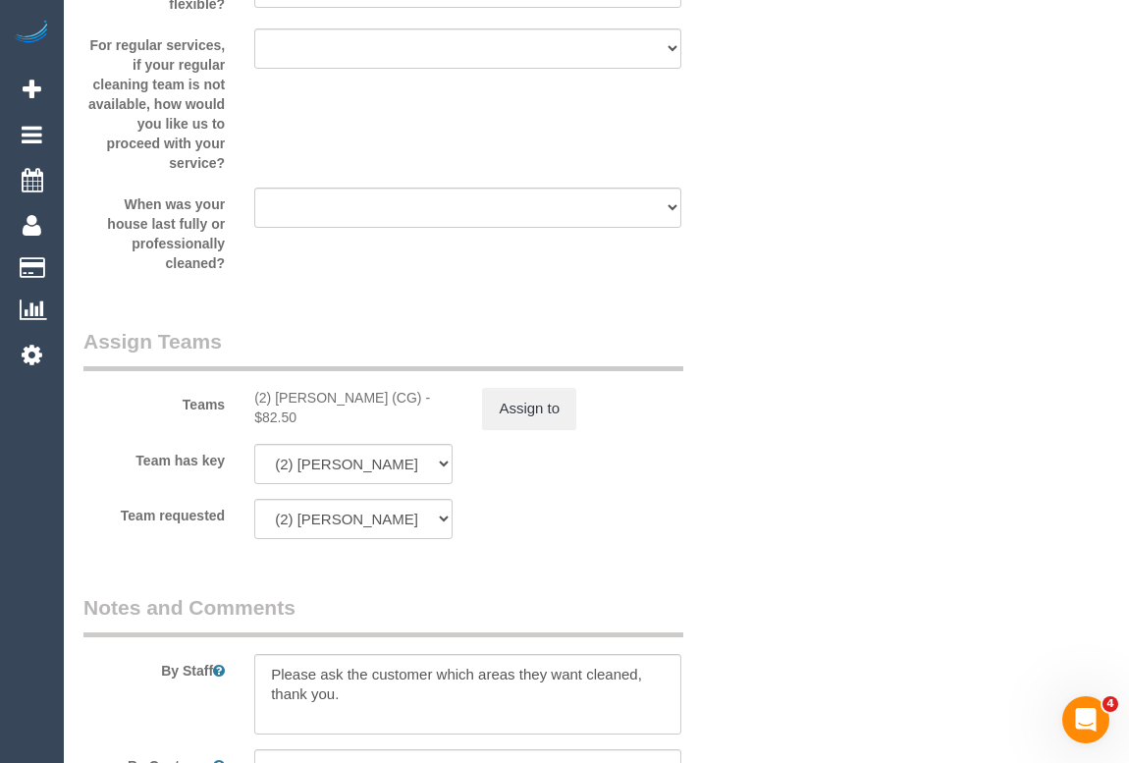
scroll to position [2588, 0]
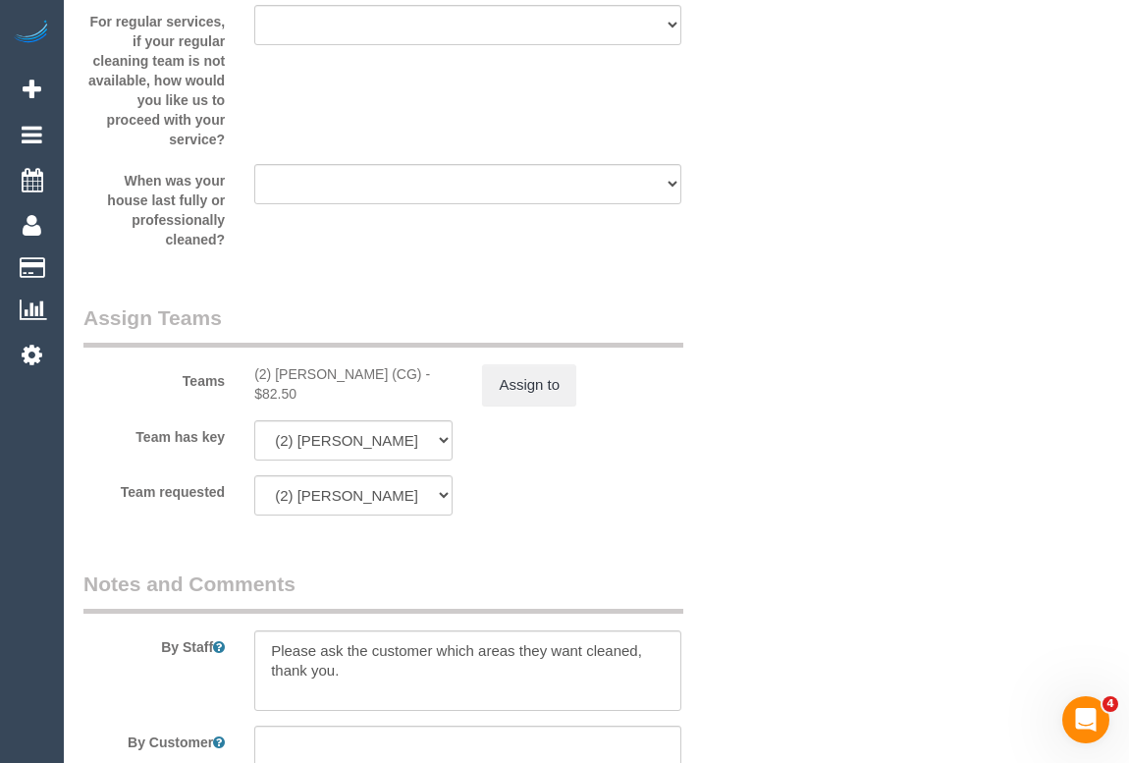
scroll to position [2946, 0]
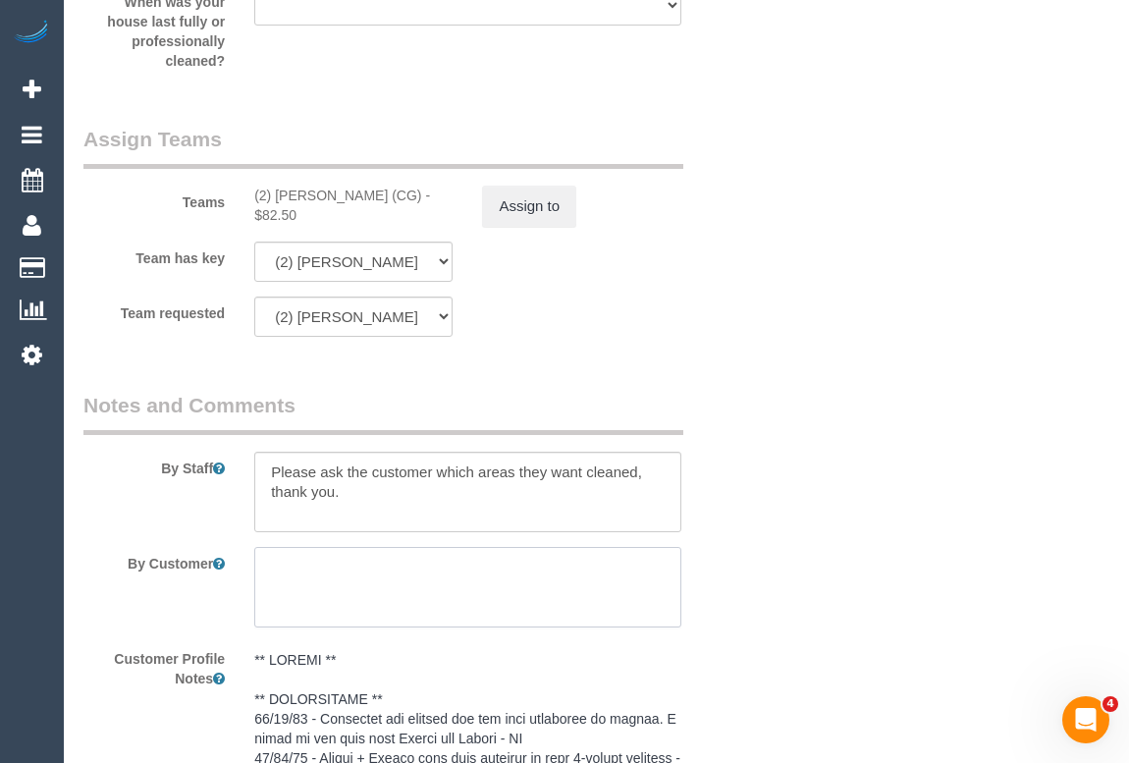
click at [291, 597] on textarea at bounding box center [467, 587] width 426 height 81
click at [360, 619] on textarea at bounding box center [467, 587] width 426 height 81
type textarea "P"
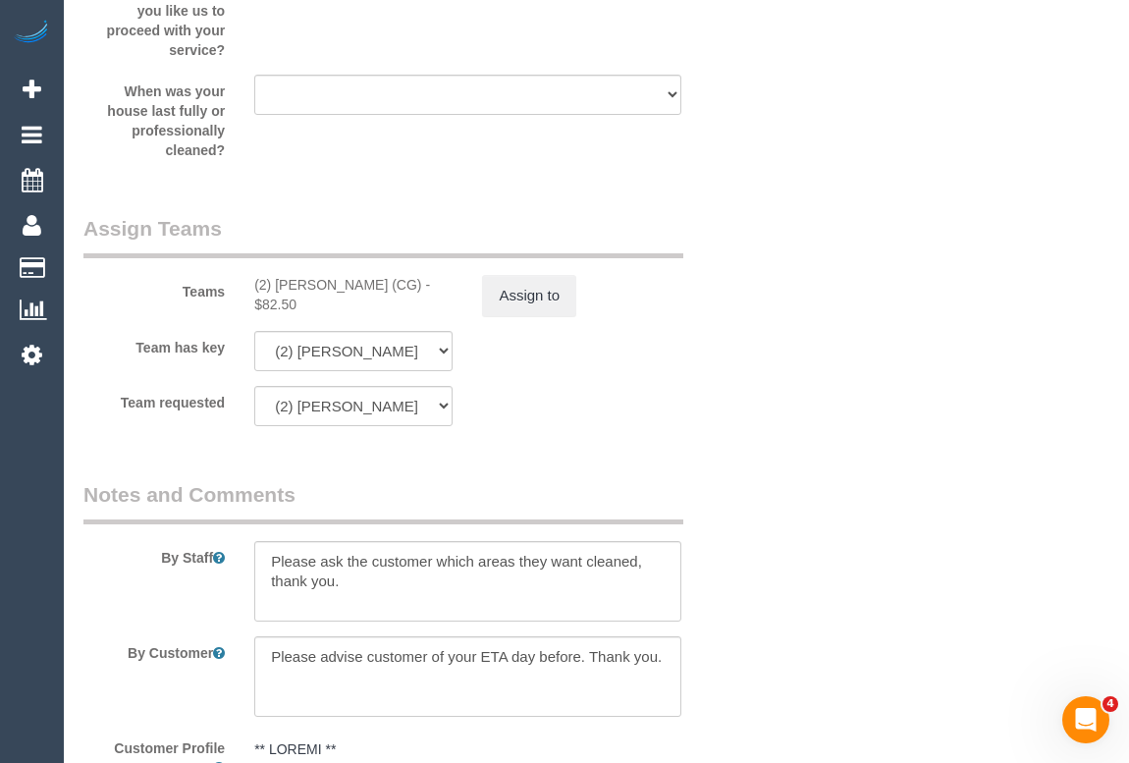
scroll to position [3213, 0]
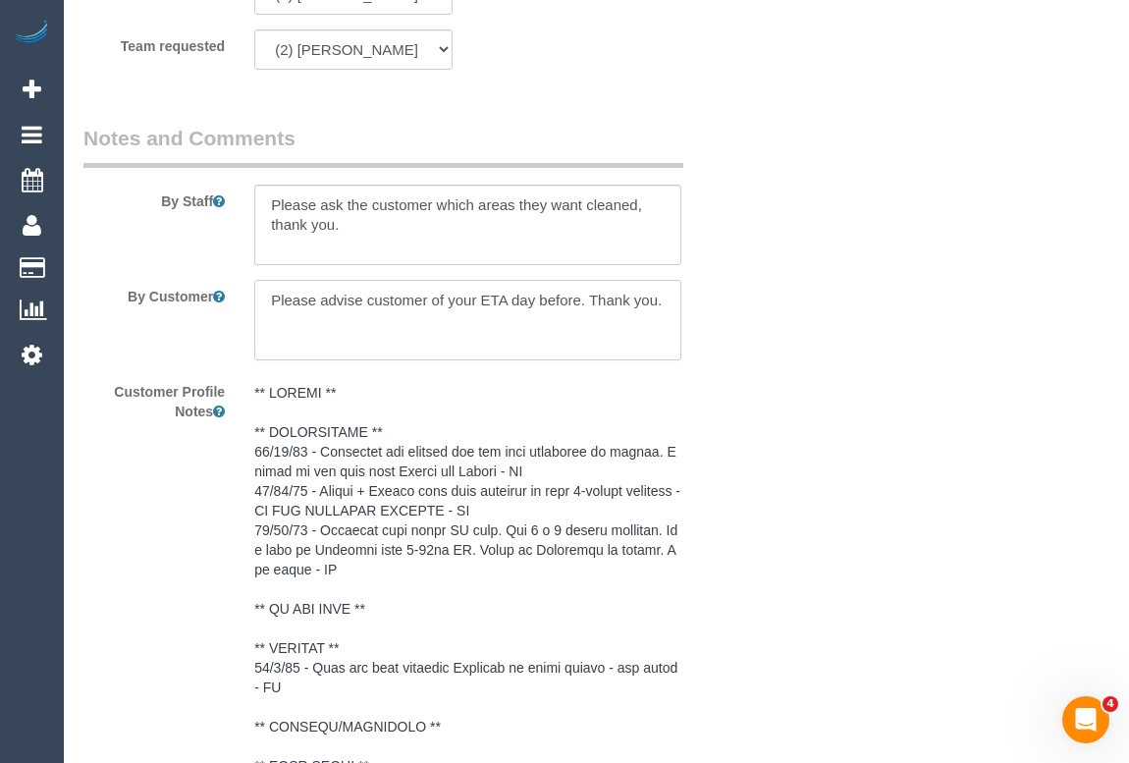
click at [513, 319] on textarea at bounding box center [467, 320] width 426 height 81
click at [516, 327] on textarea at bounding box center [467, 320] width 426 height 81
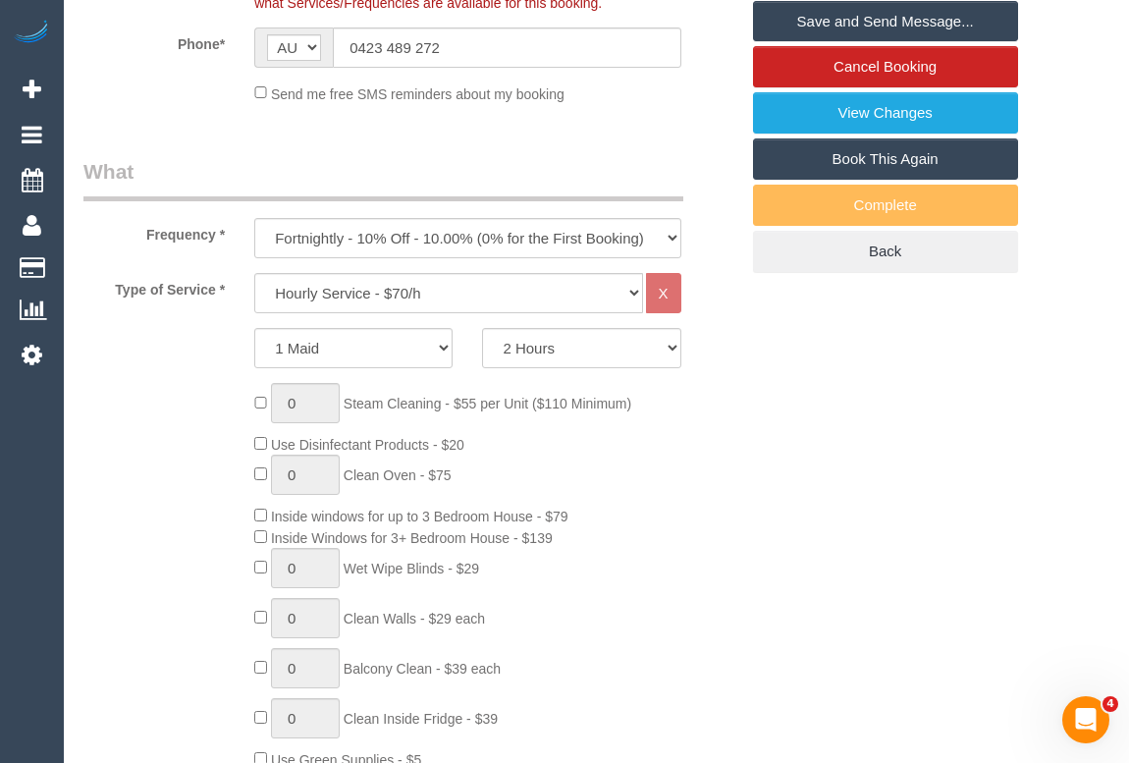
scroll to position [446, 0]
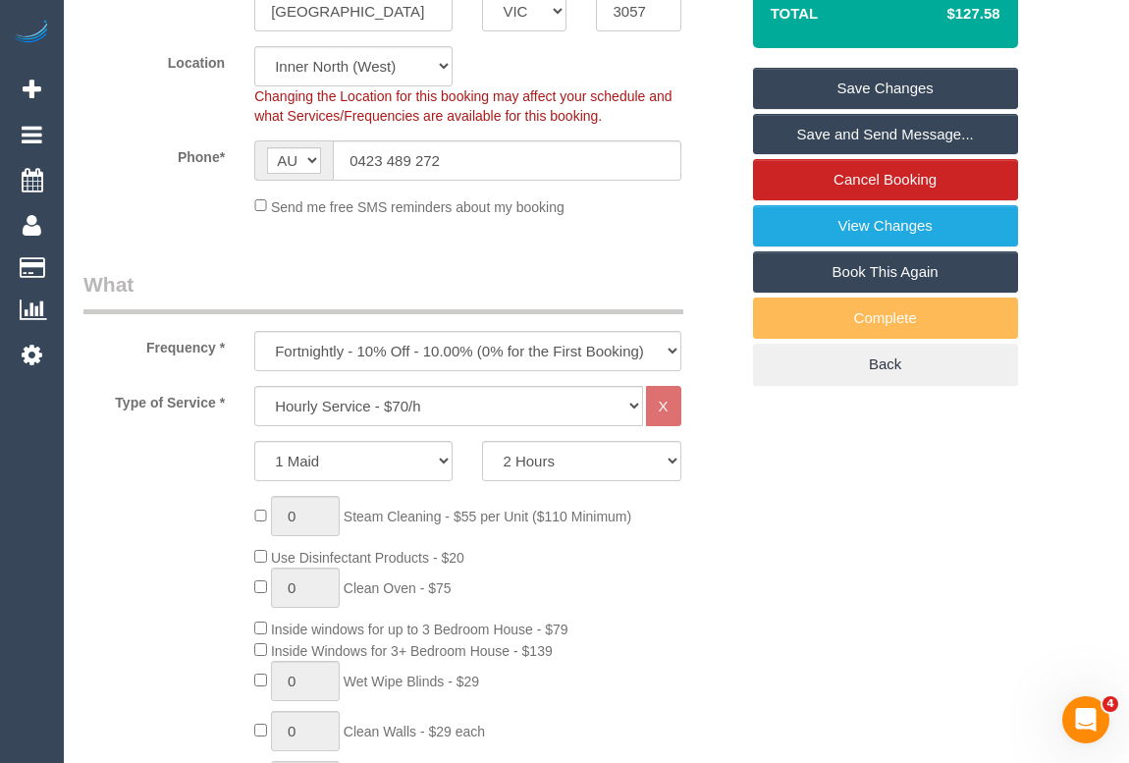
click at [891, 105] on link "Save Changes" at bounding box center [885, 88] width 265 height 41
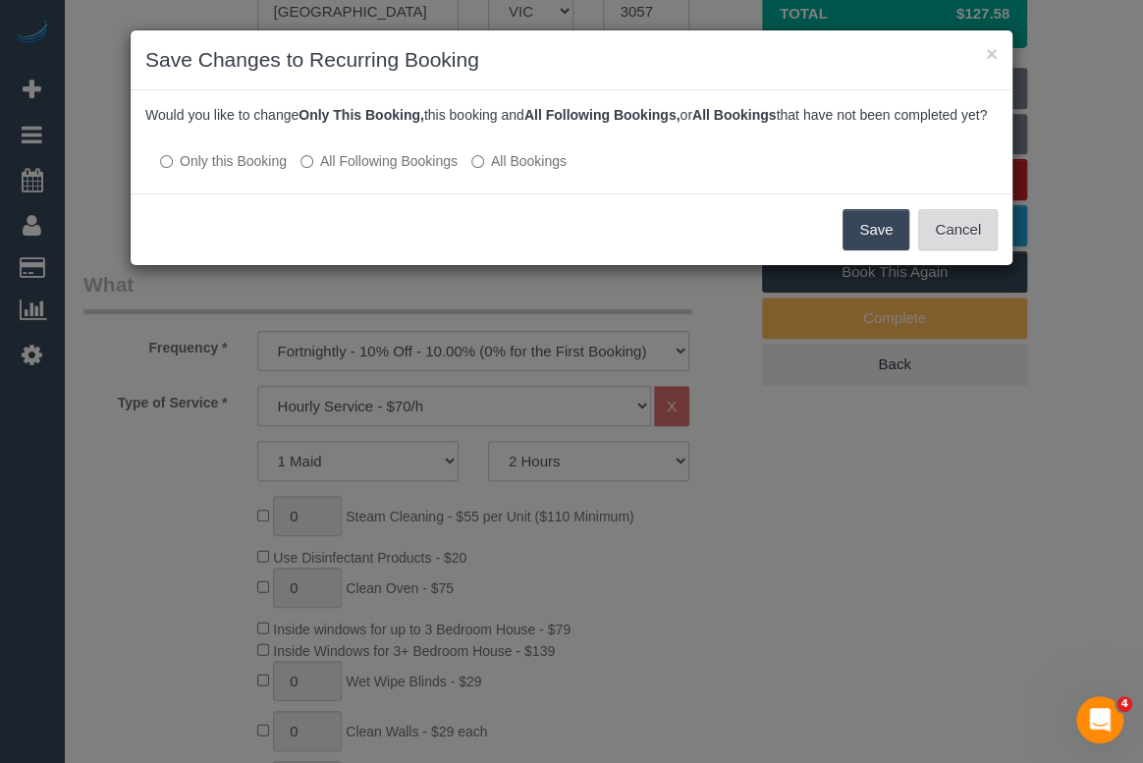
click at [958, 250] on button "Cancel" at bounding box center [958, 229] width 80 height 41
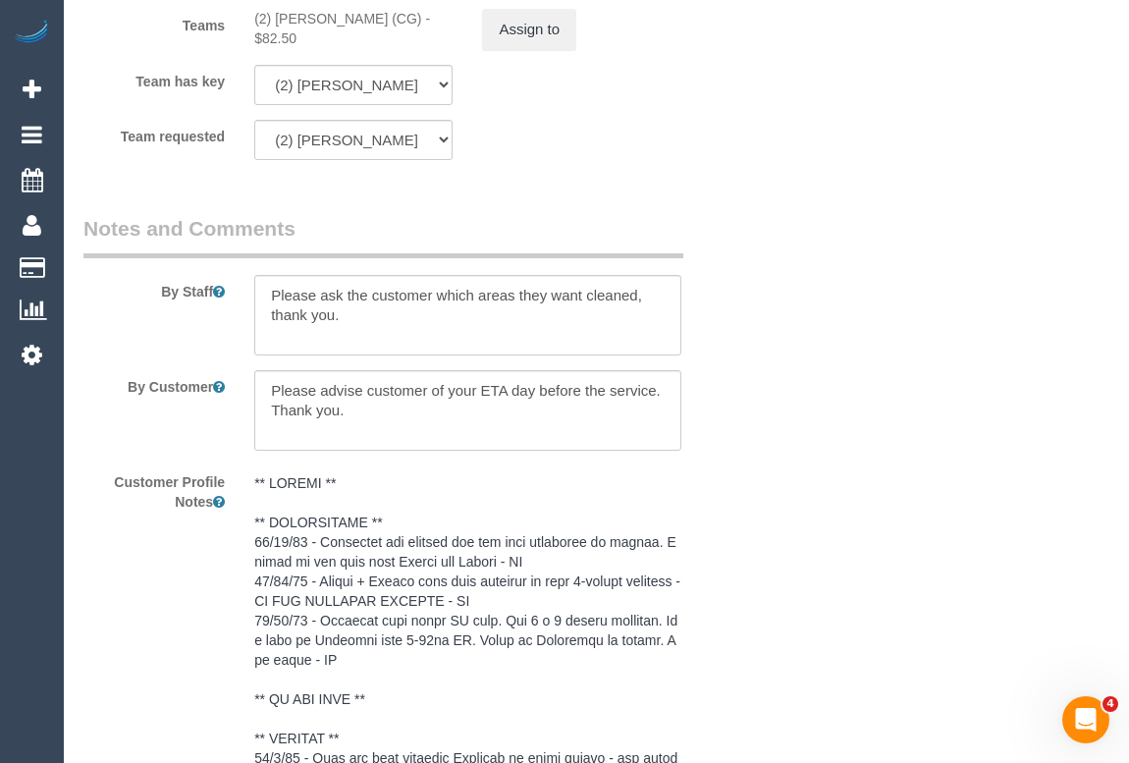
scroll to position [3123, 0]
drag, startPoint x: 363, startPoint y: 409, endPoint x: 446, endPoint y: 407, distance: 82.5
click at [446, 407] on textarea at bounding box center [467, 409] width 426 height 81
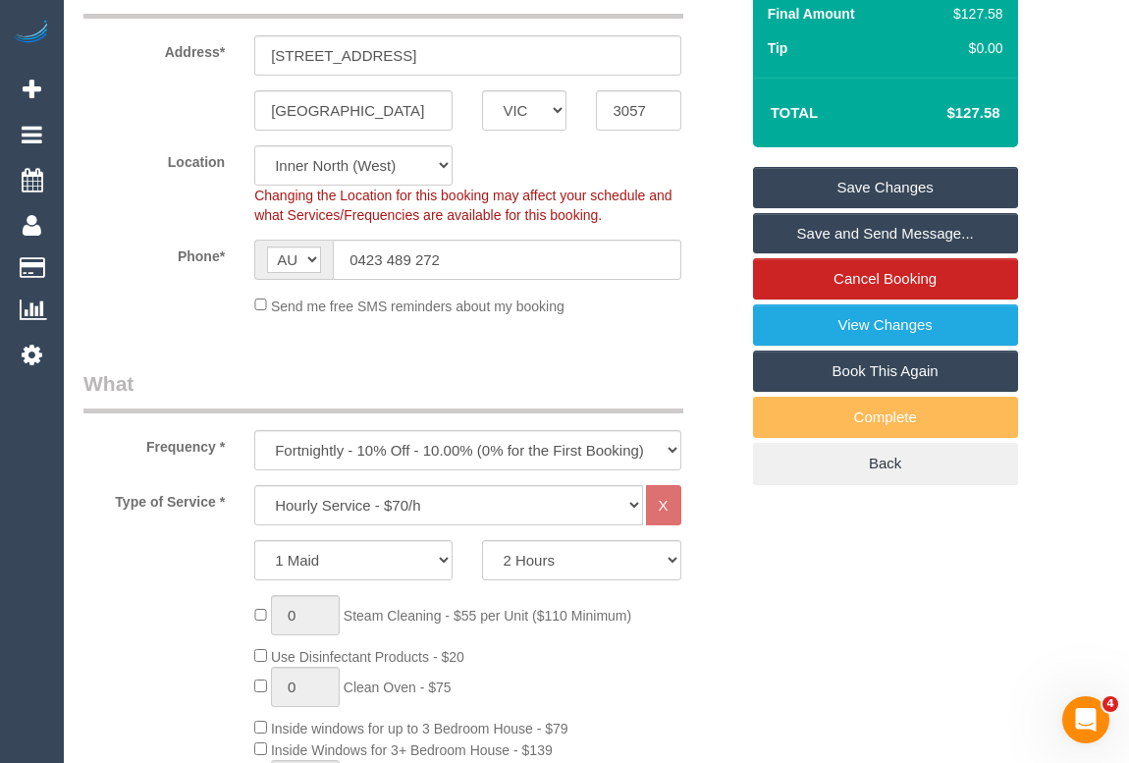
scroll to position [336, 0]
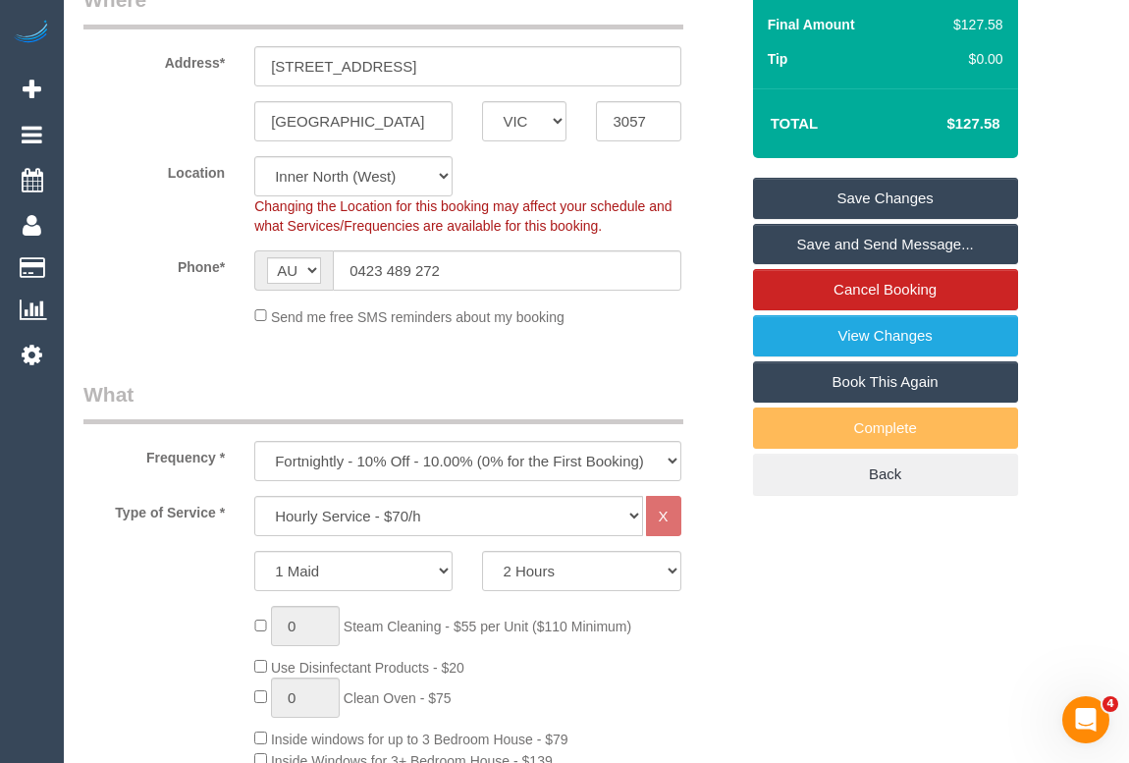
type textarea "Please advise your ETA day before the service. Thank you."
click at [854, 219] on link "Save Changes" at bounding box center [885, 198] width 265 height 41
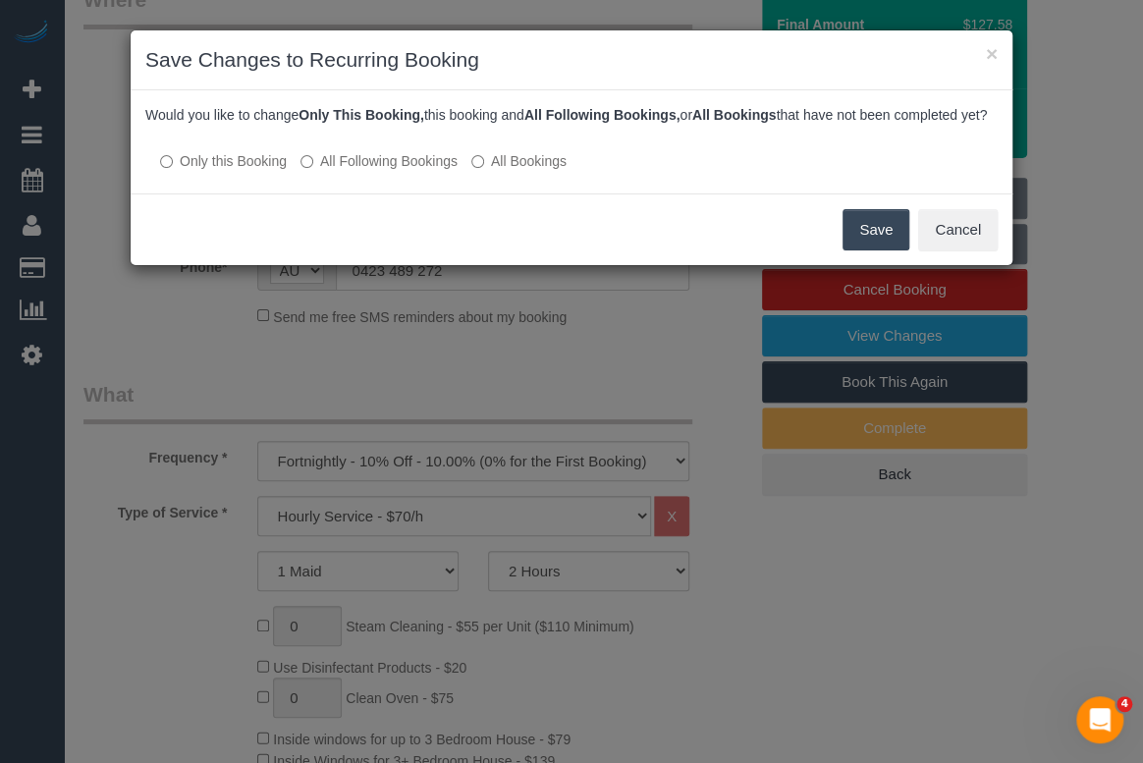
click at [862, 242] on button "Save" at bounding box center [875, 229] width 67 height 41
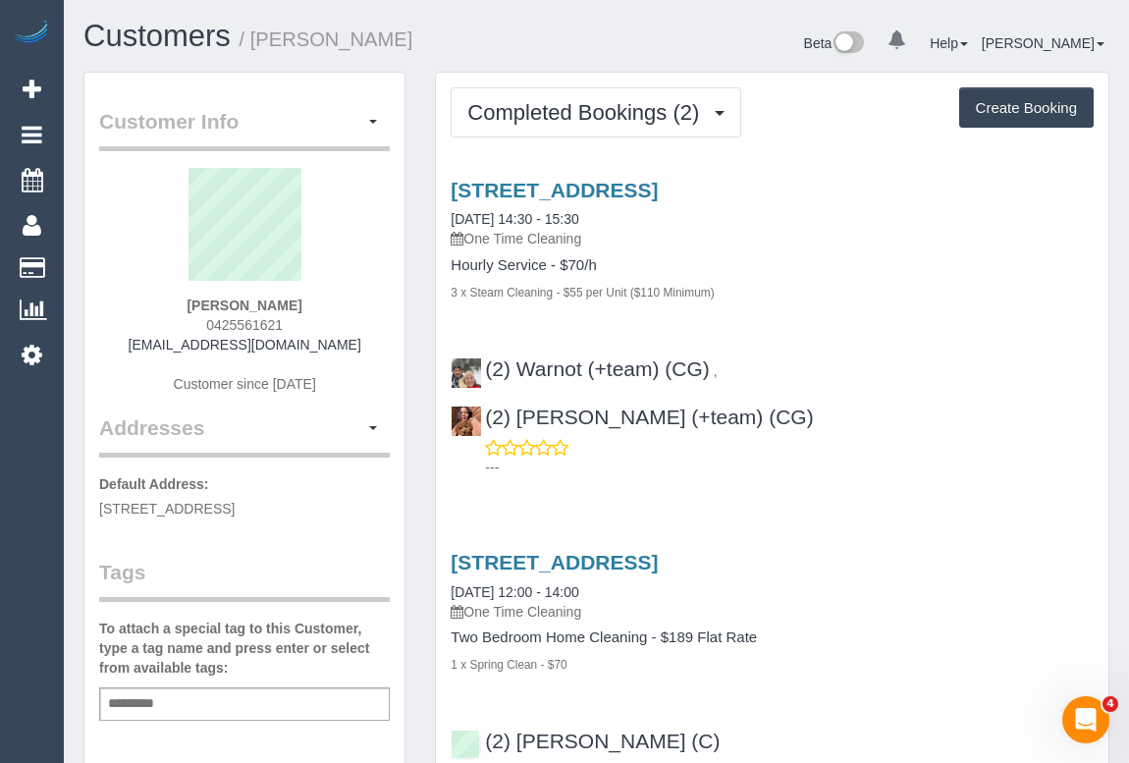
drag, startPoint x: 153, startPoint y: 344, endPoint x: 317, endPoint y: 343, distance: 164.0
click at [317, 343] on div "[PERSON_NAME] 0425561621 [EMAIL_ADDRESS][DOMAIN_NAME] Customer since [DATE]" at bounding box center [244, 290] width 291 height 245
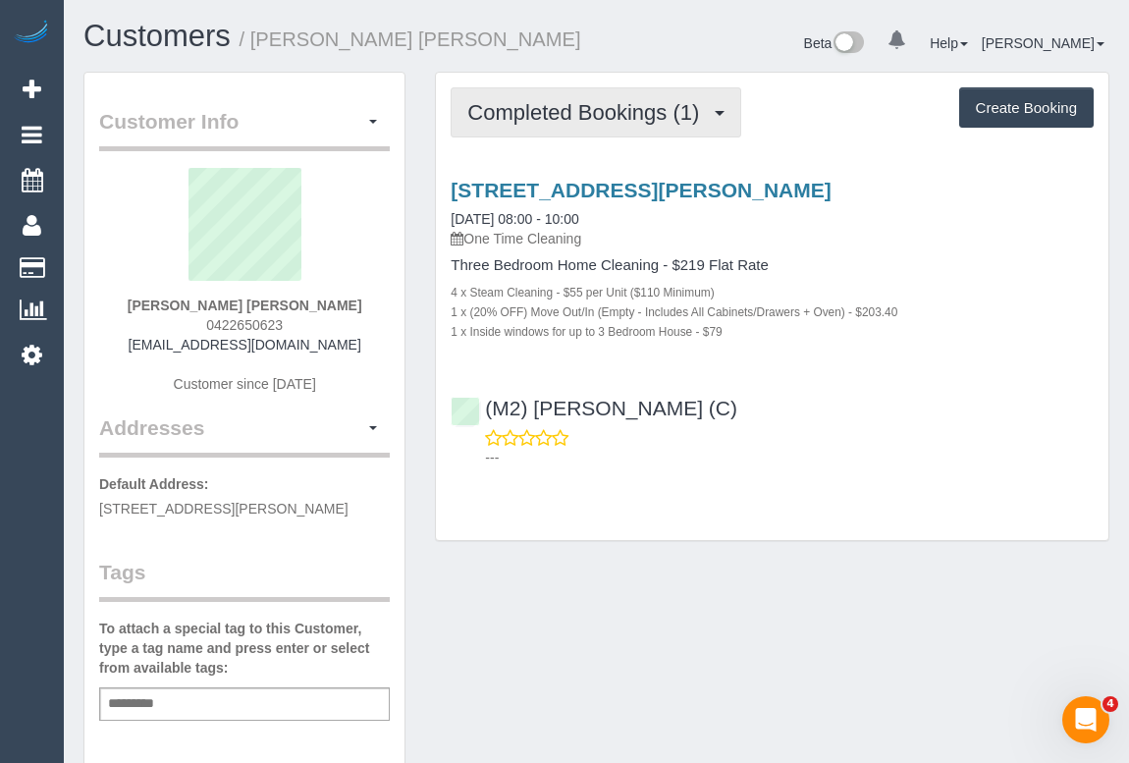
click at [641, 120] on span "Completed Bookings (1)" at bounding box center [588, 112] width 242 height 25
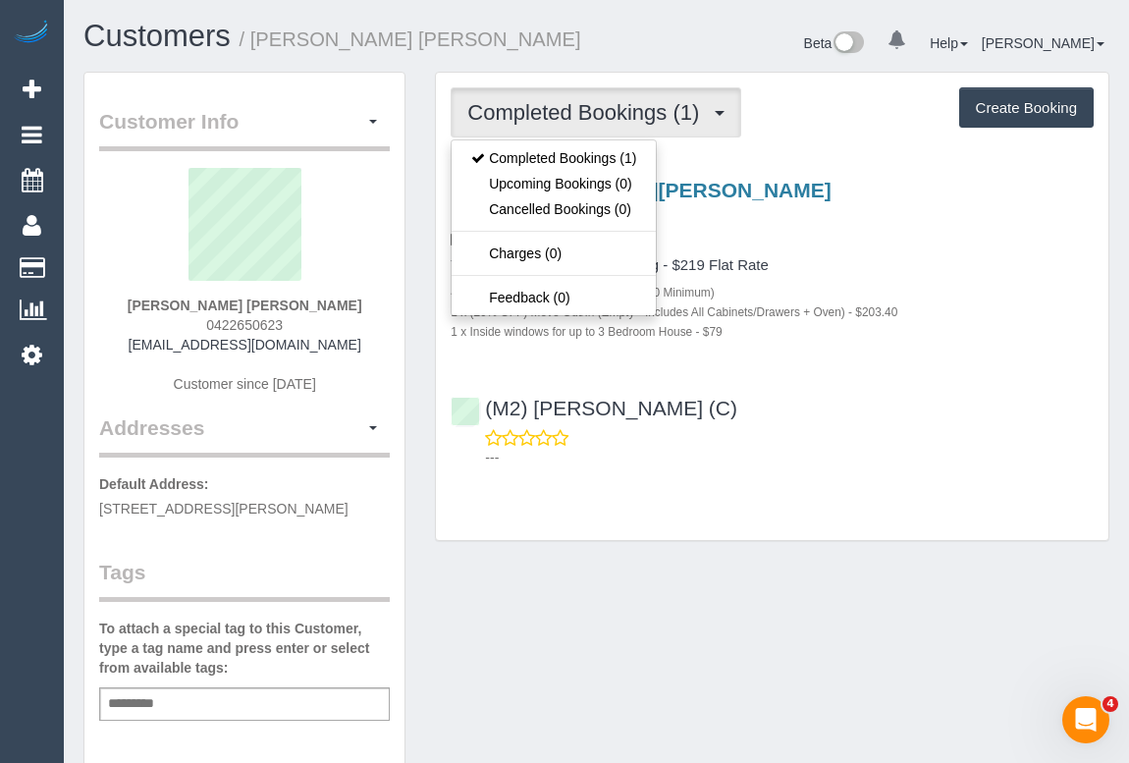
click at [952, 252] on div "2/202 Stephen Street, Yarraville, VIC 3013 23/09/2025 08:00 - 10:00 One Time Cl…" at bounding box center [772, 260] width 673 height 162
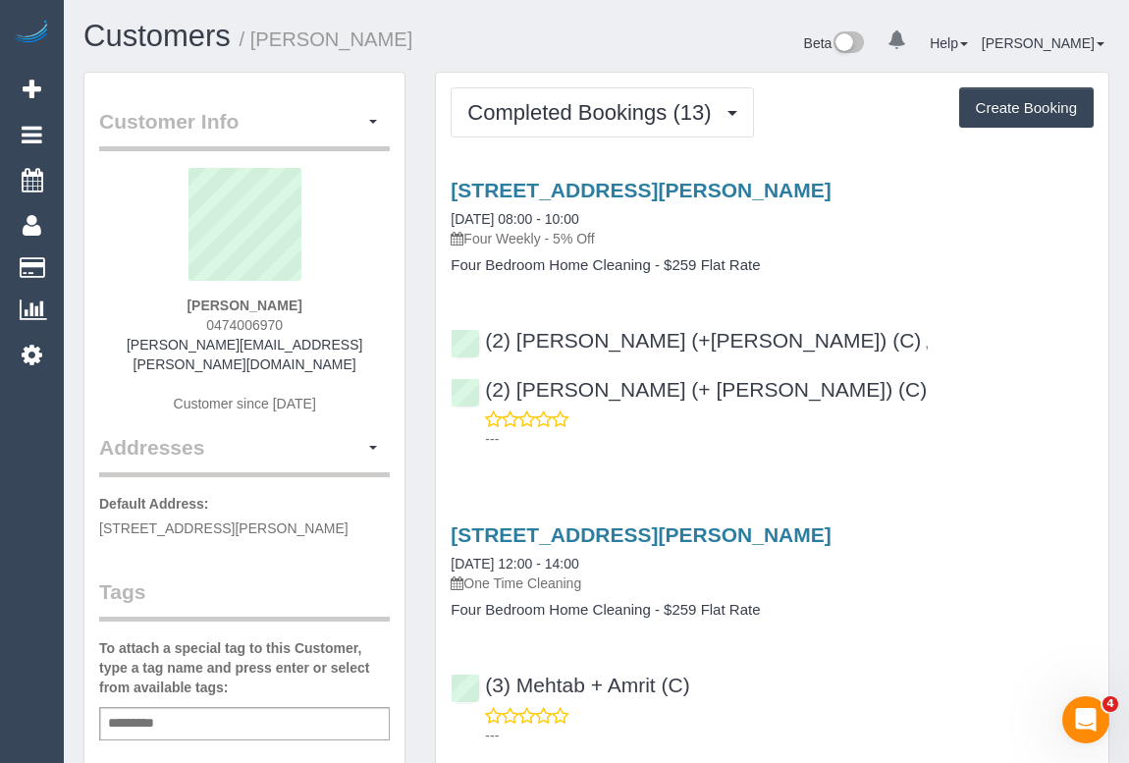
click at [662, 403] on div "[STREET_ADDRESS][PERSON_NAME] [DATE] 08:00 - 10:00 Four Weekly - 5% Off Four Be…" at bounding box center [772, 310] width 673 height 296
drag, startPoint x: 160, startPoint y: 342, endPoint x: 353, endPoint y: 342, distance: 193.4
click at [353, 342] on div "[PERSON_NAME] 0474006970 [PERSON_NAME][EMAIL_ADDRESS][PERSON_NAME][DOMAIN_NAME]…" at bounding box center [244, 300] width 291 height 265
copy link "natalie.r.clarke@gmail.com"
drag, startPoint x: 192, startPoint y: 327, endPoint x: 314, endPoint y: 325, distance: 121.8
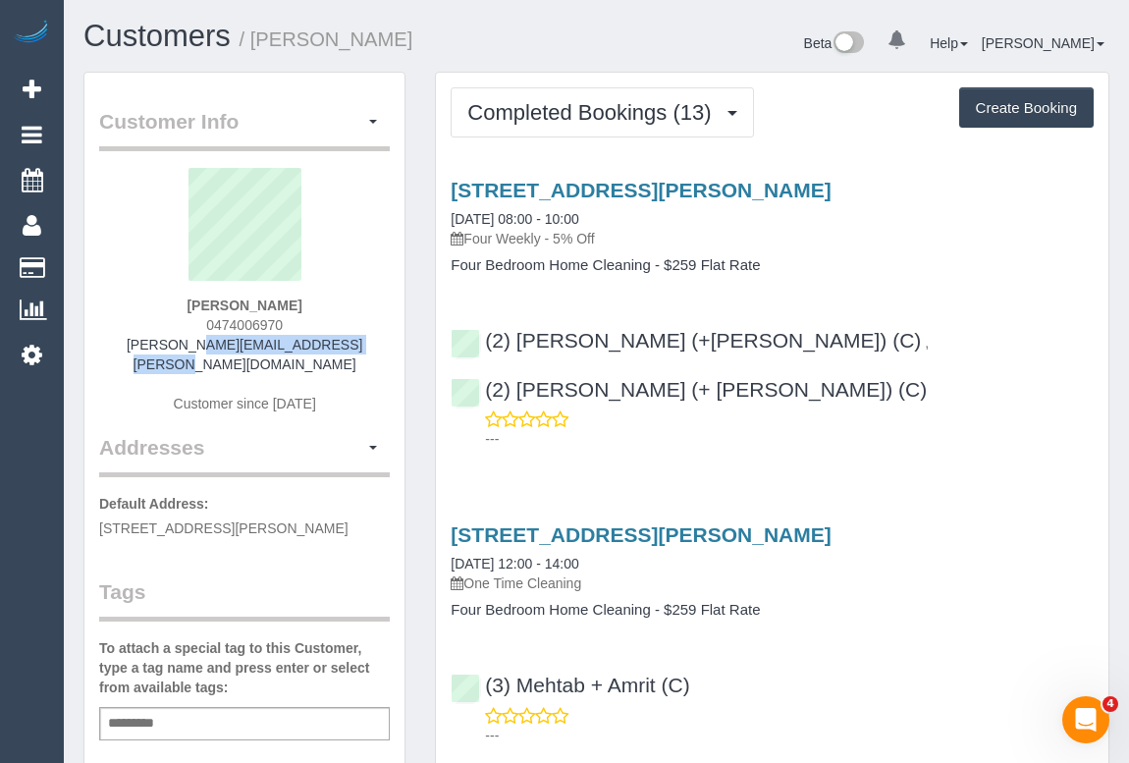
click at [314, 325] on div "Natalie Clarke 0474006970 natalie.r.clarke@gmail.com Customer since 2023" at bounding box center [244, 300] width 291 height 265
copy span "0474006970"
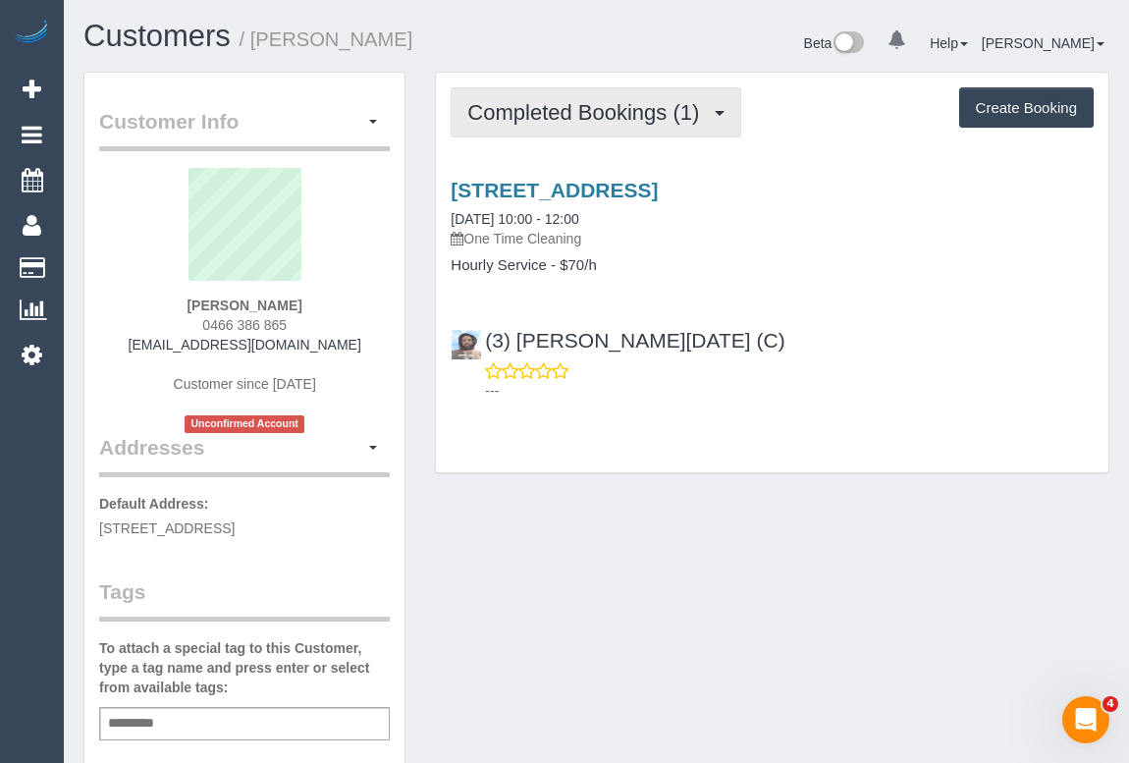
click at [663, 111] on span "Completed Bookings (1)" at bounding box center [588, 112] width 242 height 25
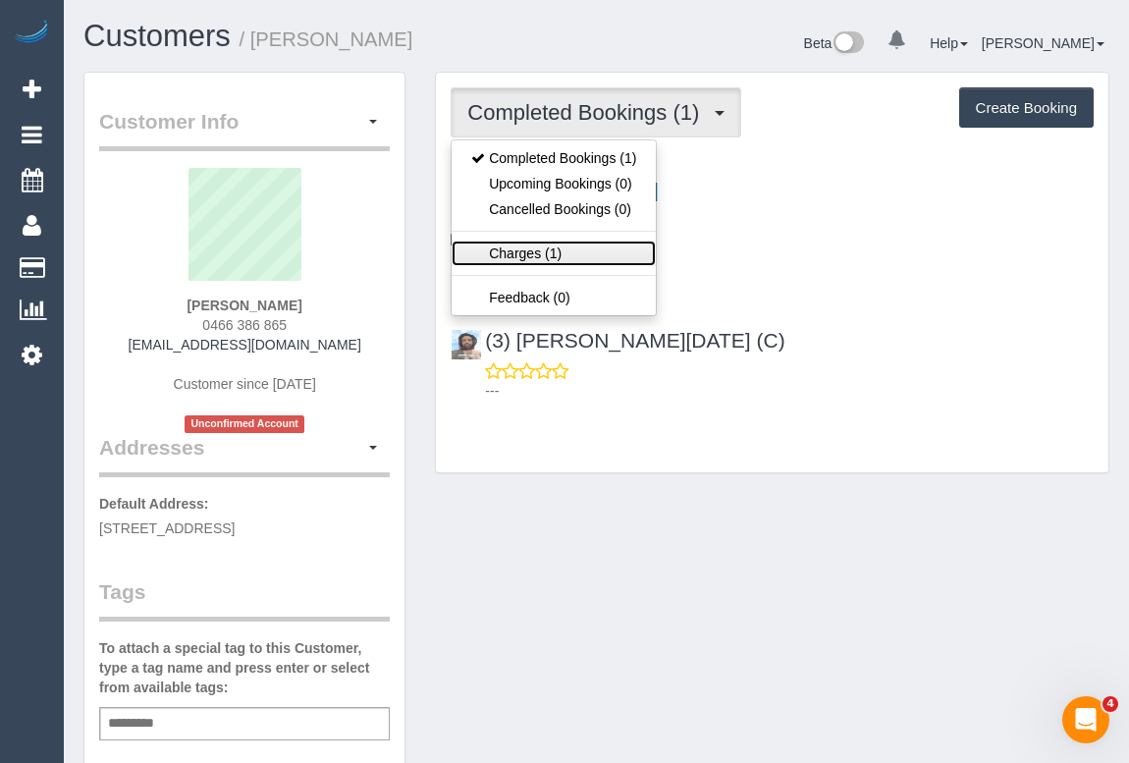
click at [520, 248] on link "Charges (1)" at bounding box center [554, 254] width 204 height 26
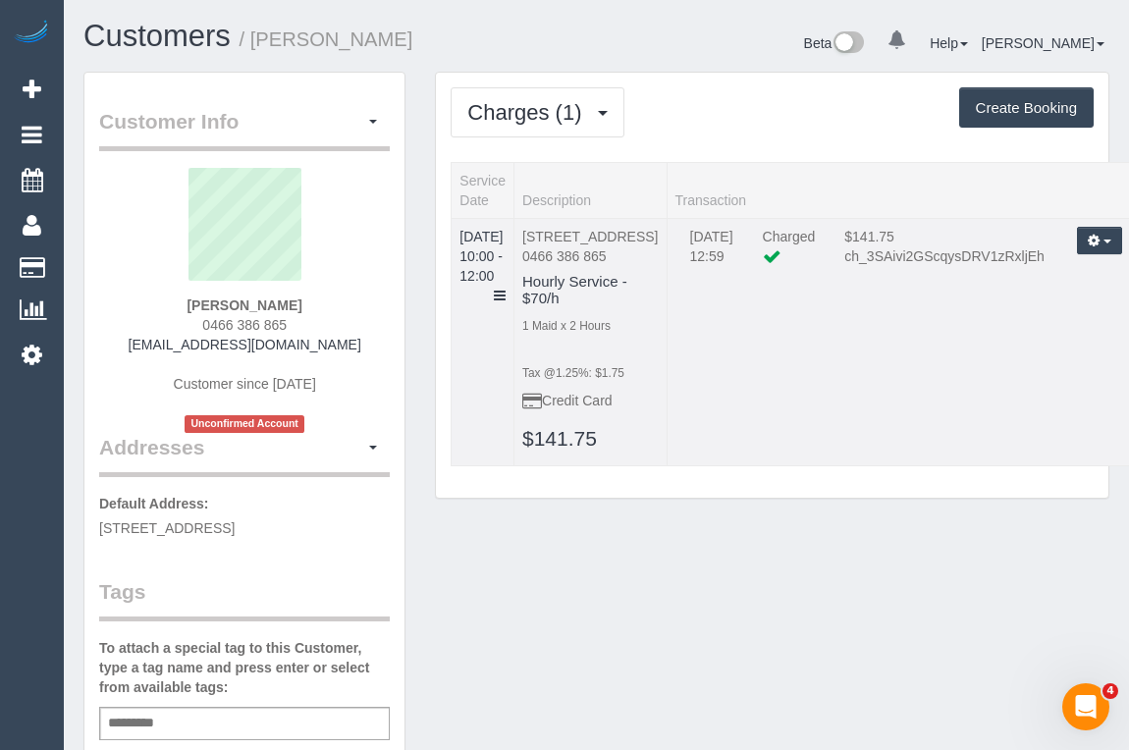
click at [515, 274] on td "[DATE] 10:00 - 12:00" at bounding box center [483, 342] width 63 height 248
click at [506, 289] on icon at bounding box center [500, 296] width 12 height 14
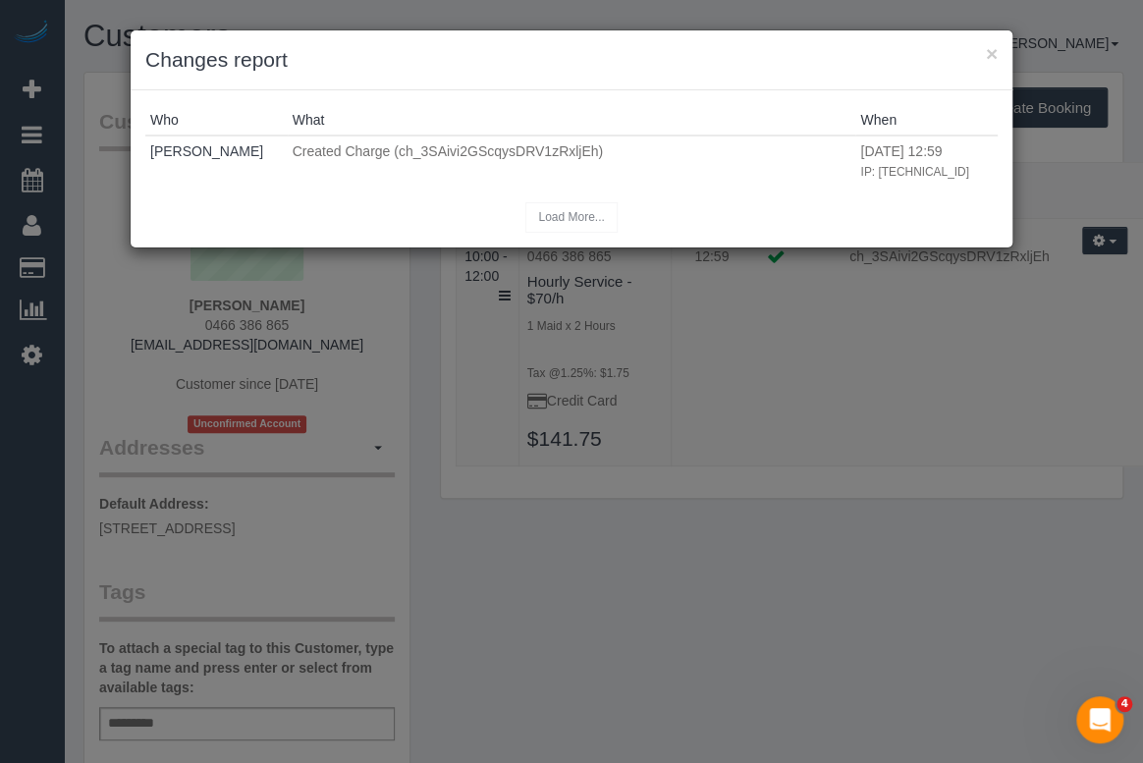
click at [998, 53] on div "× Changes report" at bounding box center [572, 60] width 882 height 60
click at [987, 54] on button "×" at bounding box center [992, 53] width 12 height 21
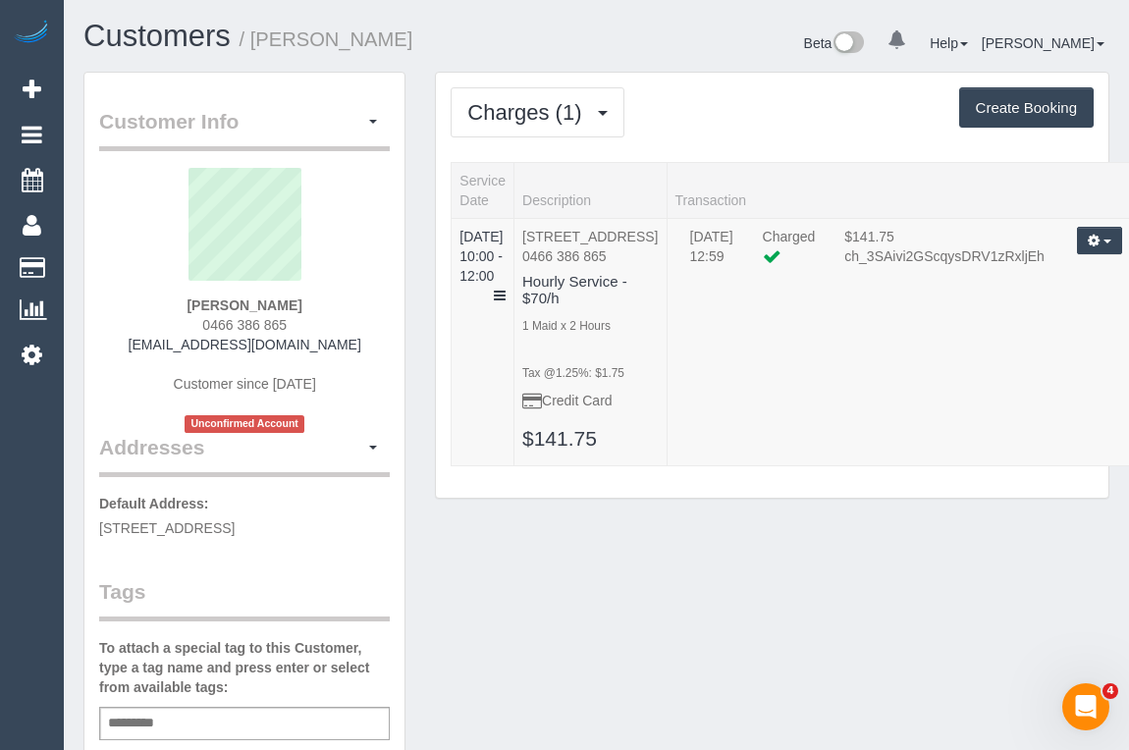
drag, startPoint x: 195, startPoint y: 321, endPoint x: 291, endPoint y: 328, distance: 95.5
click at [291, 328] on div "[PERSON_NAME] 0466 386 865 [EMAIL_ADDRESS][DOMAIN_NAME] Customer since [DATE] U…" at bounding box center [244, 300] width 291 height 265
copy span "0466 386 865"
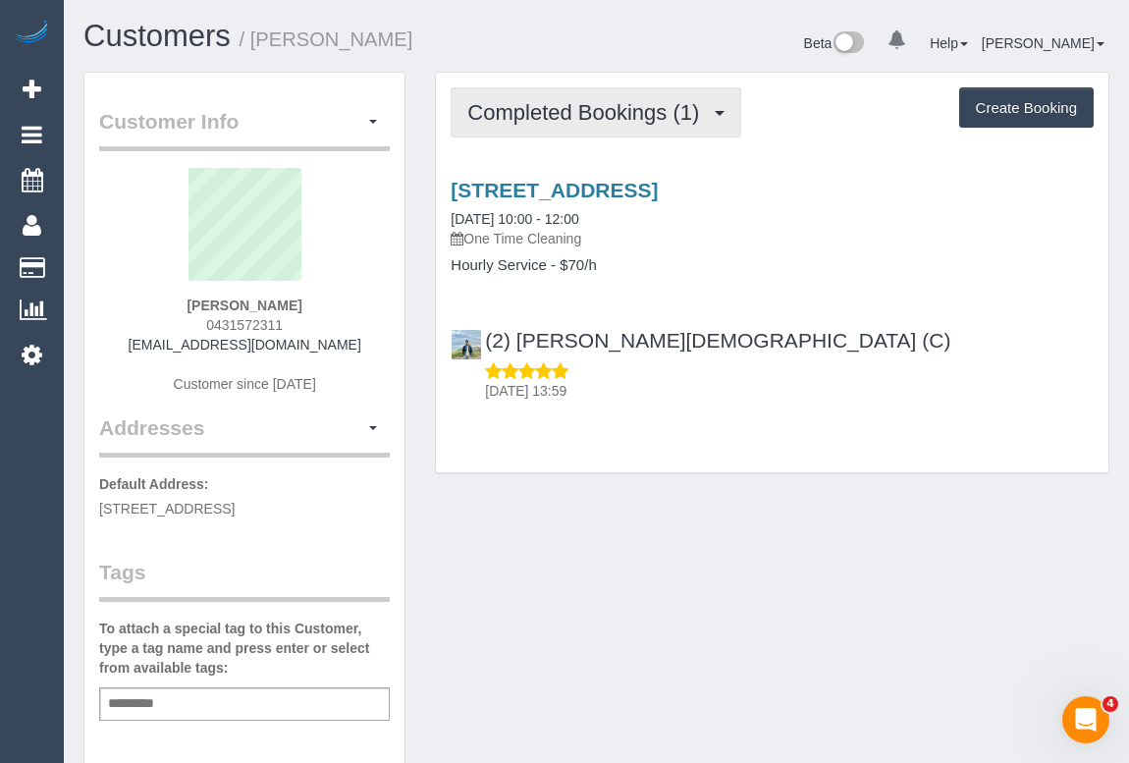
click at [576, 112] on span "Completed Bookings (1)" at bounding box center [588, 112] width 242 height 25
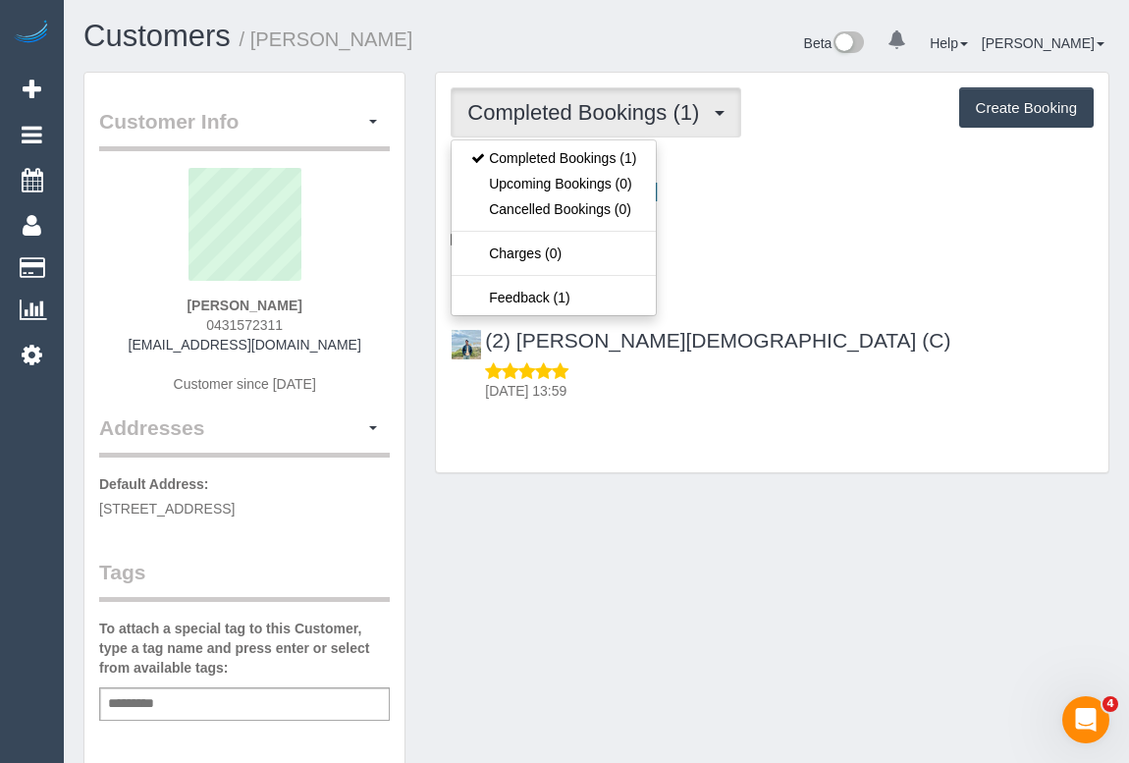
click at [894, 485] on div "Completed Bookings (1) Completed Bookings (1) Upcoming Bookings (0) Cancelled B…" at bounding box center [772, 283] width 704 height 422
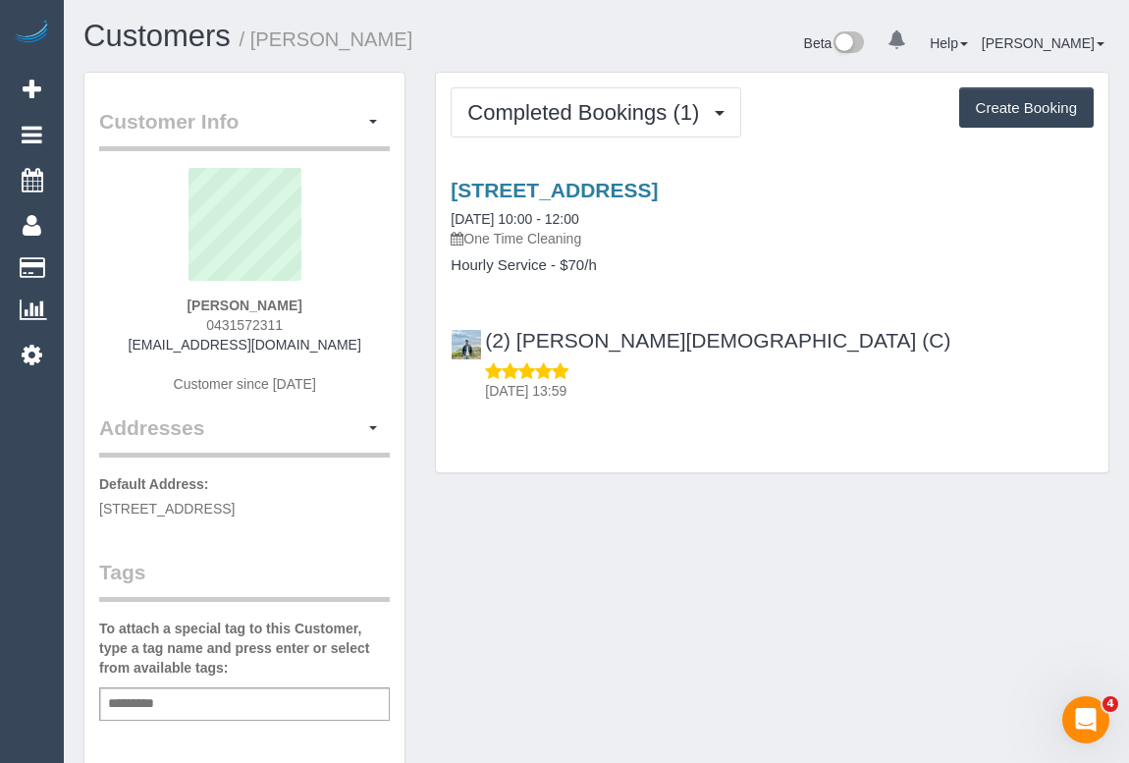
drag, startPoint x: 147, startPoint y: 343, endPoint x: 378, endPoint y: 347, distance: 230.8
click at [378, 347] on div "[PERSON_NAME] 0431572311 [EMAIL_ADDRESS][DOMAIN_NAME] Customer since [DATE]" at bounding box center [244, 290] width 291 height 245
copy link "[EMAIL_ADDRESS][DOMAIN_NAME]"
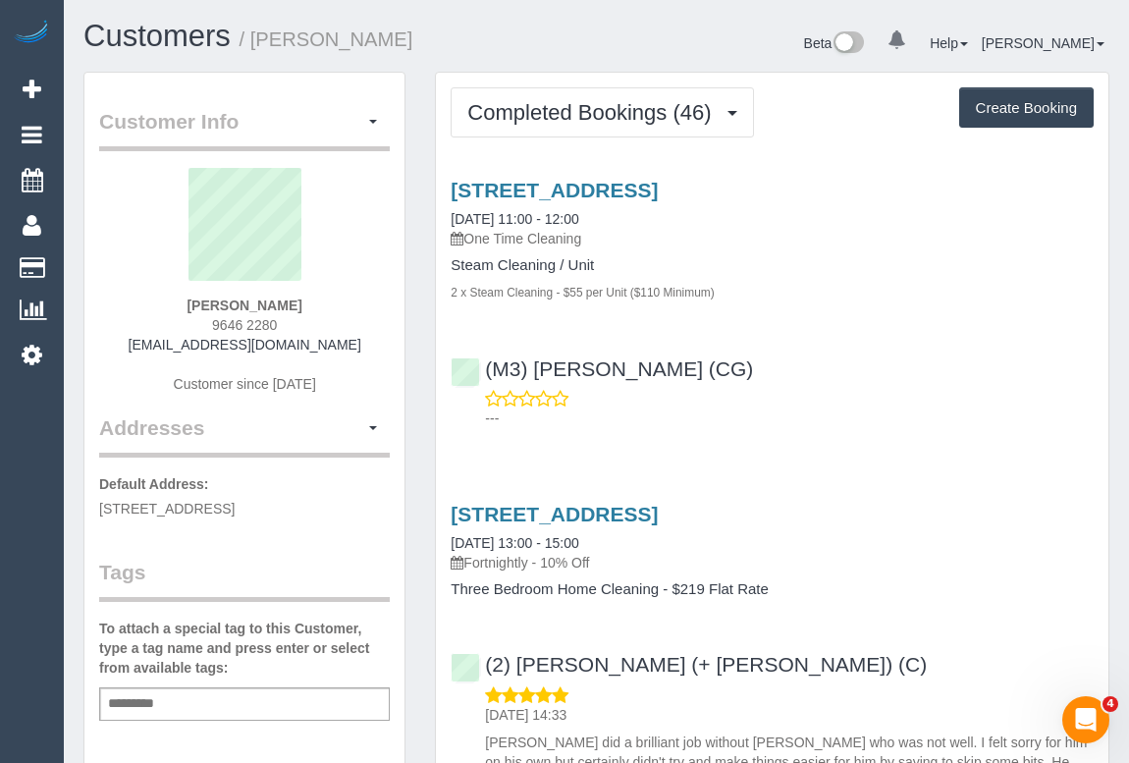
click at [810, 382] on div "(M3) [PERSON_NAME] (CG) ---" at bounding box center [772, 385] width 673 height 88
click at [805, 349] on div "(M3) Adnan (CG) ---" at bounding box center [772, 385] width 673 height 88
click at [658, 187] on link "93 Esplanade West, Port Melbourne, VIC 3207" at bounding box center [554, 190] width 207 height 23
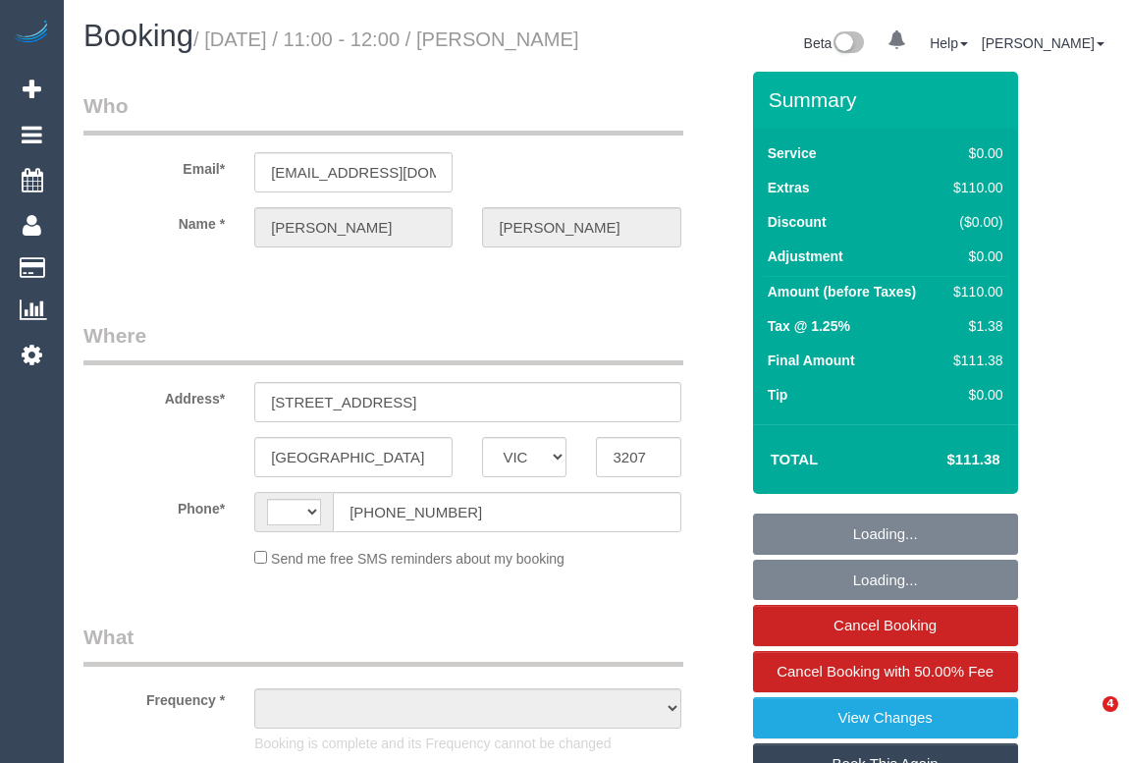
select select "VIC"
select select "string:AU"
select select "string:stripe-pm_1NxOU52GScqysDRVGfHPtgPP"
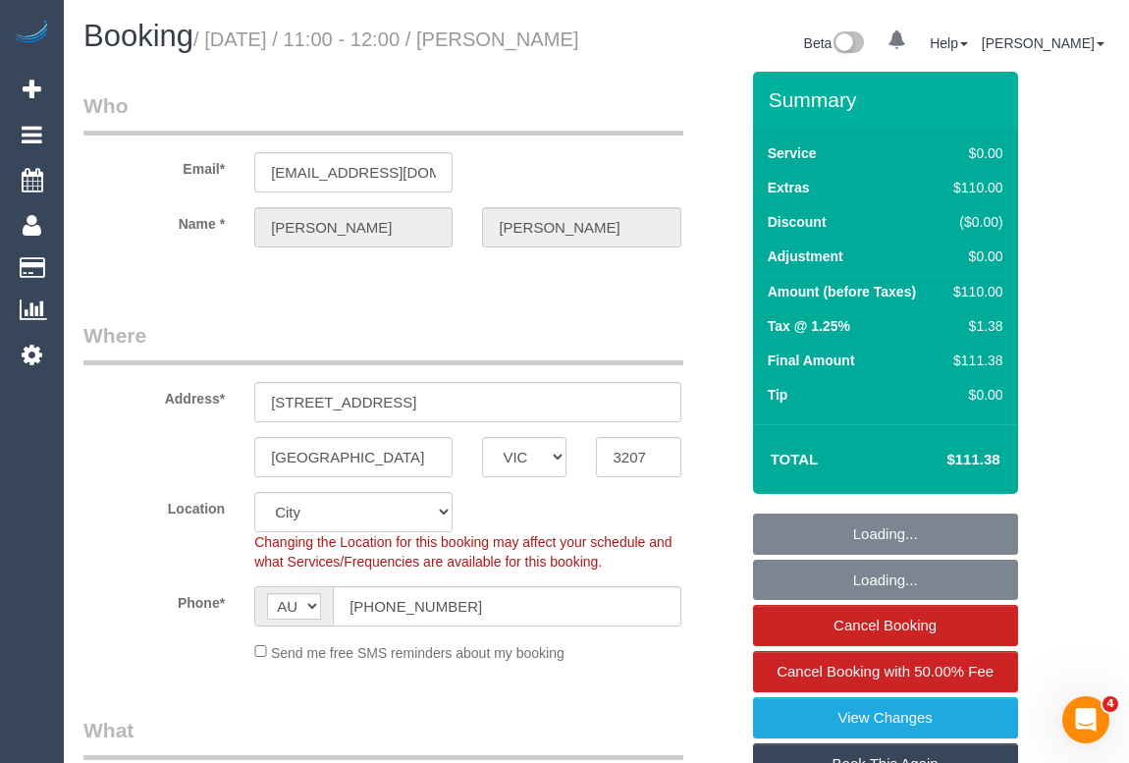
select select "number:28"
select select "number:14"
select select "number:19"
select select "number:22"
select select "number:34"
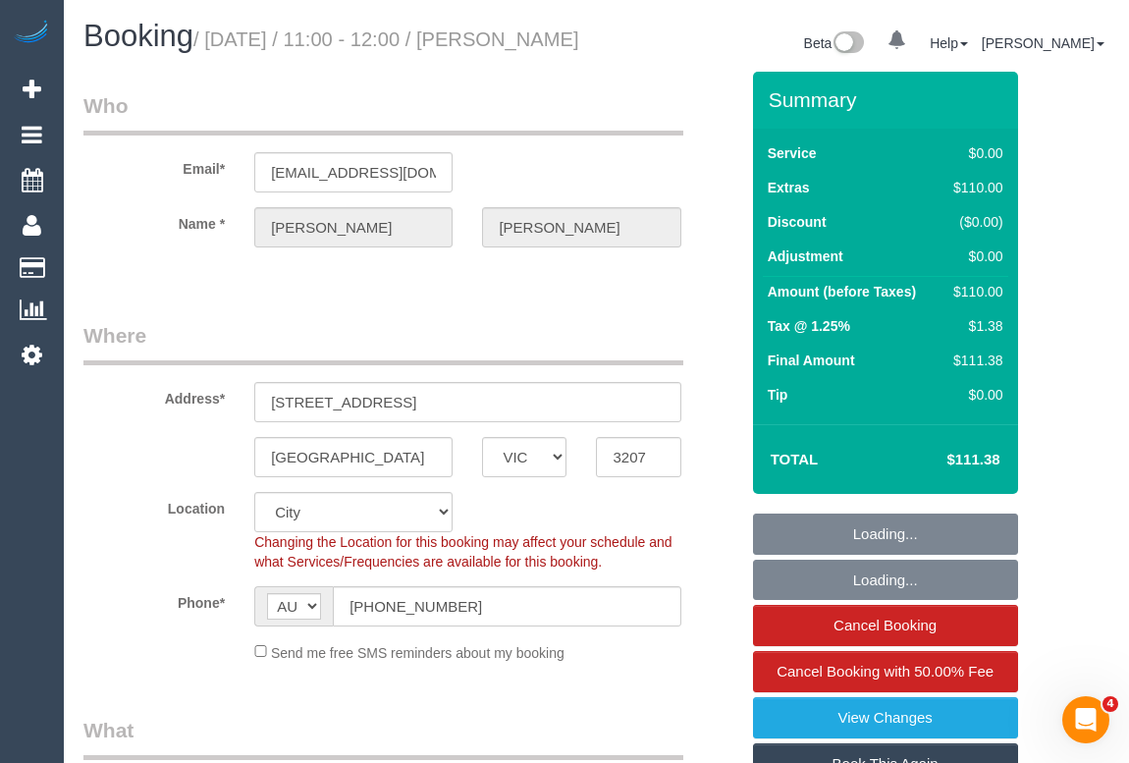
select select "number:13"
select select "object:1225"
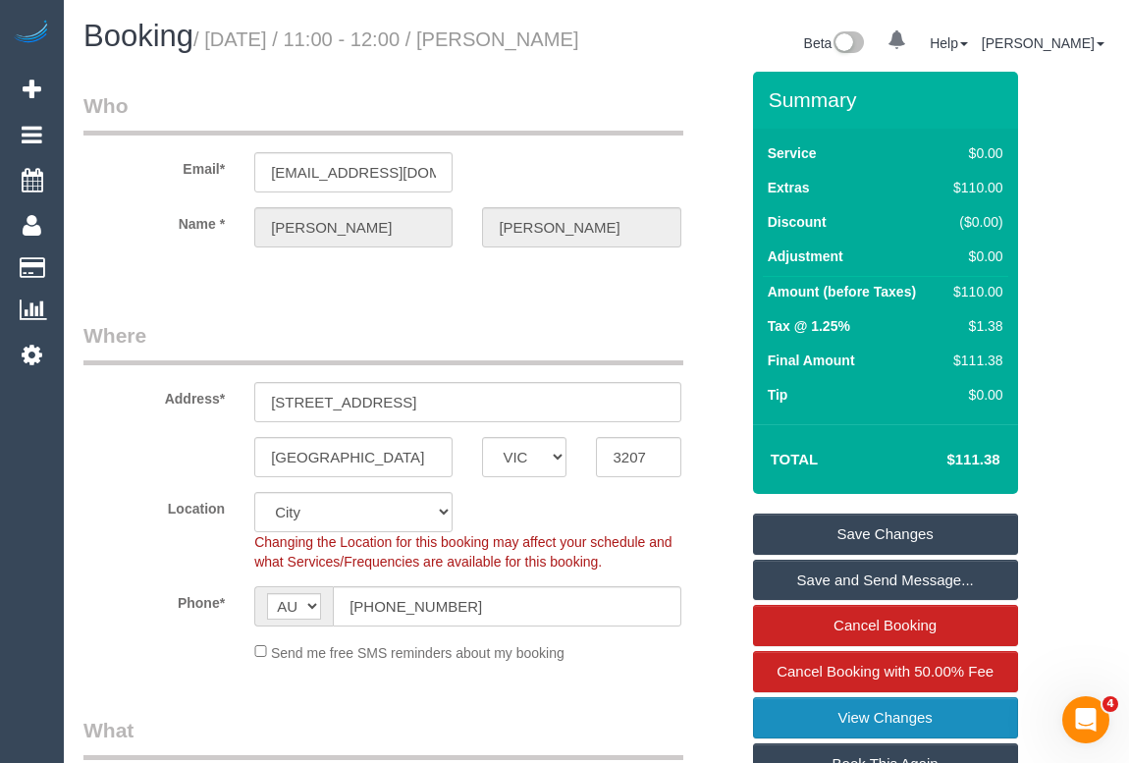
click at [874, 738] on link "View Changes" at bounding box center [885, 717] width 265 height 41
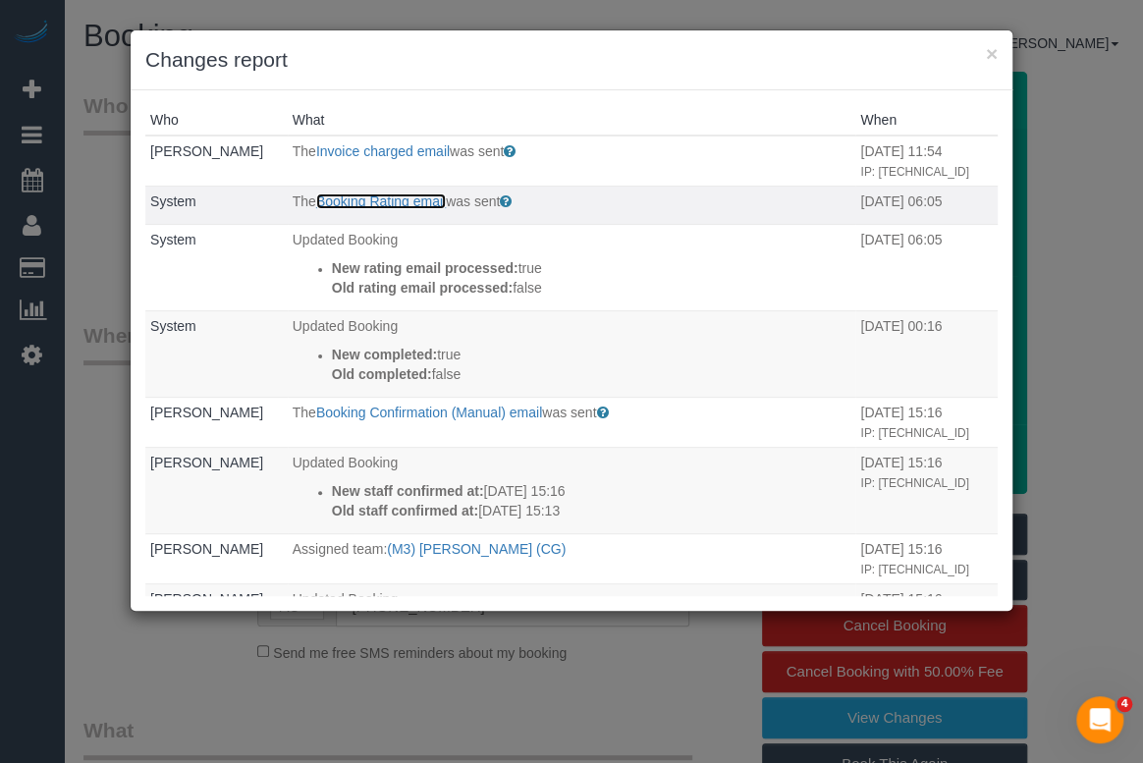
click at [399, 209] on link "Booking Rating email" at bounding box center [381, 201] width 130 height 16
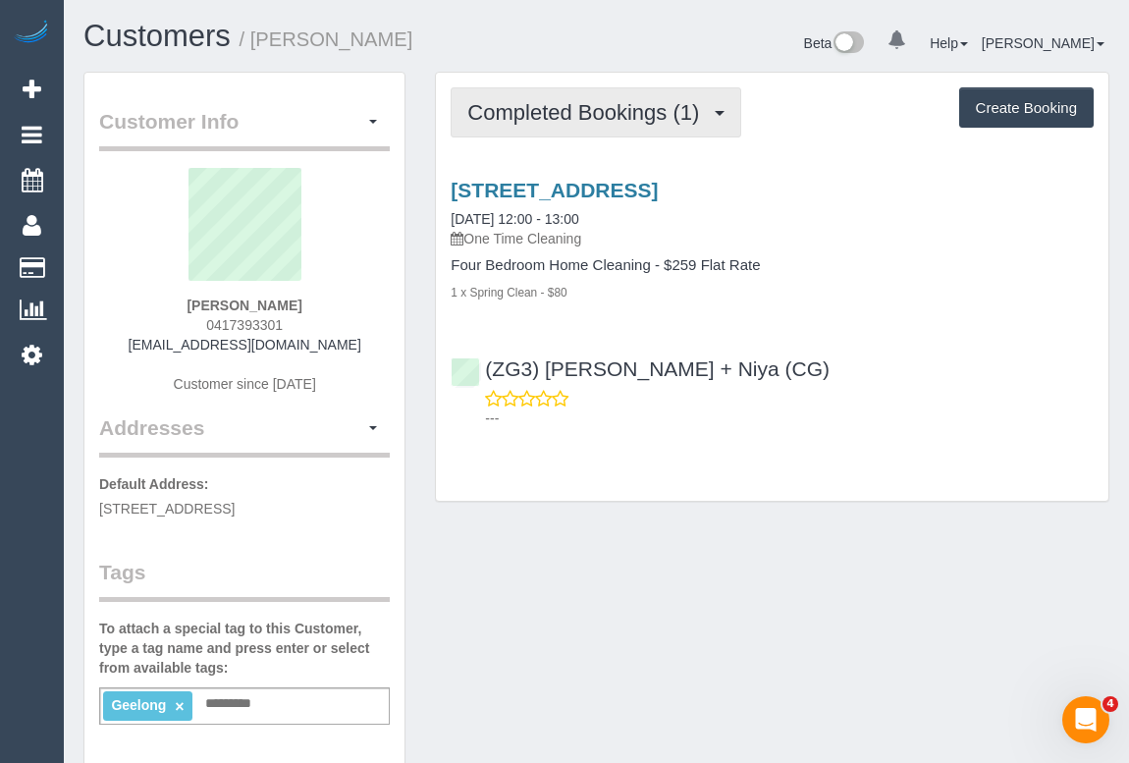
click at [613, 127] on button "Completed Bookings (1)" at bounding box center [596, 112] width 291 height 50
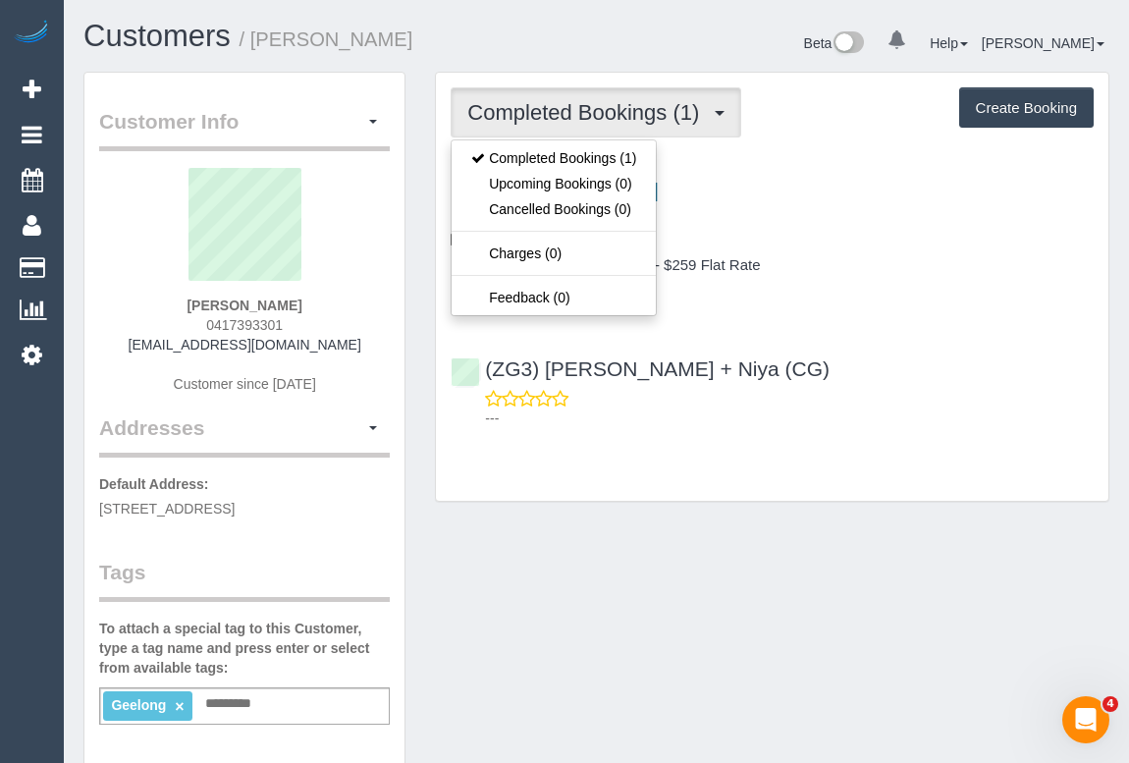
click at [829, 532] on div "Customer Info Edit Contact Info Send Message Email Preferences Special Sales Ta…" at bounding box center [597, 732] width 1056 height 1320
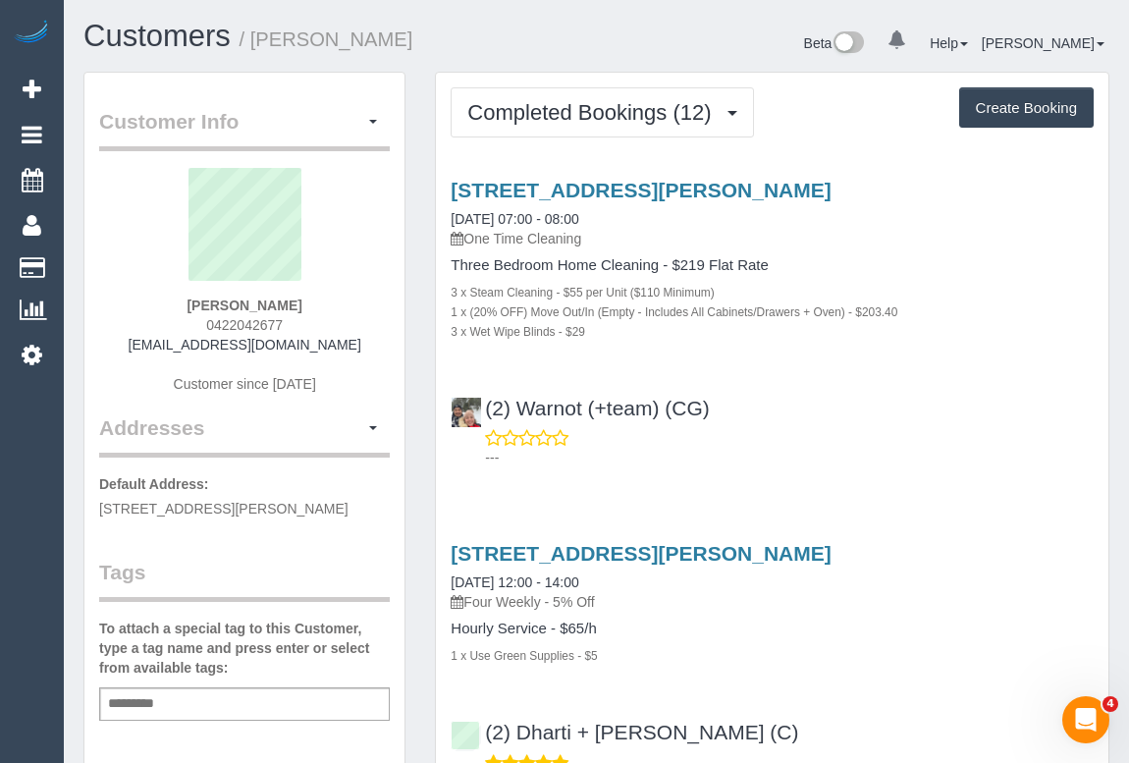
click at [976, 464] on p "---" at bounding box center [789, 458] width 609 height 20
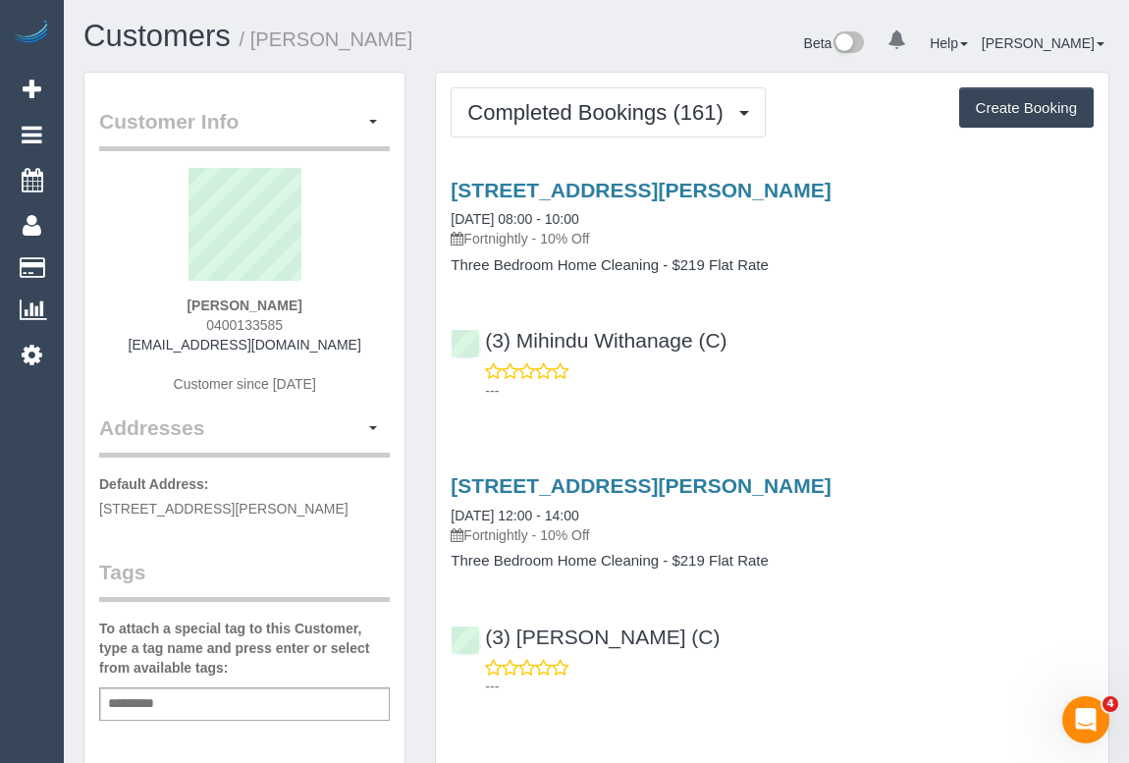
drag, startPoint x: 205, startPoint y: 327, endPoint x: 325, endPoint y: 327, distance: 119.8
click at [325, 327] on div "Charlotte McArthur 0400133585 cd4932@gmail.com Customer since 2016" at bounding box center [244, 290] width 291 height 245
copy span "0400133585"
click at [194, 324] on div "Charlotte McArthur 0400133585 cd4932@gmail.com Customer since 2016" at bounding box center [244, 290] width 291 height 245
drag, startPoint x: 194, startPoint y: 321, endPoint x: 350, endPoint y: 328, distance: 155.3
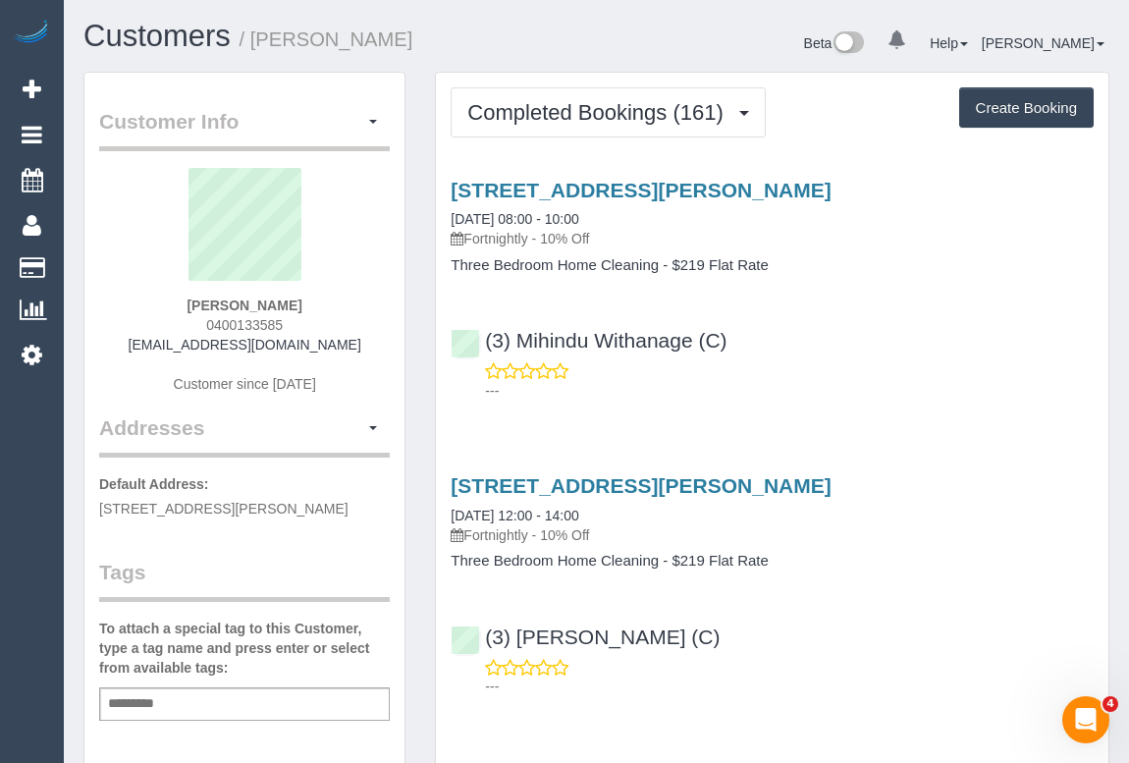
click at [350, 328] on div "Charlotte McArthur 0400133585 cd4932@gmail.com Customer since 2016" at bounding box center [244, 290] width 291 height 245
copy span "0400133585"
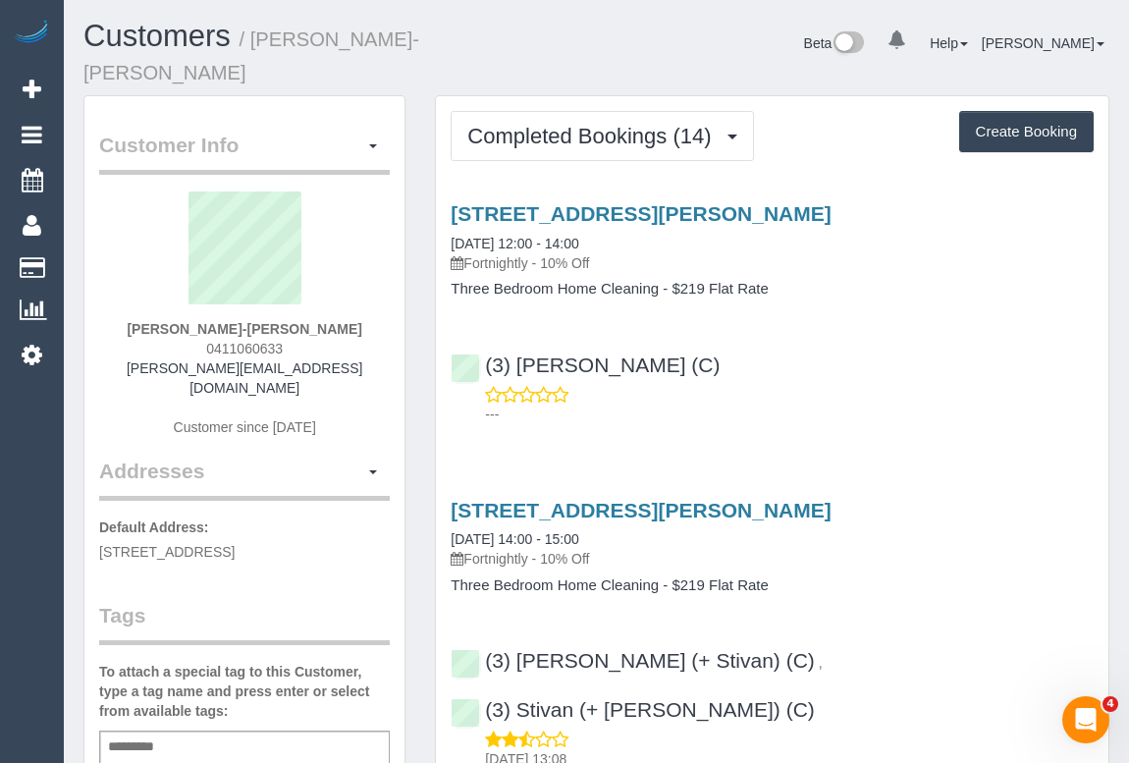
drag, startPoint x: 196, startPoint y: 324, endPoint x: 317, endPoint y: 322, distance: 120.8
click at [317, 322] on div "[PERSON_NAME]-[PERSON_NAME] 0411060633 [PERSON_NAME][EMAIL_ADDRESS][DOMAIN_NAME…" at bounding box center [244, 323] width 291 height 265
click at [1000, 482] on div "[STREET_ADDRESS][PERSON_NAME] [DATE] 14:00 - 15:00 Fortnightly - 10% Off Three …" at bounding box center [772, 654] width 673 height 344
click at [795, 302] on div "5a Daley Street, Bentleigh, VIC 3204 28/08/2025 12:00 - 14:00 Fortnightly - 10%…" at bounding box center [772, 309] width 673 height 247
drag, startPoint x: 190, startPoint y: 321, endPoint x: 314, endPoint y: 322, distance: 124.7
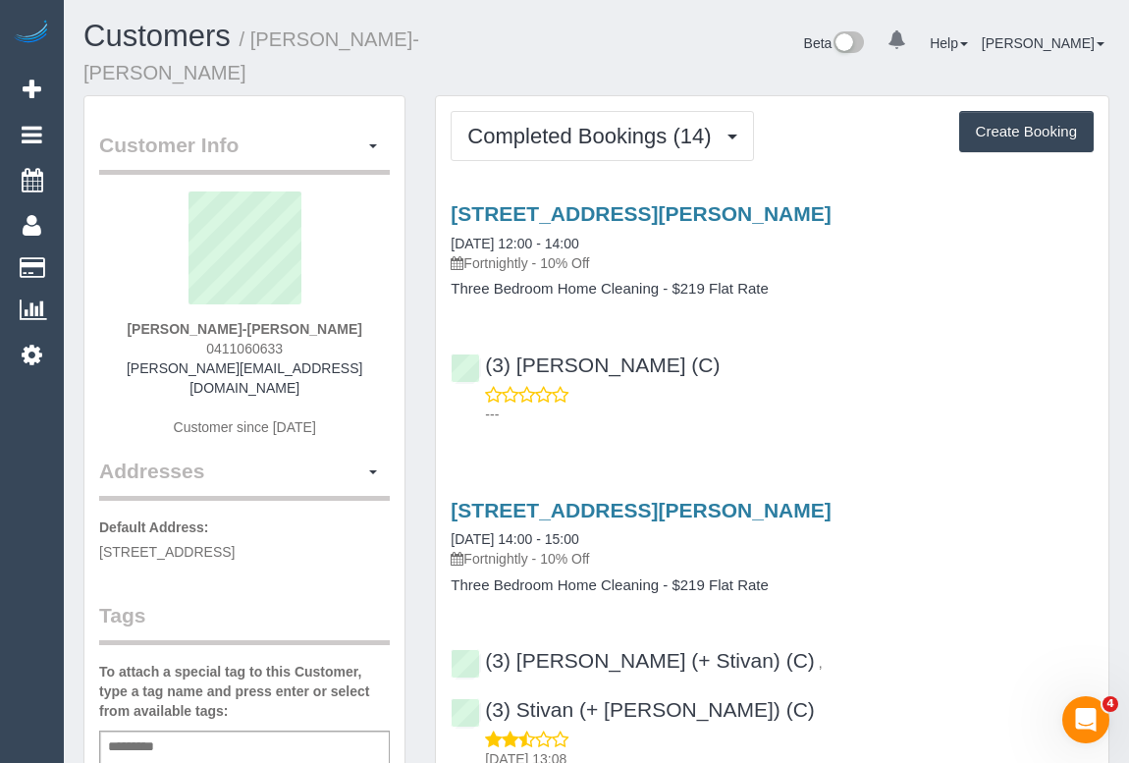
click at [314, 322] on div "Rand Almahaidi-Viney 0411060633 rendy.a@gmail.com Customer since 2024" at bounding box center [244, 323] width 291 height 265
copy span "0411060633"
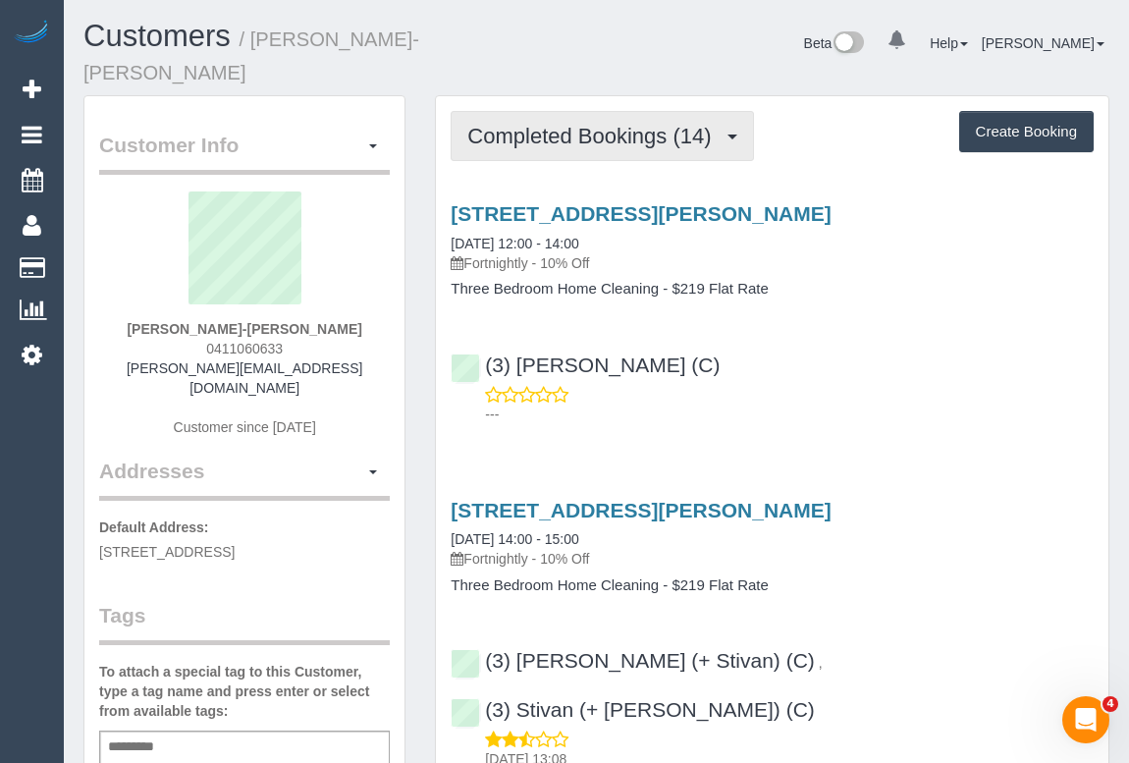
drag, startPoint x: 609, startPoint y: 116, endPoint x: 603, endPoint y: 203, distance: 87.6
click at [609, 124] on span "Completed Bookings (14)" at bounding box center [593, 136] width 253 height 25
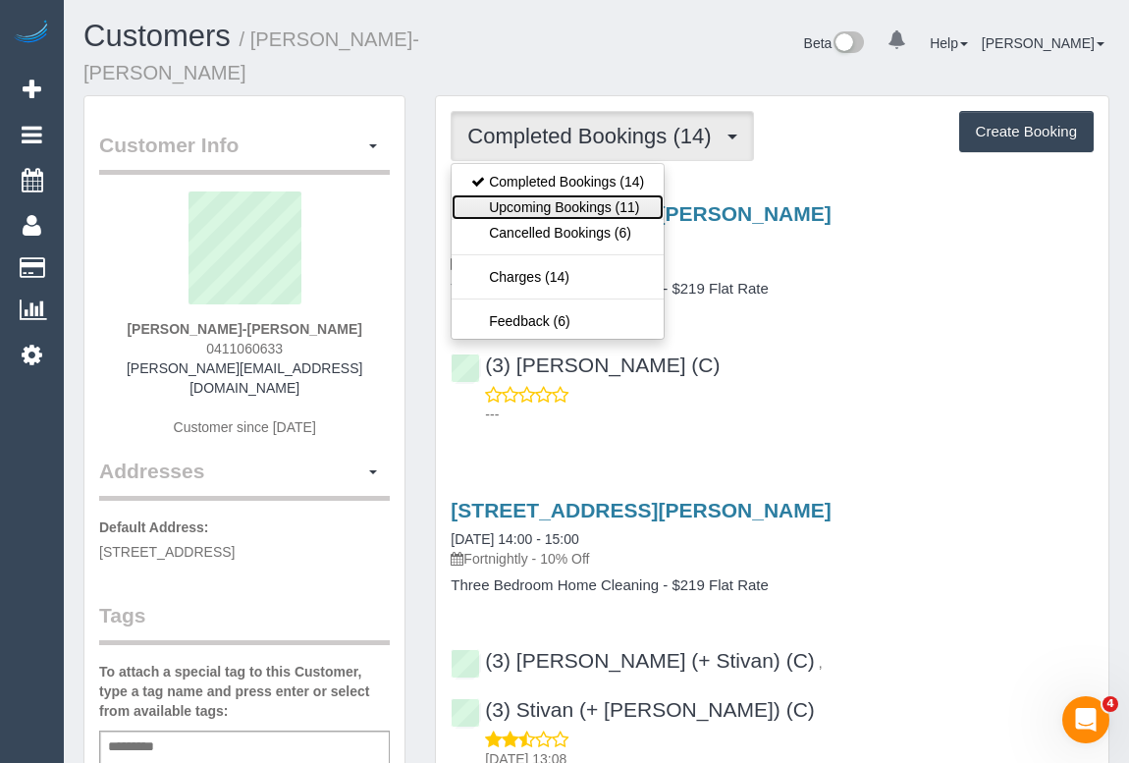
click at [582, 194] on link "Upcoming Bookings (11)" at bounding box center [558, 207] width 212 height 26
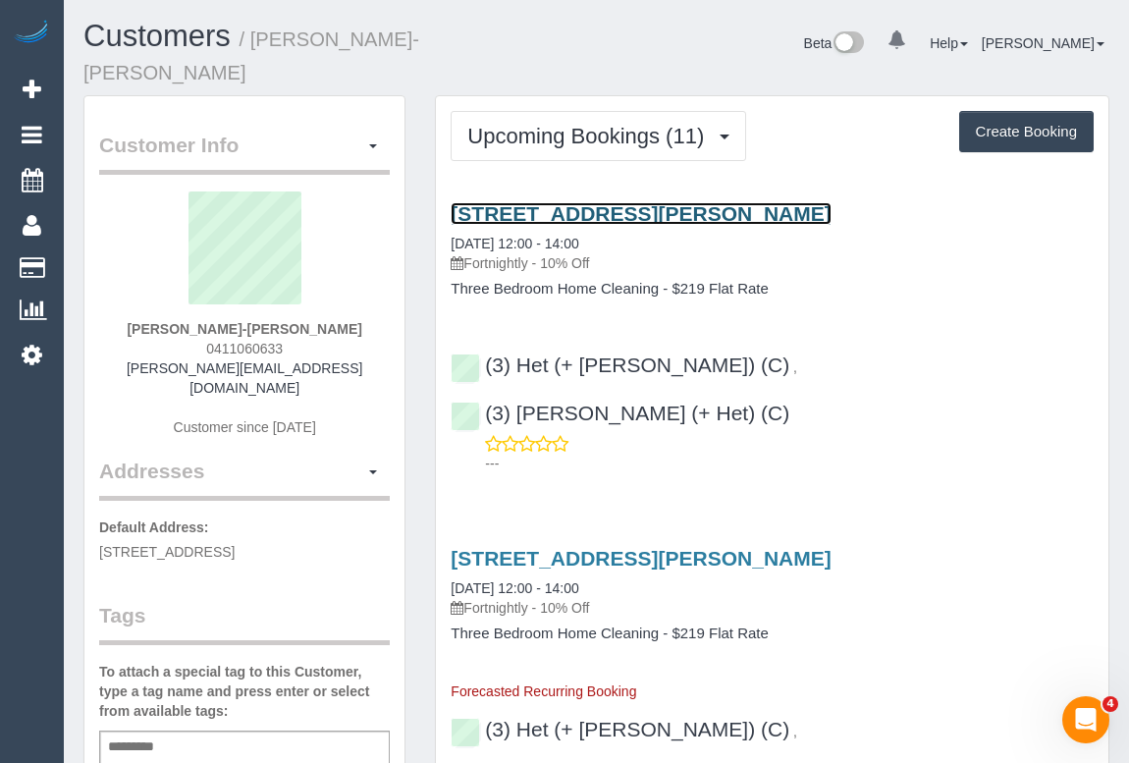
click at [577, 202] on link "5a Daley Street, Bentleigh, VIC 3204" at bounding box center [641, 213] width 380 height 23
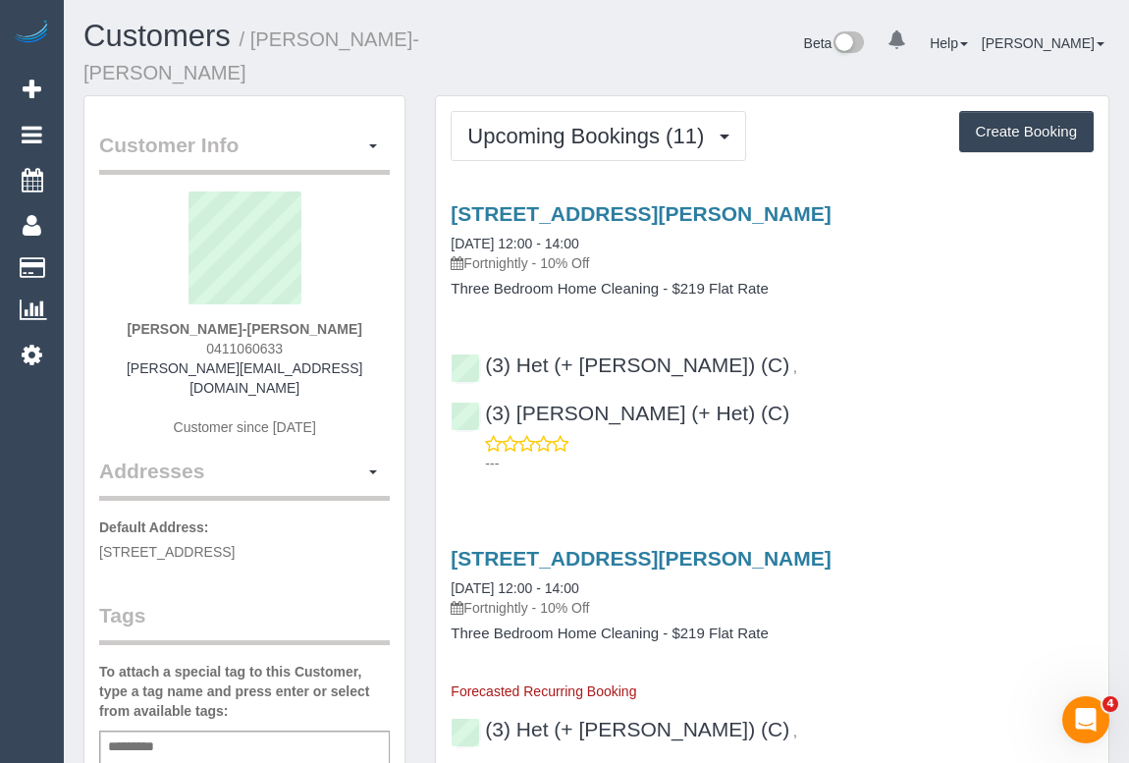
drag, startPoint x: 210, startPoint y: 505, endPoint x: 266, endPoint y: 506, distance: 56.0
click at [235, 544] on span "5A Mavho Street, Bentleigh, VIC 3204" at bounding box center [167, 552] width 136 height 16
copy span "Bentleigh"
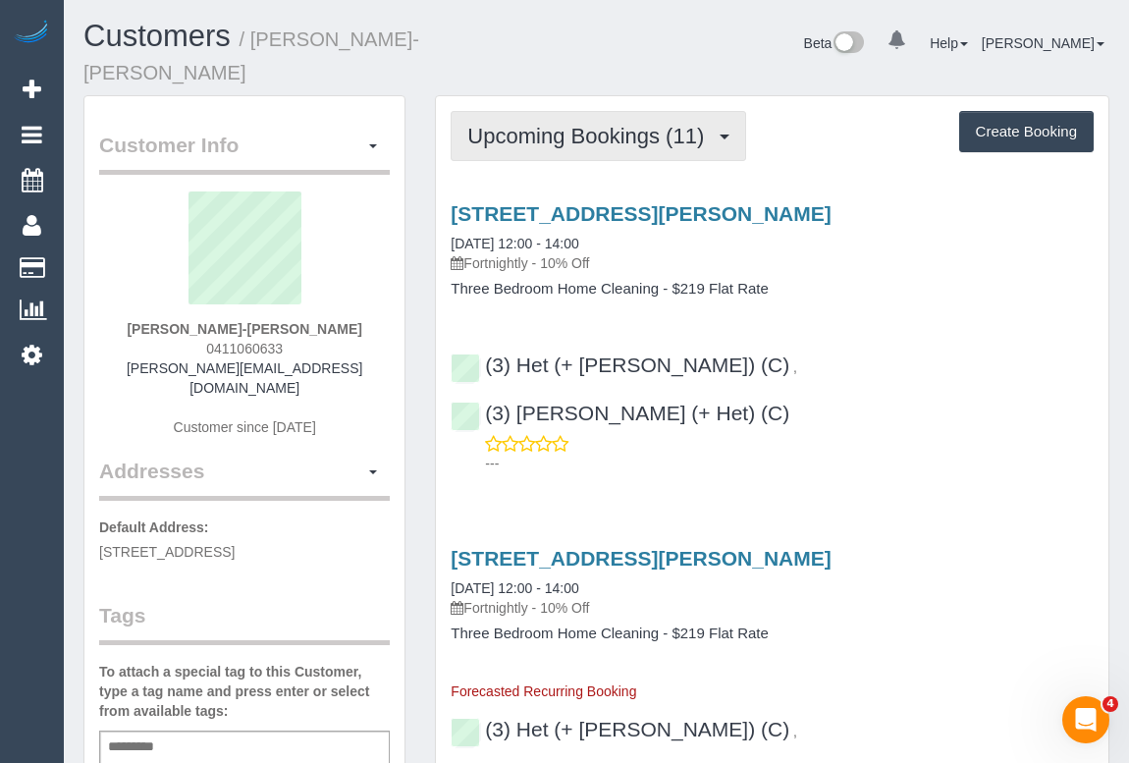
click at [591, 124] on span "Upcoming Bookings (11)" at bounding box center [590, 136] width 246 height 25
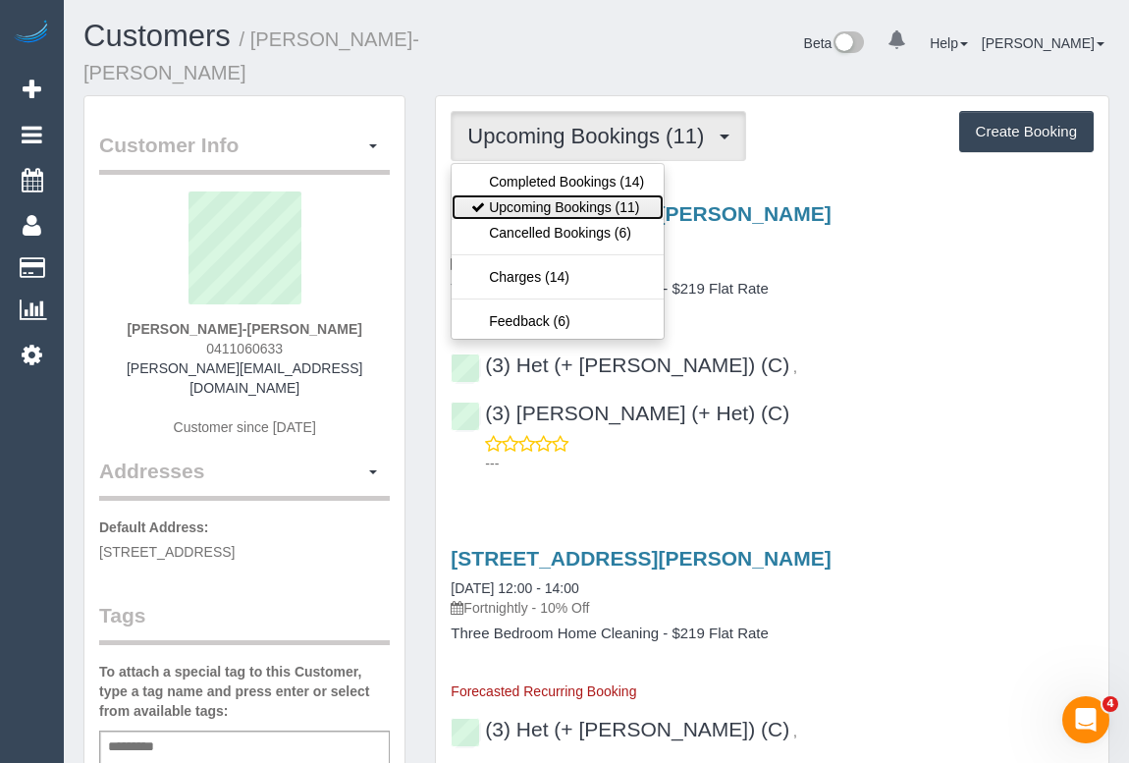
click at [572, 194] on link "Upcoming Bookings (11)" at bounding box center [558, 207] width 212 height 26
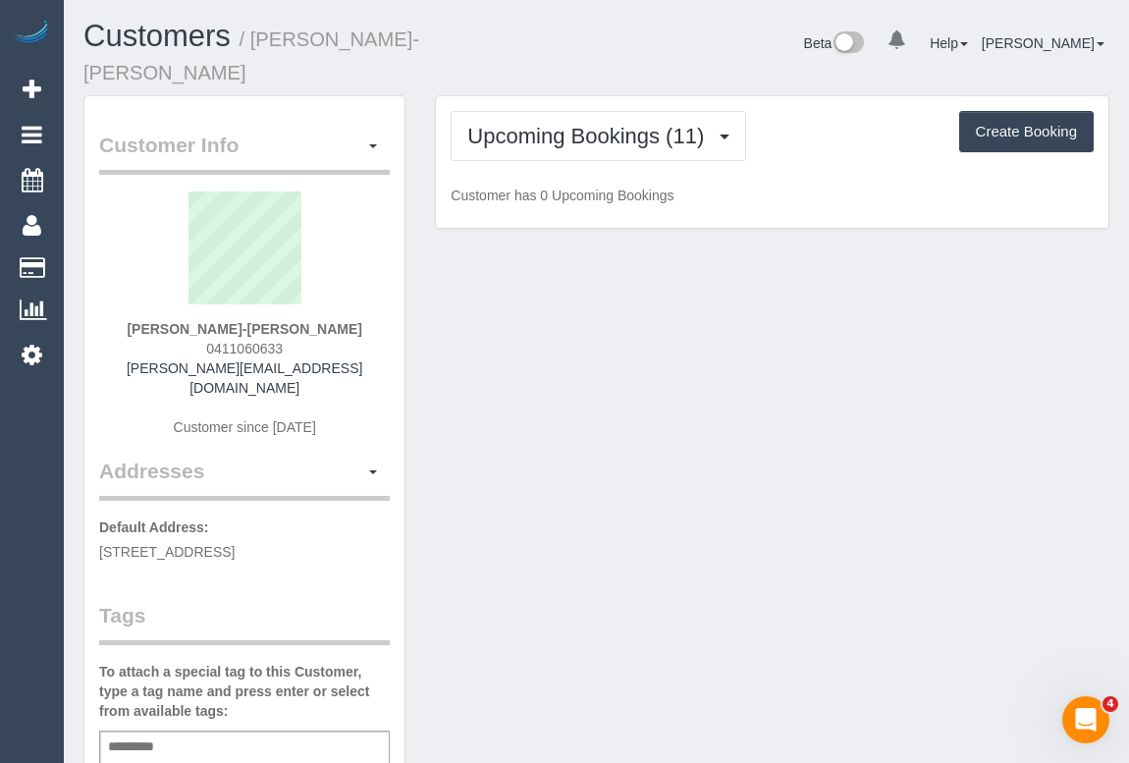
drag, startPoint x: 461, startPoint y: 300, endPoint x: 259, endPoint y: 19, distance: 346.3
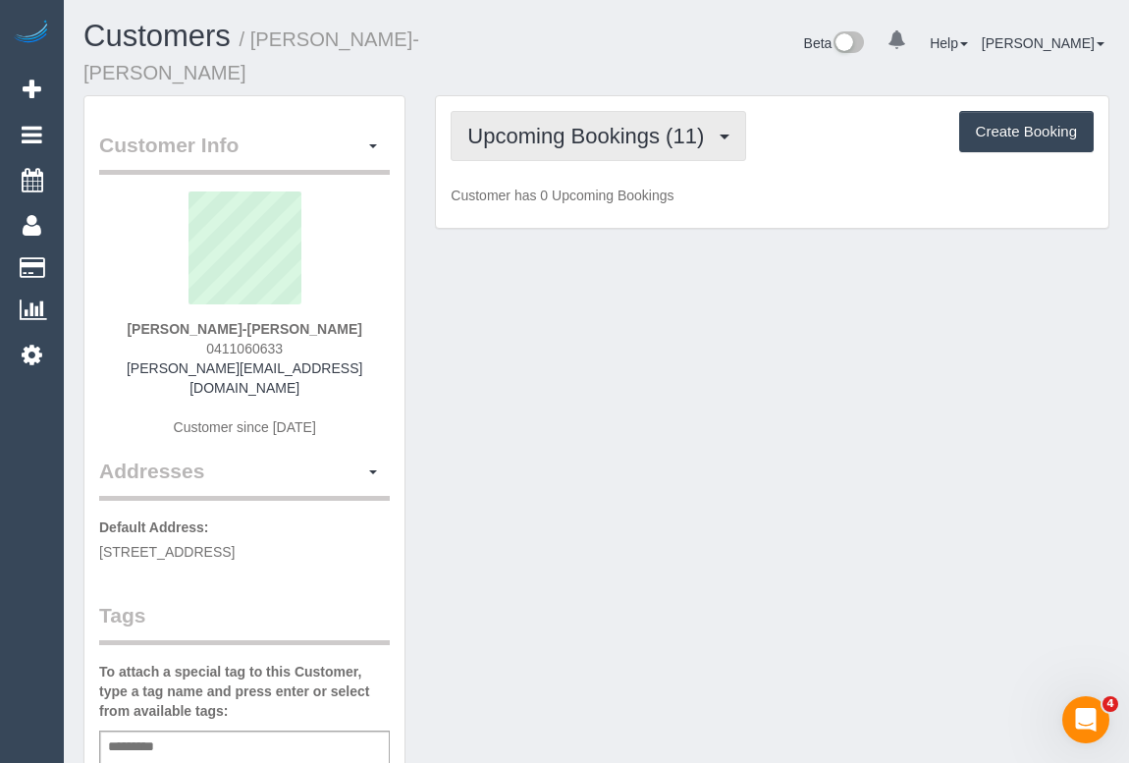
click at [607, 124] on button "Upcoming Bookings (11)" at bounding box center [599, 136] width 296 height 50
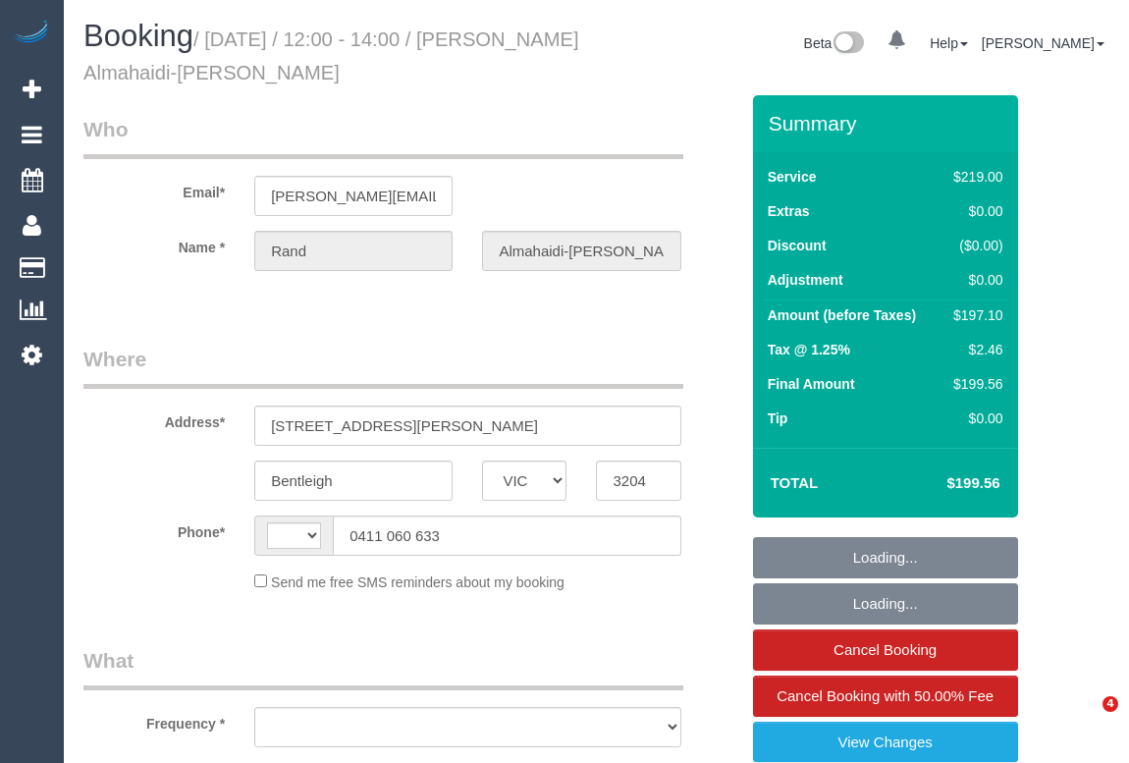
select select "VIC"
select select "string:AU"
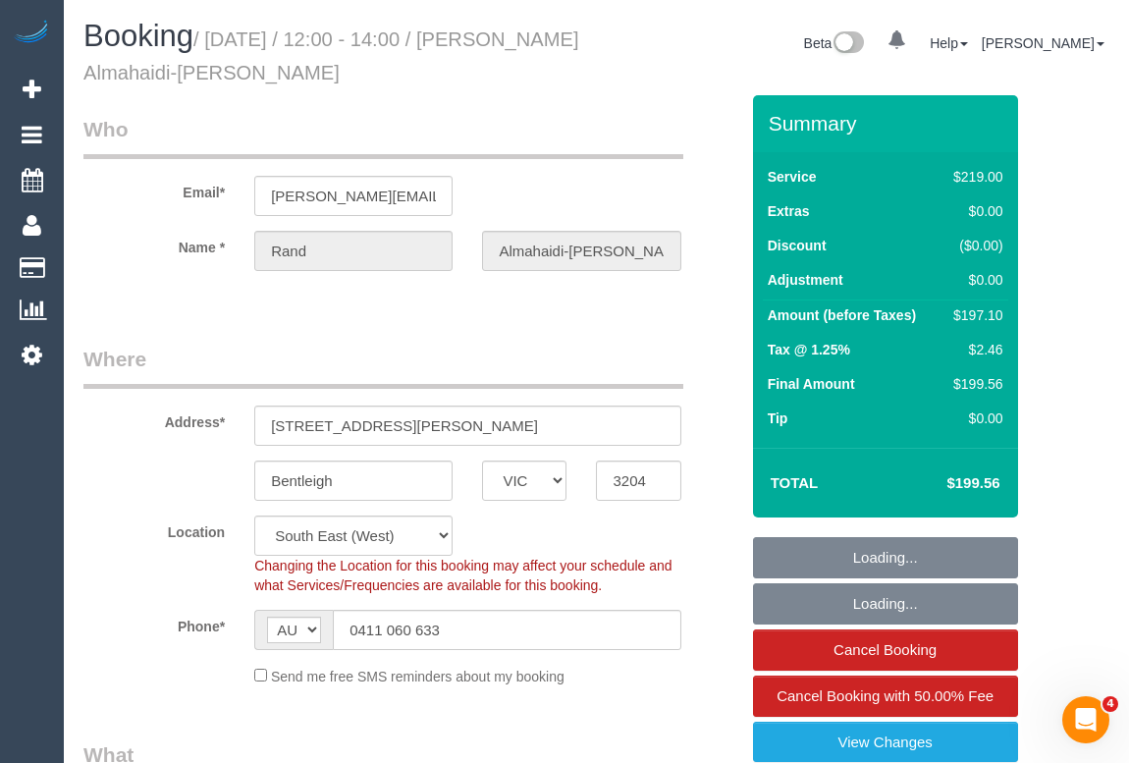
select select "object:824"
select select "spot1"
select select "number:28"
select select "number:14"
select select "number:19"
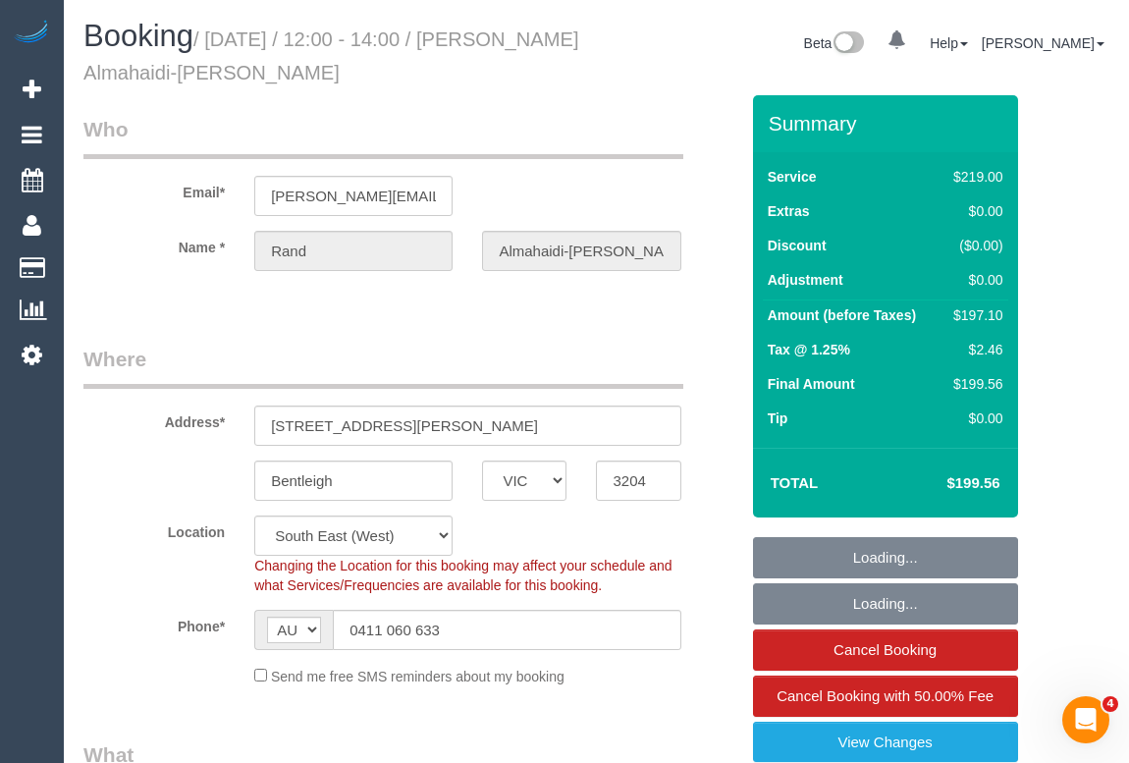
select select "number:24"
select select "number:34"
select select "number:12"
select select "string:stripe-pm_1Rpc7m2GScqysDRVGN0snWo1"
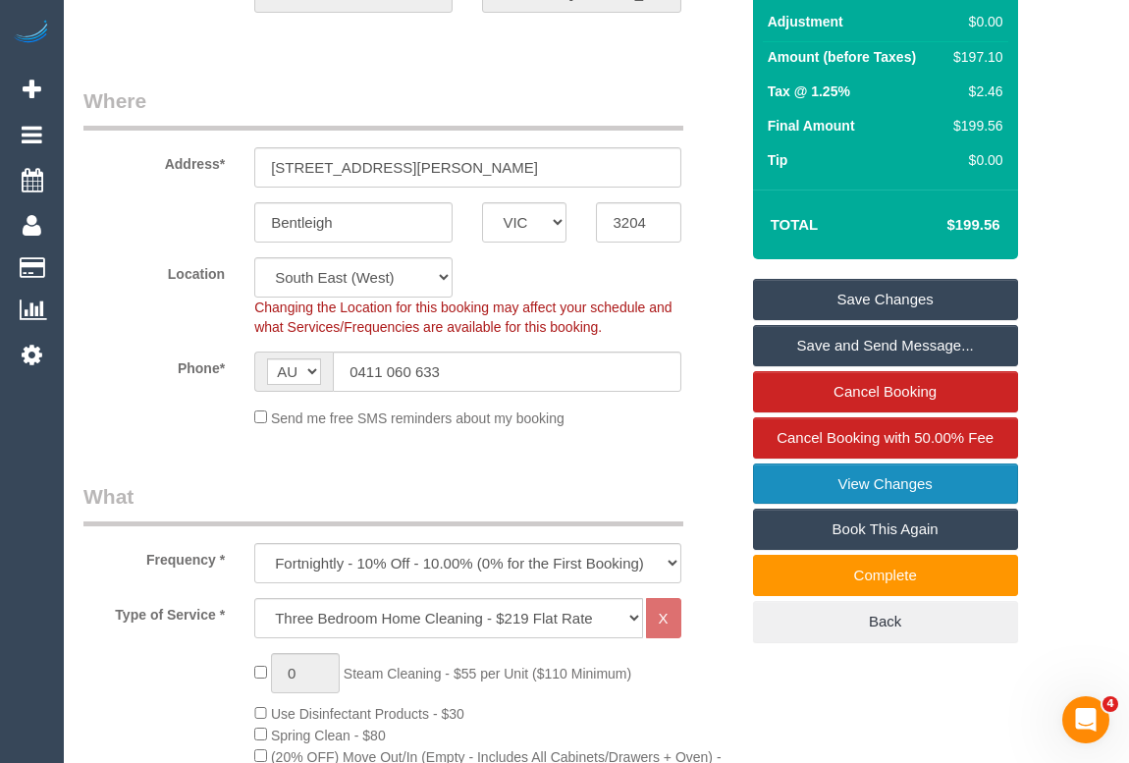
scroll to position [267, 0]
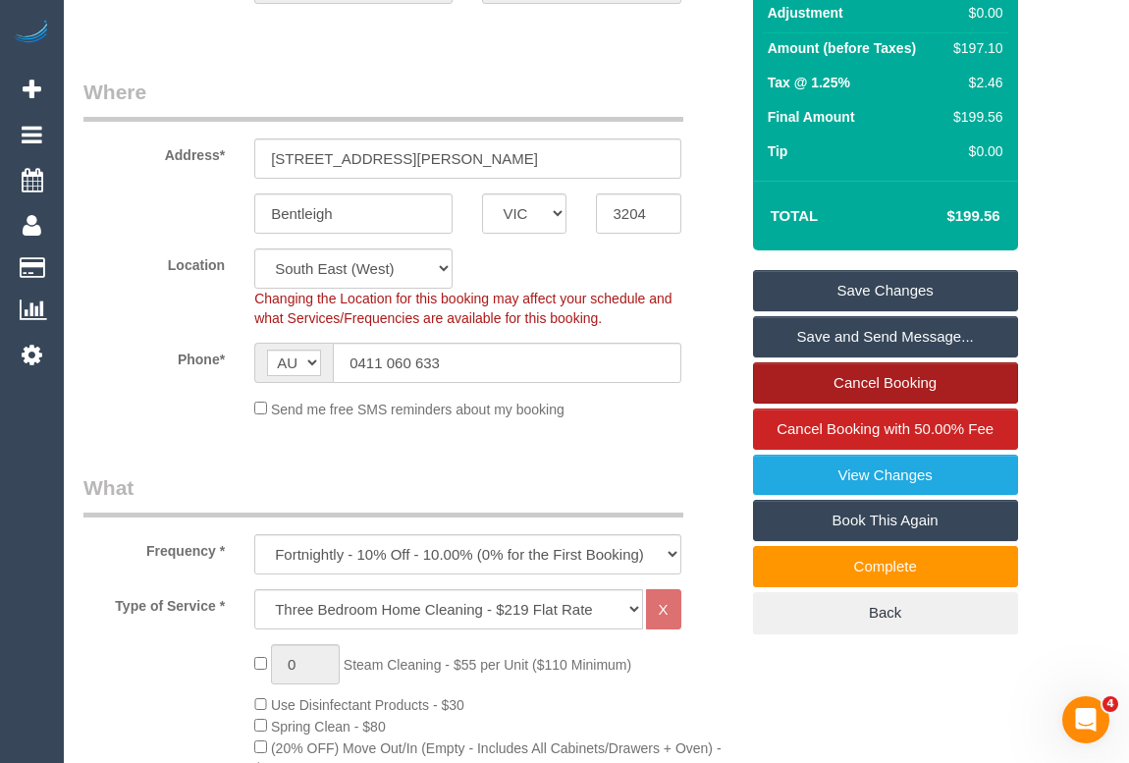
click at [880, 383] on link "Cancel Booking" at bounding box center [885, 382] width 265 height 41
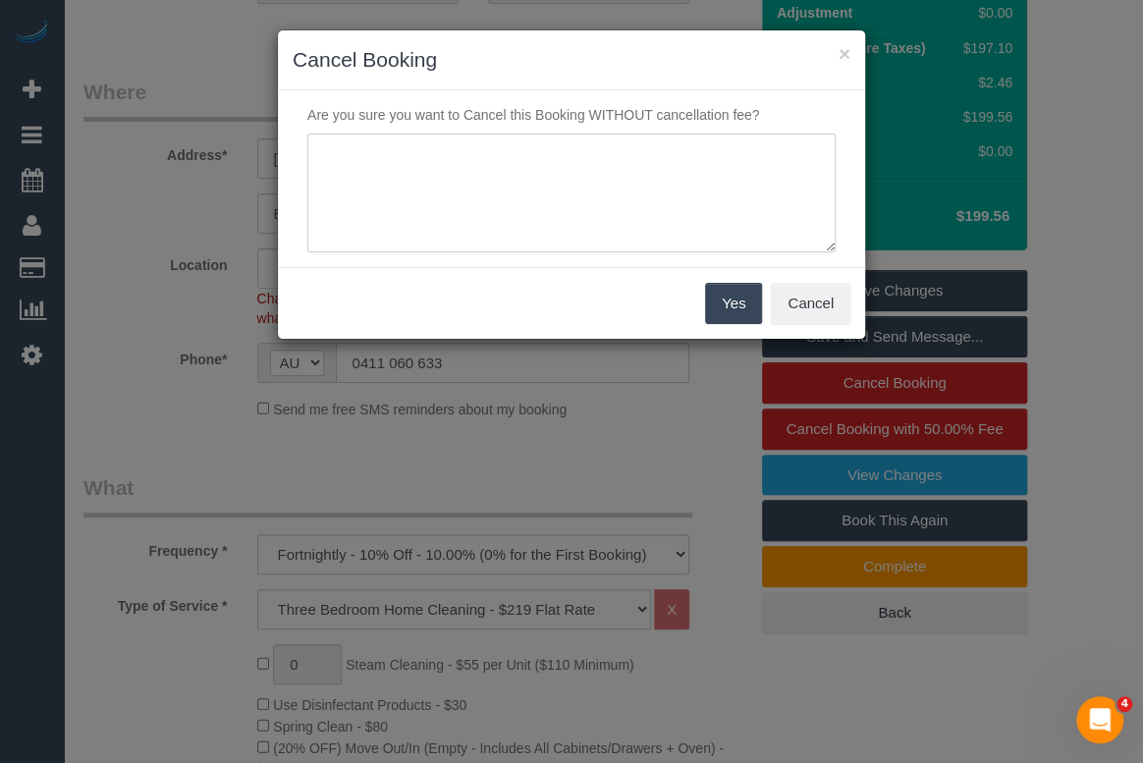
click at [407, 190] on textarea at bounding box center [571, 194] width 528 height 120
drag, startPoint x: 668, startPoint y: 152, endPoint x: 629, endPoint y: 152, distance: 38.3
click at [629, 152] on textarea at bounding box center [571, 194] width 528 height 120
type textarea "Requested to cancel all future cleans via email. . - OM"
click at [731, 304] on button "Yes" at bounding box center [733, 303] width 57 height 41
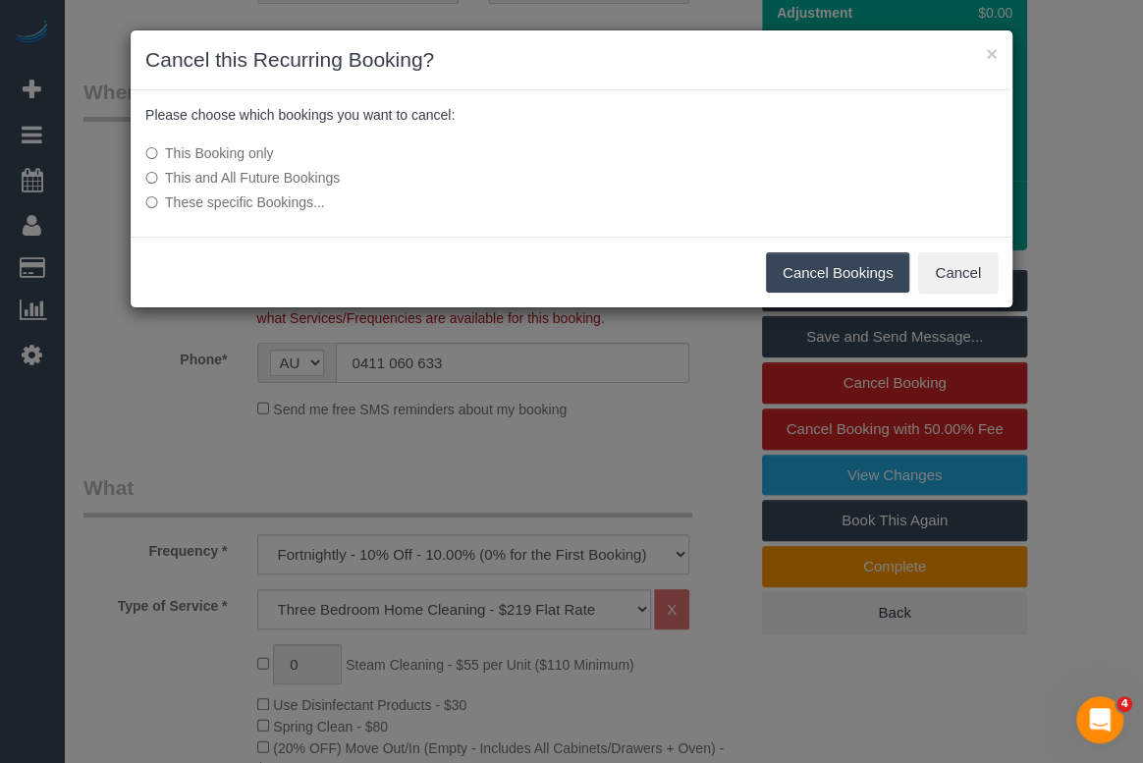
click at [194, 172] on label "This and All Future Bookings" at bounding box center [424, 178] width 559 height 20
click at [815, 265] on button "Cancel Bookings" at bounding box center [838, 272] width 144 height 41
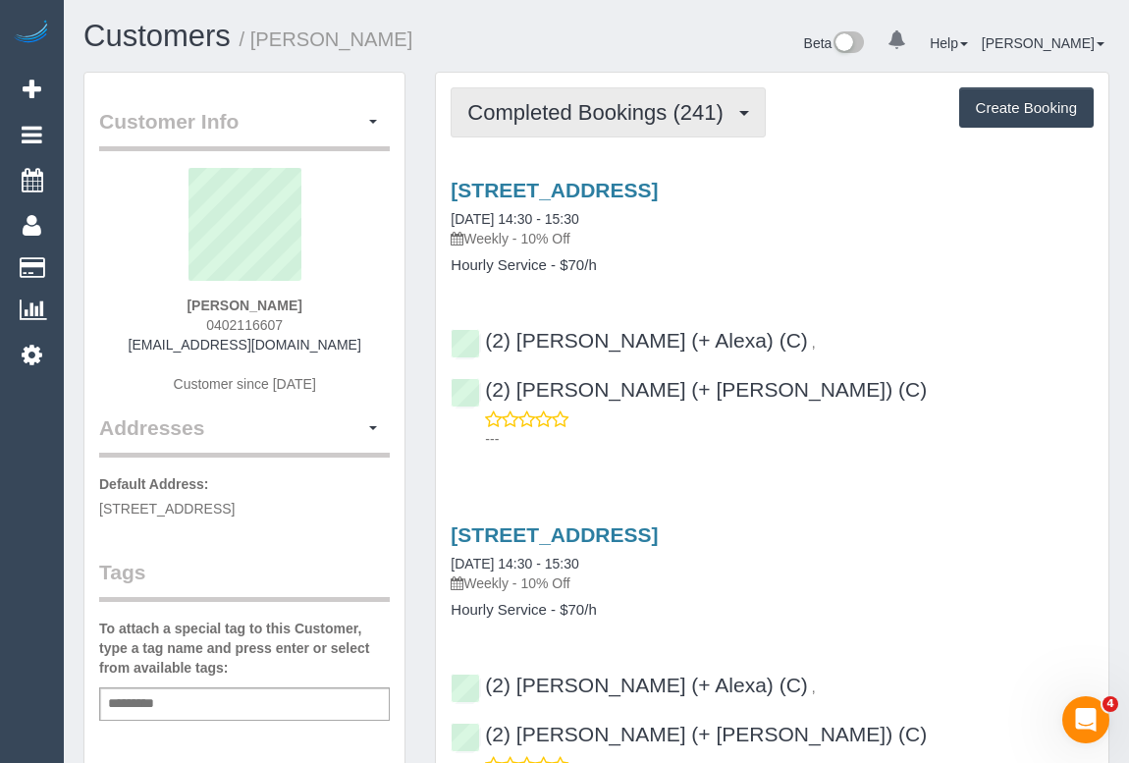
click at [588, 116] on span "Completed Bookings (241)" at bounding box center [599, 112] width 265 height 25
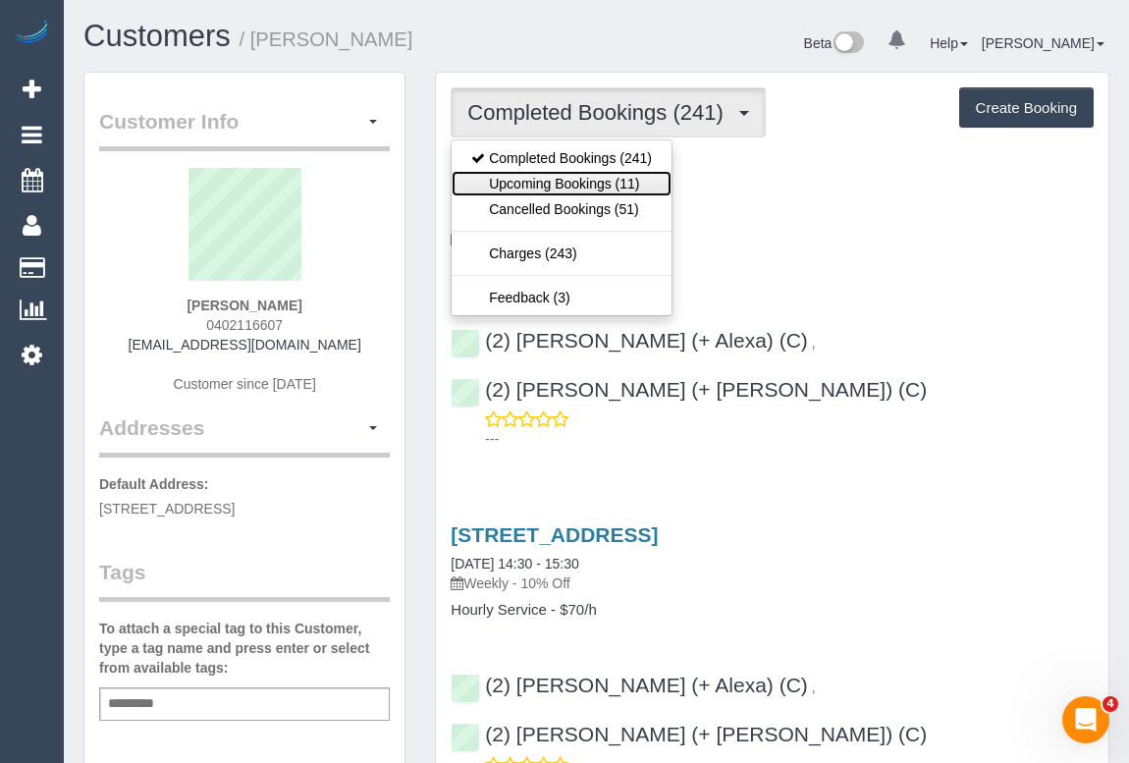
click at [560, 180] on link "Upcoming Bookings (11)" at bounding box center [562, 184] width 220 height 26
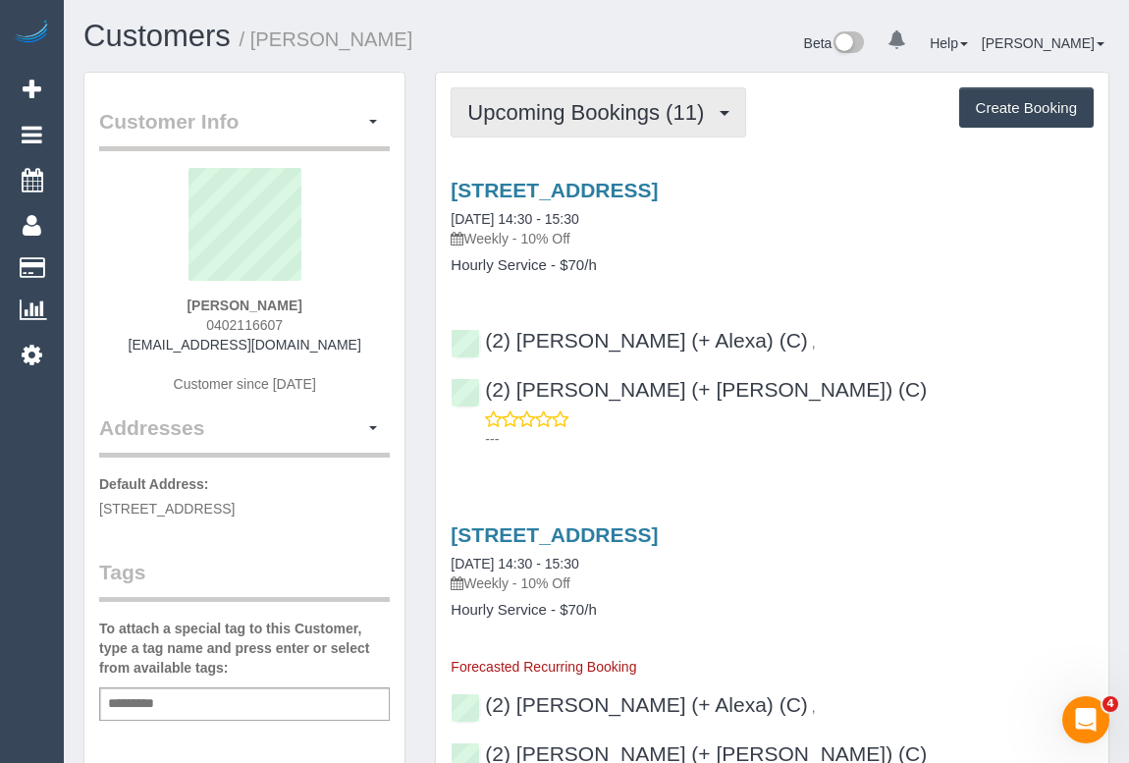
click at [572, 113] on span "Upcoming Bookings (11)" at bounding box center [590, 112] width 246 height 25
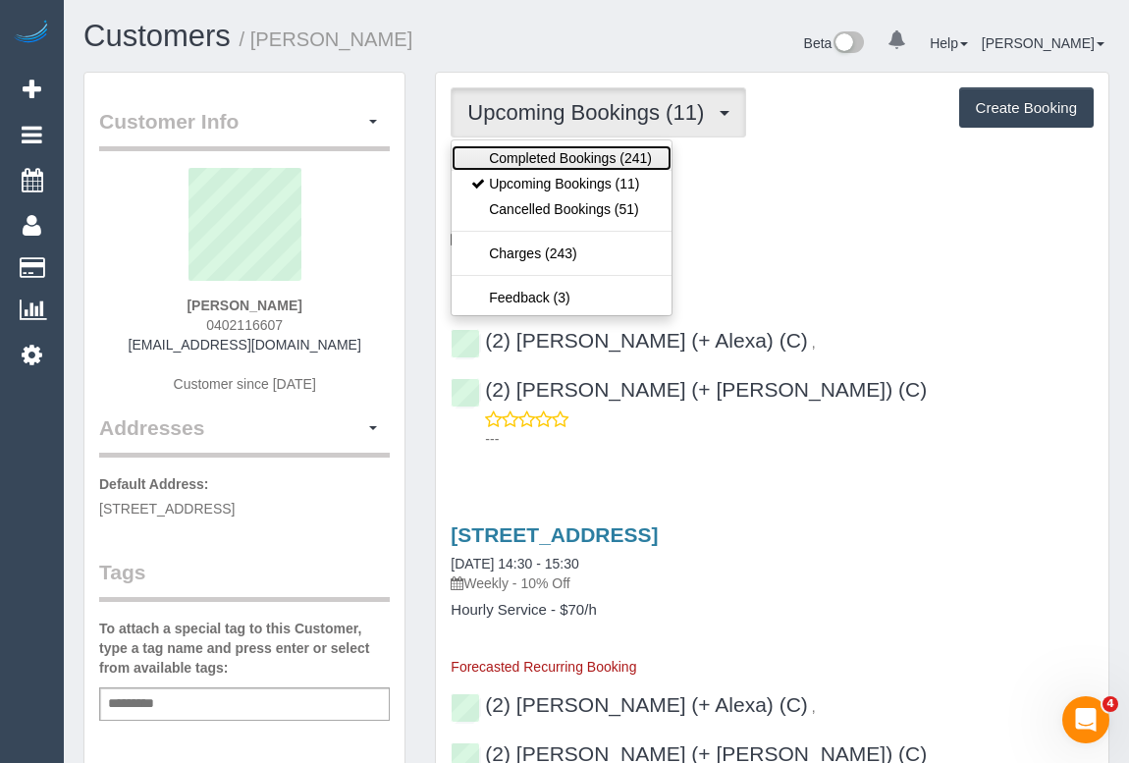
click at [570, 147] on link "Completed Bookings (241)" at bounding box center [562, 158] width 220 height 26
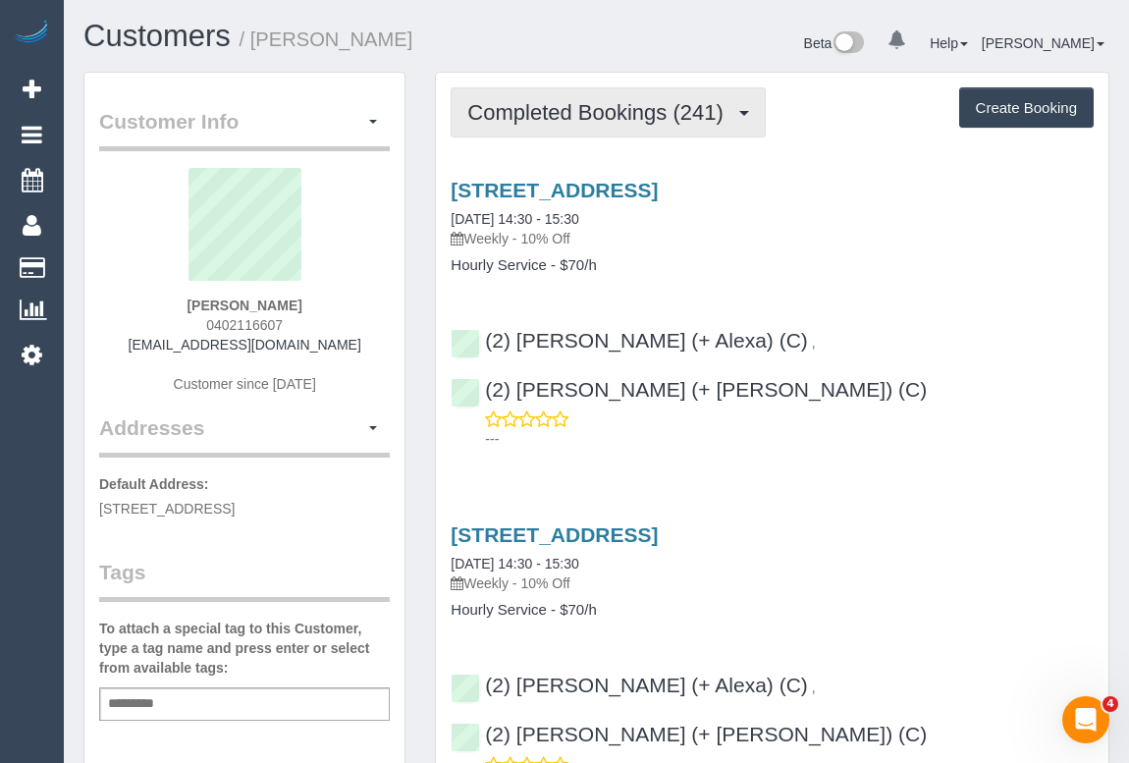
click at [570, 117] on span "Completed Bookings (241)" at bounding box center [599, 112] width 265 height 25
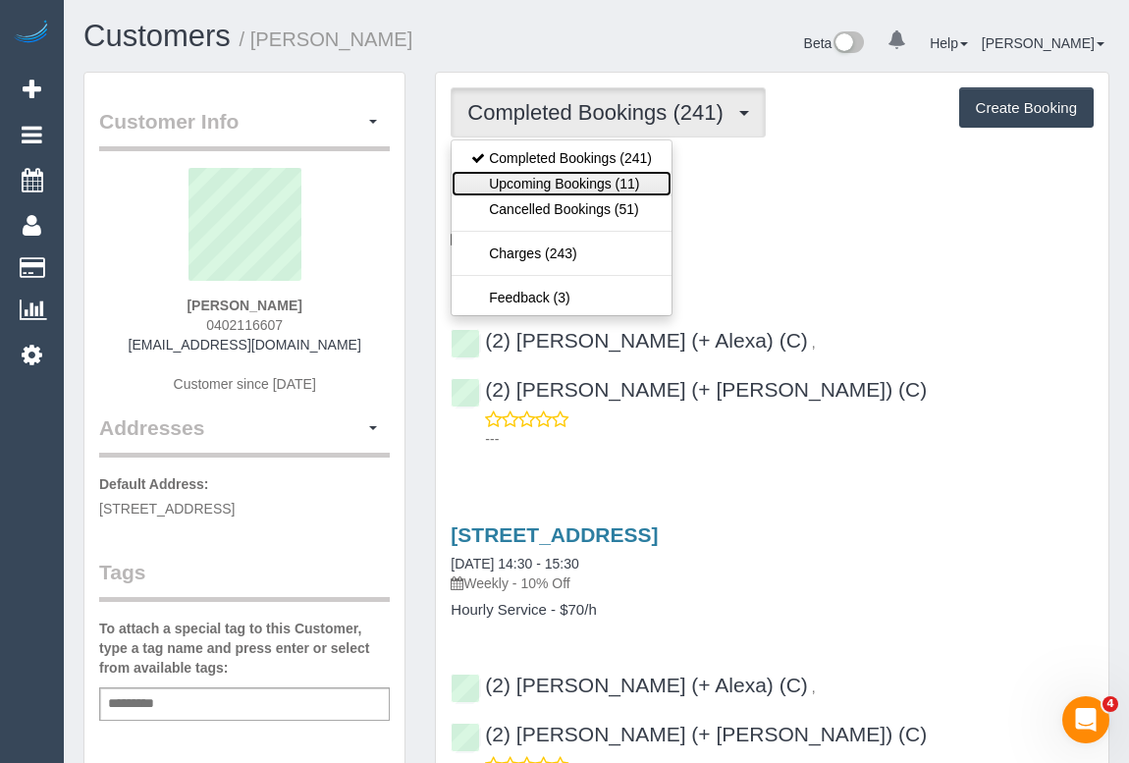
click at [553, 185] on link "Upcoming Bookings (11)" at bounding box center [562, 184] width 220 height 26
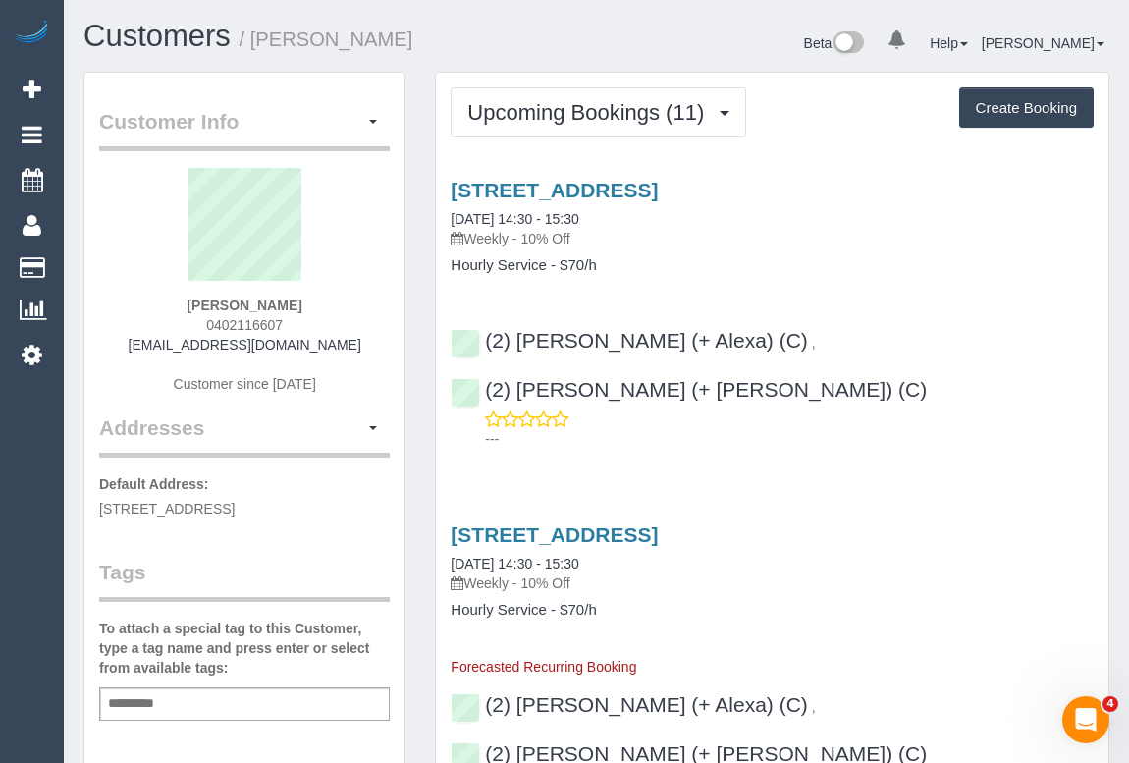
click at [912, 523] on h3 "12 Leicester Street, Fitzroy, VIC 3065" at bounding box center [772, 534] width 643 height 23
drag, startPoint x: 200, startPoint y: 318, endPoint x: 305, endPoint y: 318, distance: 105.1
click at [305, 318] on div "Willis Newby 0402116607 willisnewby@hotmail.com Customer since 2019" at bounding box center [244, 290] width 291 height 245
copy span "0402116607"
drag, startPoint x: 192, startPoint y: 300, endPoint x: 351, endPoint y: 304, distance: 158.1
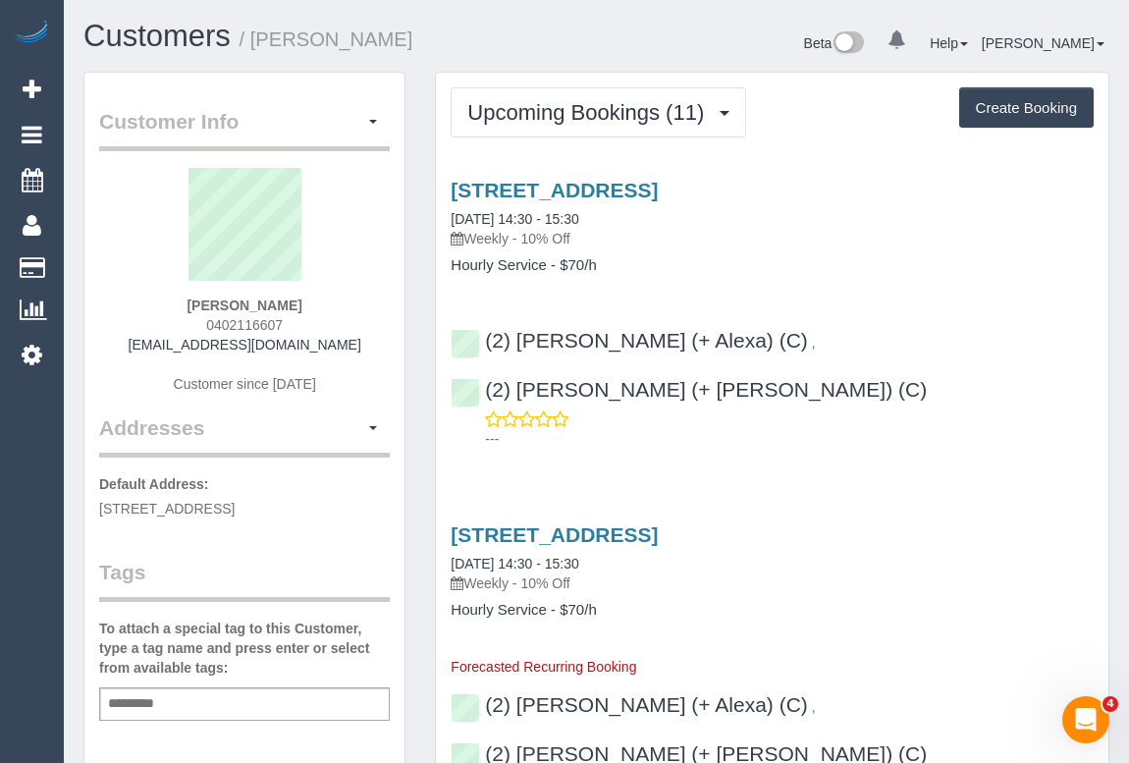
click at [351, 304] on div "Willis Newby 0402116607 willisnewby@hotmail.com Customer since 2019" at bounding box center [244, 290] width 291 height 245
copy strong "Willis Newby"
click at [612, 188] on link "12 Leicester Street, Fitzroy, VIC 3065" at bounding box center [554, 190] width 207 height 23
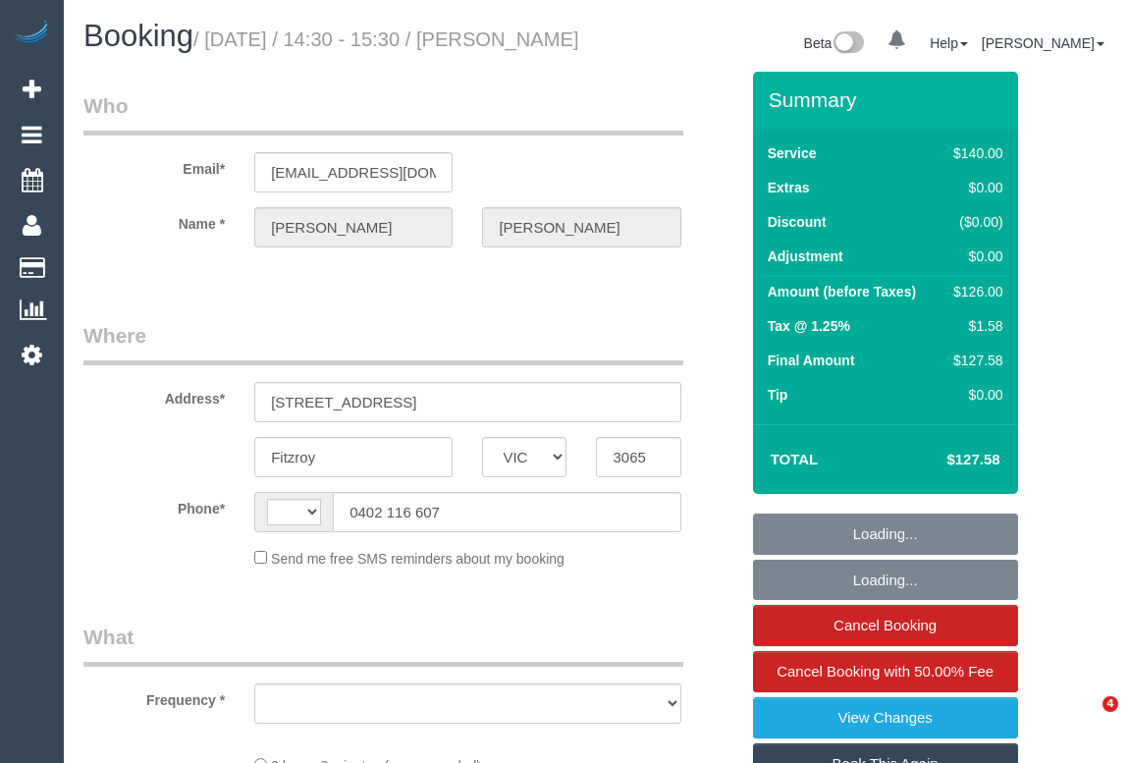
select select "VIC"
select select "string:AU"
select select "string:stripe-pm_1JpkCm2GScqysDRVzORB4q1y"
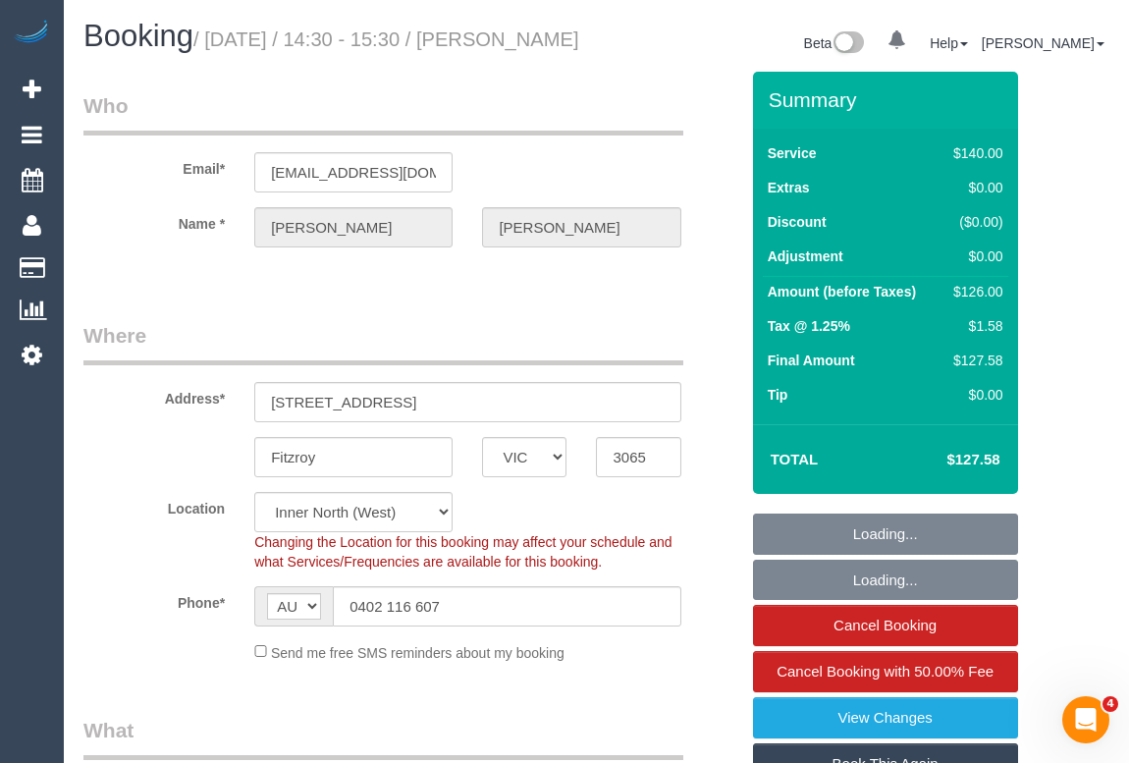
click at [576, 136] on legend "Who" at bounding box center [383, 113] width 600 height 44
select select "object:1762"
select select "25666"
select select "number:27"
select select "number:35"
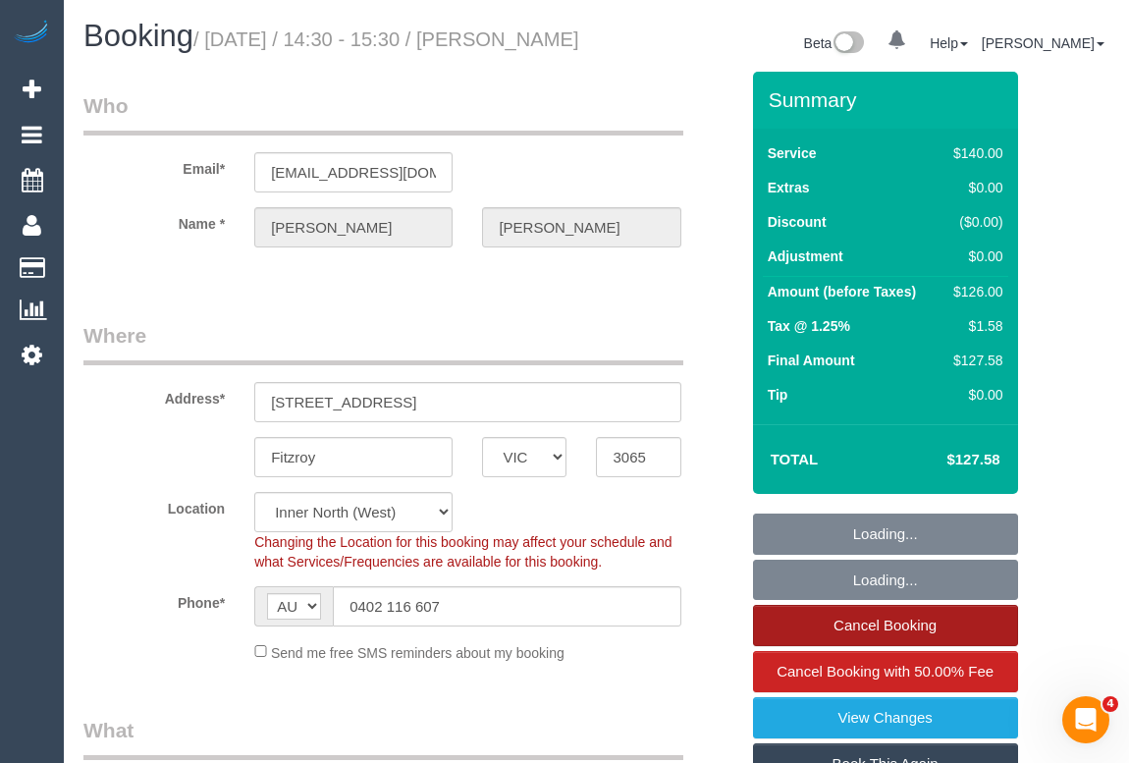
click at [874, 639] on link "Cancel Booking" at bounding box center [885, 625] width 265 height 41
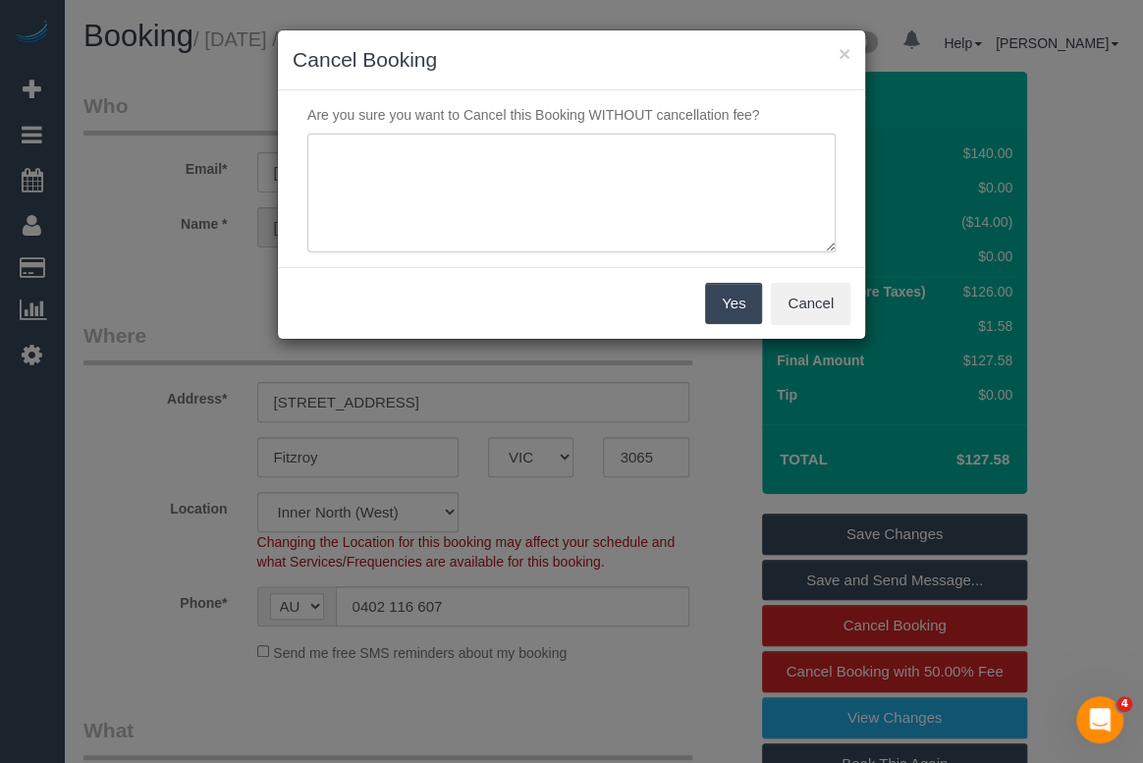
click at [420, 172] on textarea at bounding box center [571, 194] width 528 height 120
type textarea "c"
click at [799, 153] on textarea at bounding box center [571, 194] width 528 height 120
type textarea "Cleaner lost key. Customer not home to provide new key to the cleaner. - OM"
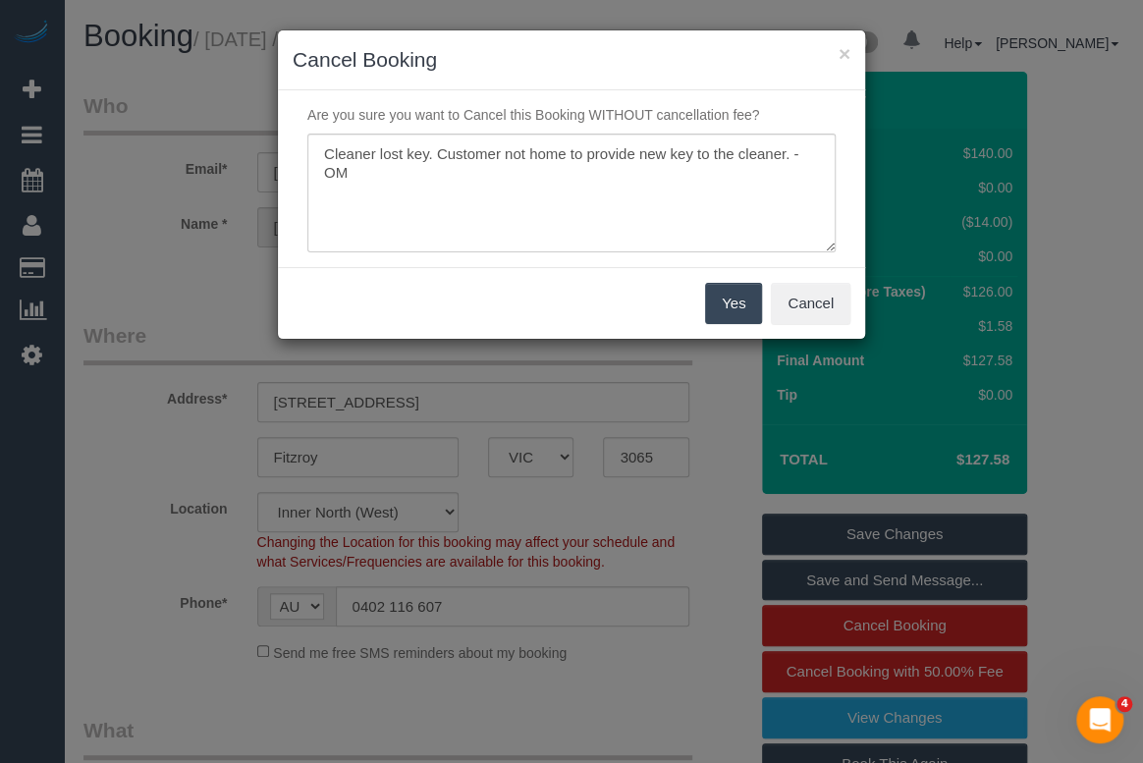
click at [732, 305] on button "Yes" at bounding box center [733, 303] width 57 height 41
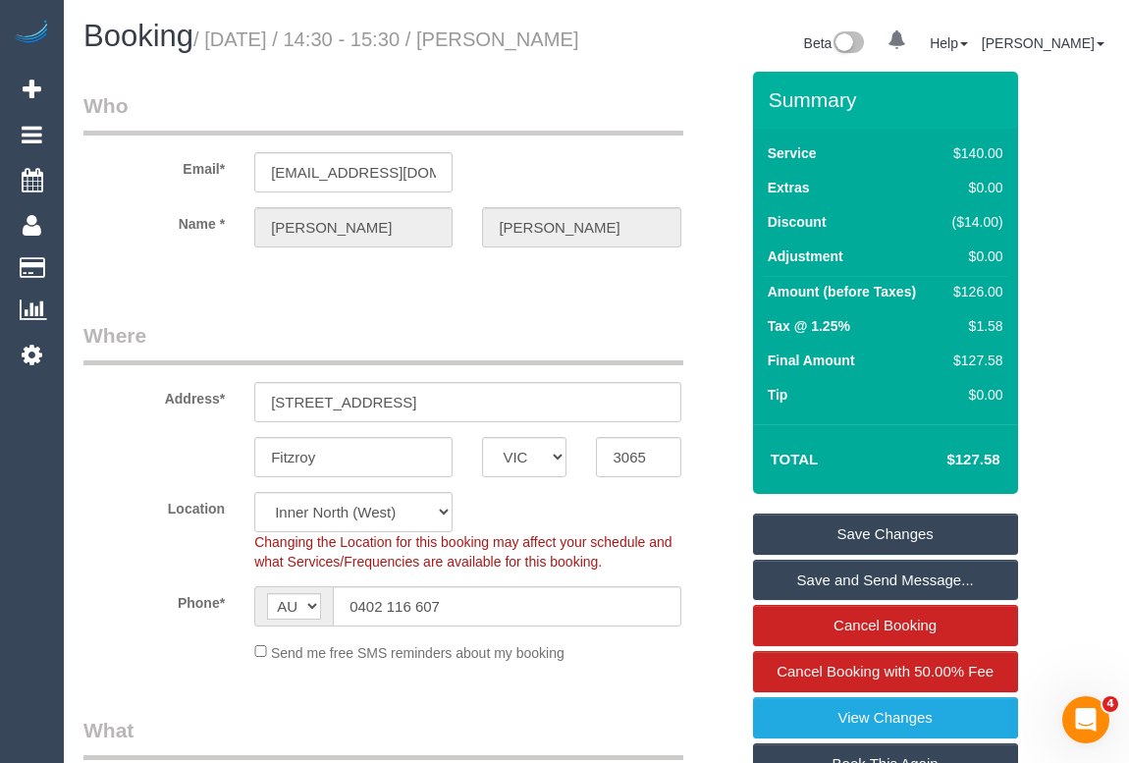
click at [609, 358] on legend "Where" at bounding box center [383, 343] width 600 height 44
click at [599, 361] on legend "Where" at bounding box center [383, 343] width 600 height 44
drag, startPoint x: 599, startPoint y: 361, endPoint x: 462, endPoint y: 117, distance: 280.0
click at [462, 117] on legend "Who" at bounding box center [383, 113] width 600 height 44
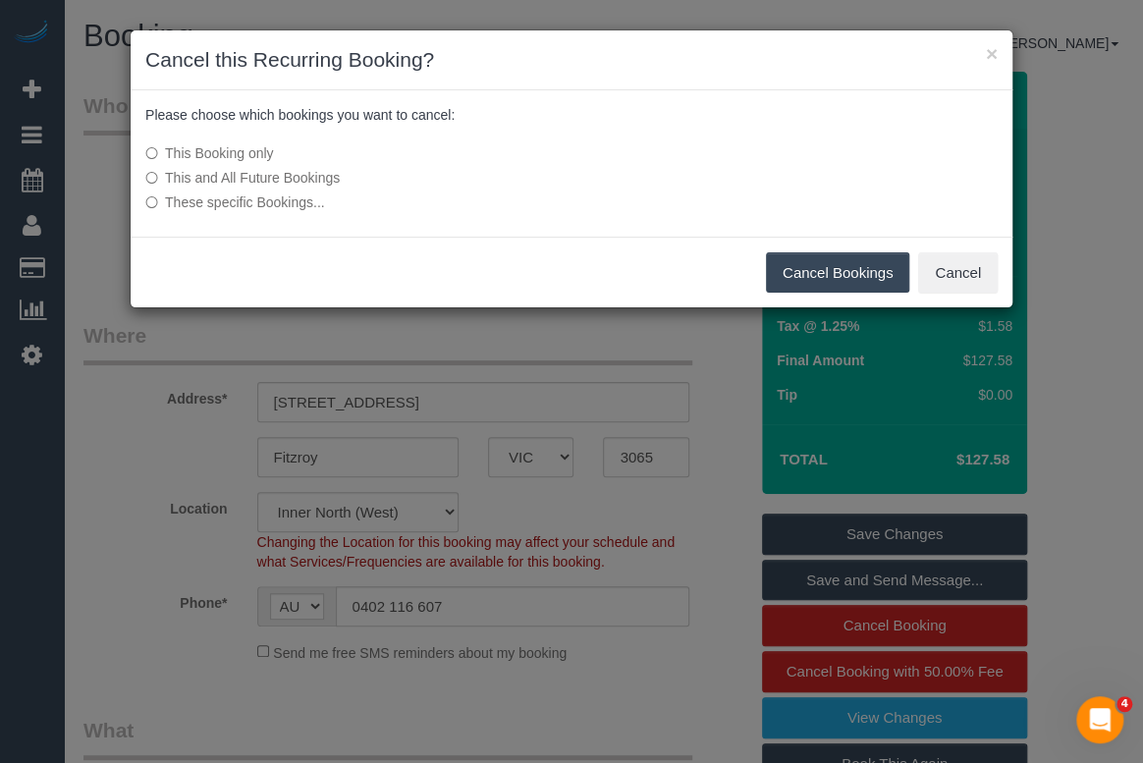
click at [835, 272] on button "Cancel Bookings" at bounding box center [838, 272] width 144 height 41
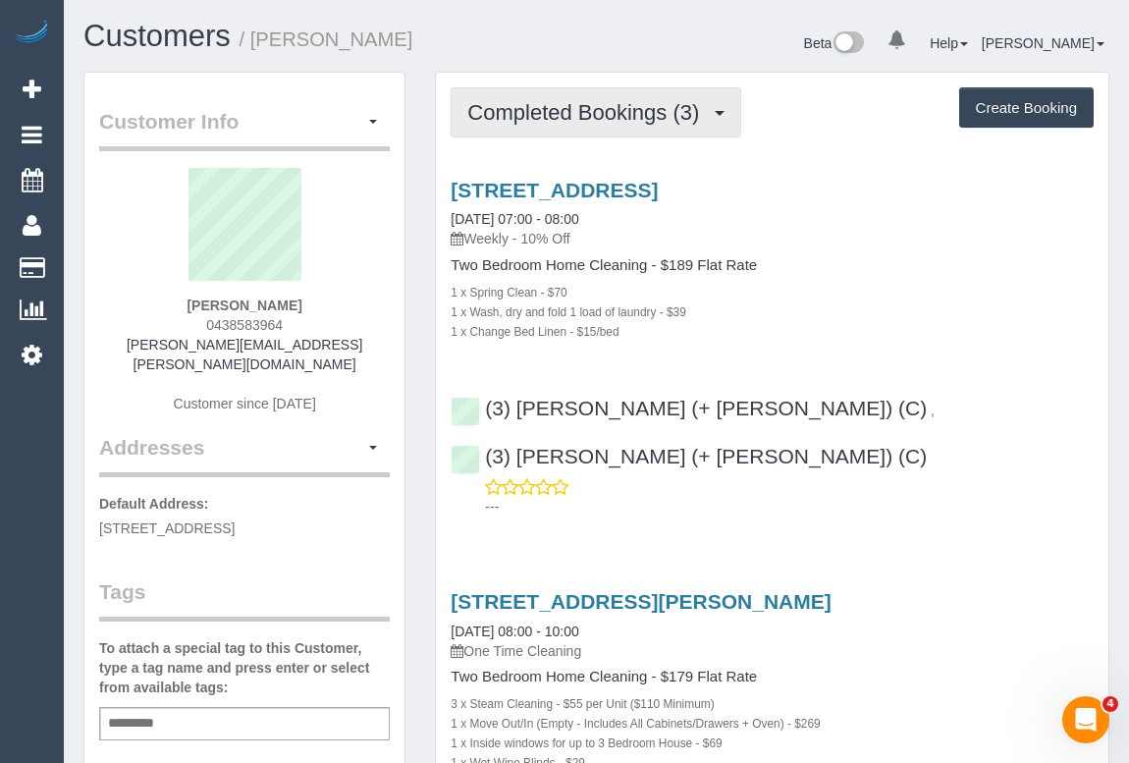
click at [565, 107] on span "Completed Bookings (3)" at bounding box center [588, 112] width 242 height 25
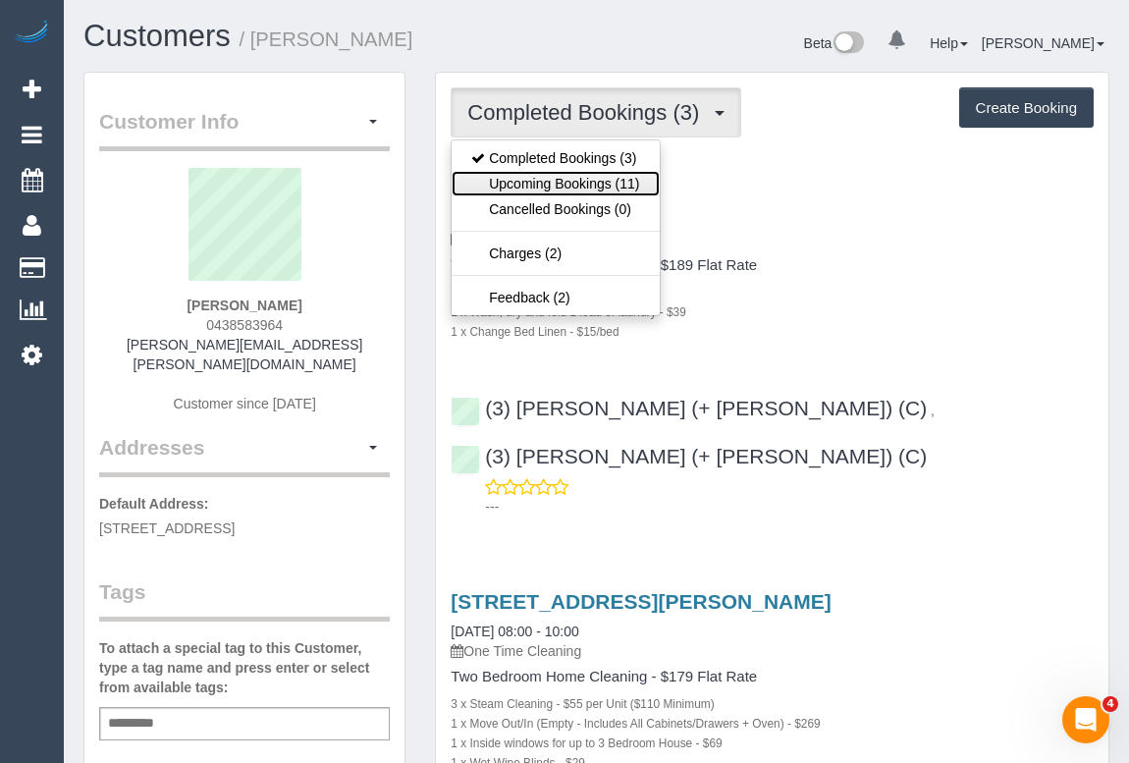
click at [551, 177] on link "Upcoming Bookings (11)" at bounding box center [555, 184] width 207 height 26
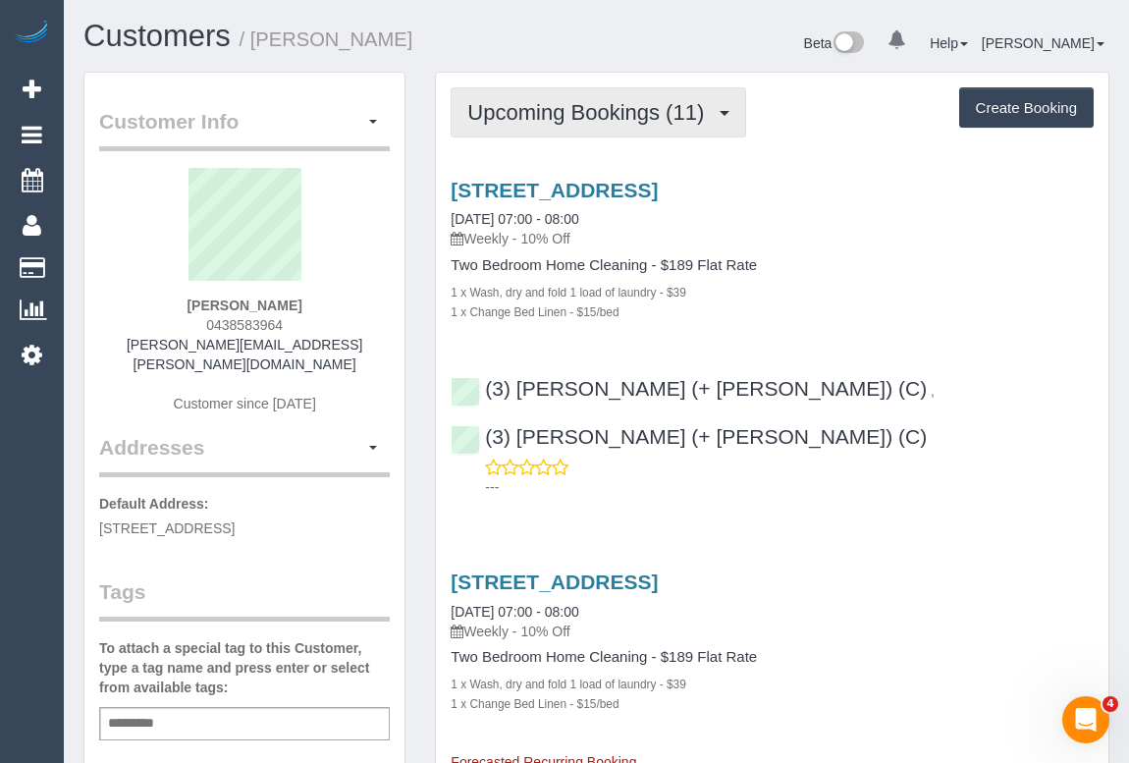
click at [594, 115] on span "Upcoming Bookings (11)" at bounding box center [590, 112] width 246 height 25
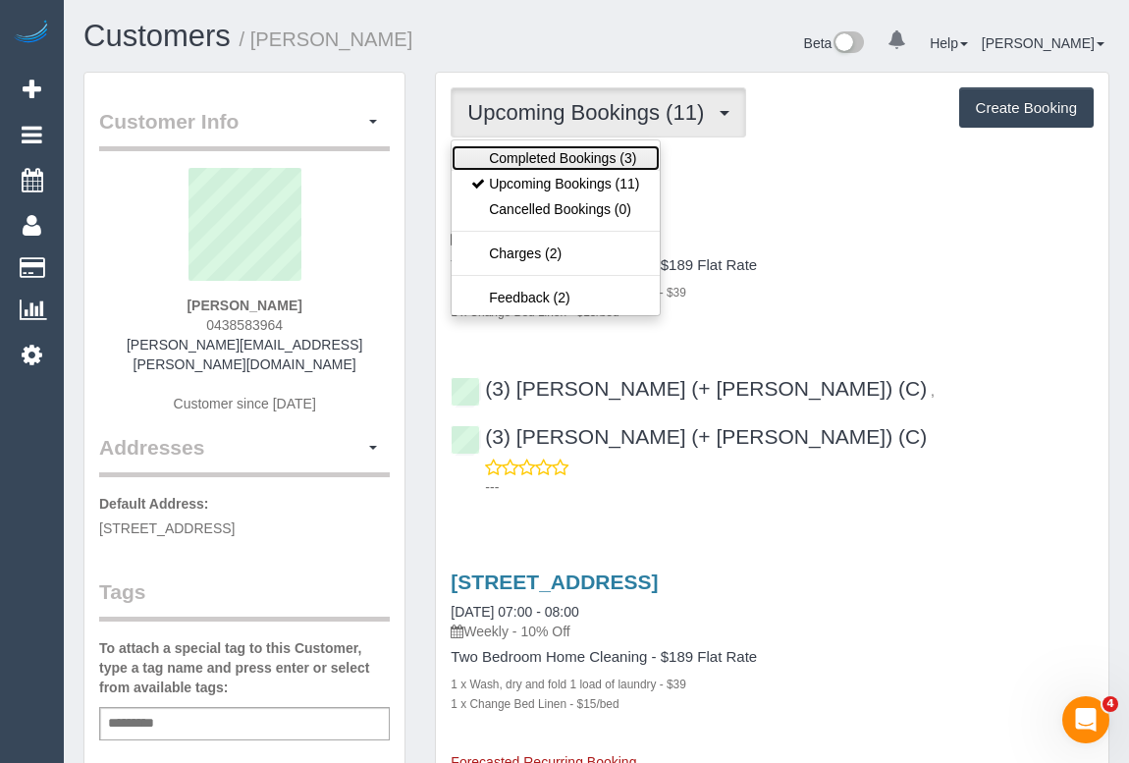
click at [565, 157] on link "Completed Bookings (3)" at bounding box center [555, 158] width 207 height 26
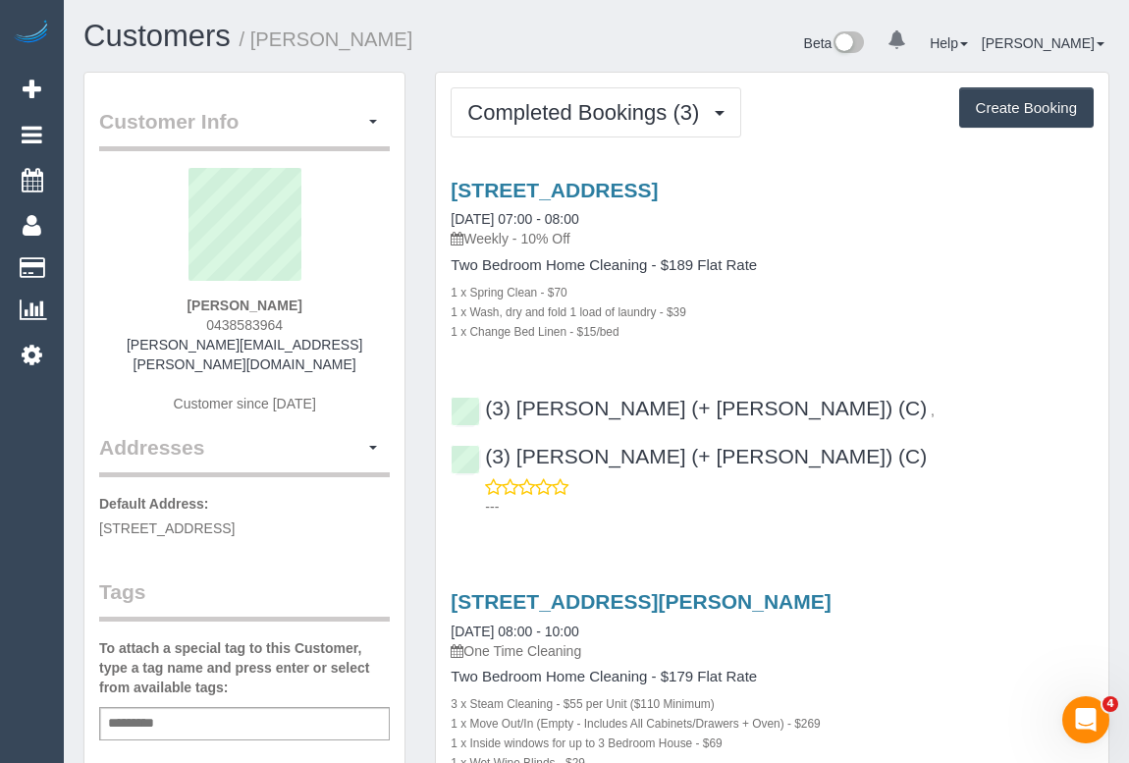
click at [805, 331] on div "1 x Change Bed Linen - $15/bed" at bounding box center [772, 331] width 643 height 20
click at [800, 316] on div "1 x Wash, dry and fold 1 load of laundry - $39" at bounding box center [772, 311] width 643 height 20
click at [890, 314] on div "1 x Wash, dry and fold 1 load of laundry - $39" at bounding box center [772, 311] width 643 height 20
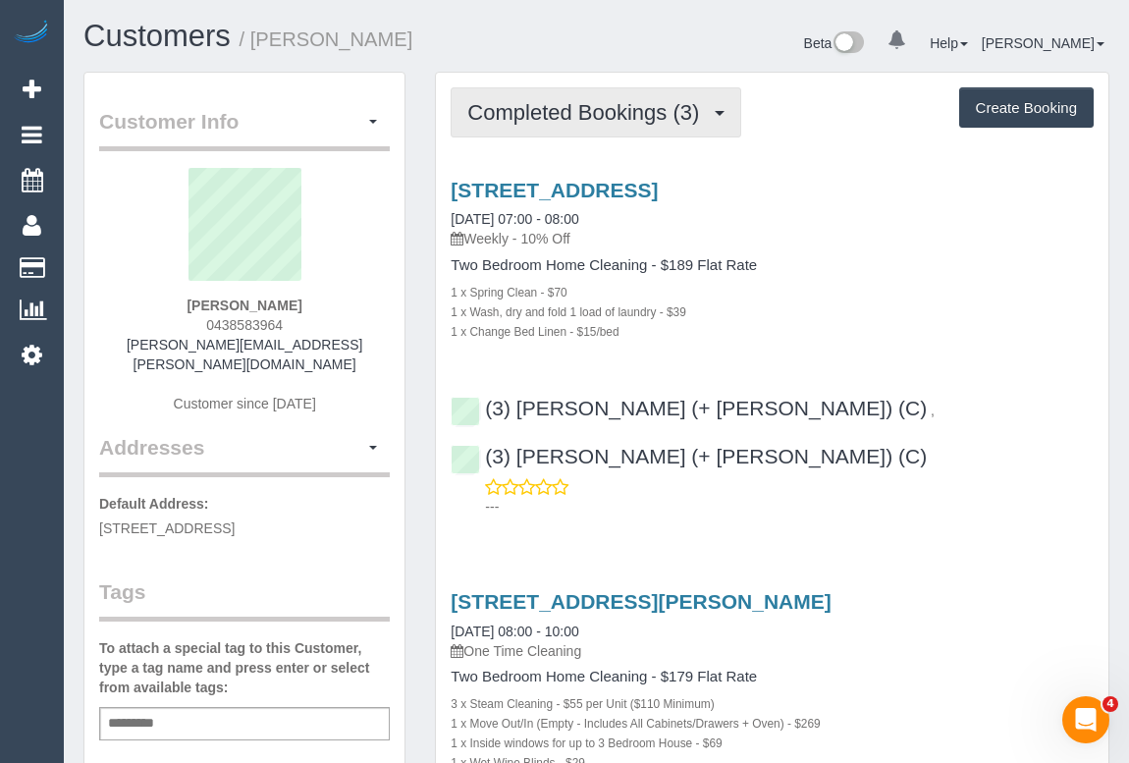
click at [543, 104] on span "Completed Bookings (3)" at bounding box center [588, 112] width 242 height 25
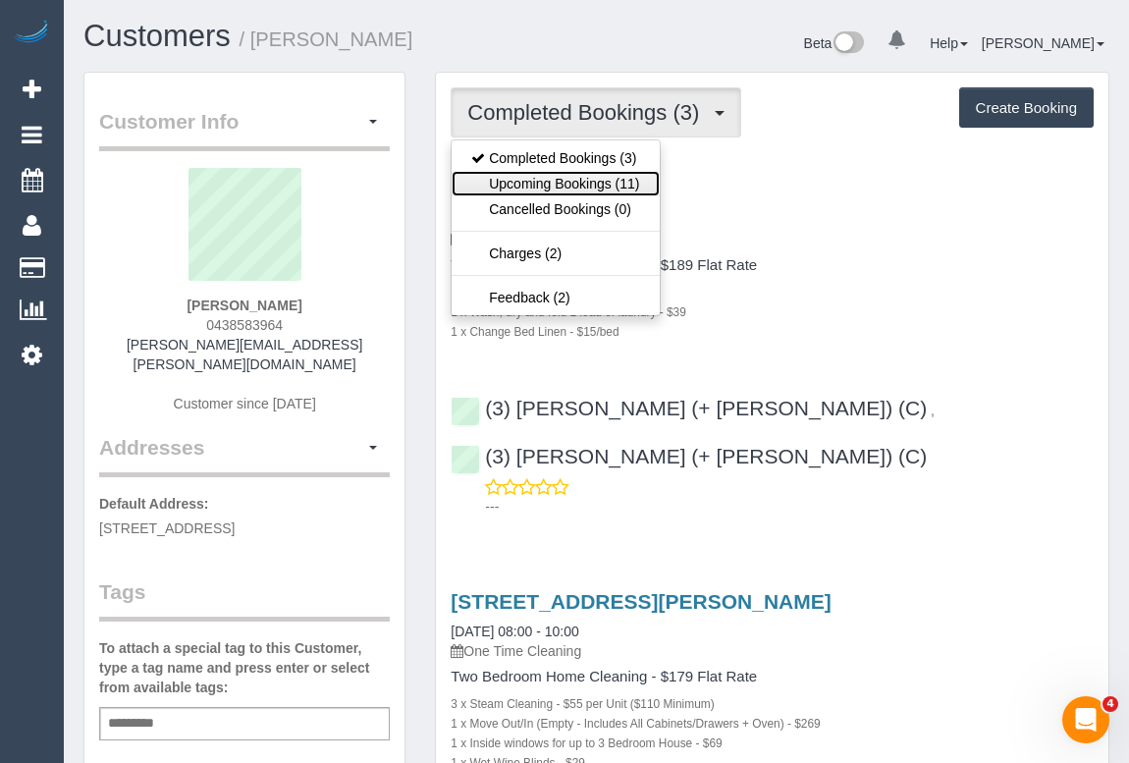
click at [569, 190] on link "Upcoming Bookings (11)" at bounding box center [555, 184] width 207 height 26
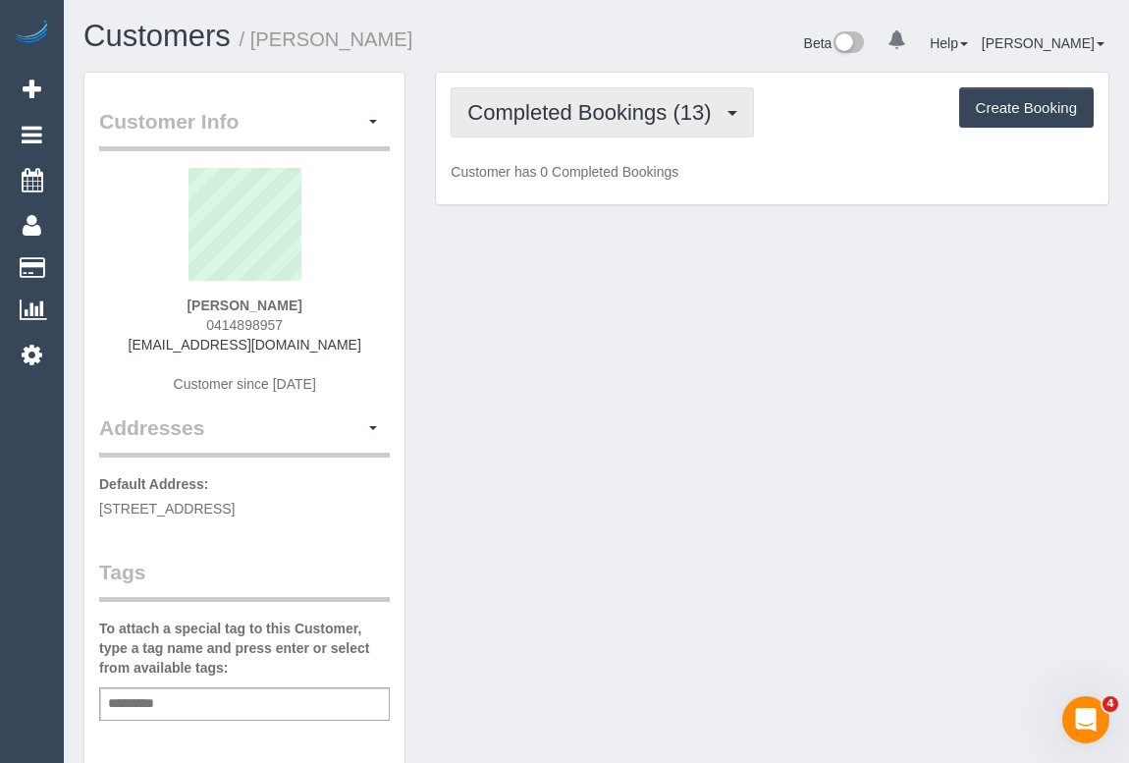
click at [571, 129] on button "Completed Bookings (13)" at bounding box center [602, 112] width 302 height 50
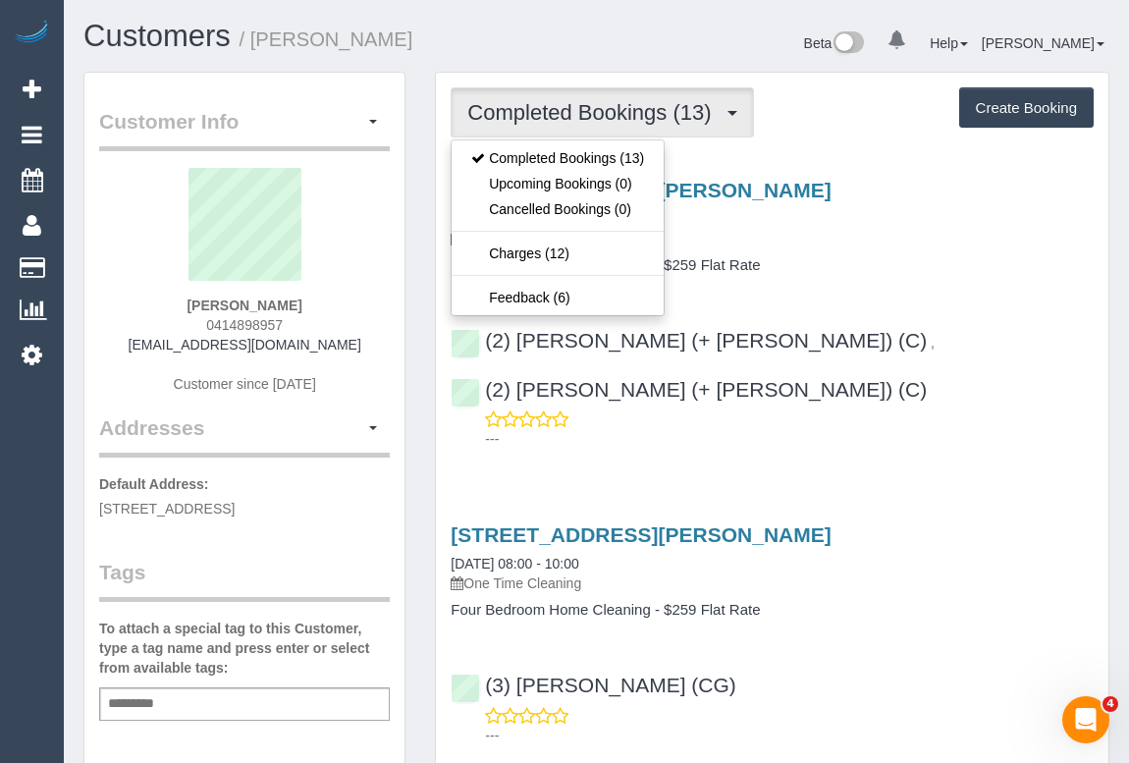
click at [844, 268] on h4 "Four Bedroom Home Cleaning - $259 Flat Rate" at bounding box center [772, 265] width 643 height 17
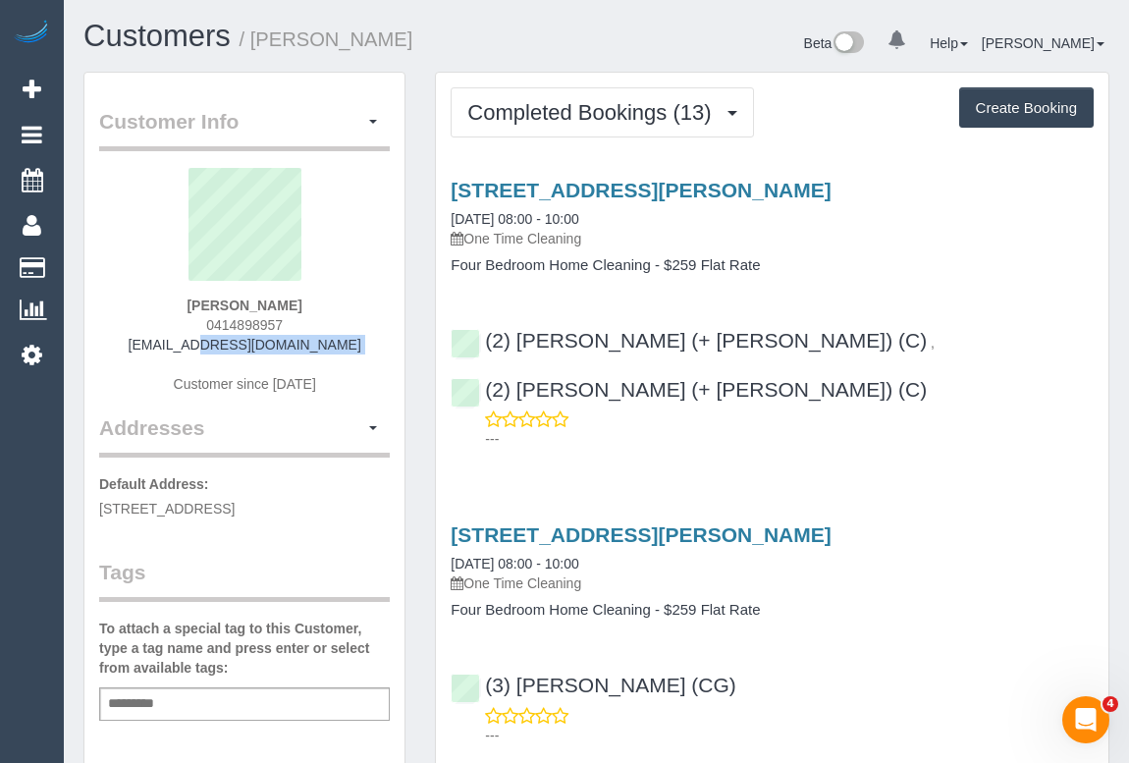
drag, startPoint x: 154, startPoint y: 349, endPoint x: 383, endPoint y: 357, distance: 229.0
click at [383, 357] on div "Alia Stevens 0414898957 aliastevens@gmail.com Customer since 2019" at bounding box center [244, 290] width 291 height 245
copy div "aliastevens@gmail.com"
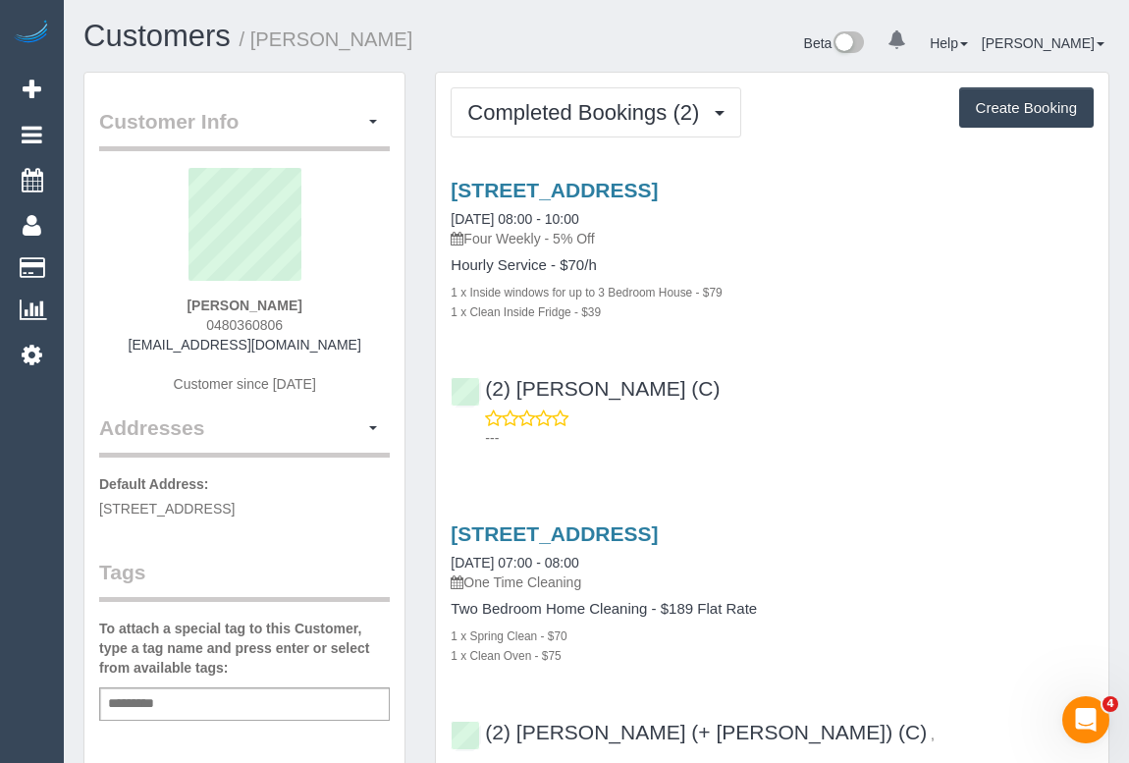
click at [844, 379] on div "(2) [PERSON_NAME] (C) ---" at bounding box center [772, 404] width 673 height 88
click at [572, 73] on div "Completed Bookings (2) Completed Bookings (2) Upcoming Bookings (11) Cancelled …" at bounding box center [772, 493] width 673 height 841
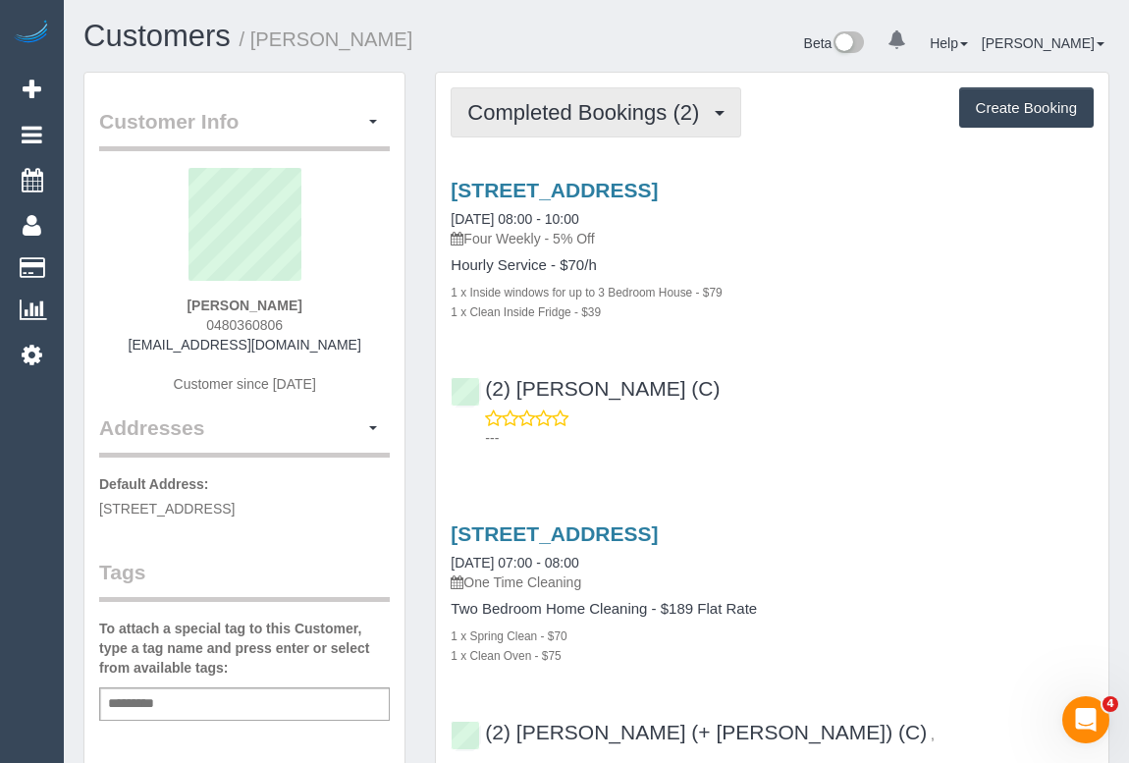
click at [565, 106] on span "Completed Bookings (2)" at bounding box center [588, 112] width 242 height 25
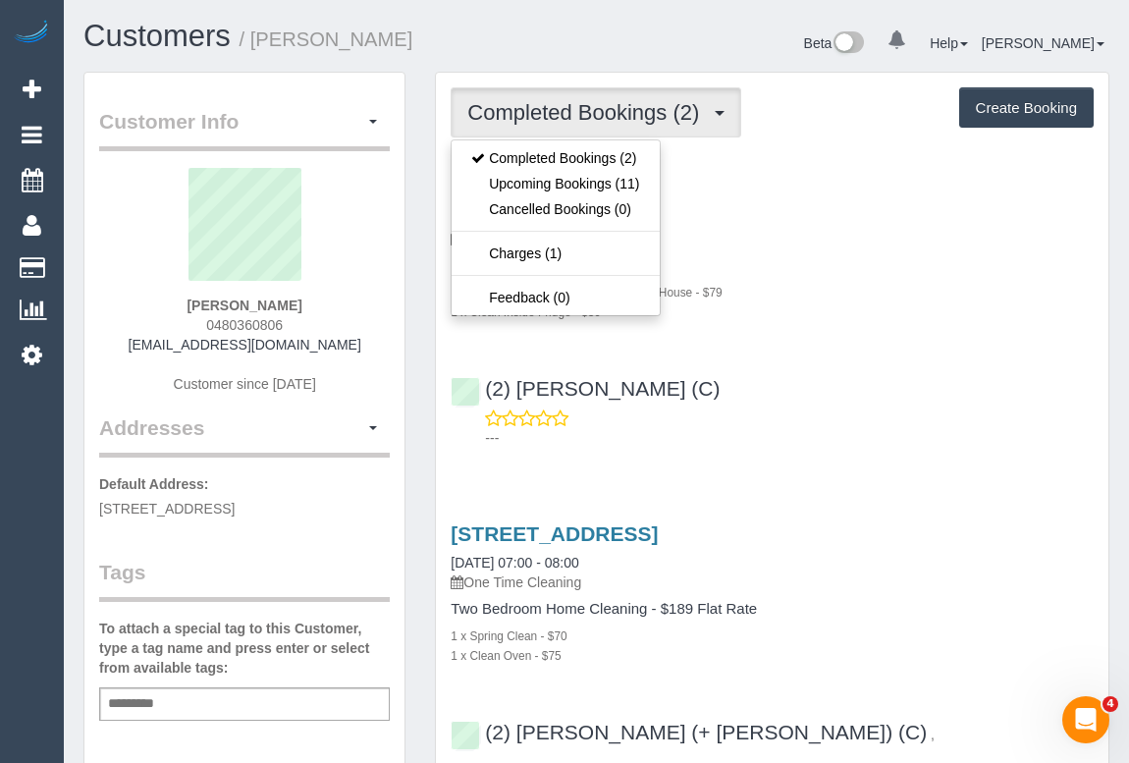
click at [840, 269] on h4 "Hourly Service - $70/h" at bounding box center [772, 265] width 643 height 17
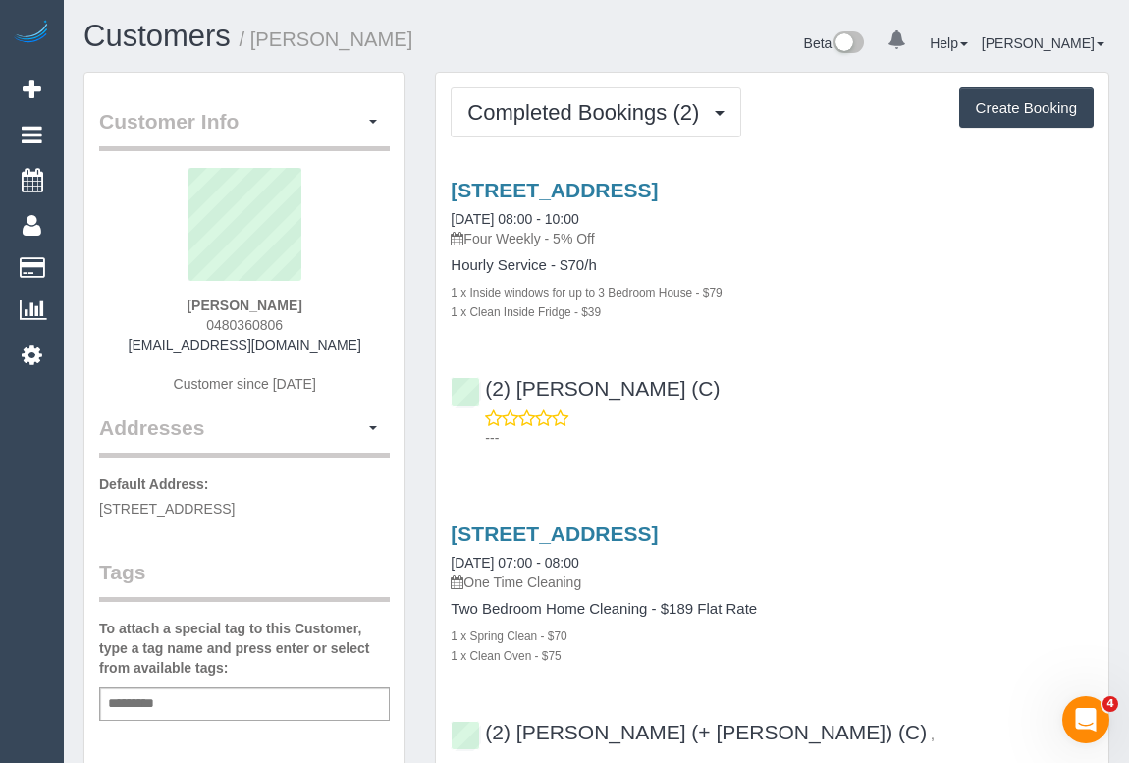
drag, startPoint x: 196, startPoint y: 324, endPoint x: 297, endPoint y: 324, distance: 100.2
click at [297, 324] on div "[PERSON_NAME] 0480360806 [EMAIL_ADDRESS][DOMAIN_NAME] Customer since [DATE]" at bounding box center [244, 290] width 291 height 245
copy span "0480360806"
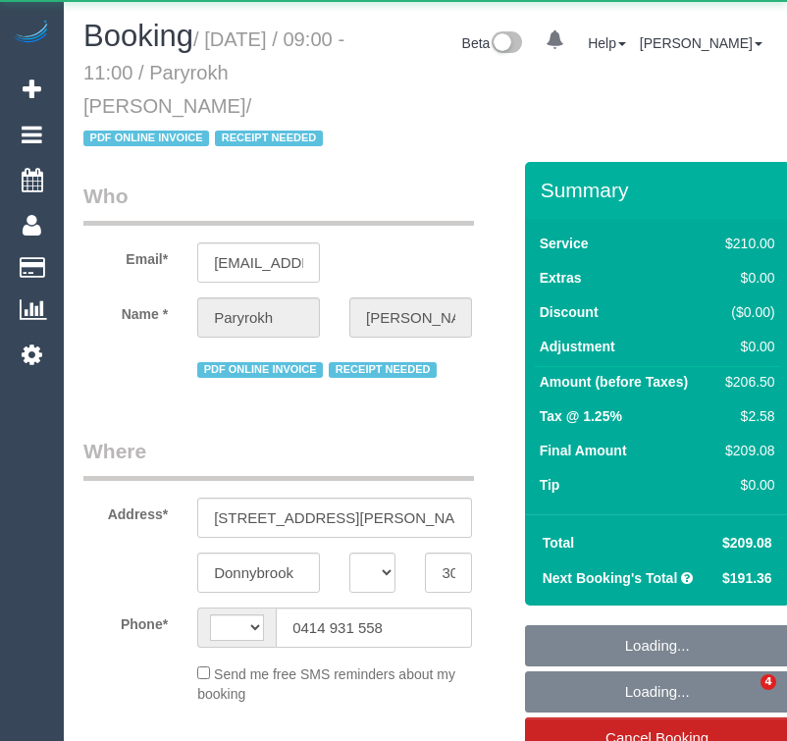
select select "VIC"
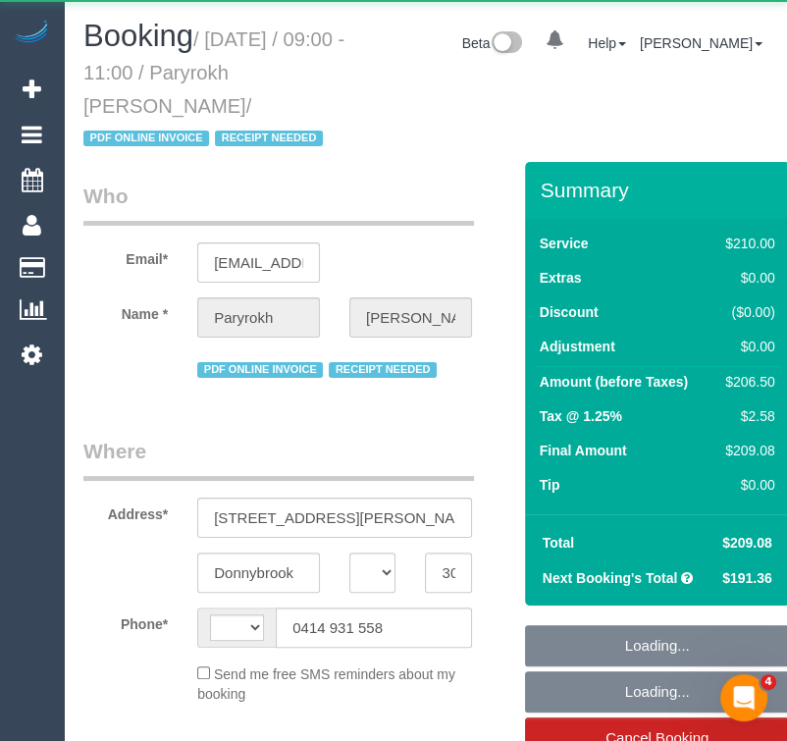
select select "object:306"
select select "string:AU"
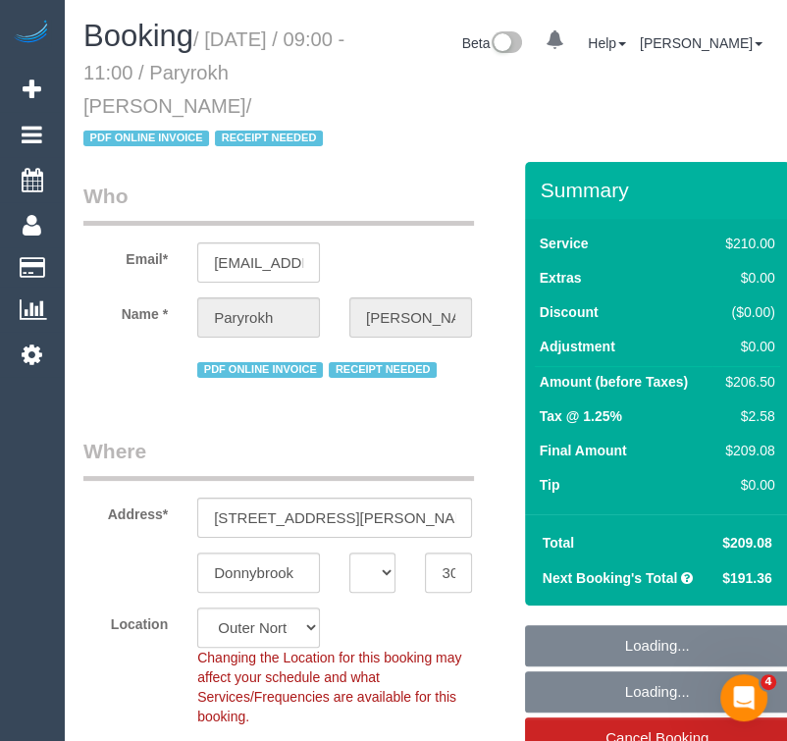
select select "object:633"
select select "number:29"
select select "number:14"
select select "number:19"
select select "number:22"
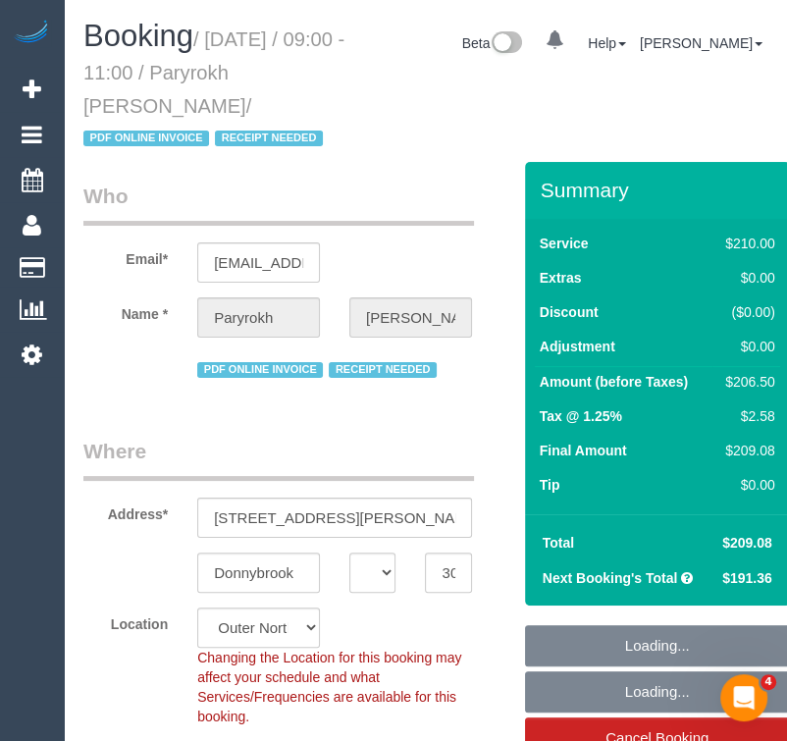
select select "number:34"
select select "string:stripe-pm_1RIkwB2GScqysDRVO7FxyKXl"
select select "180"
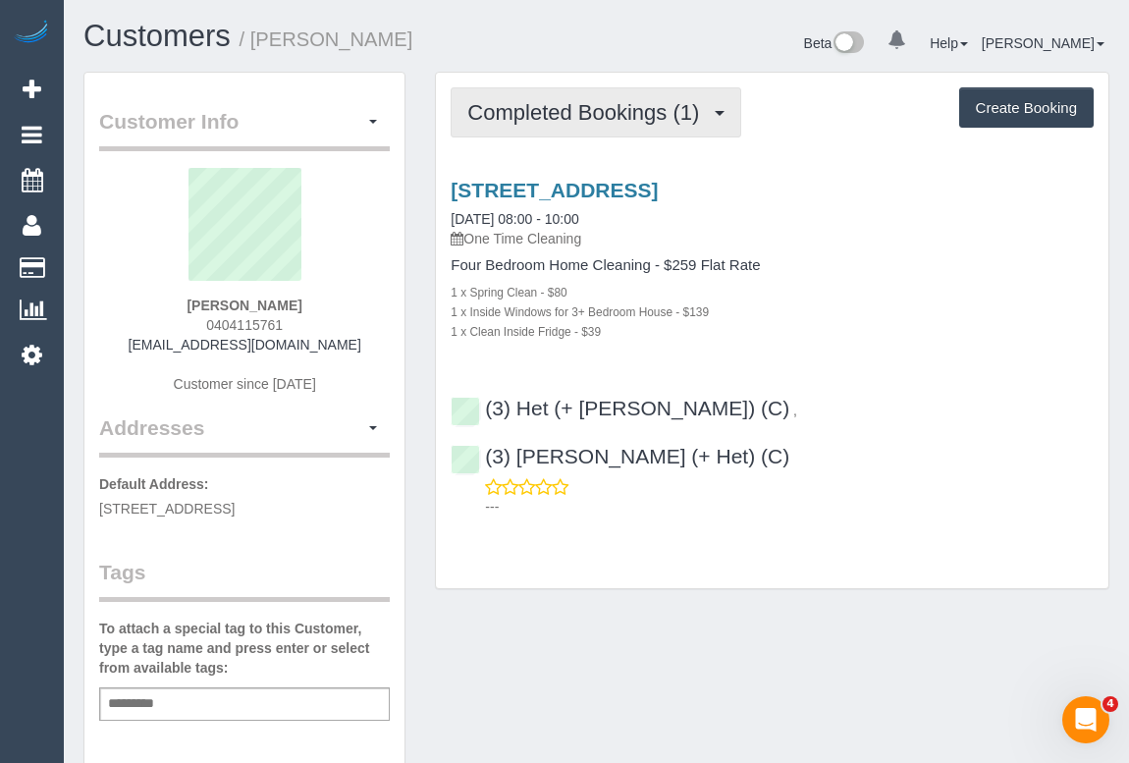
click at [561, 115] on span "Completed Bookings (1)" at bounding box center [588, 112] width 242 height 25
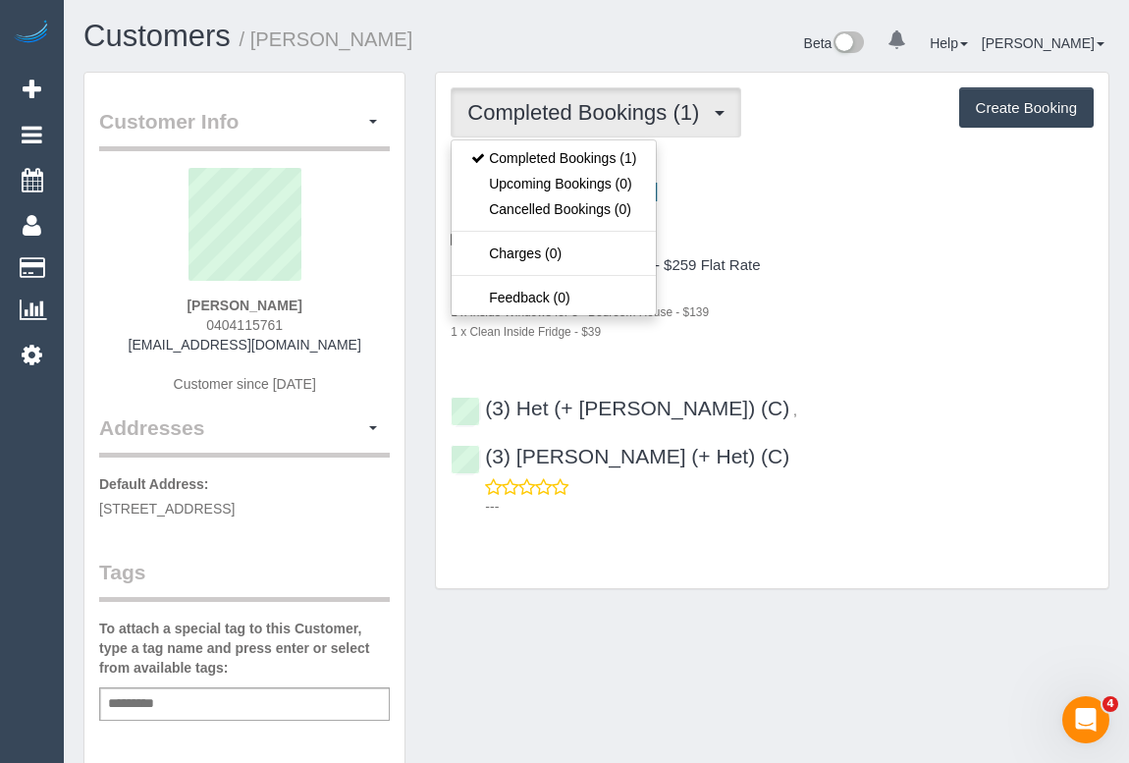
click at [881, 277] on div "Four Bedroom Home Cleaning - $259 Flat Rate 1 x Spring Clean - $80 1 x Inside W…" at bounding box center [772, 298] width 643 height 83
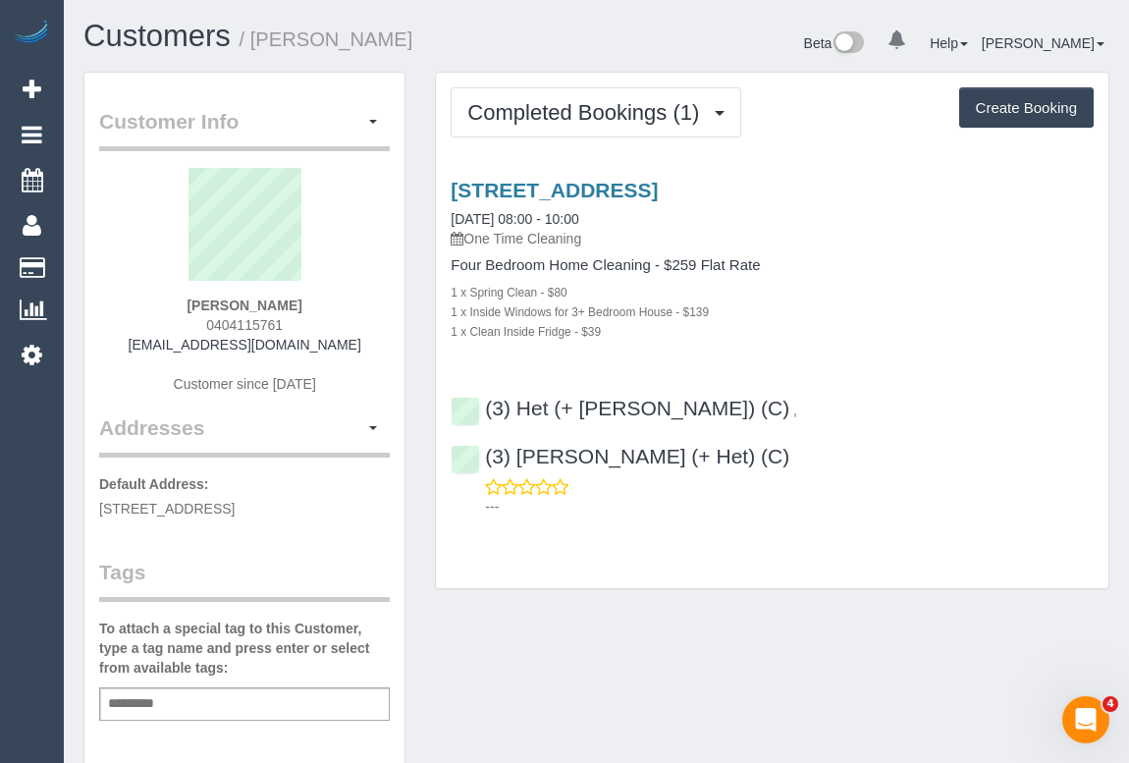
drag, startPoint x: 147, startPoint y: 348, endPoint x: 337, endPoint y: 350, distance: 189.5
click at [337, 350] on div "Ankit Sharma 0404115761 ankitsharma@dnst.com.au Customer since 2025" at bounding box center [244, 290] width 291 height 245
copy link "[EMAIL_ADDRESS][DOMAIN_NAME]"
click at [619, 179] on link "51 Portland Street, Mulgrave, VIC 3170" at bounding box center [554, 190] width 207 height 23
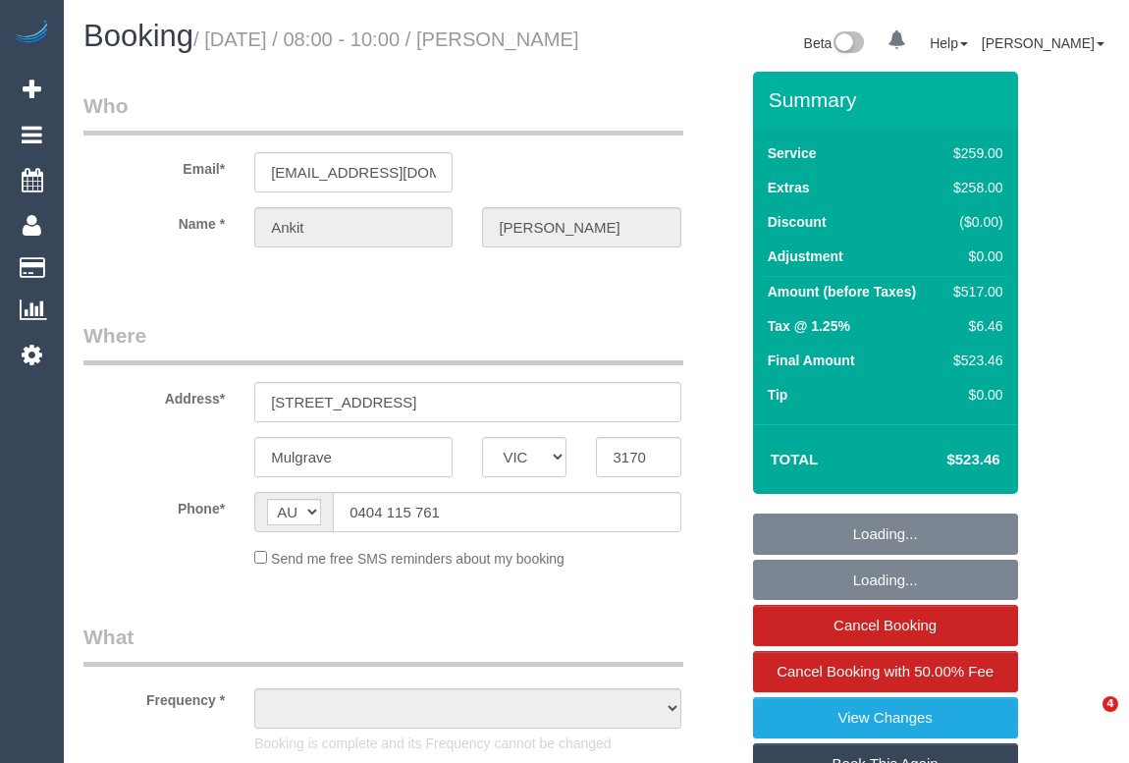
select select "VIC"
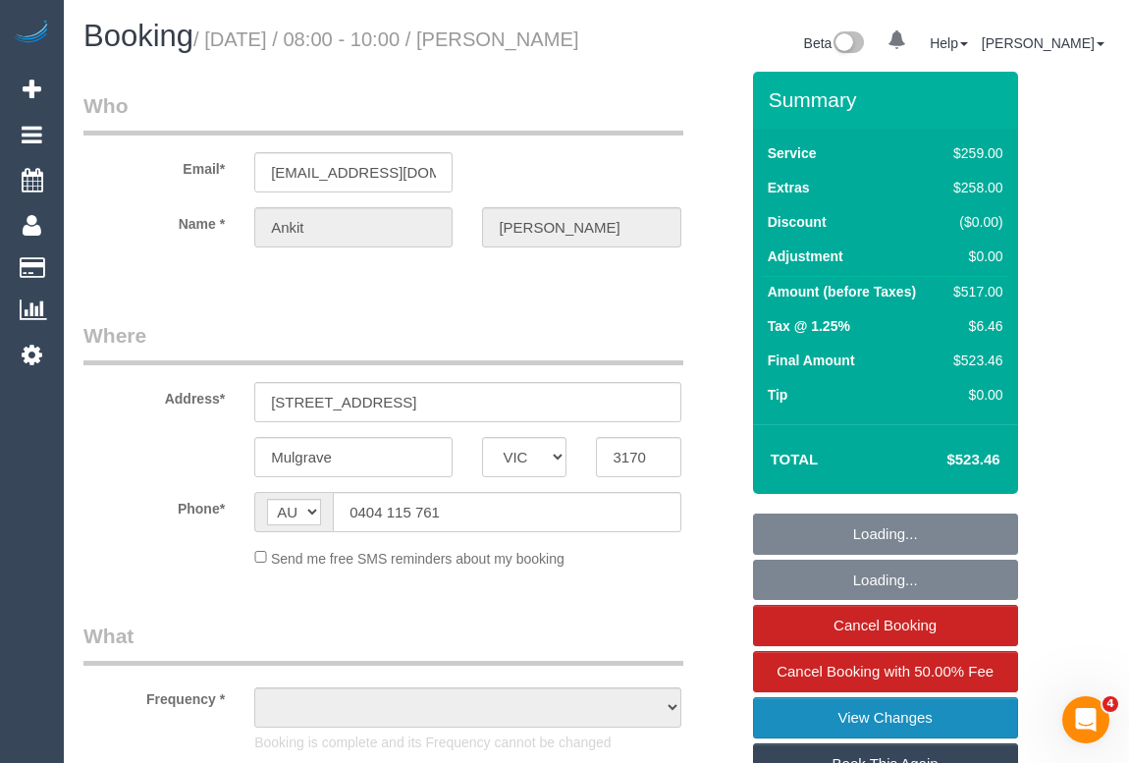
select select "object:541"
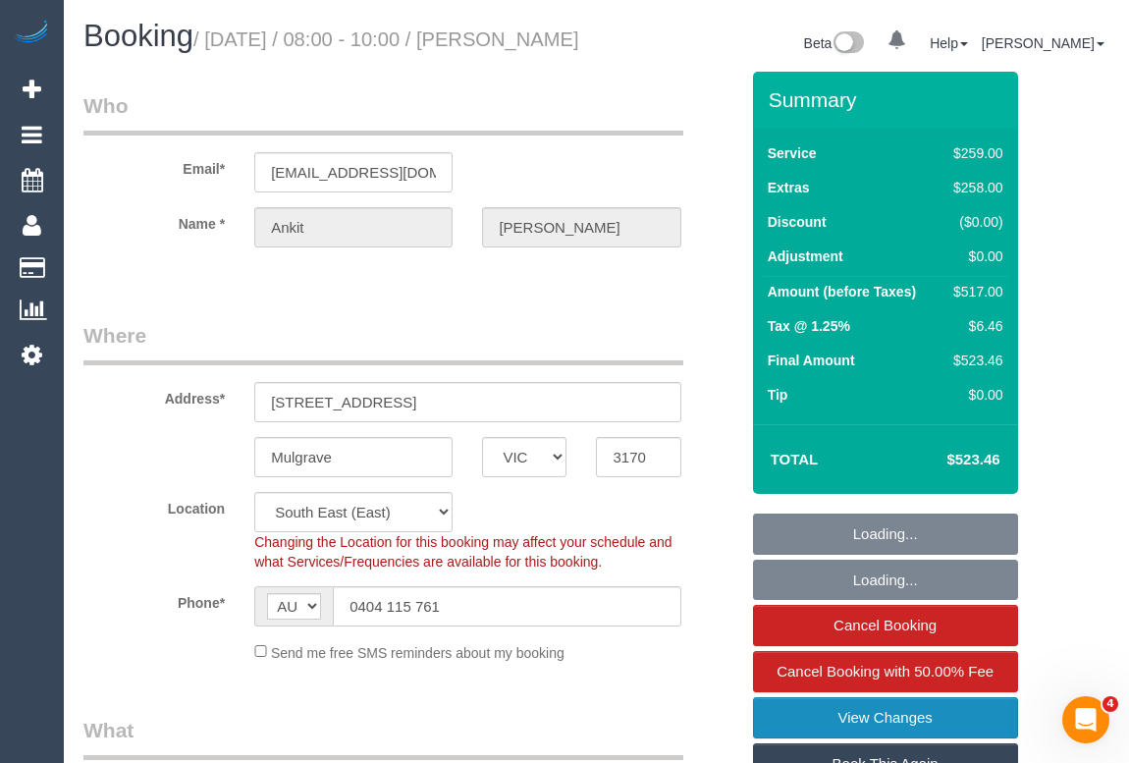
click at [853, 734] on link "View Changes" at bounding box center [885, 717] width 265 height 41
select select "string:stripe-pm_1S8A8B2GScqysDRVBFaOw2Jv"
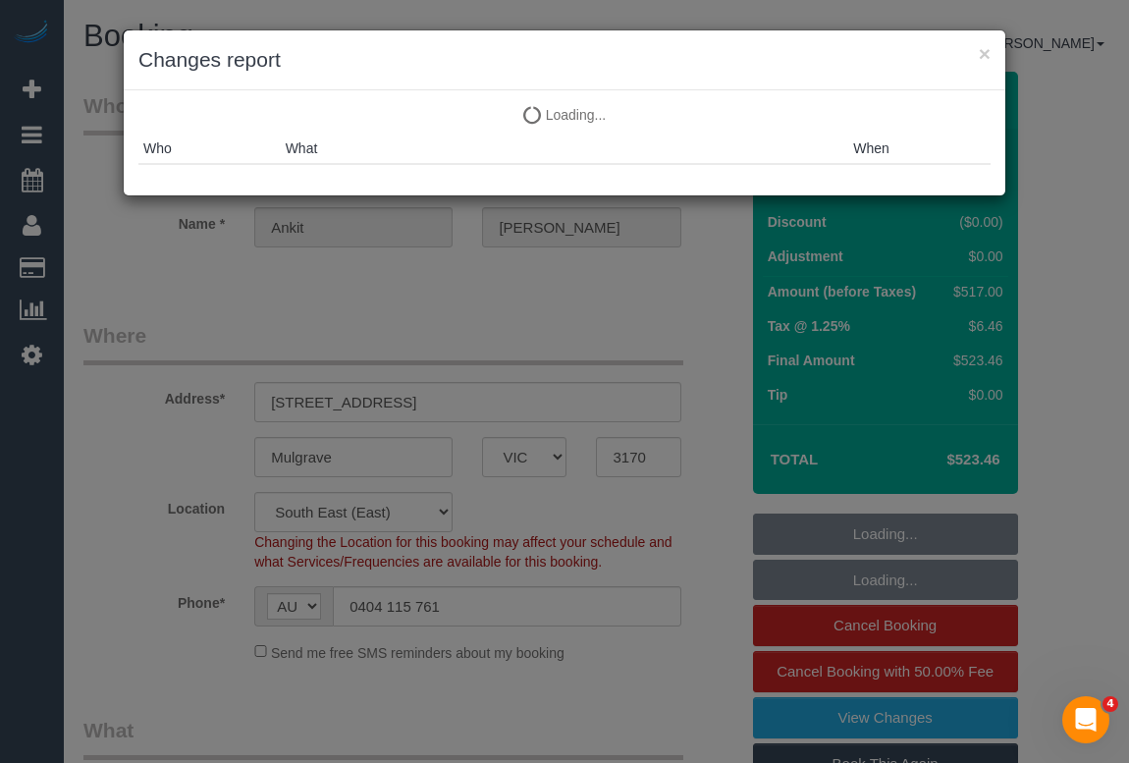
select select "object:1188"
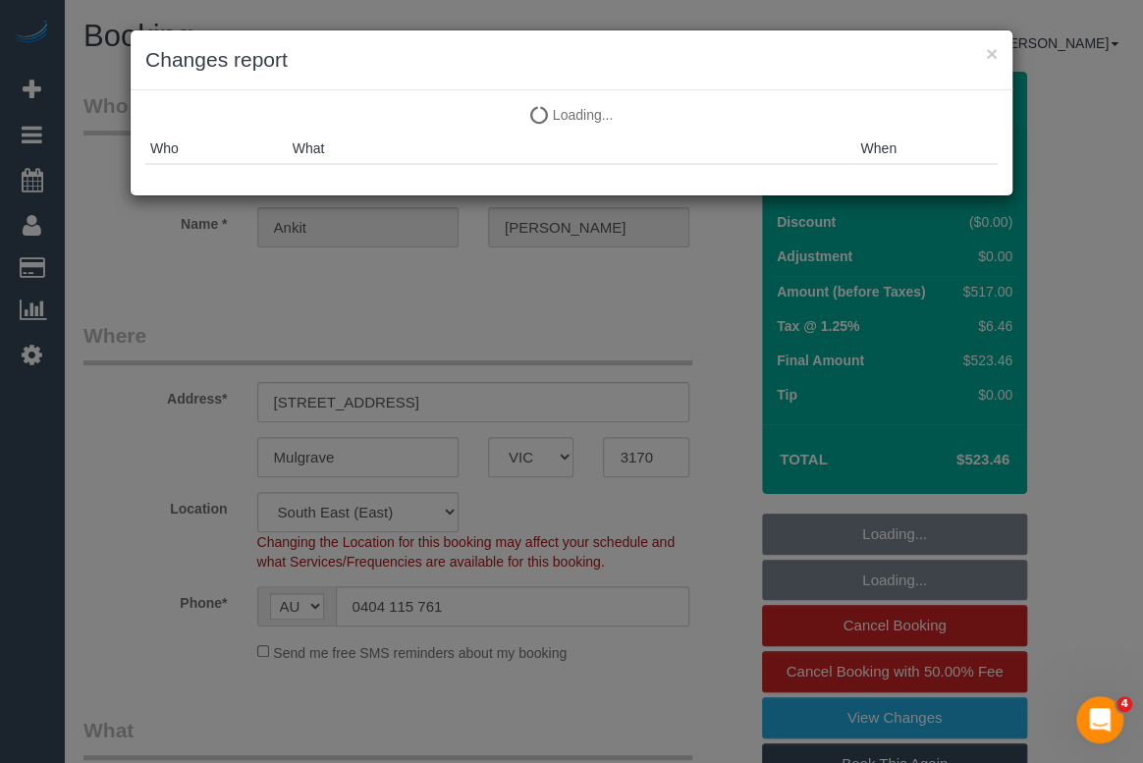
select select "spot1"
select select "number:27"
select select "number:14"
select select "number:18"
select select "number:24"
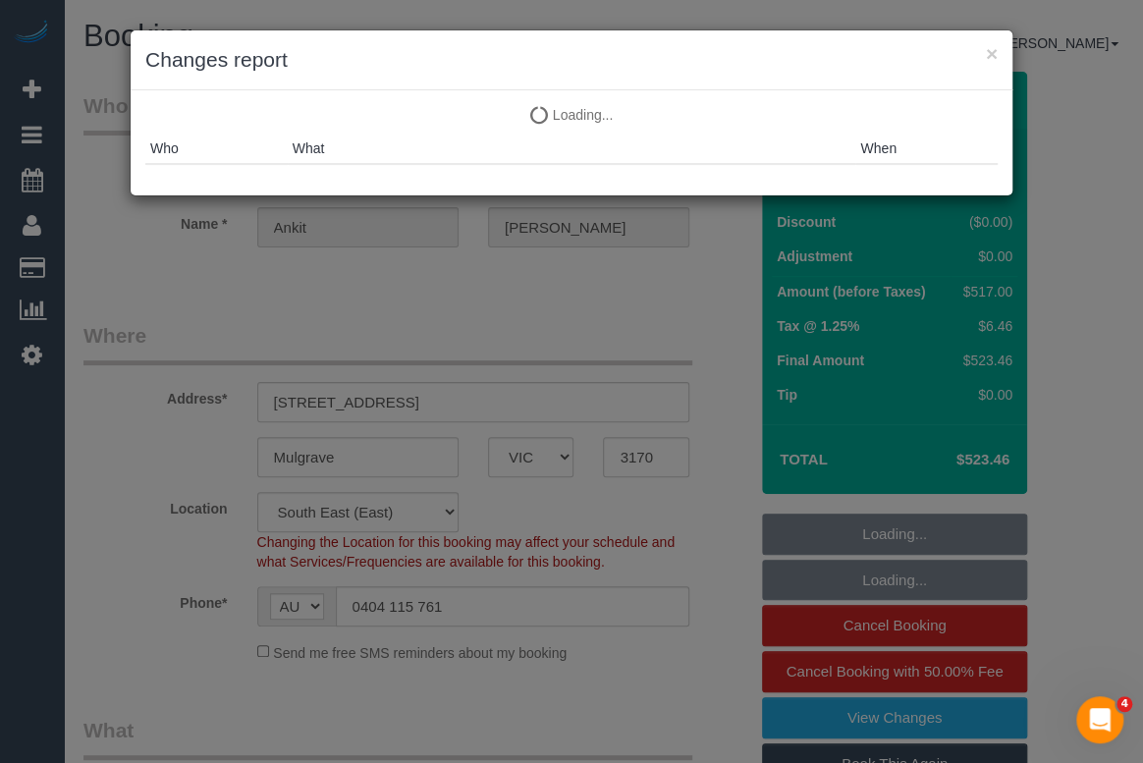
select select "number:26"
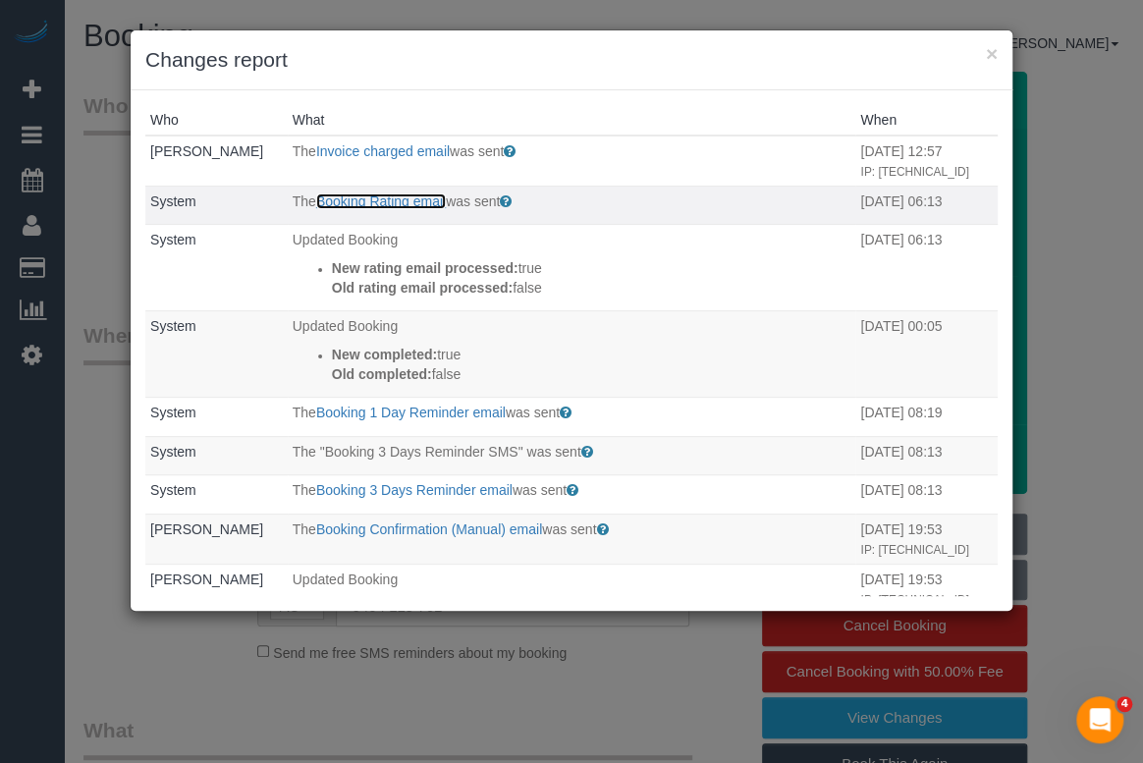
click at [412, 209] on link "Booking Rating email" at bounding box center [381, 201] width 130 height 16
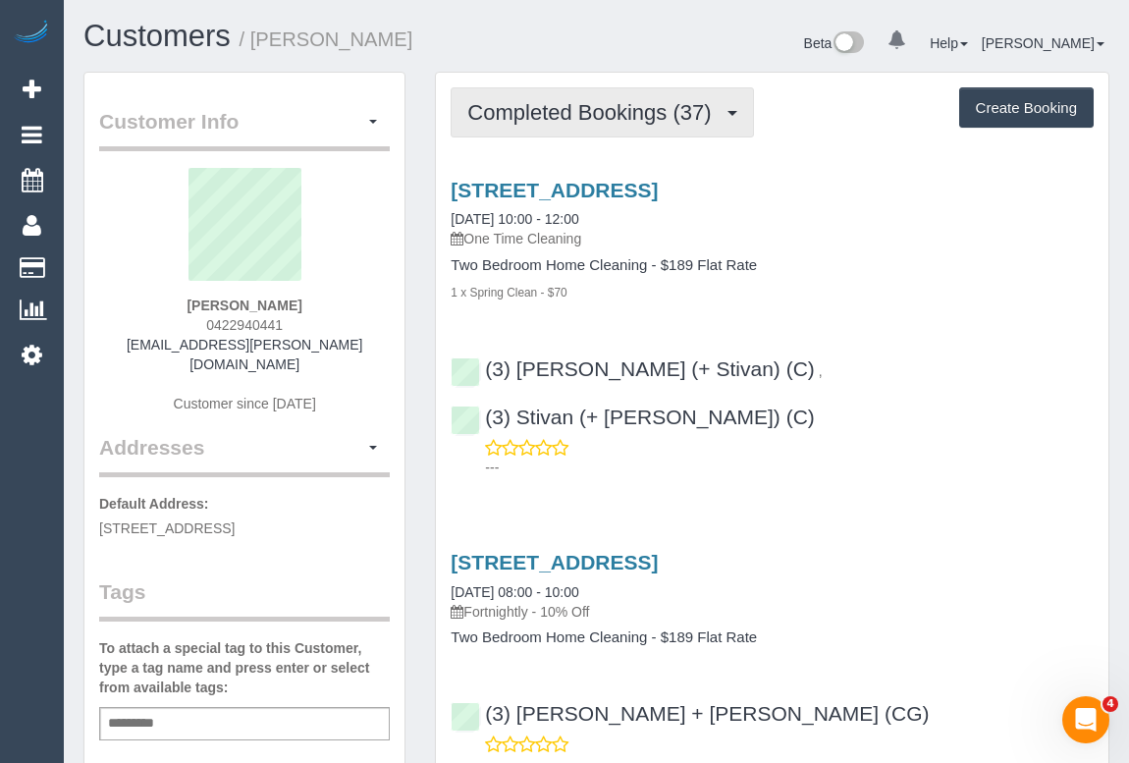
click at [569, 96] on button "Completed Bookings (37)" at bounding box center [602, 112] width 302 height 50
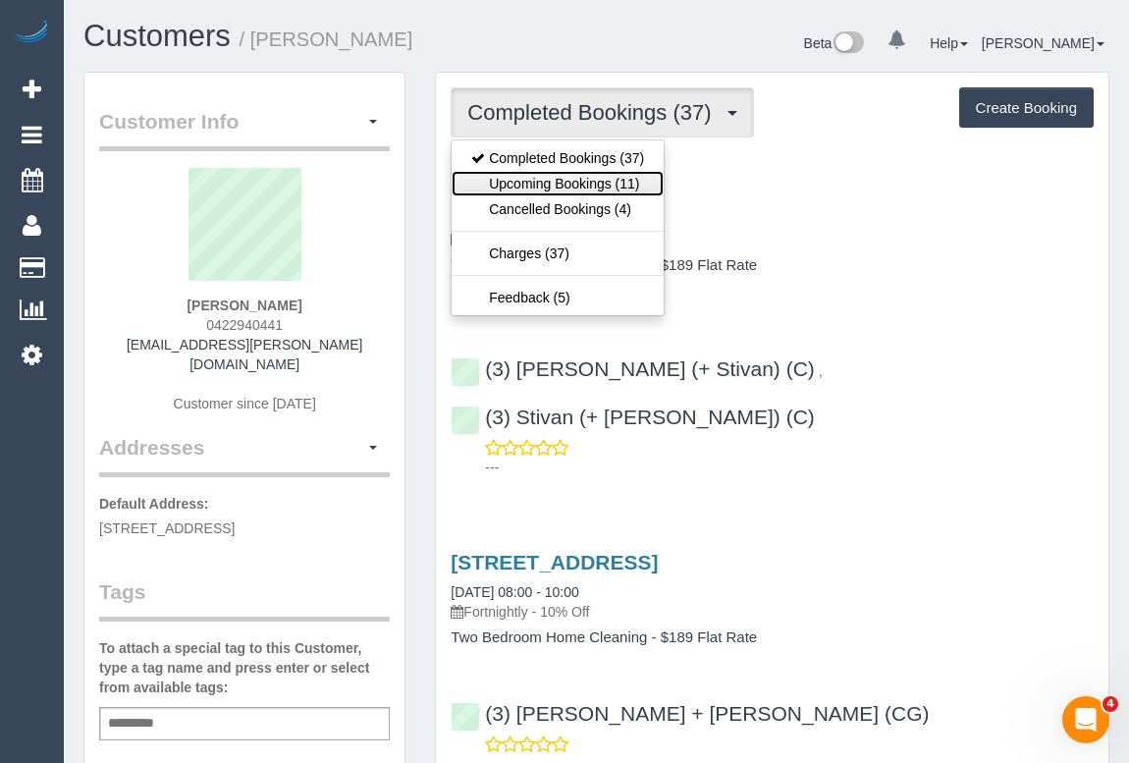
click at [560, 177] on link "Upcoming Bookings (11)" at bounding box center [558, 184] width 212 height 26
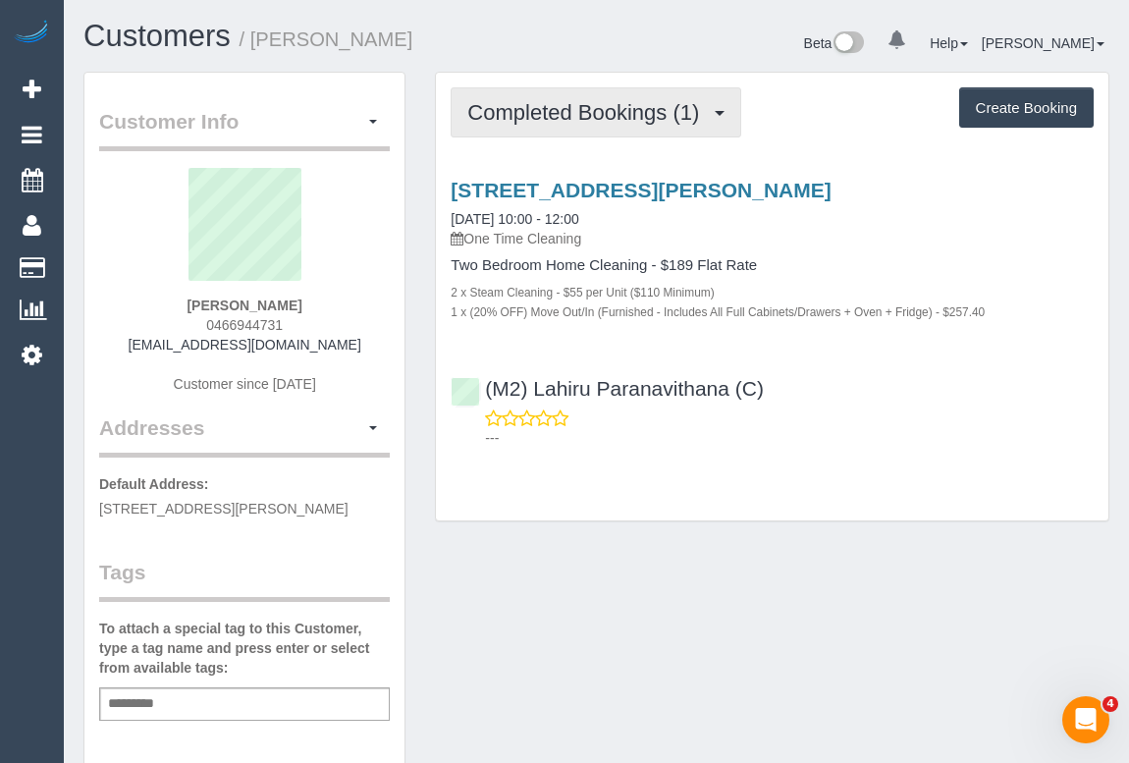
click at [590, 120] on span "Completed Bookings (1)" at bounding box center [588, 112] width 242 height 25
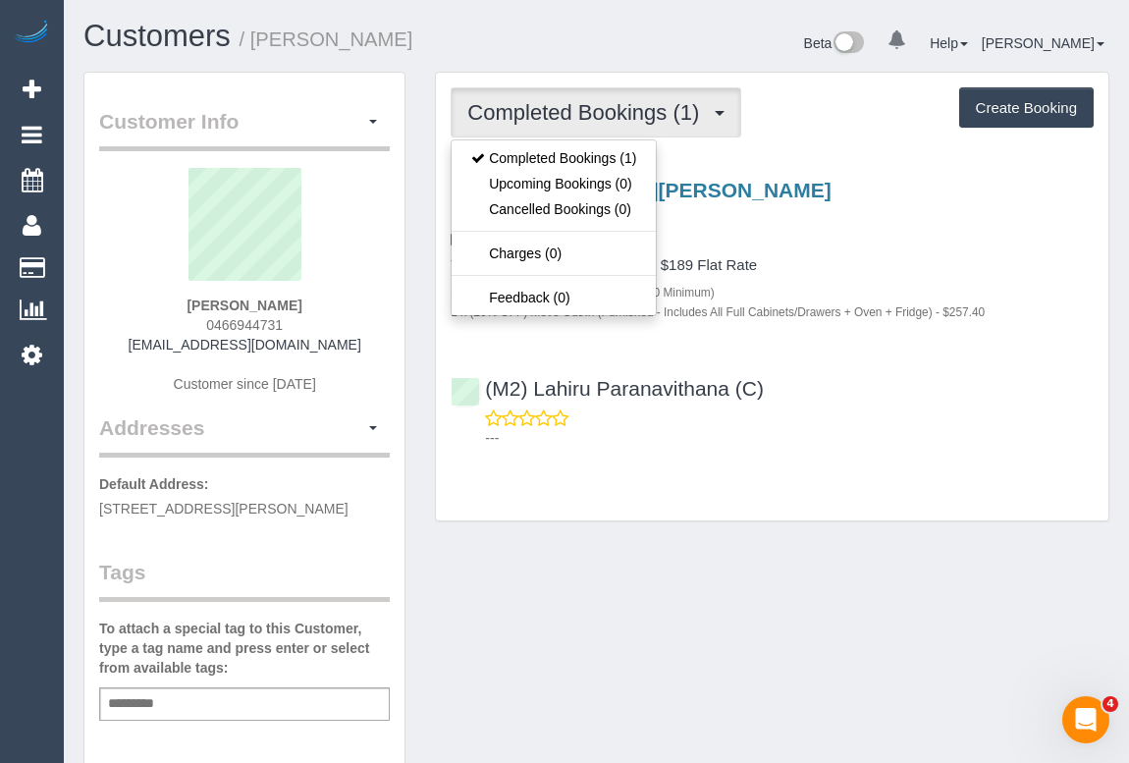
click at [909, 237] on p "One Time Cleaning" at bounding box center [772, 239] width 643 height 20
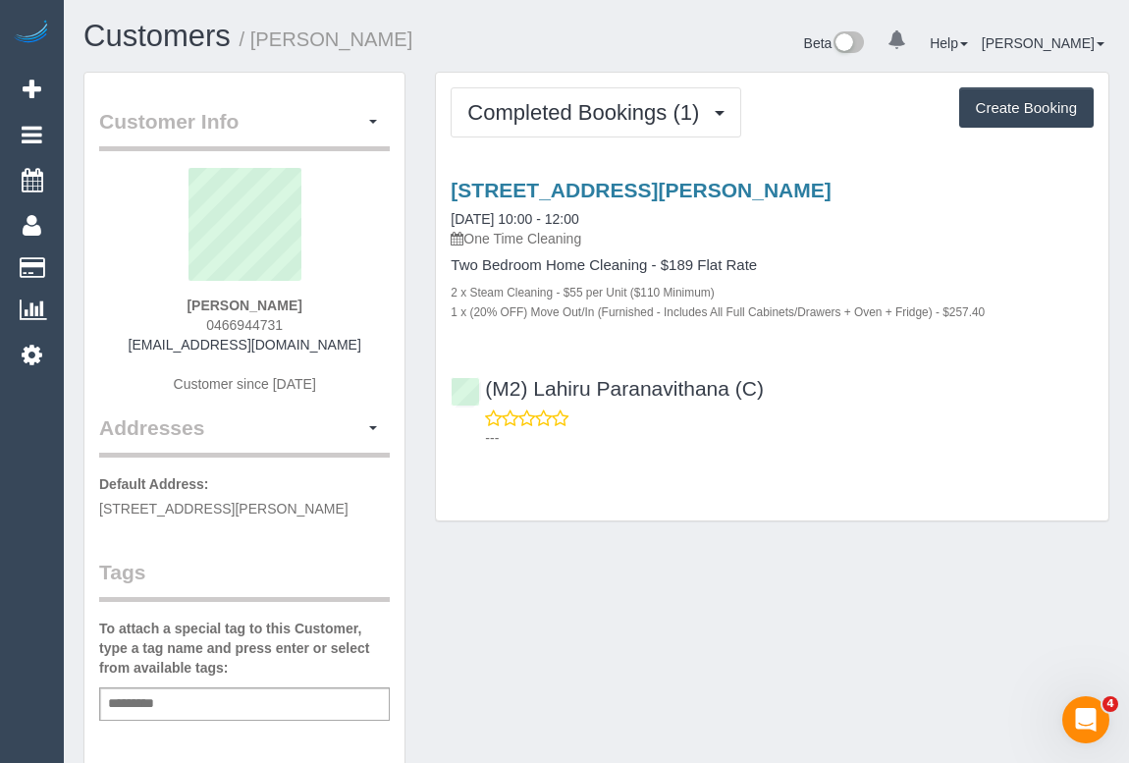
click at [763, 614] on div "Customer Info Edit Contact Info Send Message Email Preferences Special Sales Ta…" at bounding box center [597, 730] width 1056 height 1316
click at [635, 666] on div "Customer Info Edit Contact Info Send Message Email Preferences Special Sales Ta…" at bounding box center [597, 730] width 1056 height 1316
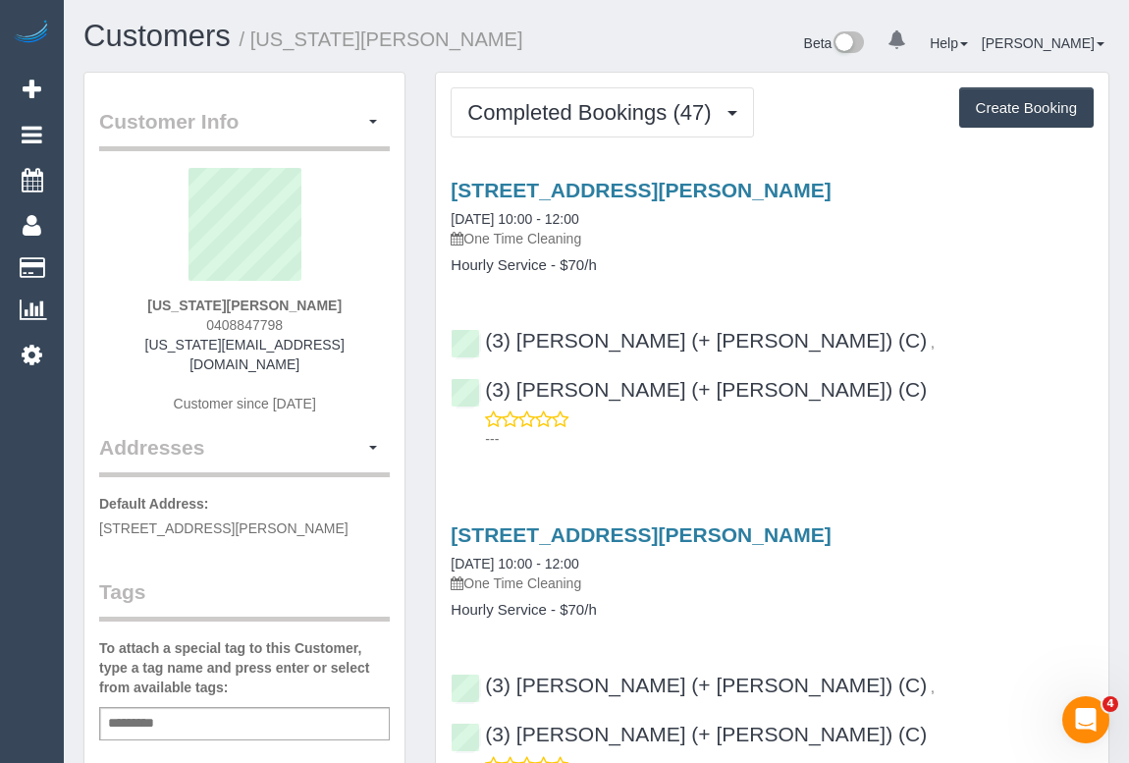
drag, startPoint x: 202, startPoint y: 318, endPoint x: 304, endPoint y: 324, distance: 102.3
click at [304, 324] on div "[US_STATE][PERSON_NAME] 0408847798 [US_STATE][EMAIL_ADDRESS][DOMAIN_NAME] Custo…" at bounding box center [244, 300] width 291 height 265
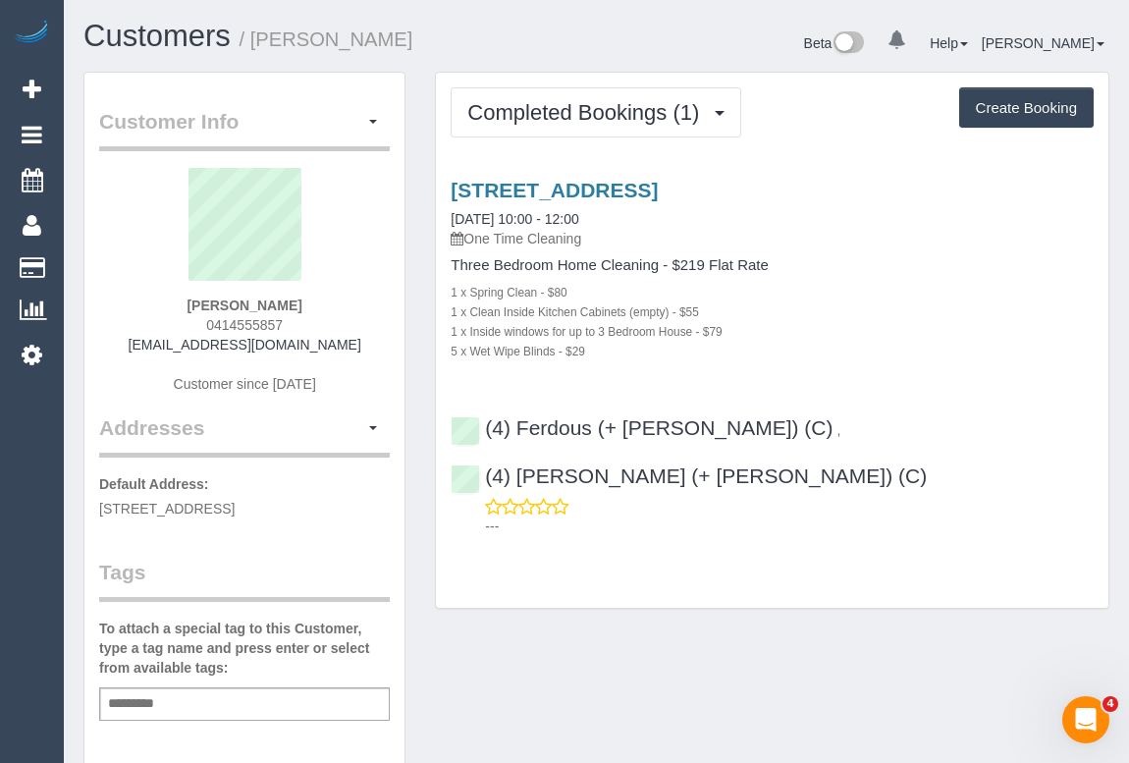
click at [852, 330] on div "1 x Inside windows for up to 3 Bedroom House - $79" at bounding box center [772, 331] width 643 height 20
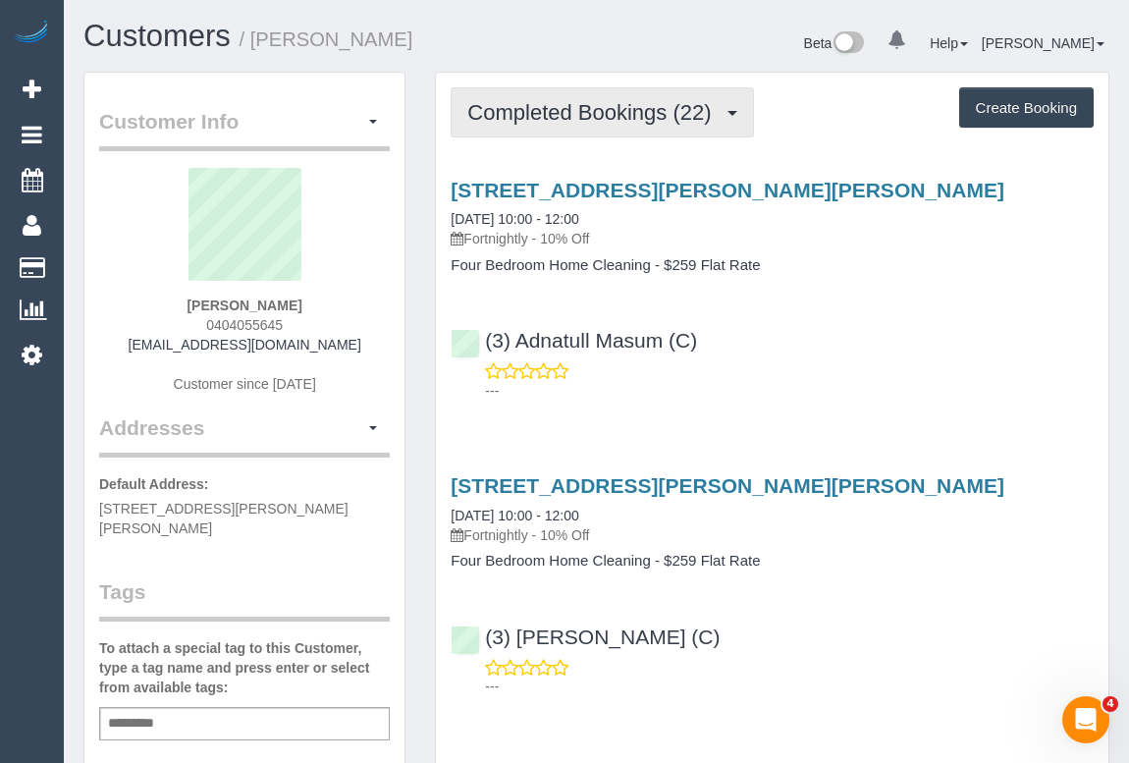
click at [596, 116] on span "Completed Bookings (22)" at bounding box center [593, 112] width 253 height 25
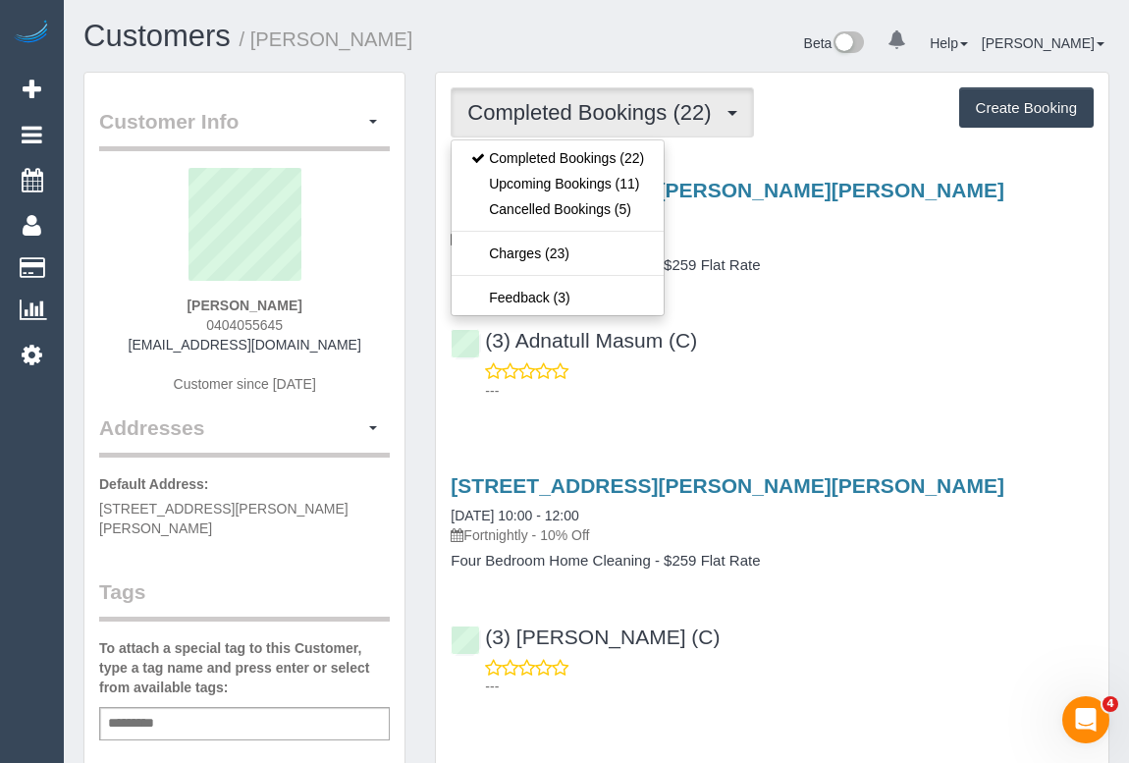
click at [896, 334] on div "(3) Adnatull Masum (C) ---" at bounding box center [772, 356] width 673 height 88
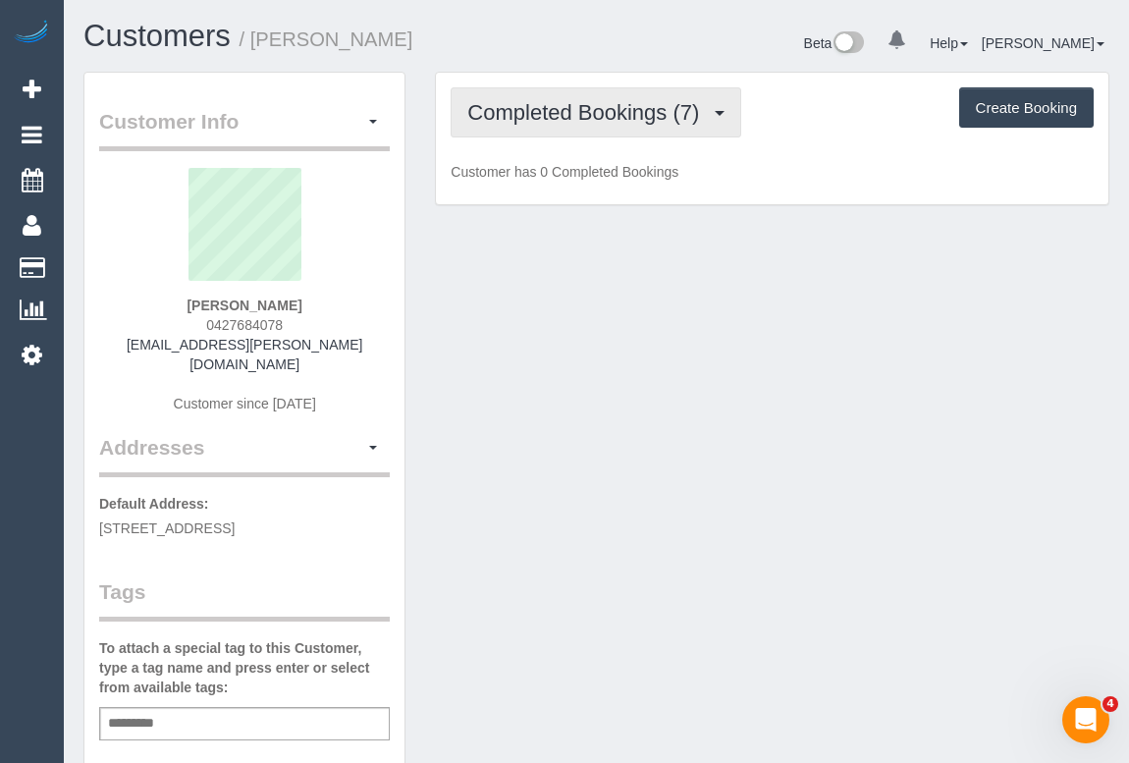
drag, startPoint x: 622, startPoint y: 119, endPoint x: 623, endPoint y: 189, distance: 69.7
click at [621, 119] on span "Completed Bookings (7)" at bounding box center [588, 112] width 242 height 25
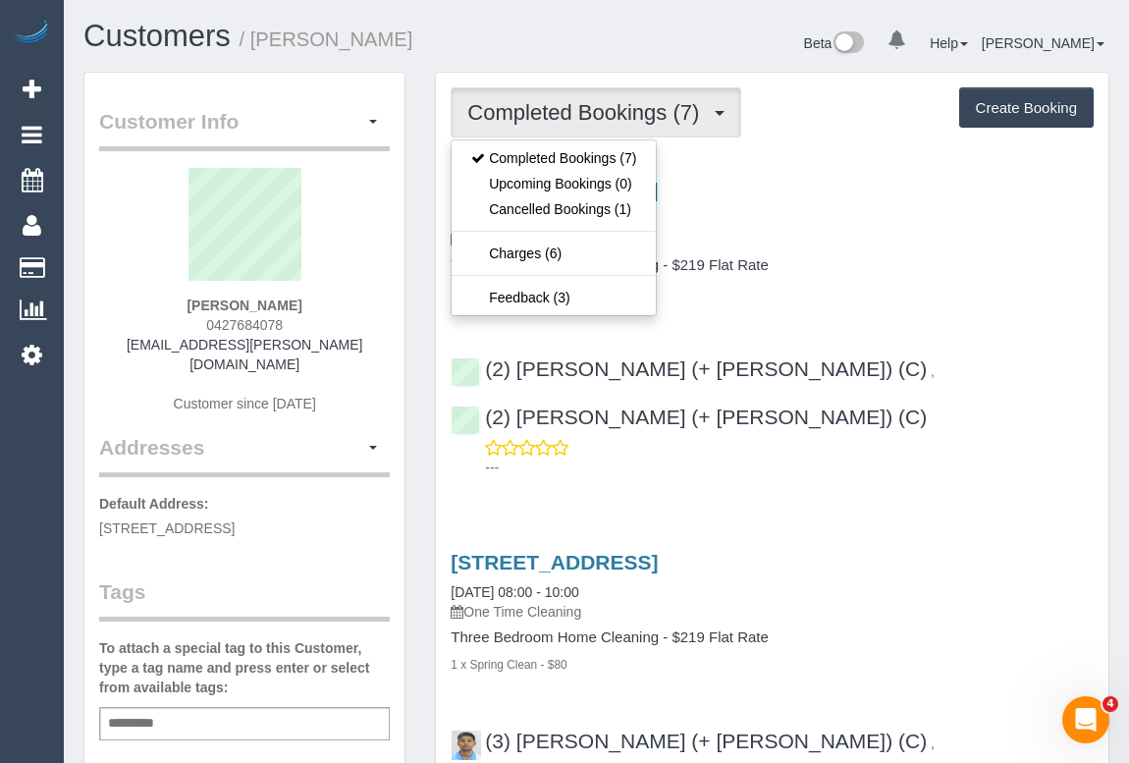
click at [906, 291] on div "1 x Spring Clean - $80" at bounding box center [772, 292] width 643 height 20
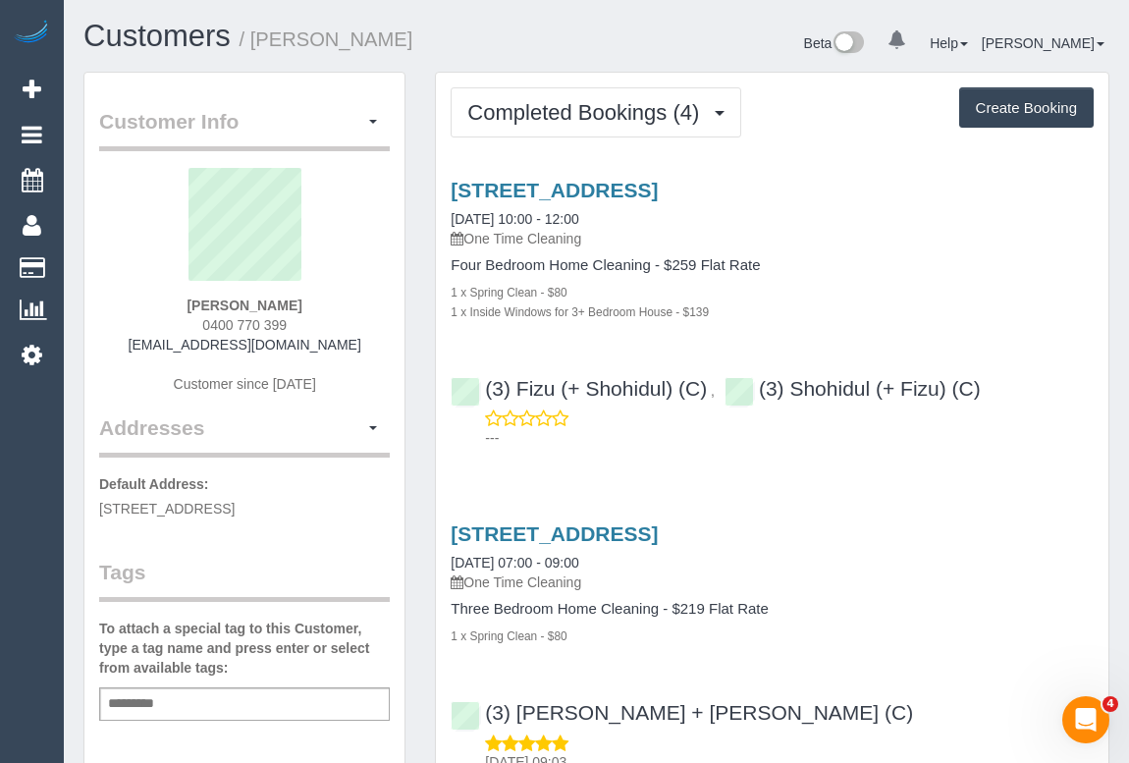
click at [942, 652] on div "[STREET_ADDRESS] [DATE] 07:00 - 09:00 One Time Cleaning Three Bedroom Home Clea…" at bounding box center [772, 667] width 673 height 323
click at [896, 264] on h4 "Four Bedroom Home Cleaning - $259 Flat Rate" at bounding box center [772, 265] width 643 height 17
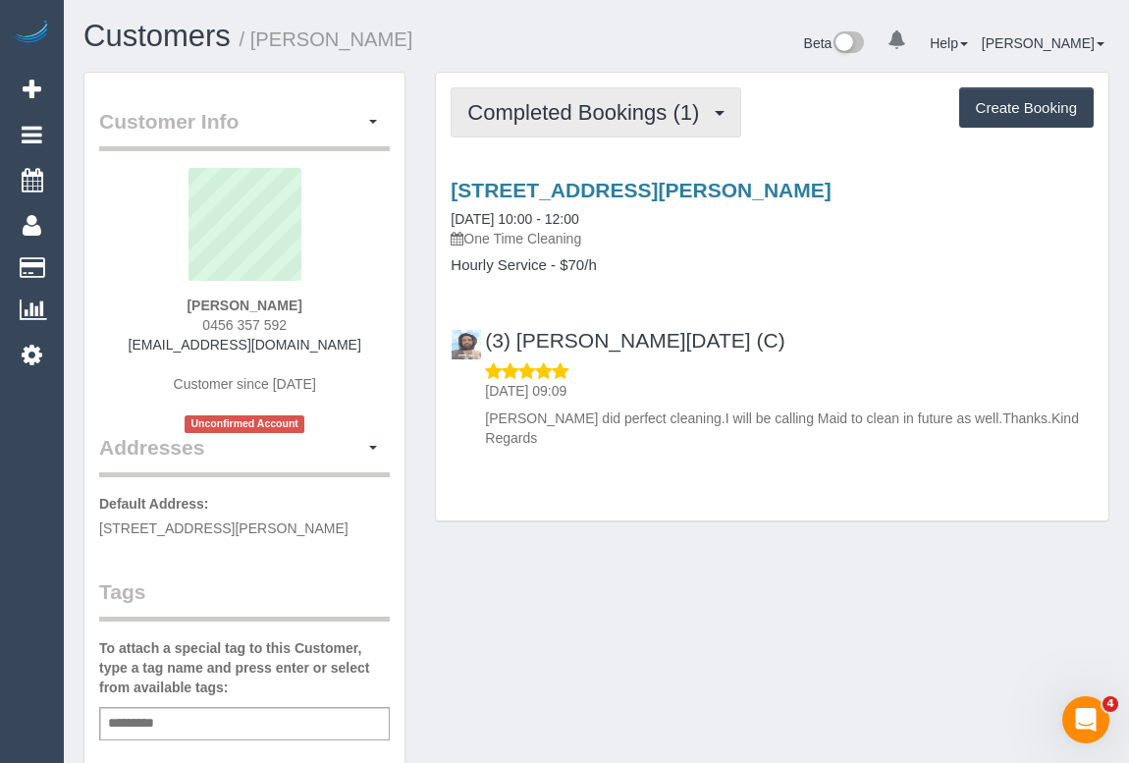
click at [581, 104] on span "Completed Bookings (1)" at bounding box center [588, 112] width 242 height 25
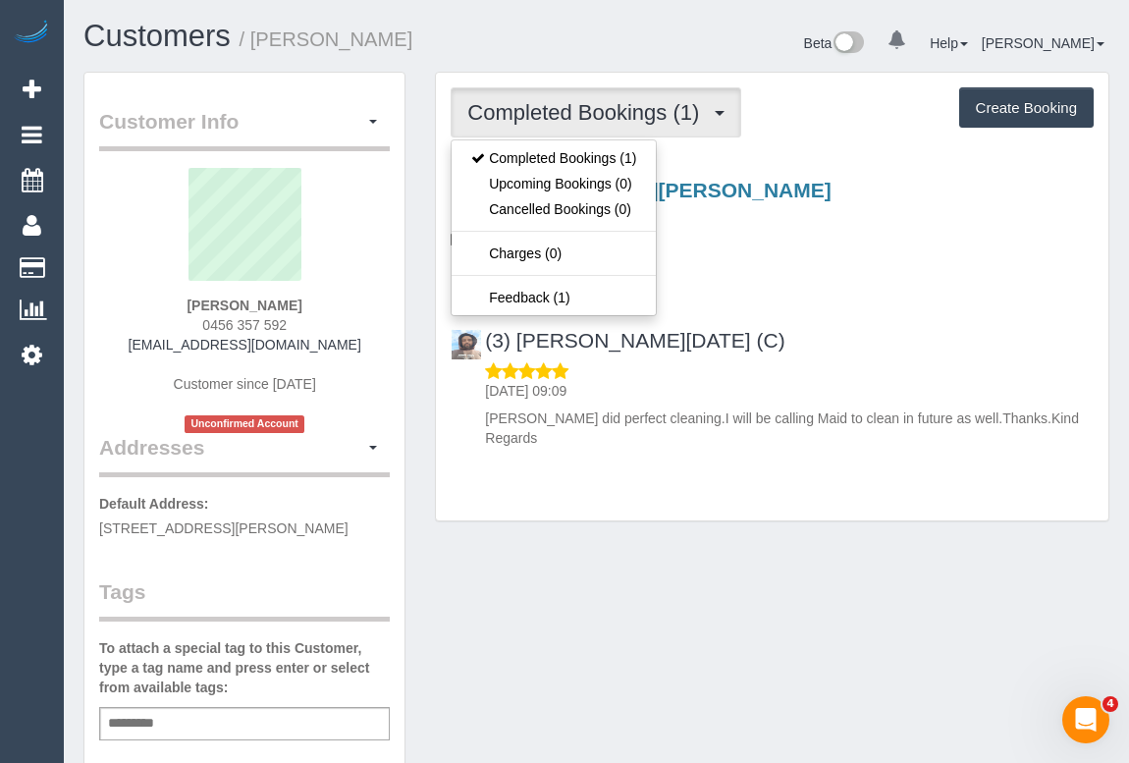
click at [824, 266] on h4 "Hourly Service - $70/h" at bounding box center [772, 265] width 643 height 17
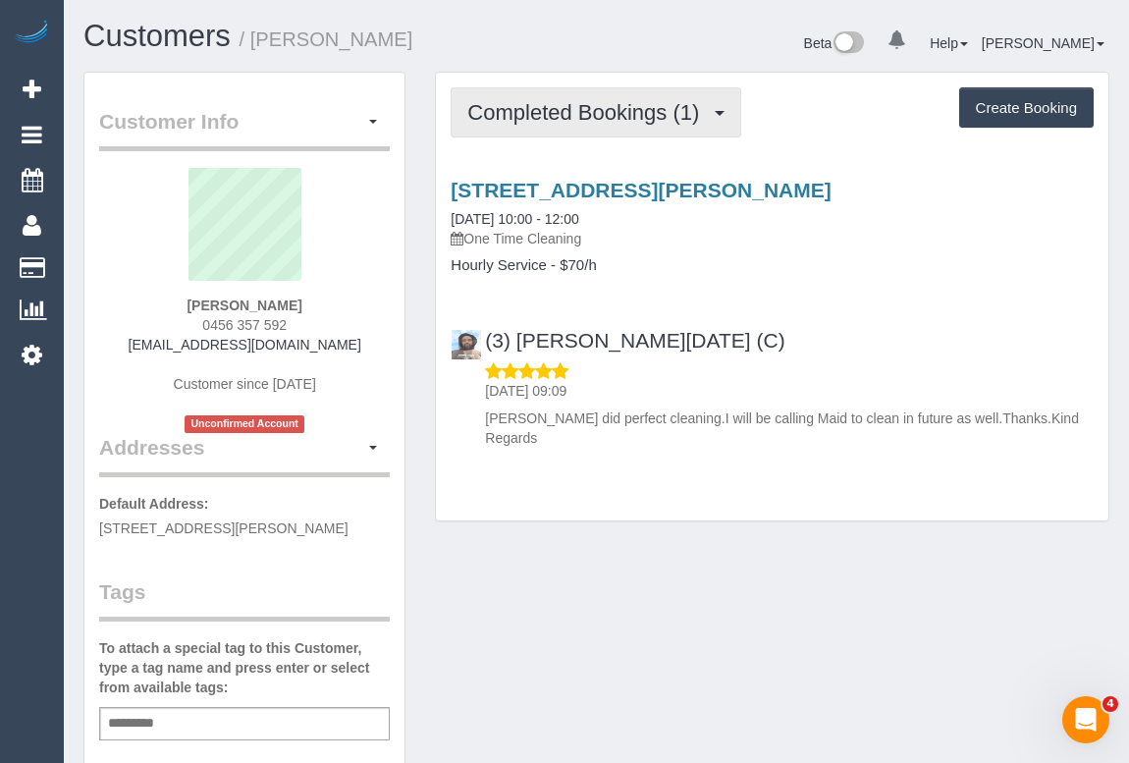
click at [576, 112] on span "Completed Bookings (1)" at bounding box center [588, 112] width 242 height 25
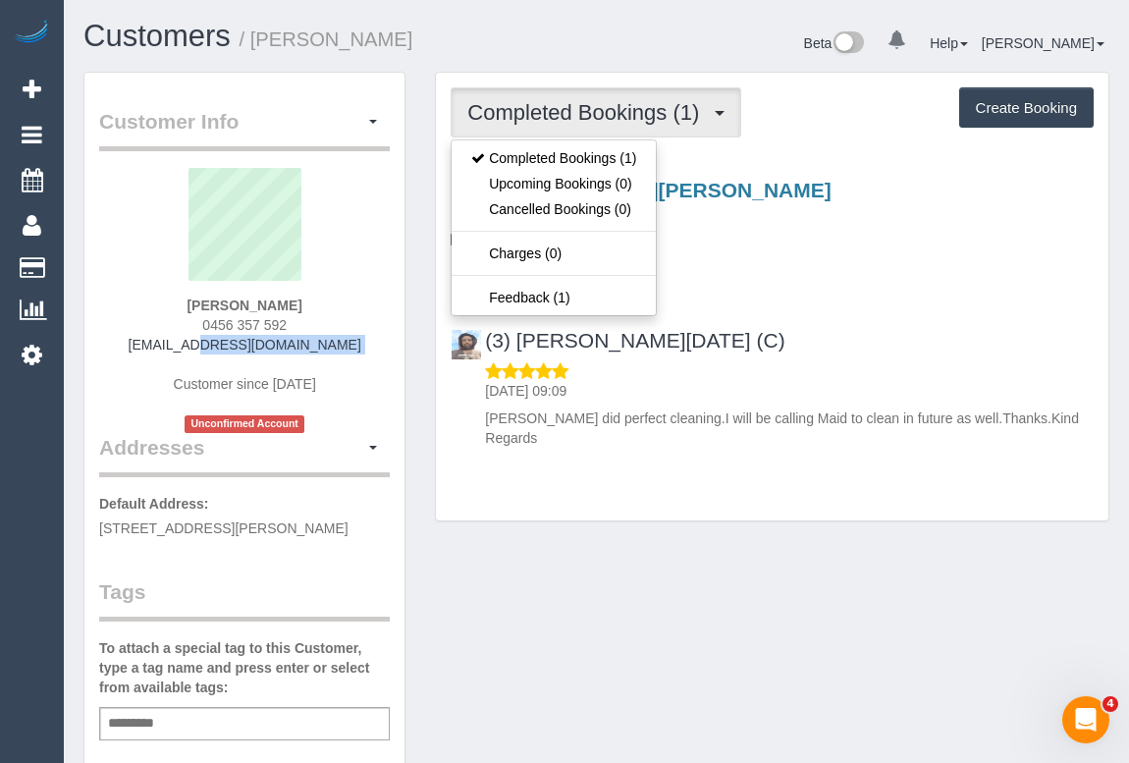
drag, startPoint x: 171, startPoint y: 348, endPoint x: 335, endPoint y: 353, distance: 164.1
click at [335, 353] on div "[PERSON_NAME] 0456 357 592 [EMAIL_ADDRESS][DOMAIN_NAME] Customer since [DATE] U…" at bounding box center [244, 300] width 291 height 265
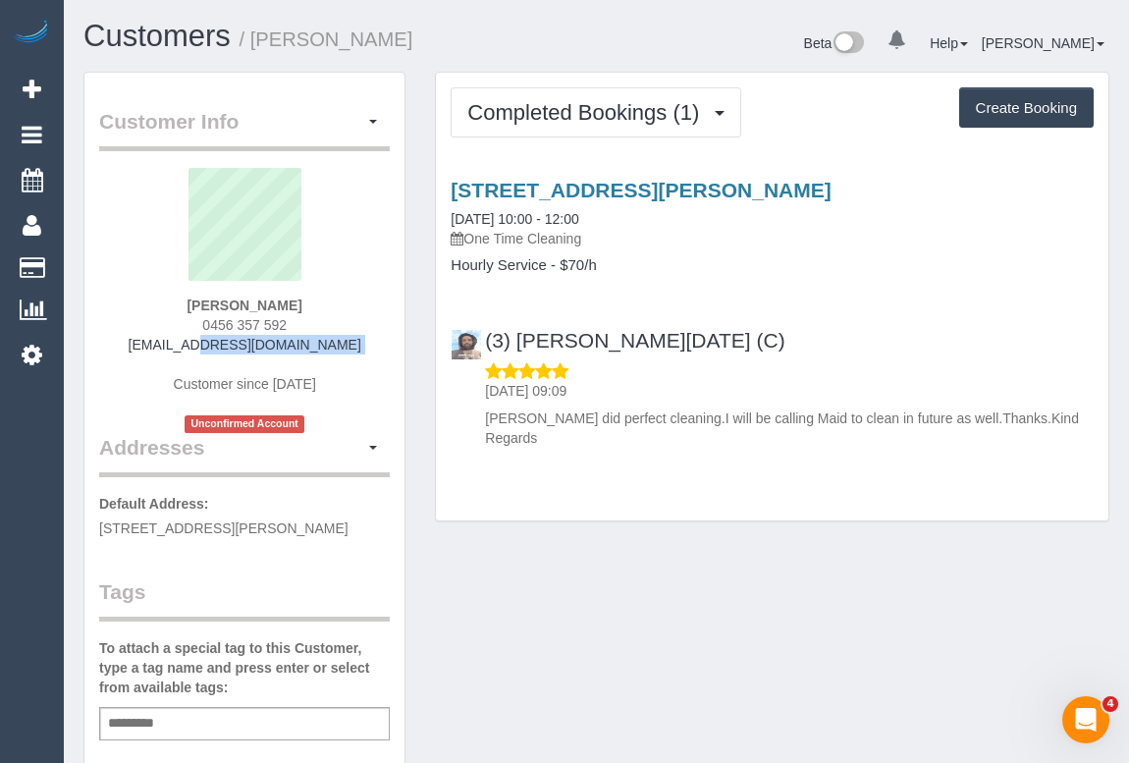
copy div "[EMAIL_ADDRESS][DOMAIN_NAME]"
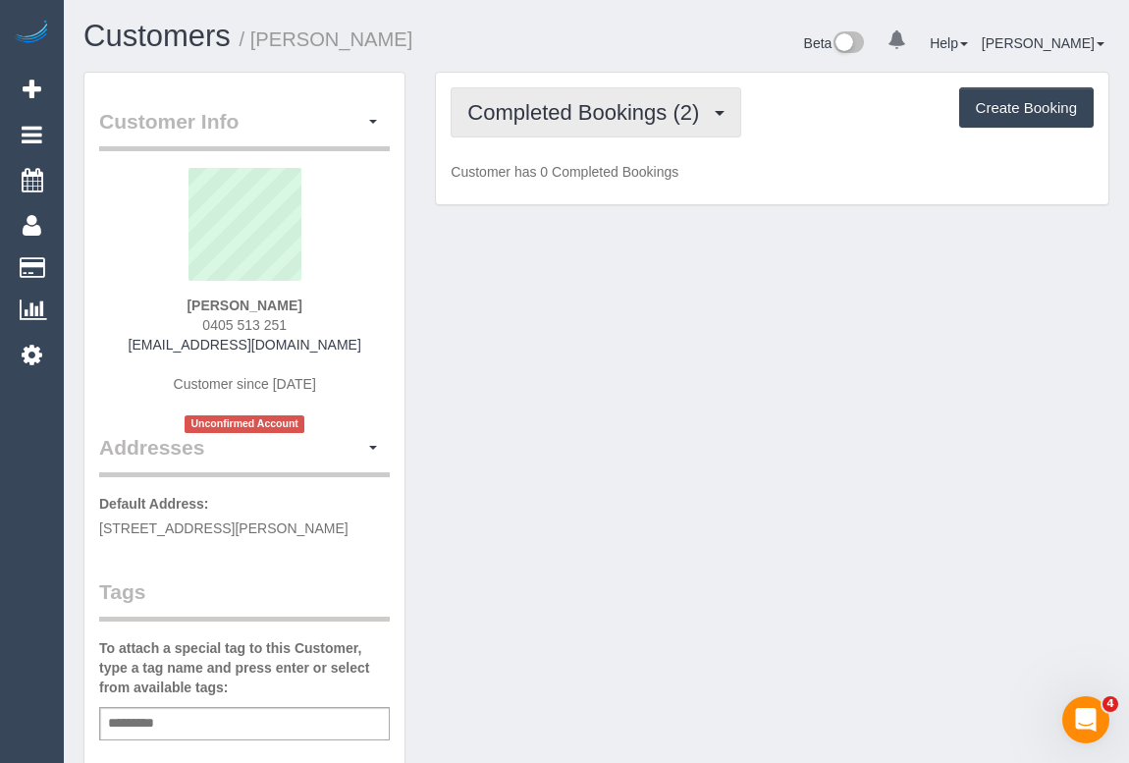
click at [587, 112] on span "Completed Bookings (2)" at bounding box center [588, 112] width 242 height 25
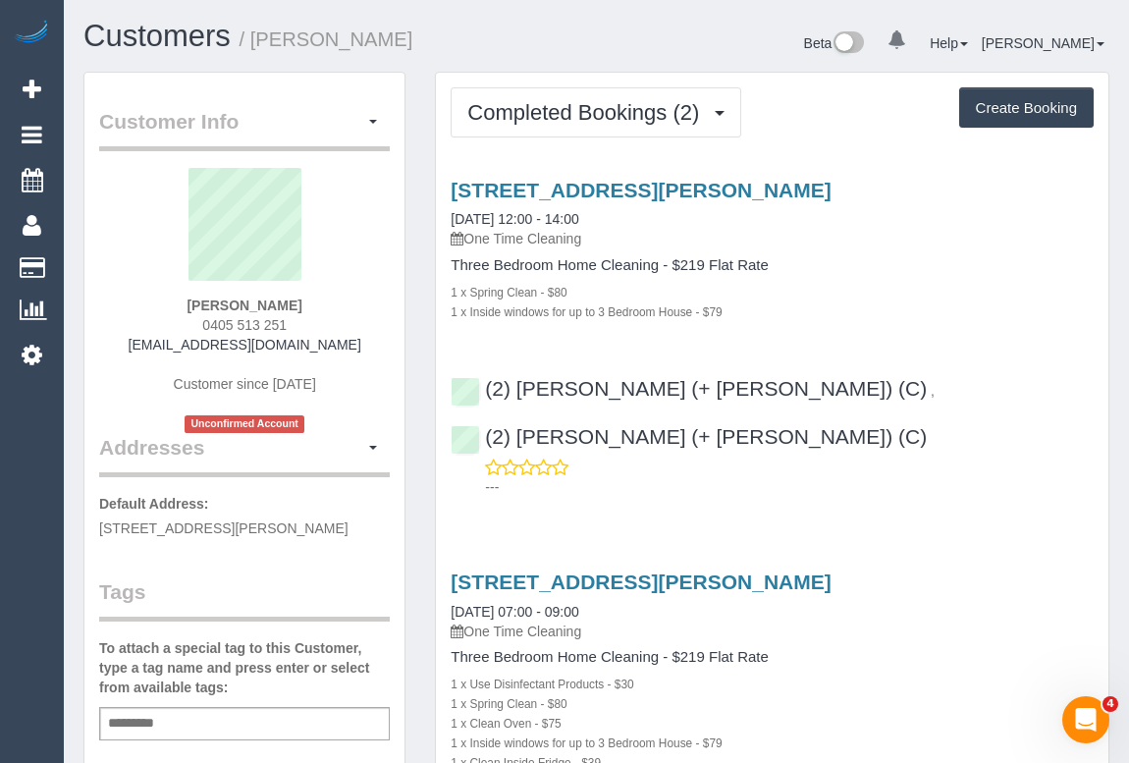
click at [896, 282] on div "1 x Spring Clean - $80" at bounding box center [772, 292] width 643 height 20
drag, startPoint x: 152, startPoint y: 346, endPoint x: 338, endPoint y: 351, distance: 185.6
click at [338, 351] on div "[PERSON_NAME] 0405 513 251 [EMAIL_ADDRESS][DOMAIN_NAME] Customer since [DATE] U…" at bounding box center [244, 300] width 291 height 265
copy link "[EMAIL_ADDRESS][DOMAIN_NAME]"
click at [120, 361] on div "[PERSON_NAME] 0405 513 251 [EMAIL_ADDRESS][DOMAIN_NAME] Customer since [DATE] U…" at bounding box center [244, 300] width 291 height 265
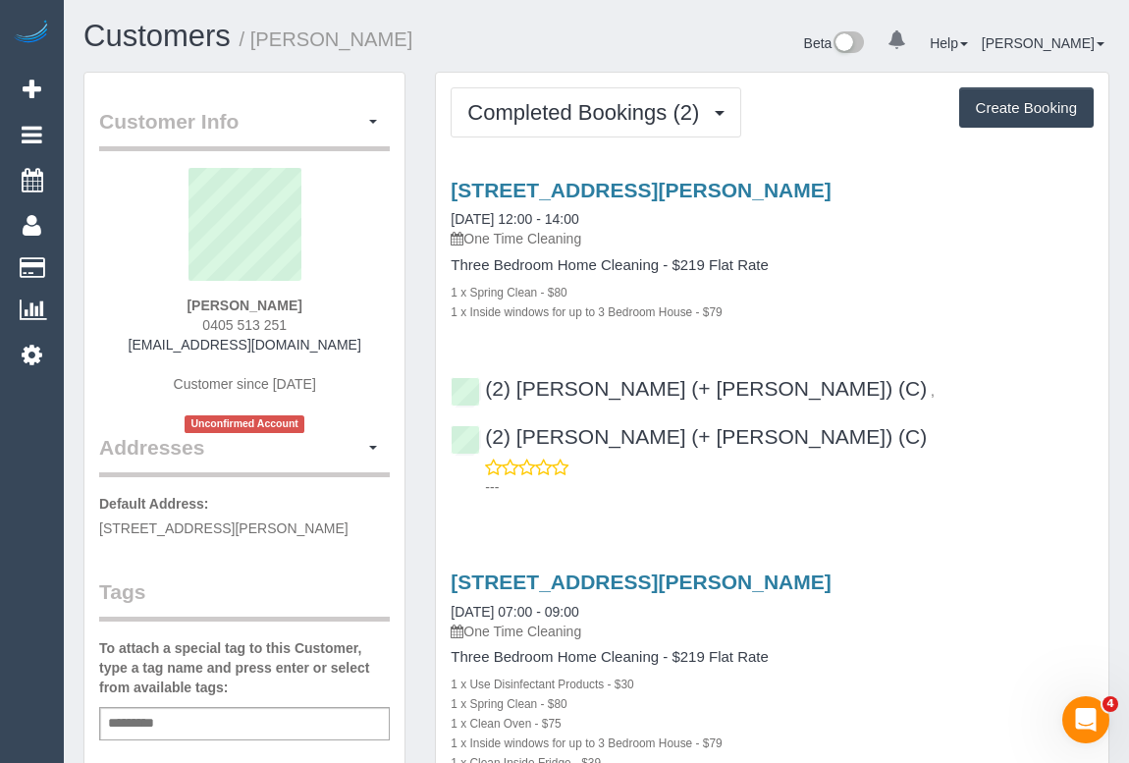
drag, startPoint x: 152, startPoint y: 338, endPoint x: 344, endPoint y: 342, distance: 191.5
click at [344, 342] on div "[PERSON_NAME] 0405 513 251 [EMAIL_ADDRESS][DOMAIN_NAME] Customer since [DATE] U…" at bounding box center [244, 300] width 291 height 265
copy link "[EMAIL_ADDRESS][DOMAIN_NAME]"
click at [673, 476] on div "Service Feedback [STREET_ADDRESS][PERSON_NAME] [DATE] 12:00 - 14:00 One Time Cl…" at bounding box center [772, 558] width 643 height 793
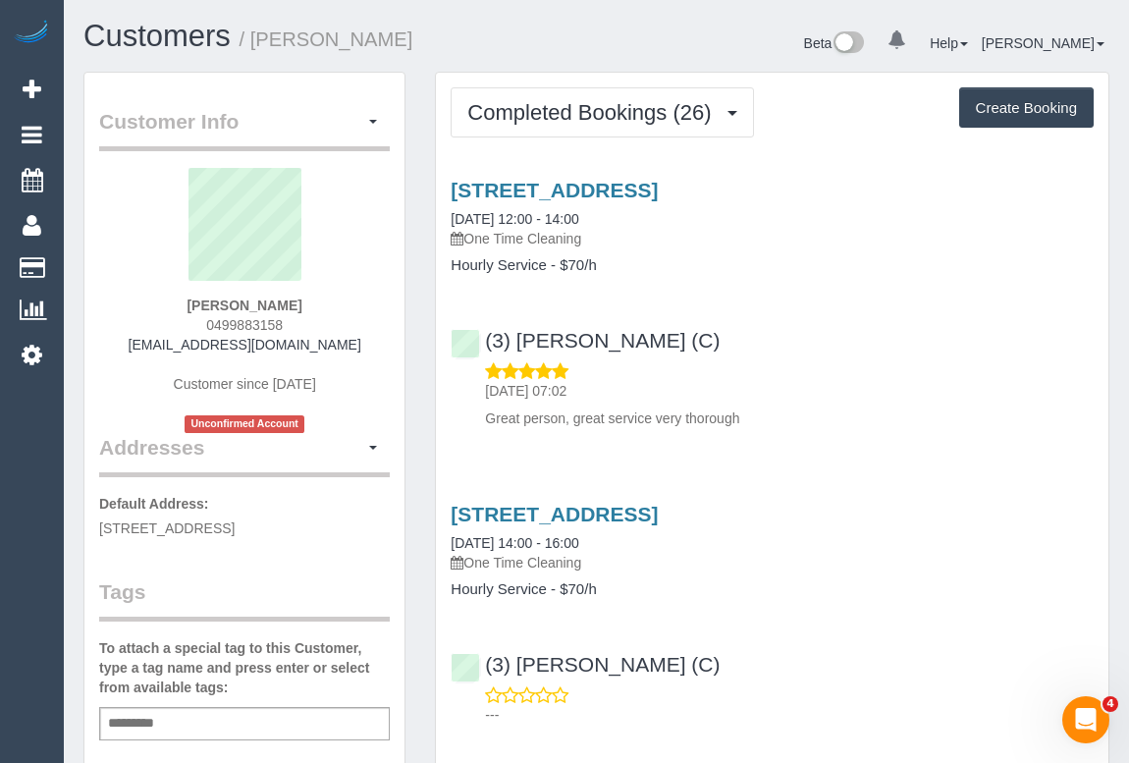
drag, startPoint x: 205, startPoint y: 321, endPoint x: 312, endPoint y: 327, distance: 107.2
click at [312, 327] on div "[PERSON_NAME] 0499883158 [EMAIL_ADDRESS][DOMAIN_NAME] Customer since [DATE] Unc…" at bounding box center [244, 300] width 291 height 265
copy span "0499883158"
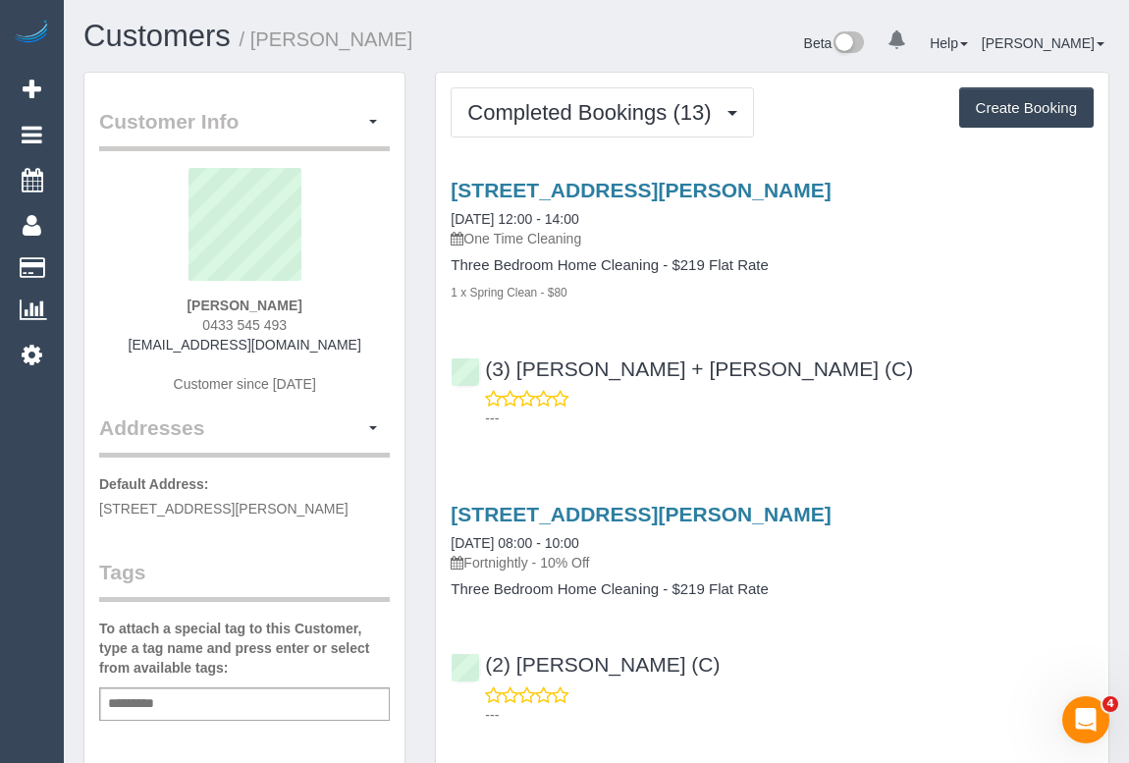
click at [940, 300] on div "[STREET_ADDRESS][PERSON_NAME] [DATE] 12:00 - 14:00 One Time Cleaning Three Bedr…" at bounding box center [772, 299] width 673 height 275
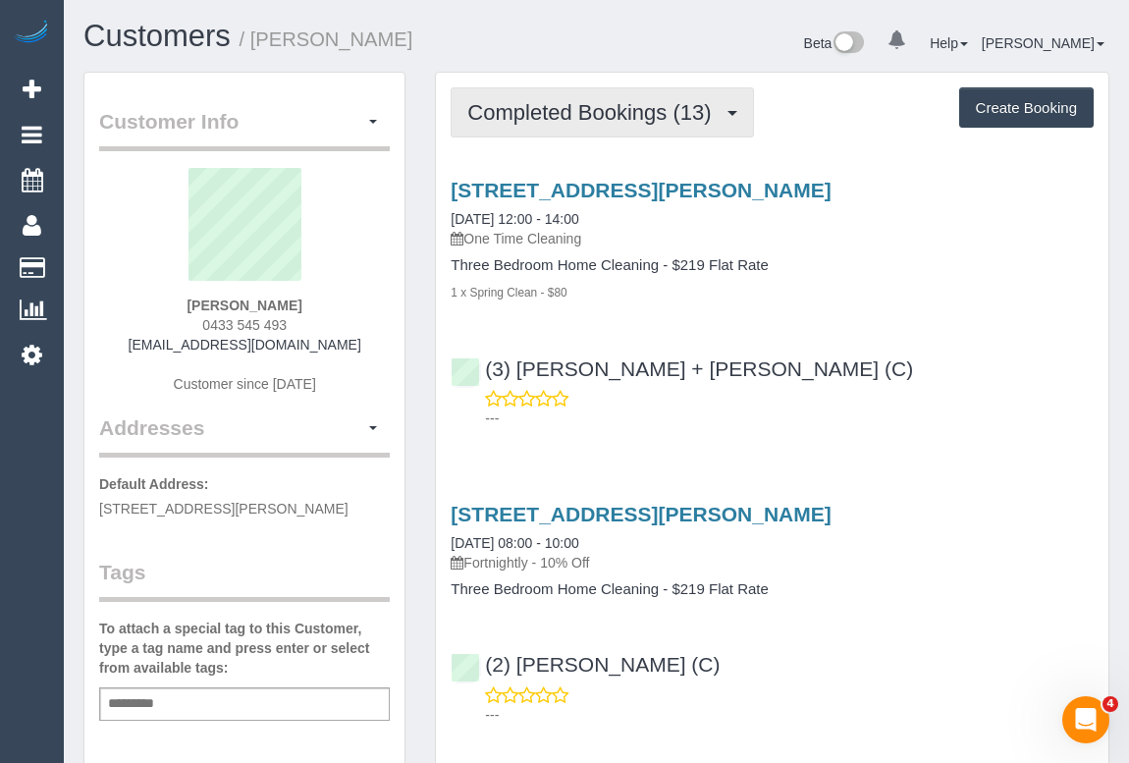
click at [609, 111] on span "Completed Bookings (13)" at bounding box center [593, 112] width 253 height 25
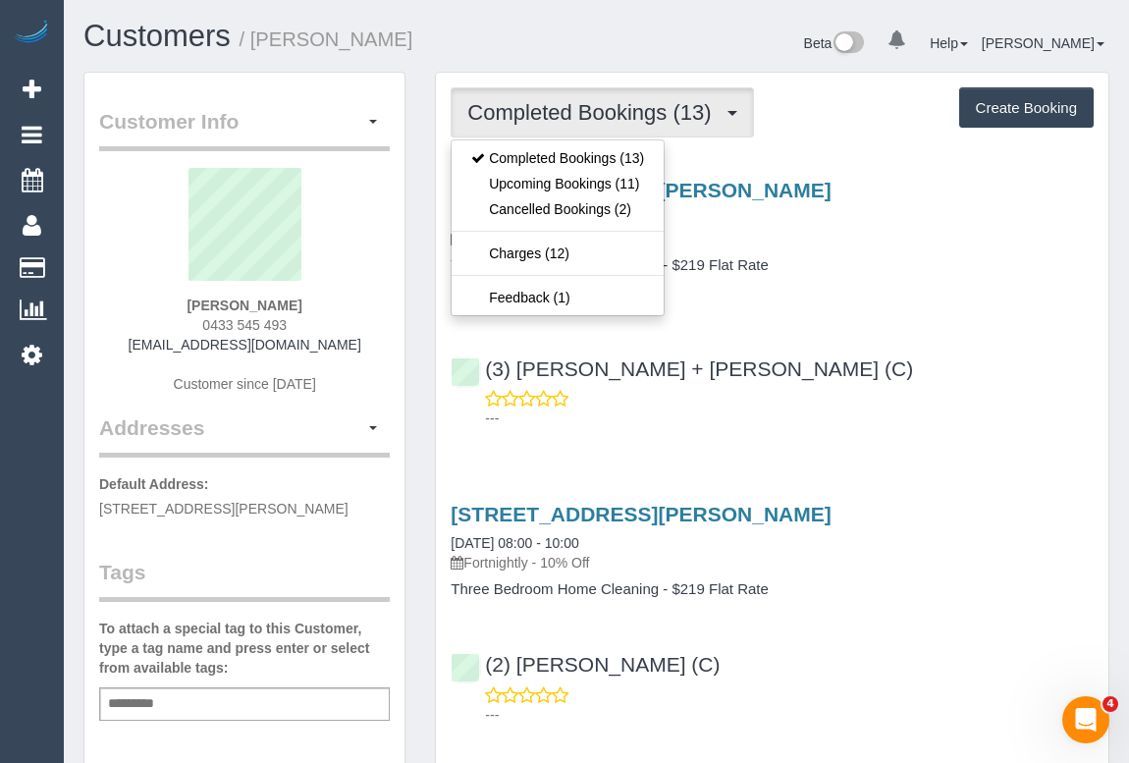
click at [901, 303] on div "[STREET_ADDRESS][PERSON_NAME] [DATE] 12:00 - 14:00 One Time Cleaning Three Bedr…" at bounding box center [772, 299] width 673 height 275
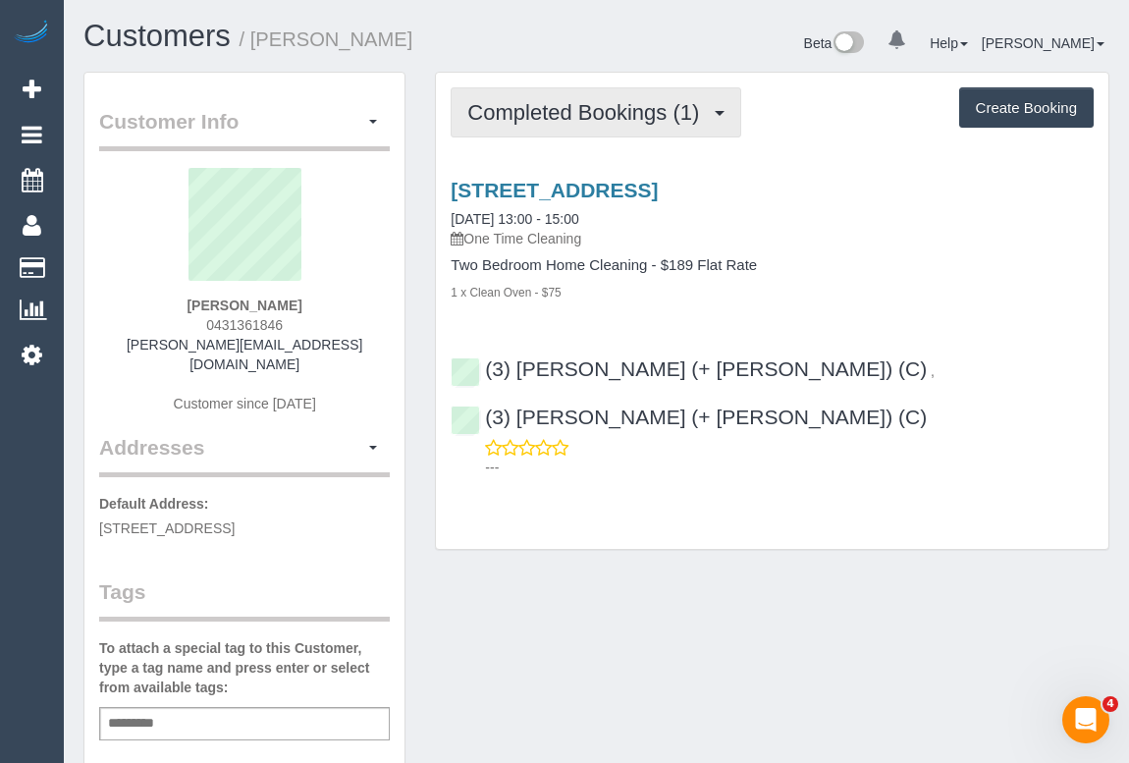
click at [609, 113] on span "Completed Bookings (1)" at bounding box center [588, 112] width 242 height 25
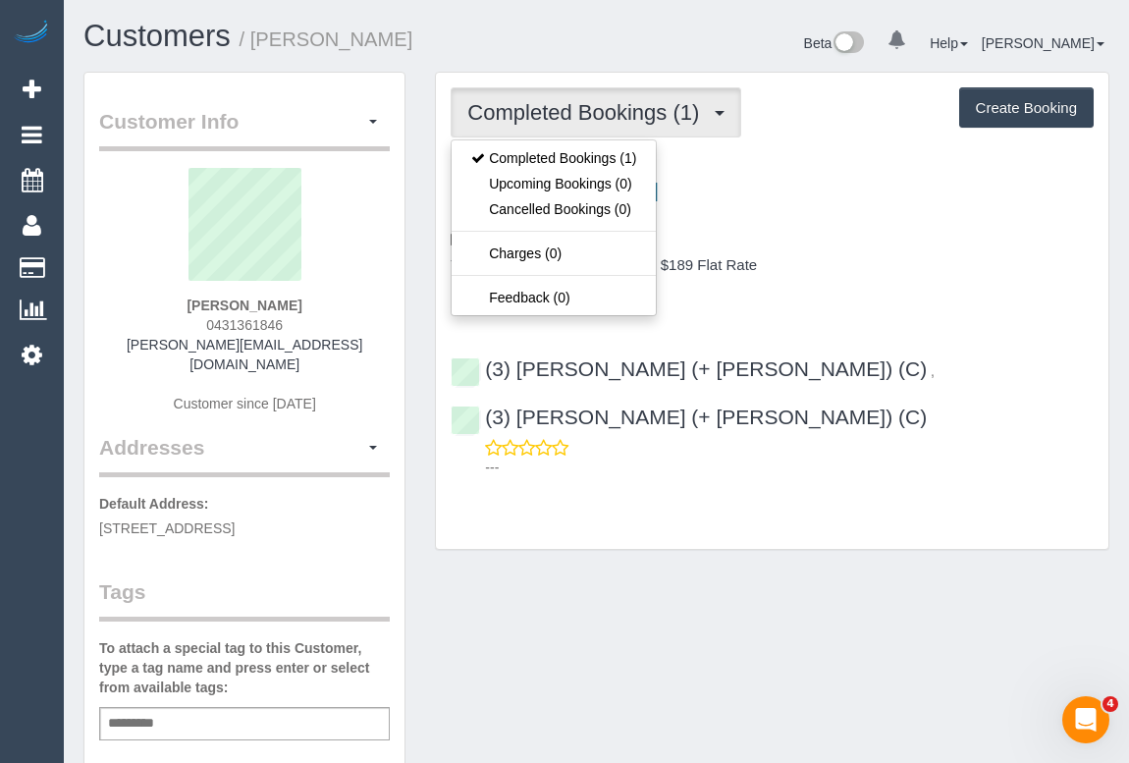
click at [888, 295] on div "1 x Clean Oven - $75" at bounding box center [772, 292] width 643 height 20
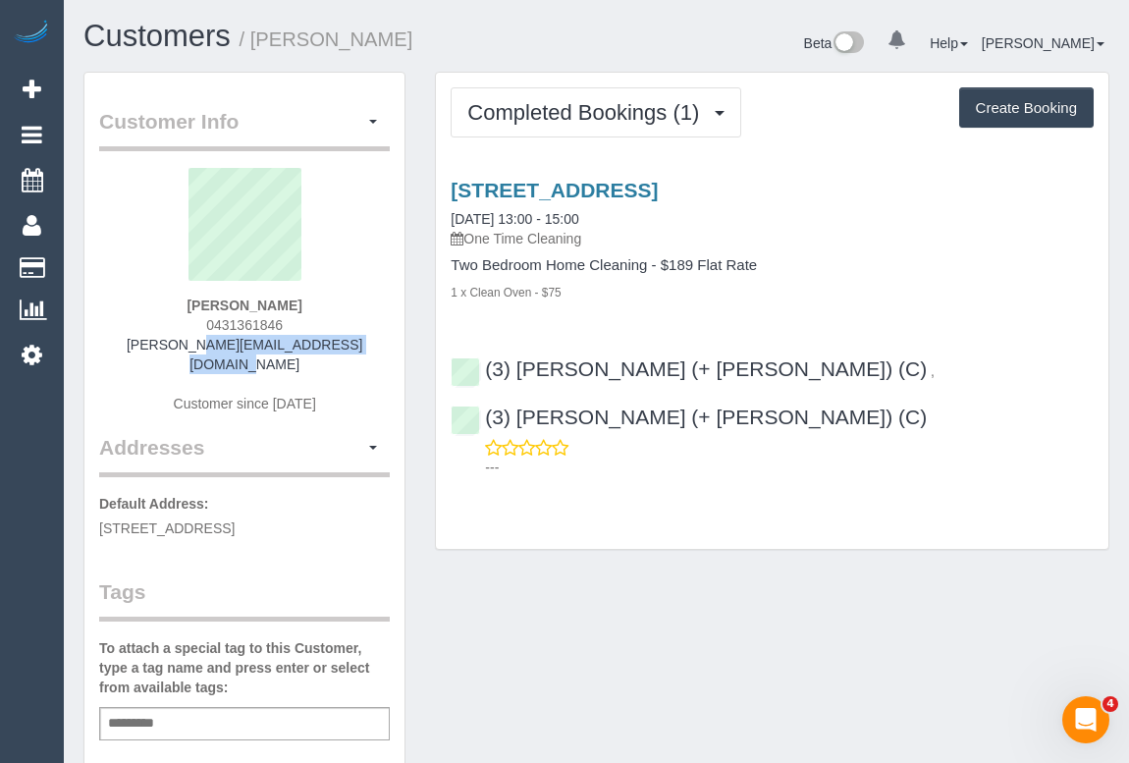
drag, startPoint x: 132, startPoint y: 346, endPoint x: 360, endPoint y: 345, distance: 228.8
click at [360, 345] on div "Nicole O'Shea 0431361846 nicole_prosenak@hotmail.com Customer since 2025" at bounding box center [244, 300] width 291 height 265
copy link "nicole_prosenak@hotmail.com"
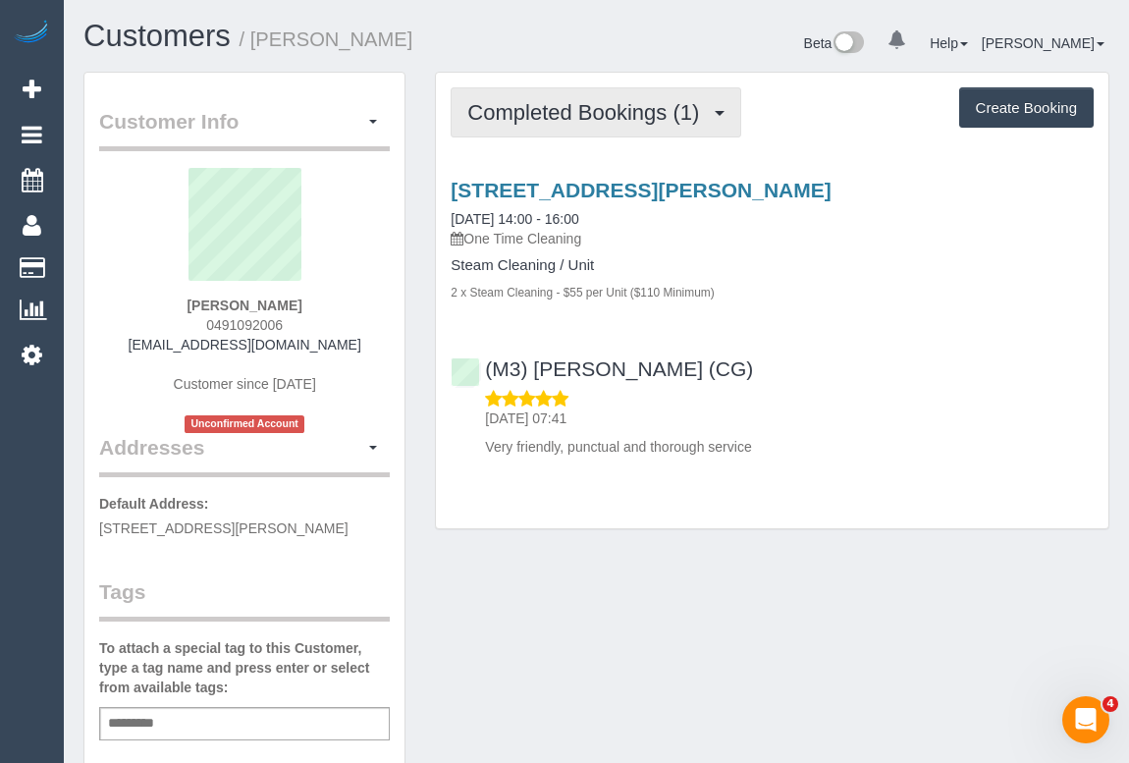
click at [582, 108] on span "Completed Bookings (1)" at bounding box center [588, 112] width 242 height 25
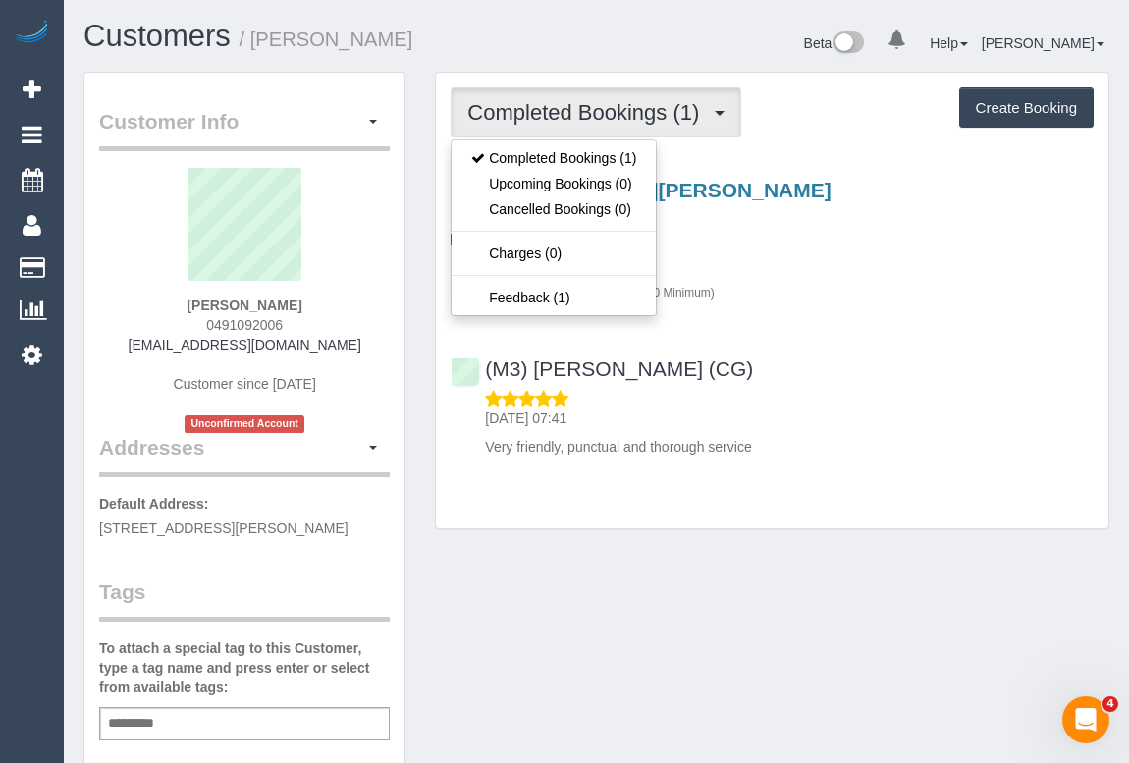
click at [825, 320] on div "6 Dorothy St, 1, Brunswick, VIC 3056 24/09/2025 14:00 - 16:00 One Time Cleaning…" at bounding box center [772, 313] width 673 height 303
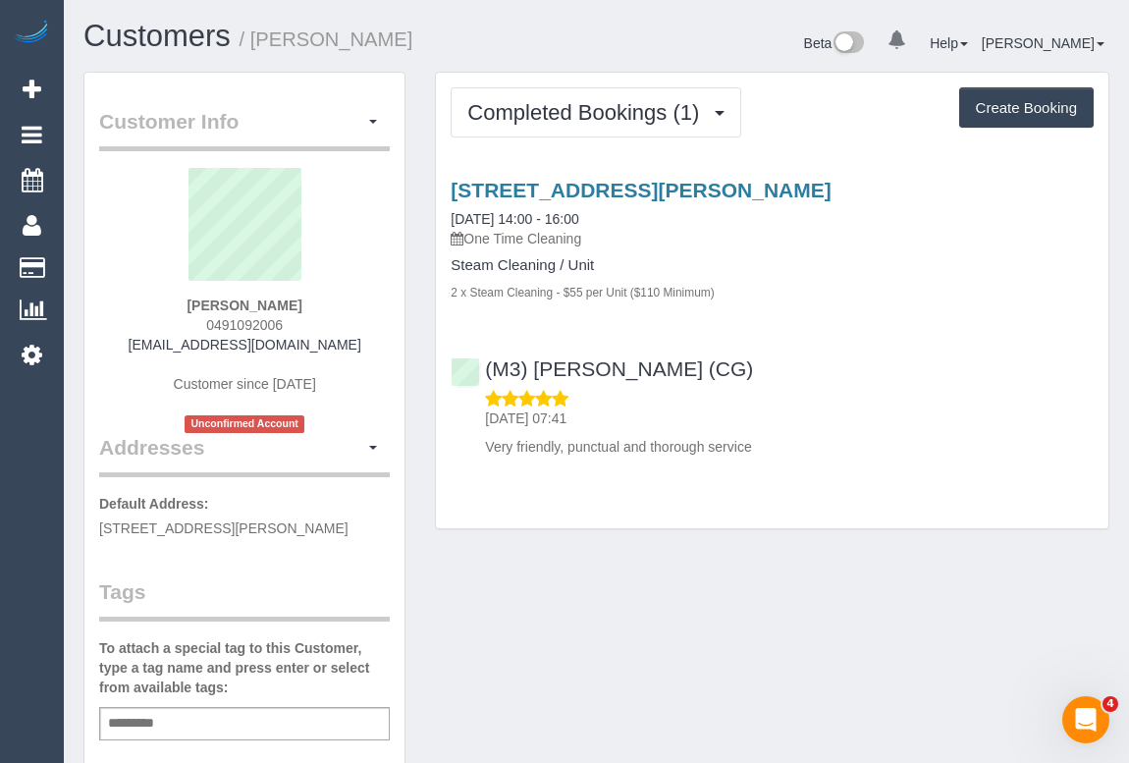
drag, startPoint x: 202, startPoint y: 314, endPoint x: 356, endPoint y: 323, distance: 154.4
click at [356, 323] on div "Tahlia Backman 0491092006 tbackman3@gmail.com Customer since 2025 Unconfirmed A…" at bounding box center [244, 300] width 291 height 265
copy span "0491092006"
click at [719, 586] on div "Customer Info Edit Contact Info Send Message Email Preferences Special Sales Ta…" at bounding box center [597, 739] width 1056 height 1335
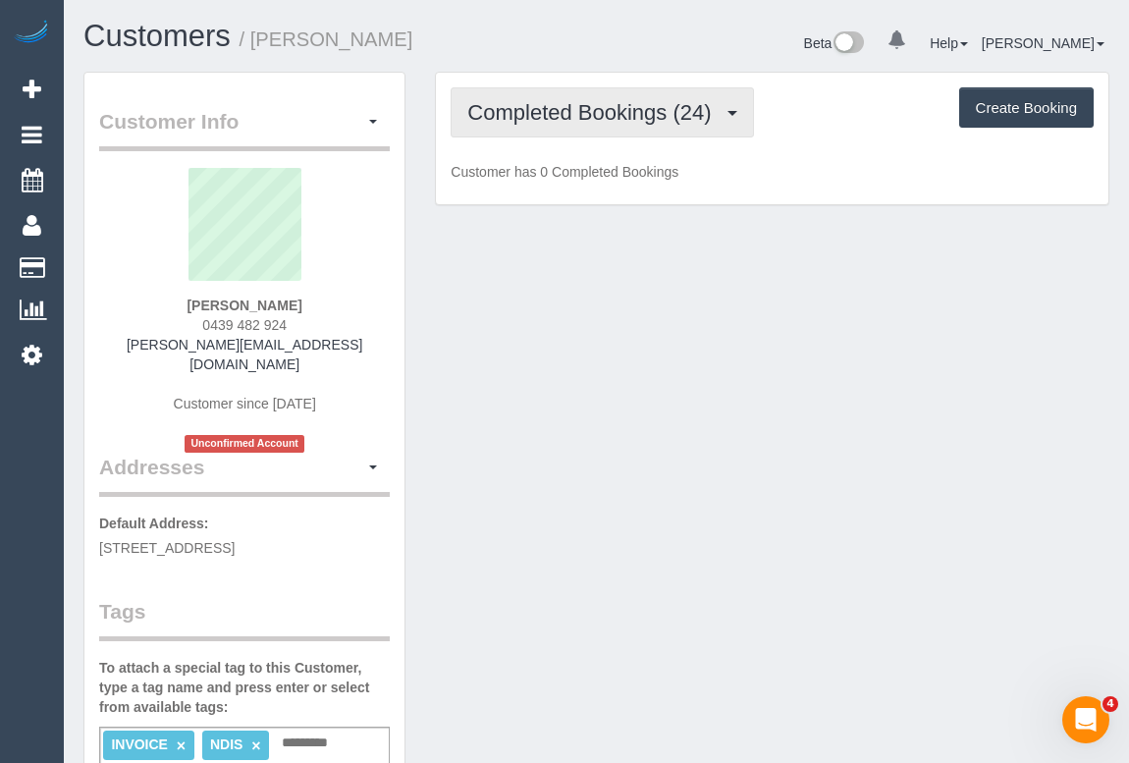
click at [614, 126] on button "Completed Bookings (24)" at bounding box center [602, 112] width 302 height 50
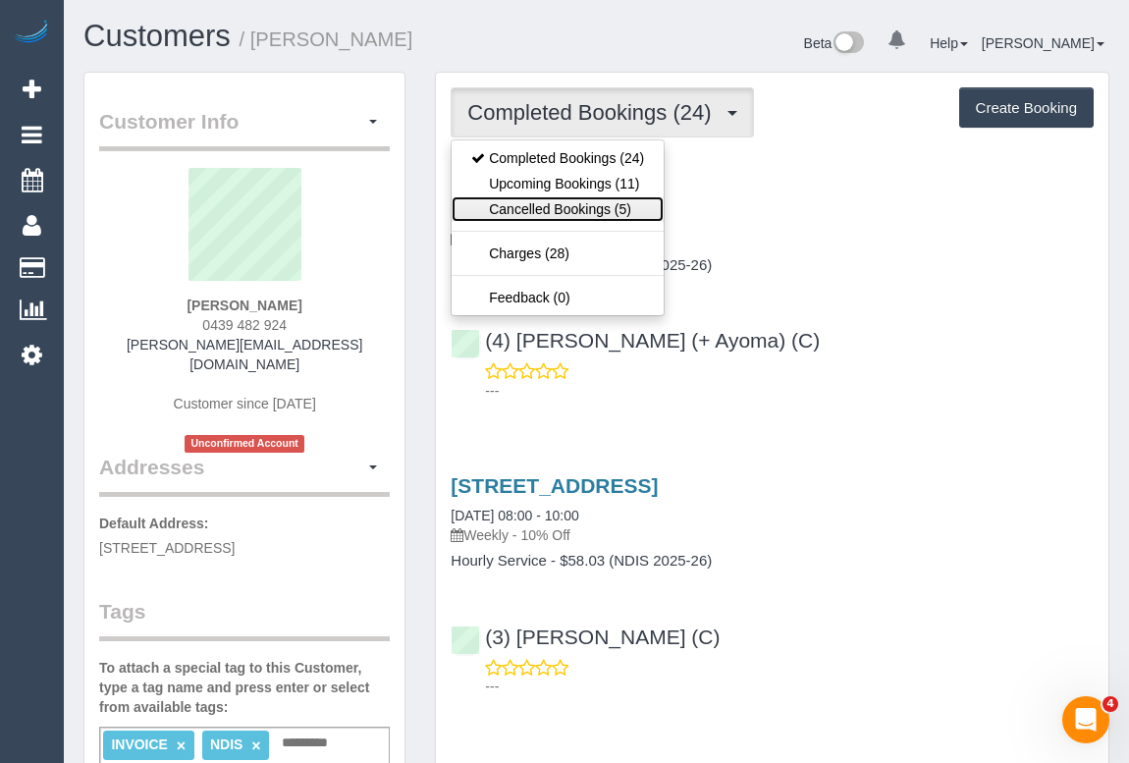
click at [545, 197] on link "Cancelled Bookings (5)" at bounding box center [558, 209] width 212 height 26
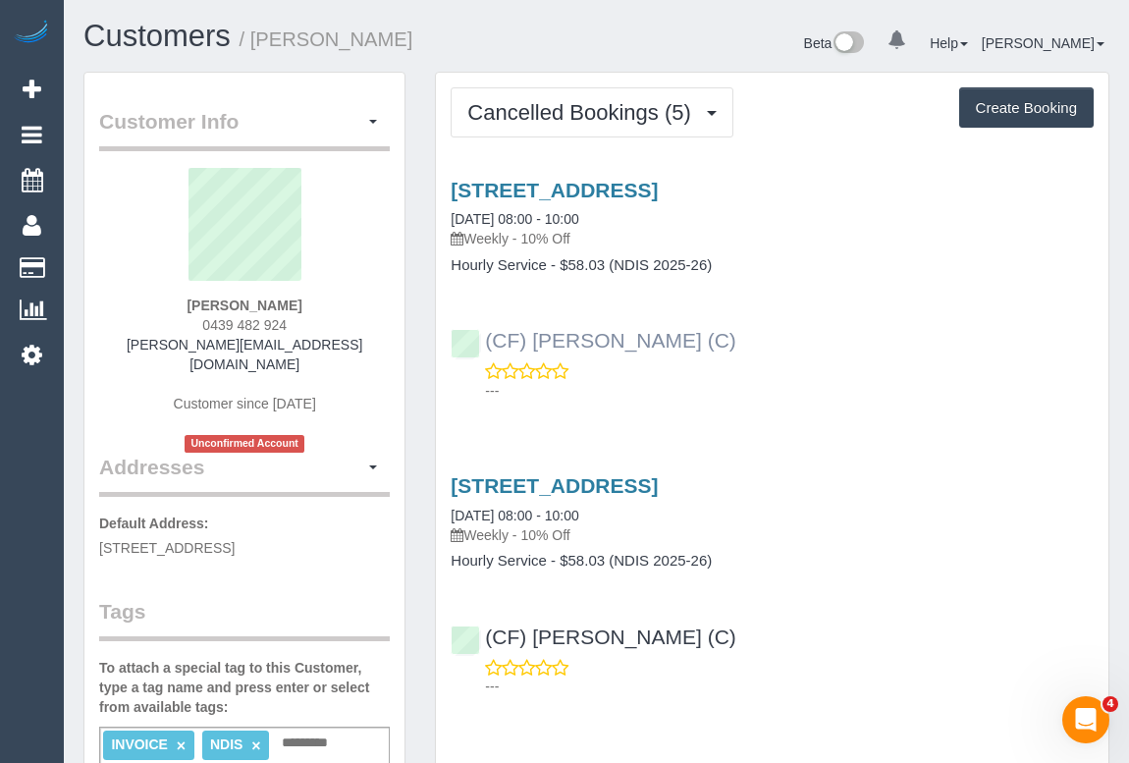
drag, startPoint x: 706, startPoint y: 353, endPoint x: 484, endPoint y: 339, distance: 222.3
click at [484, 339] on div "(CF) [PERSON_NAME] (C) ---" at bounding box center [772, 356] width 673 height 88
copy link "(CF) [PERSON_NAME] (C)"
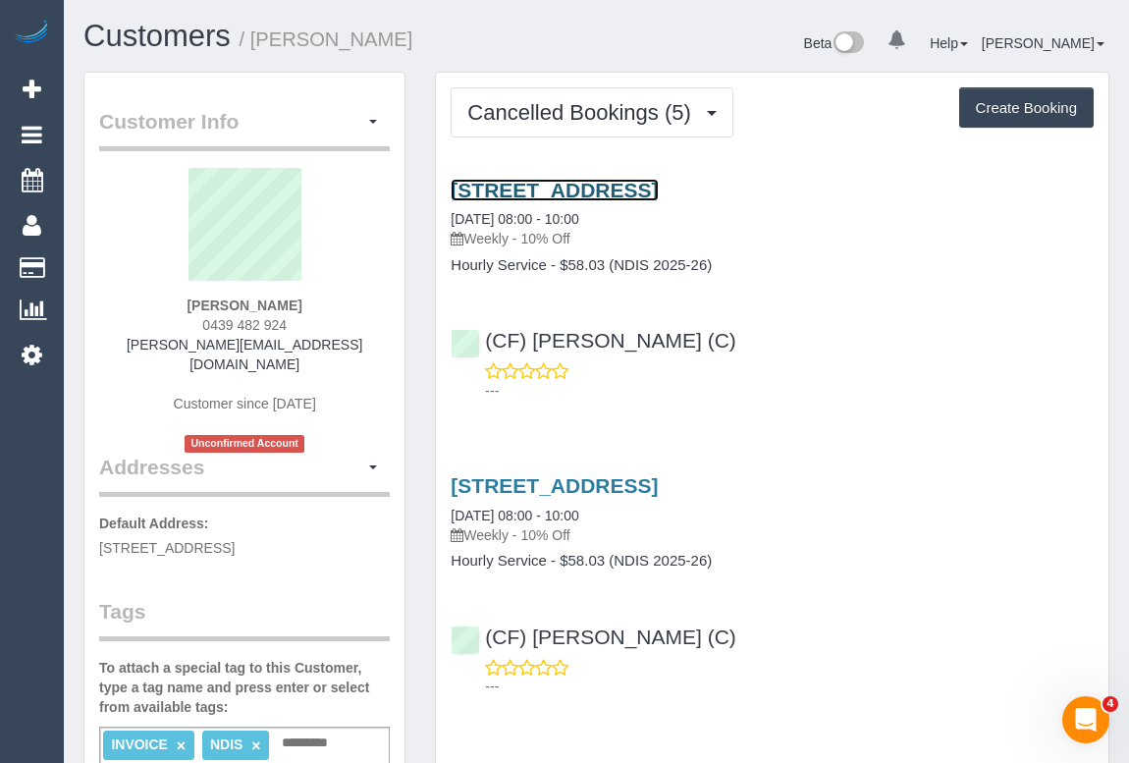
click at [568, 187] on link "[STREET_ADDRESS]" at bounding box center [554, 190] width 207 height 23
